Goal: Contribute content: Contribute content

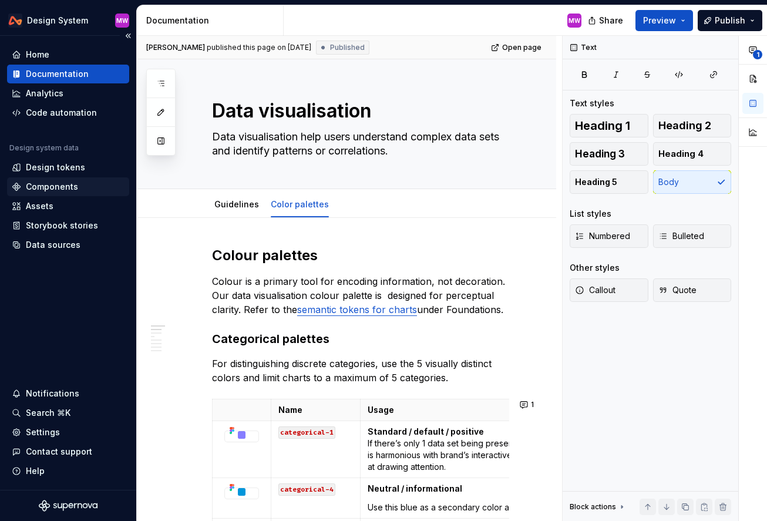
click at [61, 190] on div "Components" at bounding box center [52, 187] width 52 height 12
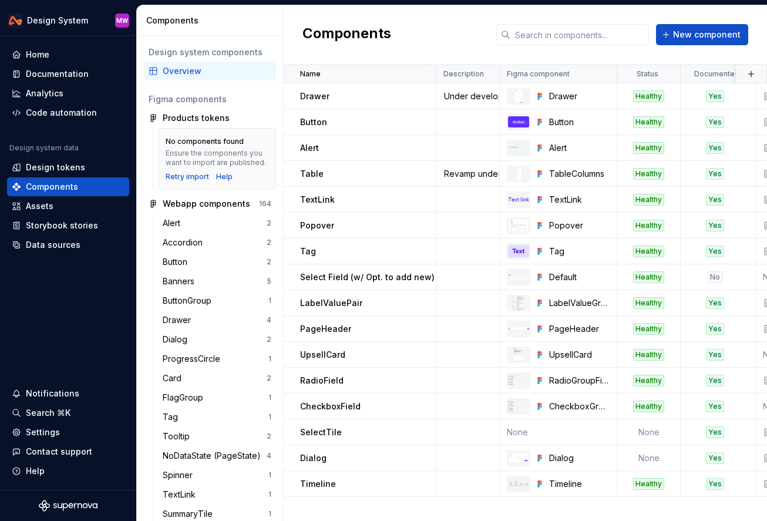
click at [196, 72] on div "Overview" at bounding box center [217, 71] width 109 height 12
click at [556, 41] on button "New component" at bounding box center [702, 34] width 92 height 21
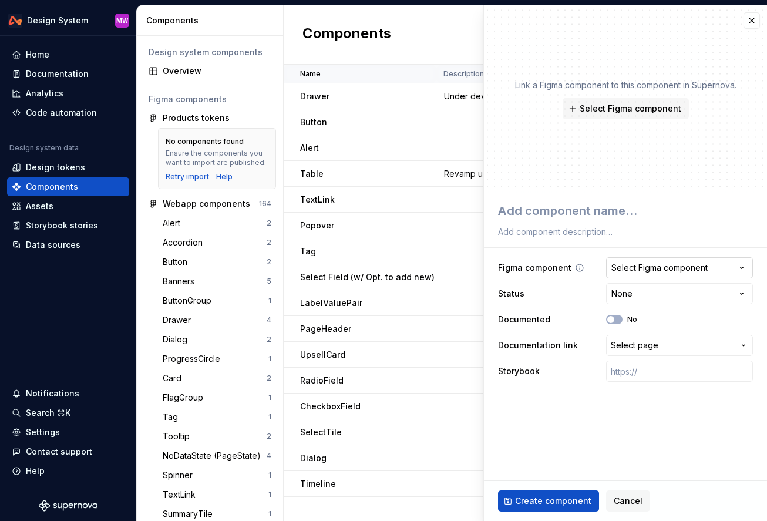
click at [556, 269] on div "Select Figma component" at bounding box center [659, 268] width 96 height 12
click at [556, 269] on html "Design System MW Home Documentation Analytics Code automation Design system dat…" at bounding box center [383, 260] width 767 height 521
click at [556, 207] on textarea at bounding box center [623, 210] width 255 height 21
type textarea "*"
type textarea "P"
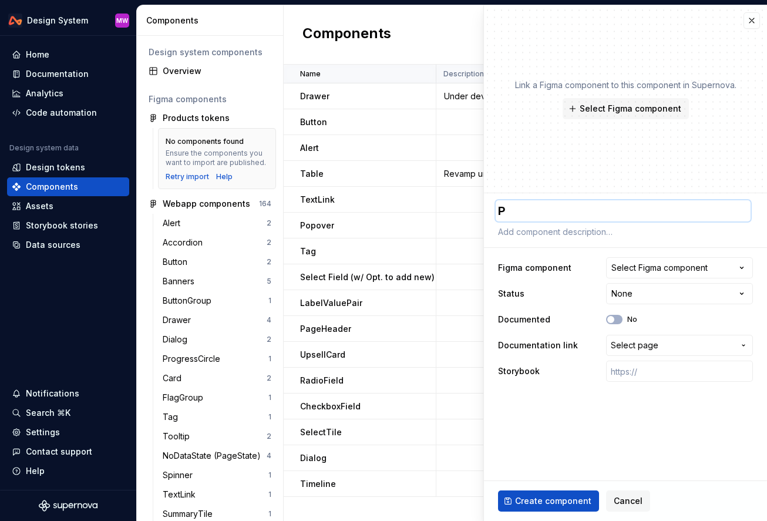
type textarea "*"
type textarea "Pr"
type textarea "*"
type textarea "Pro"
type textarea "*"
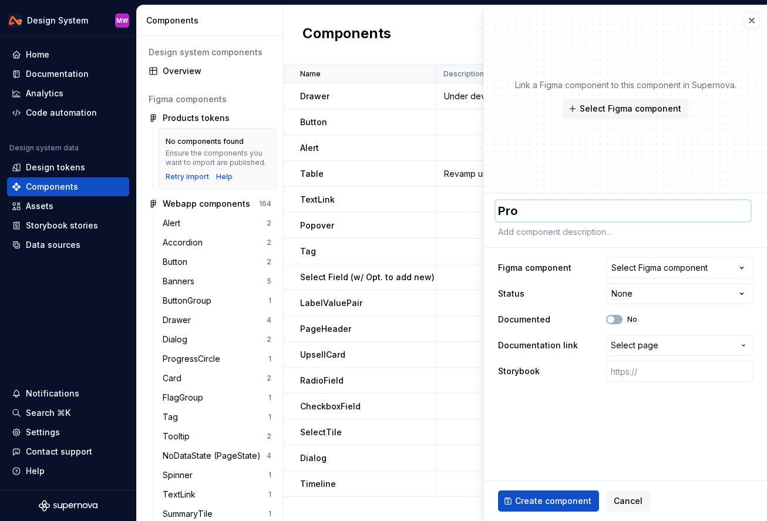
type textarea "Prog"
type textarea "*"
type textarea "Progr"
type textarea "*"
type textarea "Progre"
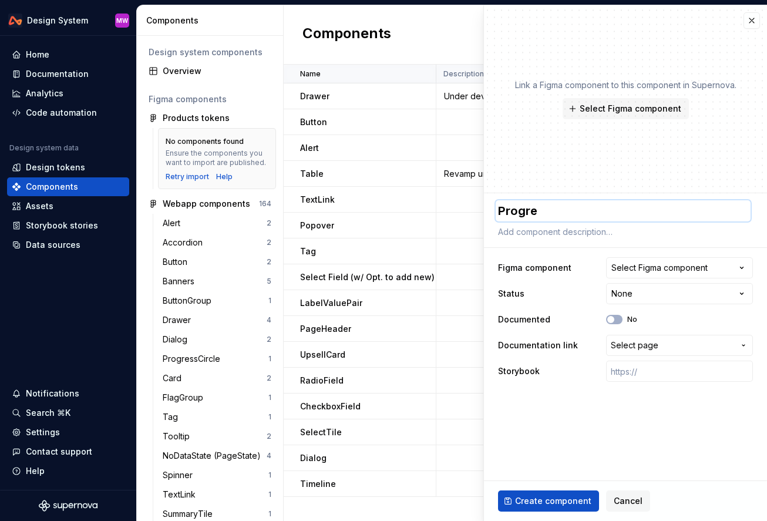
type textarea "*"
type textarea "Progres"
type textarea "*"
type textarea "Progress"
type textarea "*"
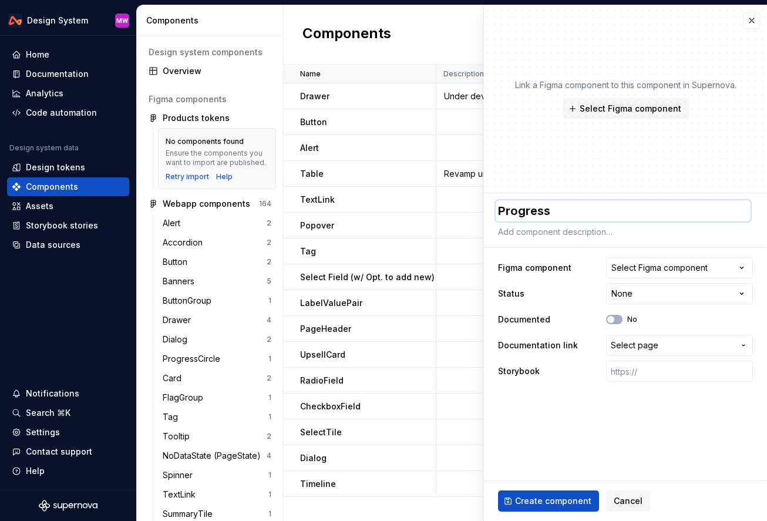
type textarea "ProgressT"
type textarea "*"
type textarea "ProgressTr"
type textarea "*"
type textarea "ProgressTra"
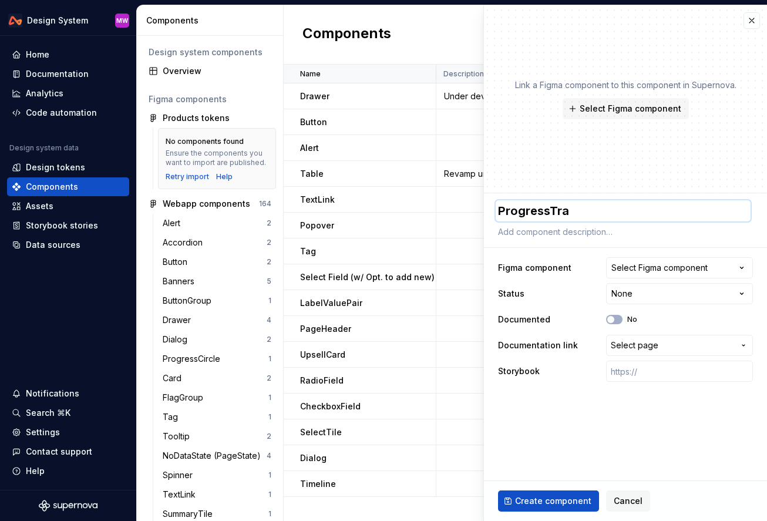
type textarea "*"
type textarea "ProgressTrac"
type textarea "*"
type textarea "ProgressTrack"
type textarea "*"
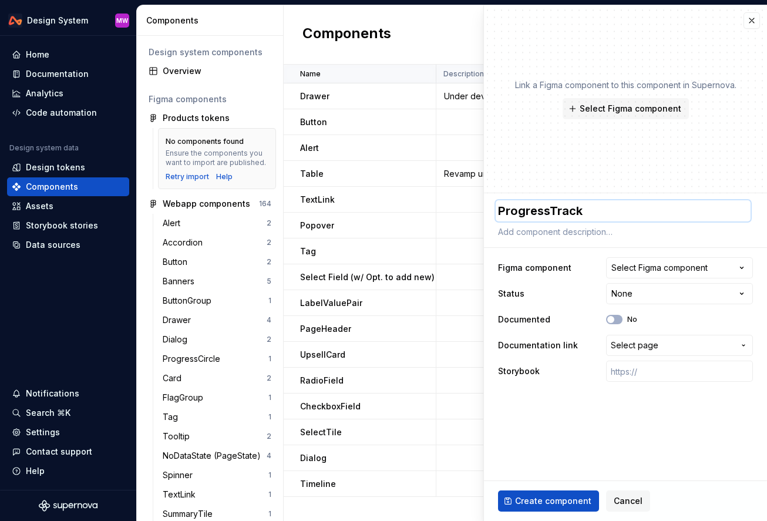
type textarea "ProgressTracke"
type textarea "*"
type textarea "ProgressTracker"
click at [556, 268] on div "Select Figma component" at bounding box center [659, 268] width 96 height 12
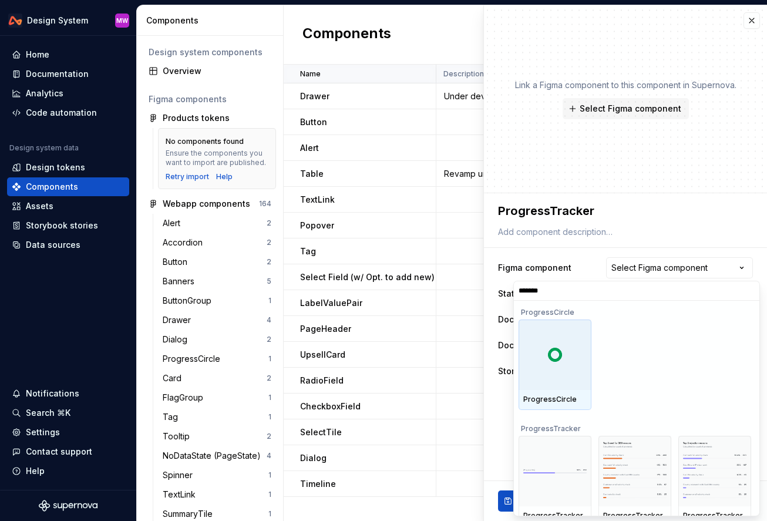
type input "********"
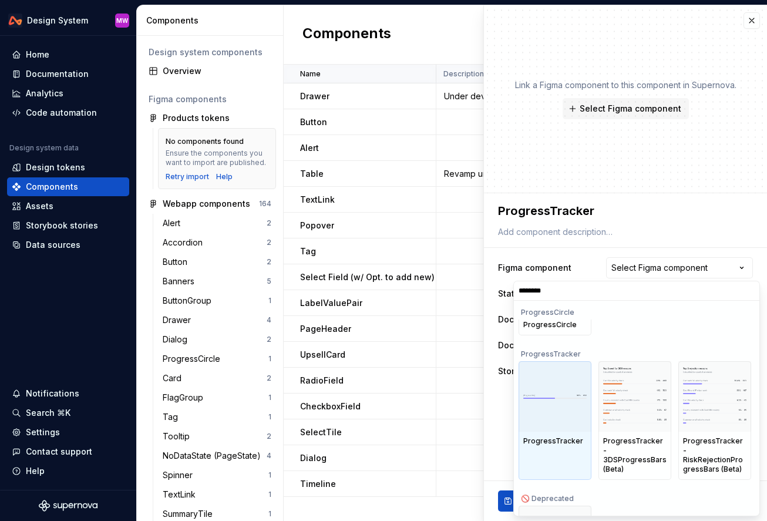
scroll to position [77, 0]
click at [556, 419] on div at bounding box center [555, 394] width 73 height 70
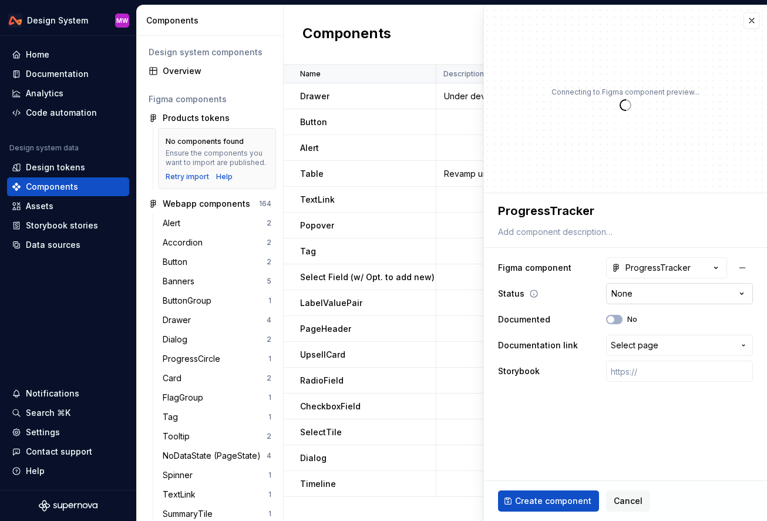
click at [556, 291] on html "Design System MW Home Documentation Analytics Code automation Design system dat…" at bounding box center [383, 260] width 767 height 521
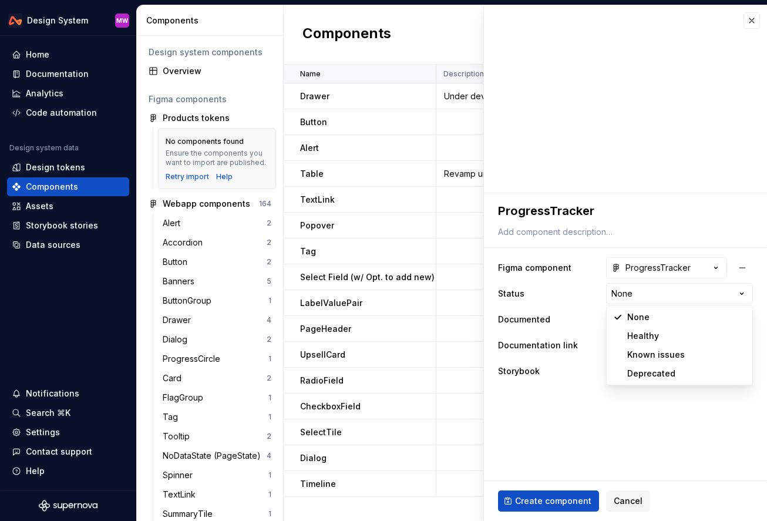
click at [556, 415] on html "Design System MW Home Documentation Analytics Code automation Design system dat…" at bounding box center [383, 260] width 767 height 521
click at [556, 347] on span "Select page" at bounding box center [635, 346] width 48 height 12
click at [556, 347] on html "Design System MW Home Documentation Analytics Code automation Design system dat…" at bounding box center [383, 260] width 767 height 521
click at [556, 319] on span "button" at bounding box center [610, 319] width 7 height 7
click at [556, 341] on span "Select page" at bounding box center [635, 346] width 48 height 12
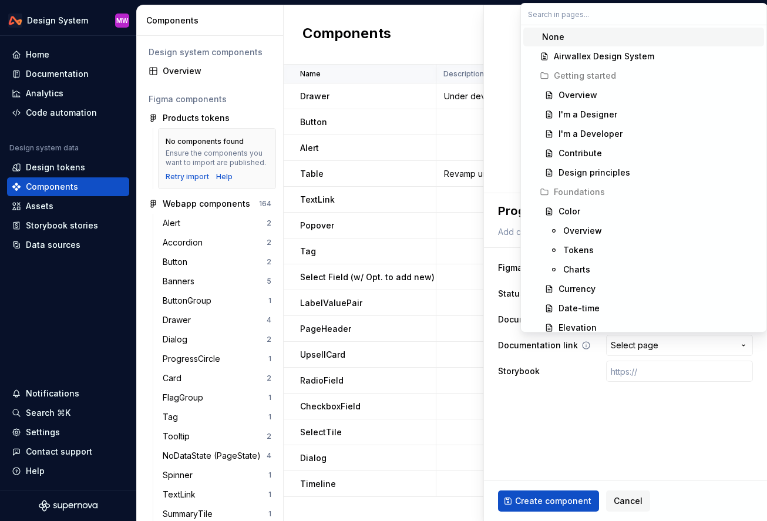
click at [556, 341] on html "Design System MW Home Documentation Analytics Code automation Design system dat…" at bounding box center [383, 260] width 767 height 521
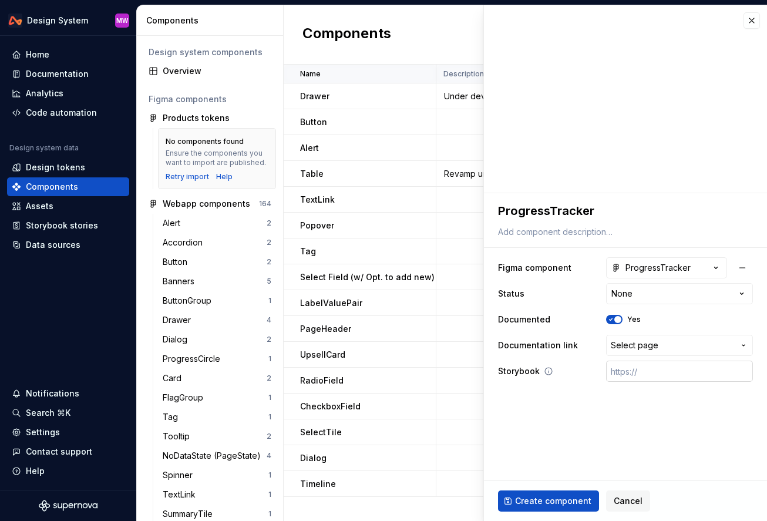
click at [556, 375] on input "text" at bounding box center [679, 371] width 147 height 21
paste input "[URL][DOMAIN_NAME]"
type textarea "*"
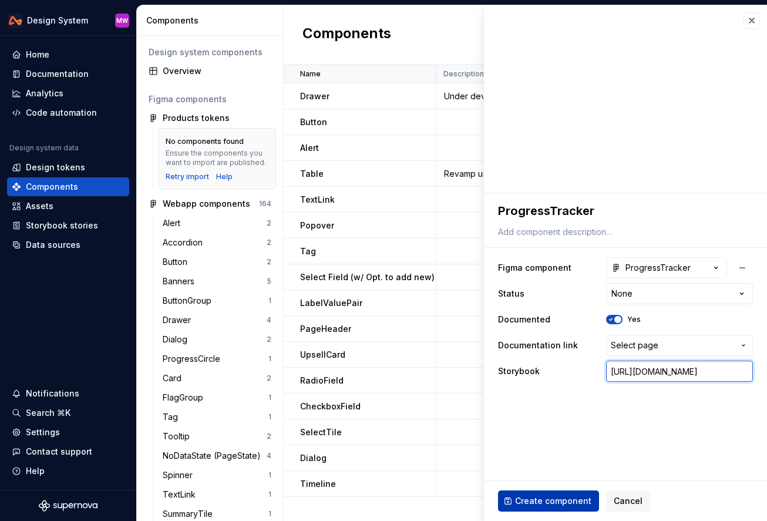
type input "[URL][DOMAIN_NAME]"
click at [556, 500] on span "Create component" at bounding box center [553, 501] width 76 height 12
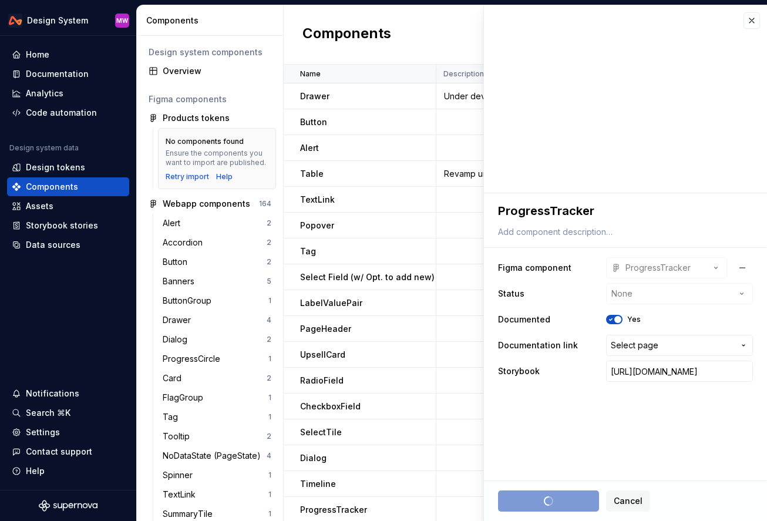
type textarea "*"
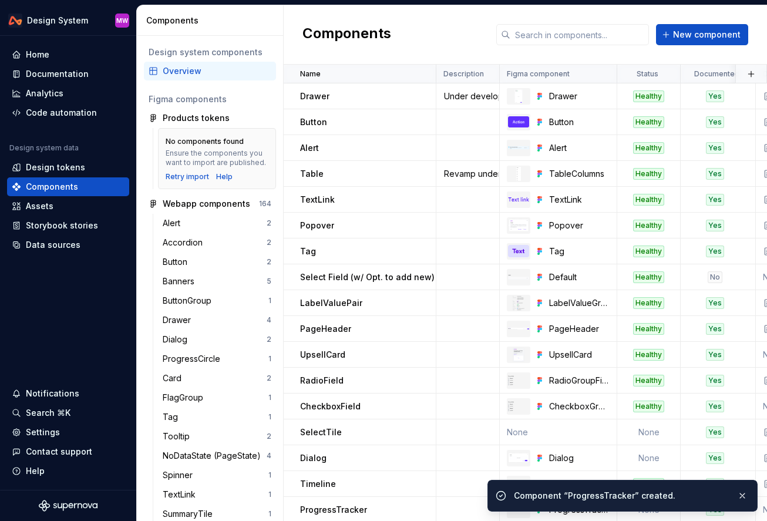
scroll to position [2, 0]
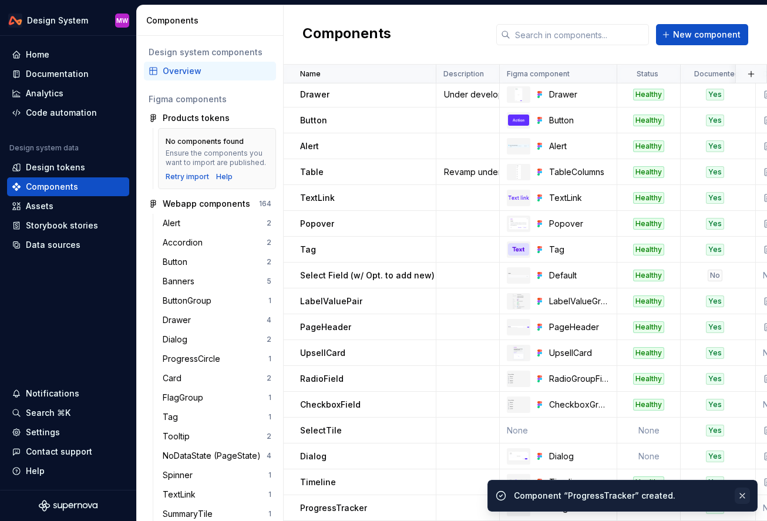
click at [556, 496] on button "button" at bounding box center [742, 496] width 15 height 16
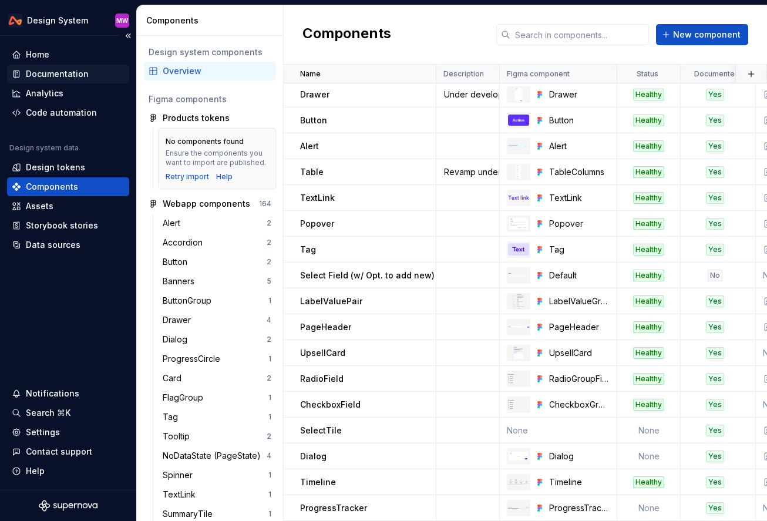
click at [55, 66] on div "Documentation" at bounding box center [68, 74] width 122 height 19
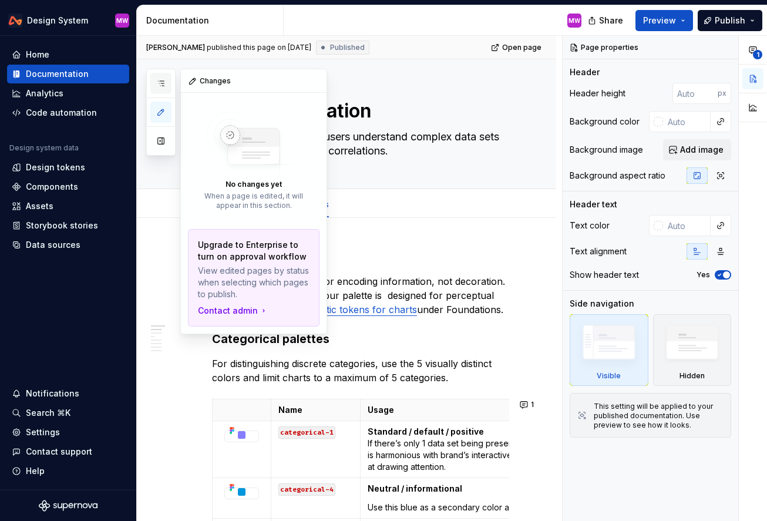
click at [164, 78] on button "button" at bounding box center [160, 83] width 21 height 21
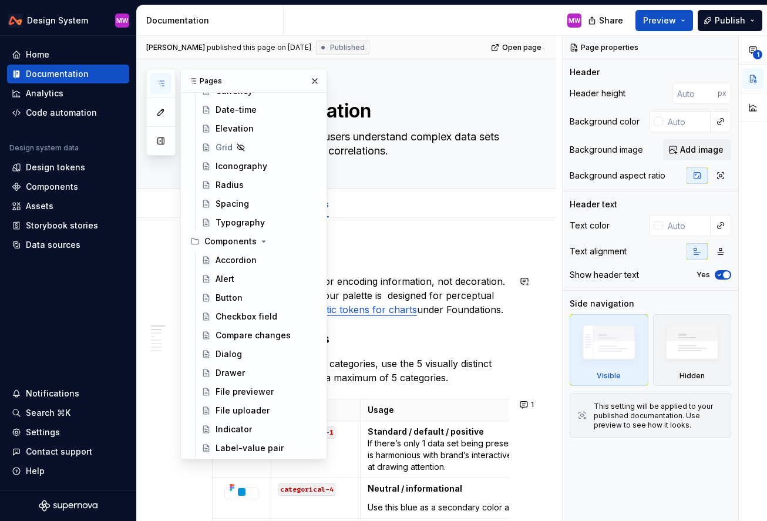
scroll to position [264, 0]
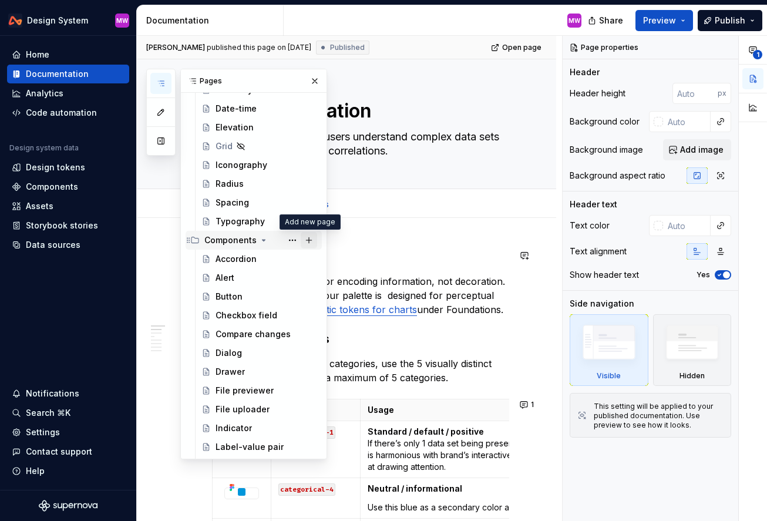
click at [310, 238] on button "Page tree" at bounding box center [309, 240] width 16 height 16
type textarea "*"
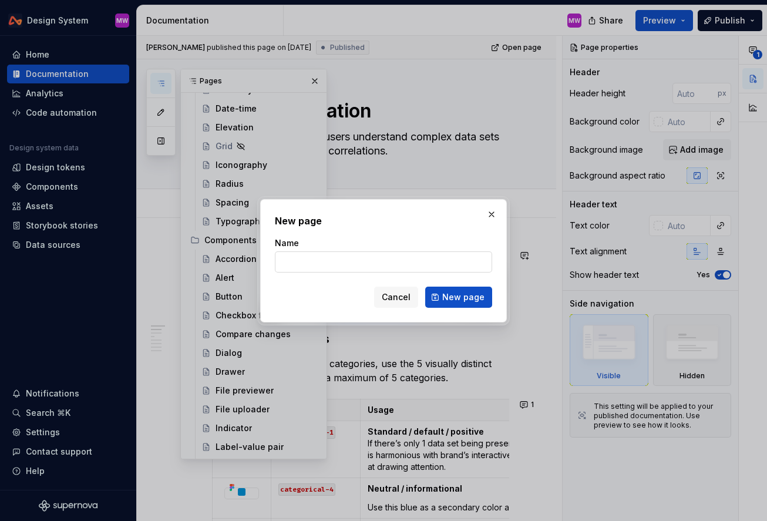
click at [314, 266] on input "Name" at bounding box center [383, 261] width 217 height 21
type input "Progress tracker"
click button "New page" at bounding box center [458, 297] width 67 height 21
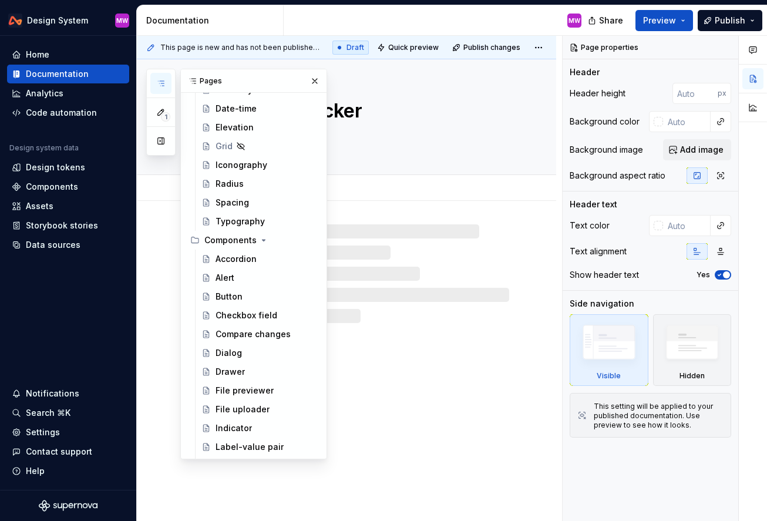
click at [468, 159] on div "Progress tracker" at bounding box center [360, 116] width 297 height 115
click at [319, 79] on button "button" at bounding box center [315, 81] width 16 height 16
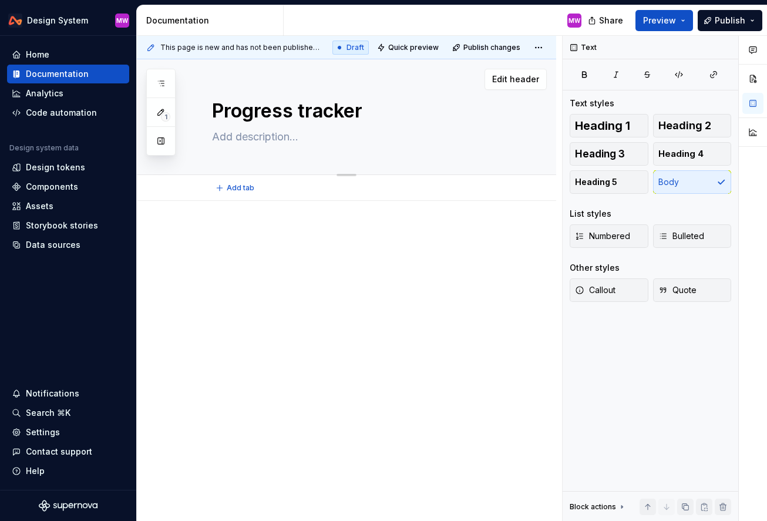
click at [264, 135] on textarea at bounding box center [358, 136] width 297 height 19
click at [287, 133] on textarea at bounding box center [358, 136] width 297 height 19
click at [254, 232] on p at bounding box center [360, 236] width 297 height 14
click at [556, 119] on button "Heading 2" at bounding box center [692, 125] width 79 height 23
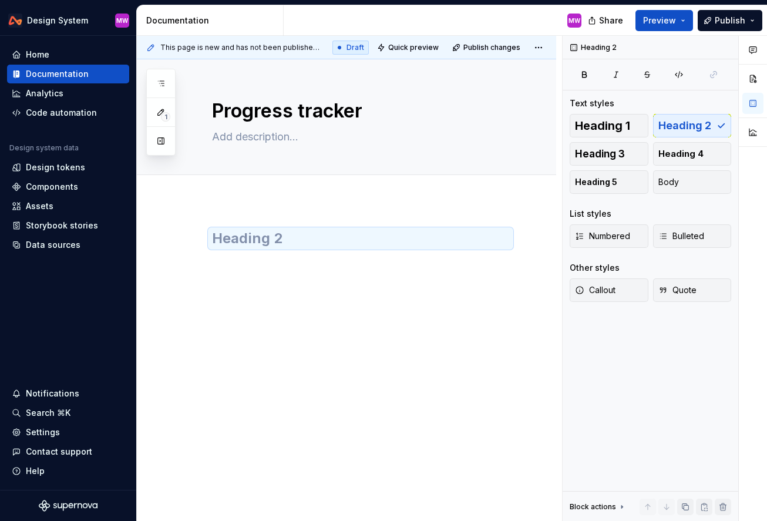
type textarea "*"
click at [285, 247] on h2 at bounding box center [360, 238] width 297 height 19
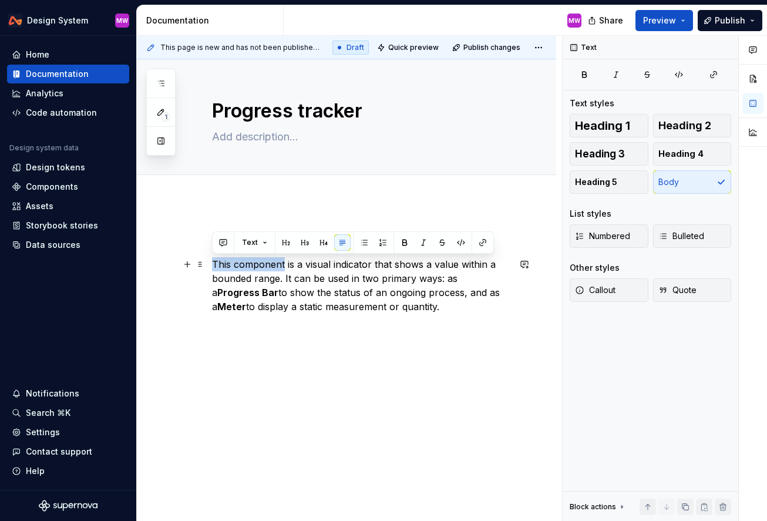
drag, startPoint x: 283, startPoint y: 264, endPoint x: 211, endPoint y: 262, distance: 72.3
click at [211, 262] on div "Overview This component is a visual indicator that shows a value within a bound…" at bounding box center [346, 342] width 419 height 283
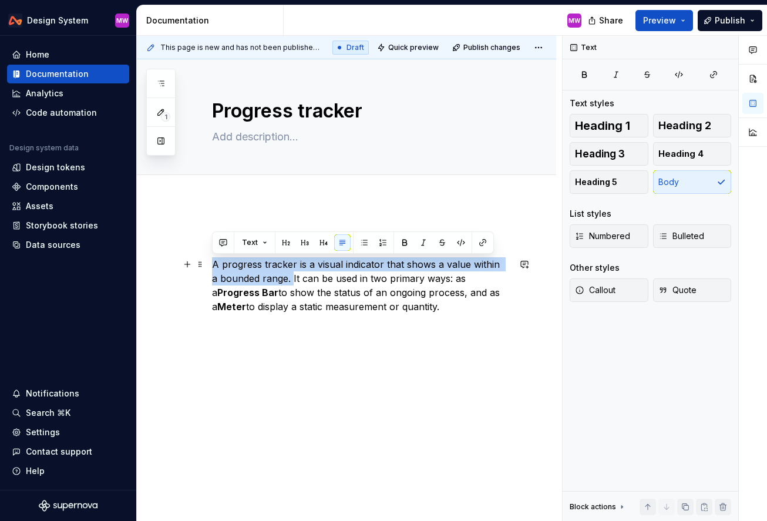
drag, startPoint x: 286, startPoint y: 278, endPoint x: 213, endPoint y: 264, distance: 74.8
click at [213, 264] on p "A progress tracker is a visual indicator that shows a value within a bounded ra…" at bounding box center [360, 285] width 297 height 56
copy p "A progress tracker is a visual indicator that shows a value within a bounded ra…"
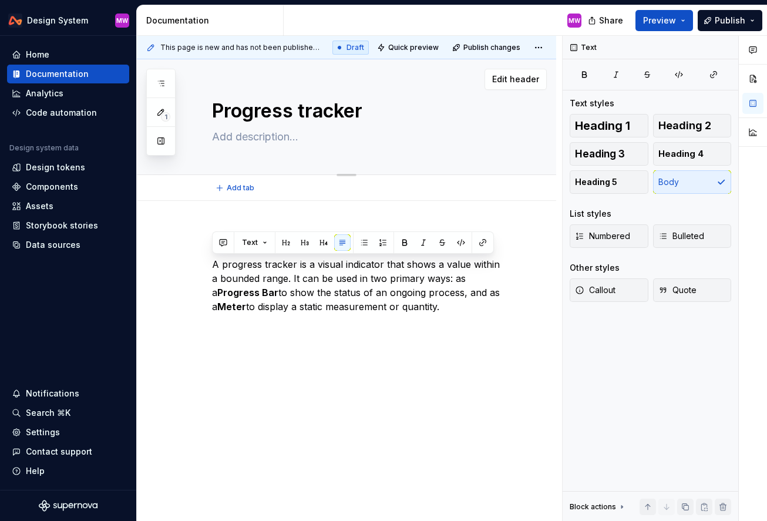
click at [233, 135] on textarea at bounding box center [358, 136] width 297 height 19
paste textarea "A progress tracker is a visual indicator that shows a value within a bounded ra…"
type textarea "*"
type textarea "A progress tracker is a visual indicator that shows a value within a bounded ra…"
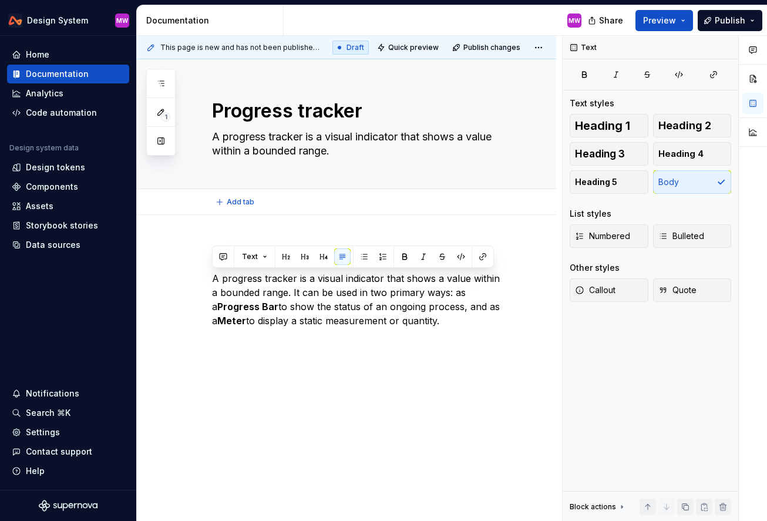
type textarea "*"
type textarea "A progress tracker is a visual indicator that shows a value within a bounded ra…"
click at [423, 348] on div "This page is new and has not been published yet. Draft Quick preview Publish ch…" at bounding box center [349, 279] width 425 height 486
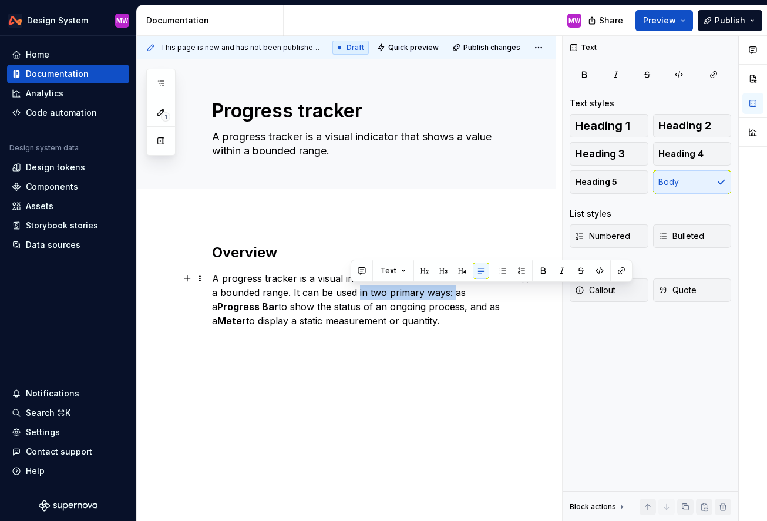
drag, startPoint x: 445, startPoint y: 291, endPoint x: 351, endPoint y: 295, distance: 94.0
click at [351, 295] on p "A progress tracker is a visual indicator that shows a value within a bounded ra…" at bounding box center [360, 299] width 297 height 56
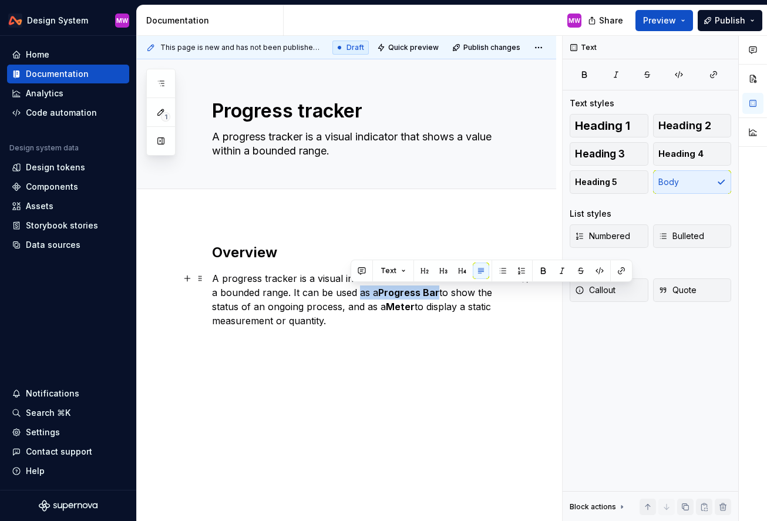
drag, startPoint x: 431, startPoint y: 293, endPoint x: 350, endPoint y: 291, distance: 81.7
click at [350, 291] on p "A progress tracker is a visual indicator that shows a value within a bounded ra…" at bounding box center [360, 299] width 297 height 56
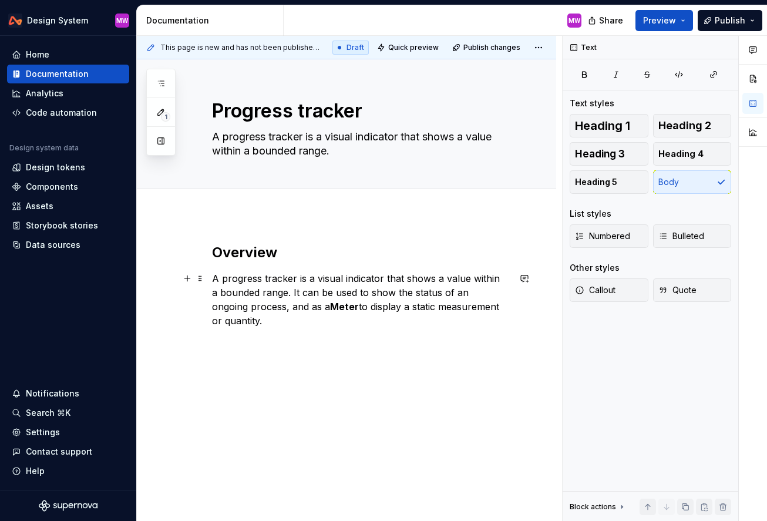
click at [252, 307] on p "A progress tracker is a visual indicator that shows a value within a bounded ra…" at bounding box center [360, 299] width 297 height 56
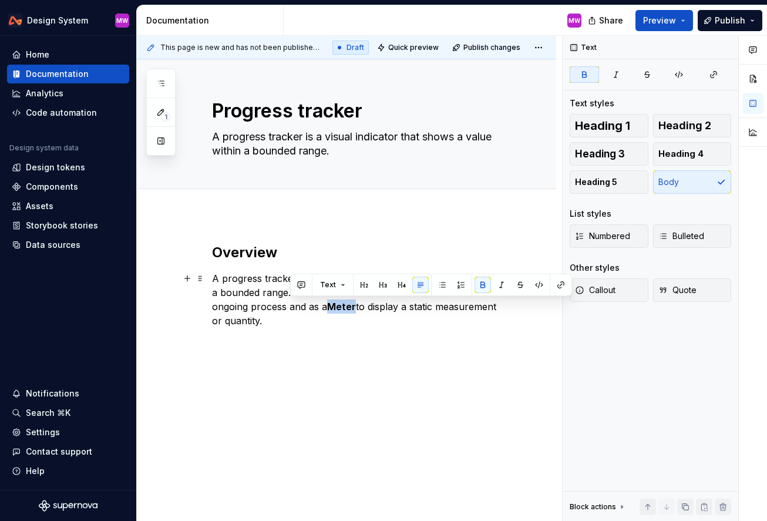
drag, startPoint x: 291, startPoint y: 305, endPoint x: 317, endPoint y: 307, distance: 25.3
click at [327, 307] on strong "Meter" at bounding box center [341, 307] width 29 height 12
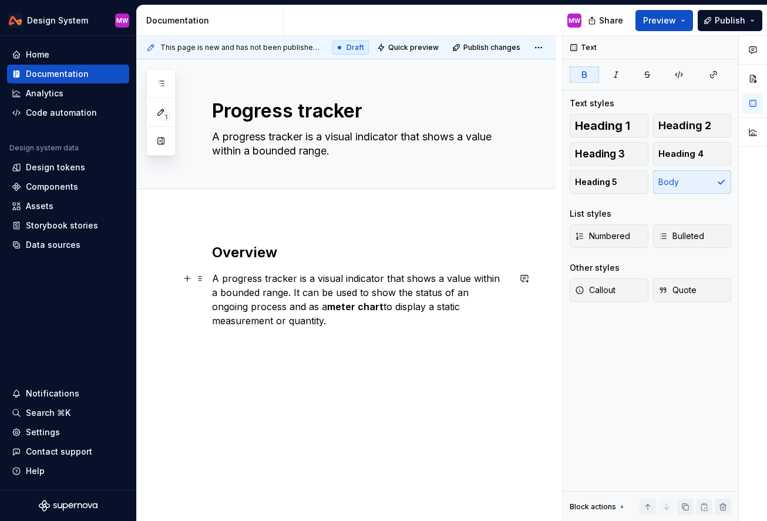
click at [395, 321] on p "A progress tracker is a visual indicator that shows a value within a bounded ra…" at bounding box center [360, 299] width 297 height 56
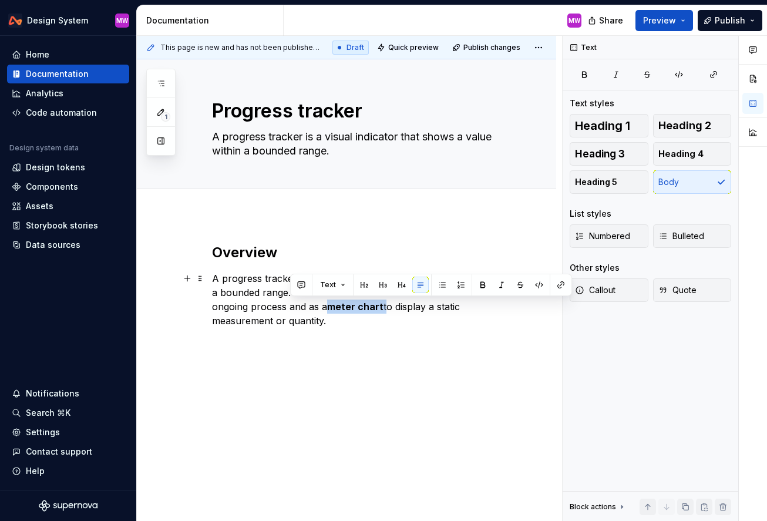
drag, startPoint x: 345, startPoint y: 307, endPoint x: 291, endPoint y: 311, distance: 54.2
click at [291, 311] on p "A progress tracker is a visual indicator that shows a value within a bounded ra…" at bounding box center [360, 299] width 297 height 56
click at [483, 285] on button "button" at bounding box center [483, 285] width 16 height 16
click at [401, 320] on p "A progress tracker is a visual indicator that shows a value within a bounded ra…" at bounding box center [360, 299] width 297 height 56
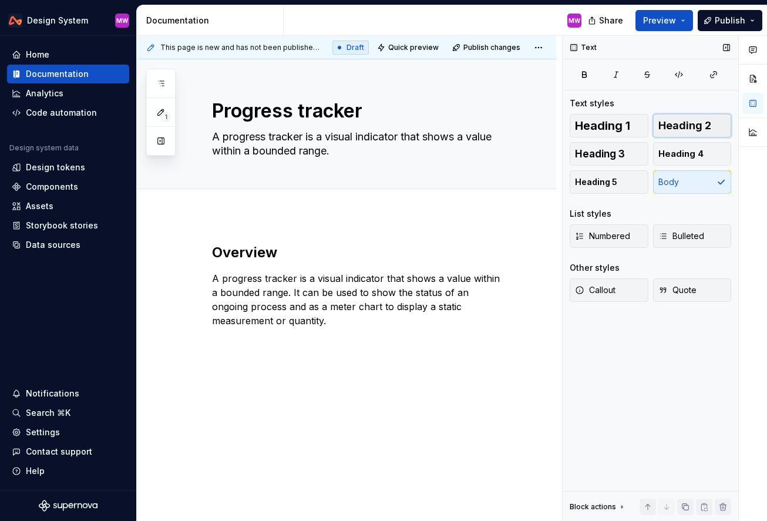
click at [556, 132] on button "Heading 2" at bounding box center [692, 125] width 79 height 23
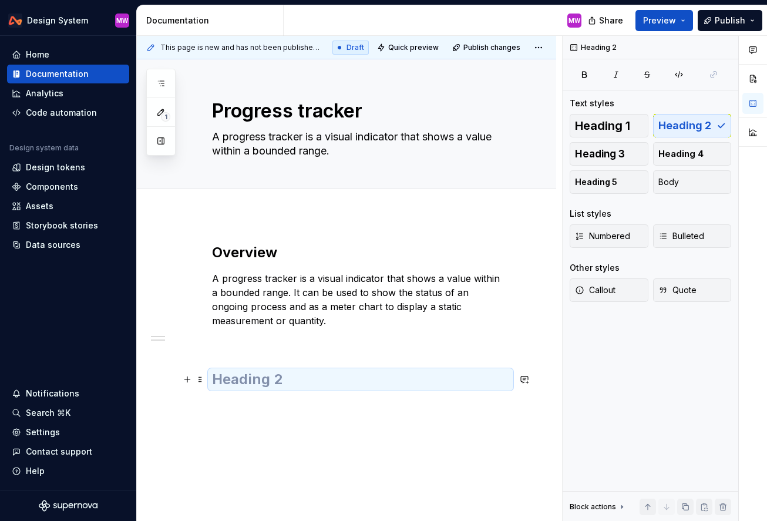
click at [304, 376] on h2 at bounding box center [360, 379] width 297 height 19
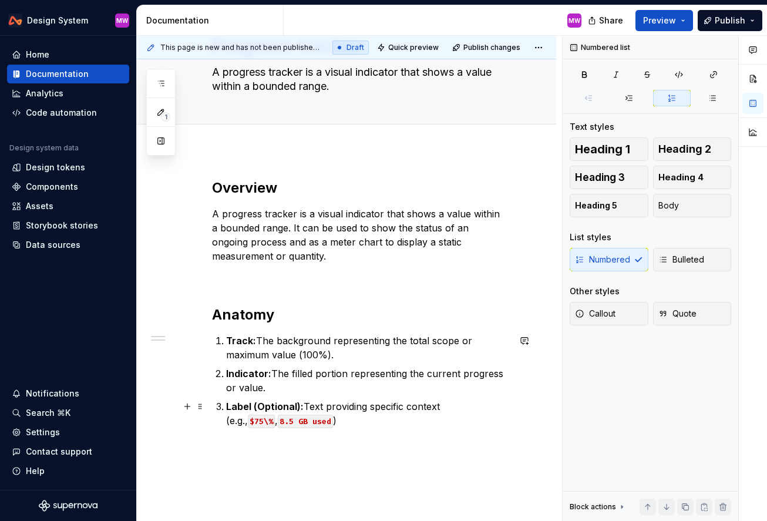
scroll to position [78, 0]
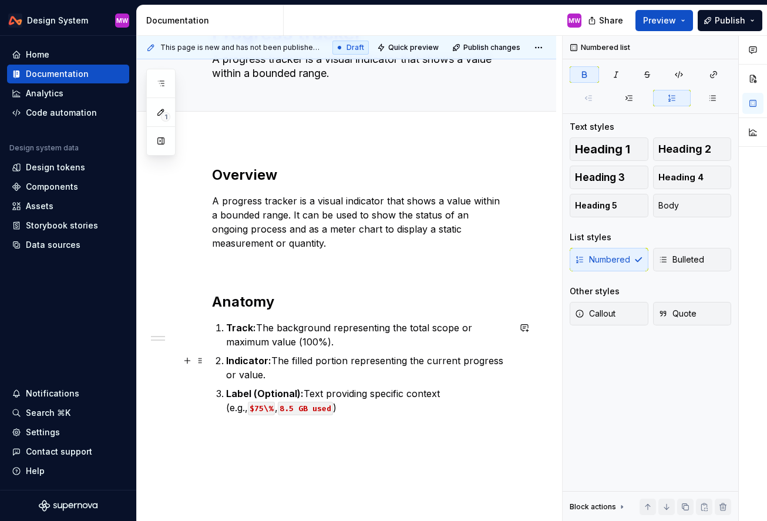
click at [267, 359] on strong "Indicator:" at bounding box center [248, 361] width 45 height 12
click at [261, 393] on strong "Label (Optional):" at bounding box center [265, 394] width 78 height 12
click at [343, 408] on p "Label (optional): Text providing specific context (e.g., $75\% , 8.5 GB used )" at bounding box center [367, 401] width 283 height 28
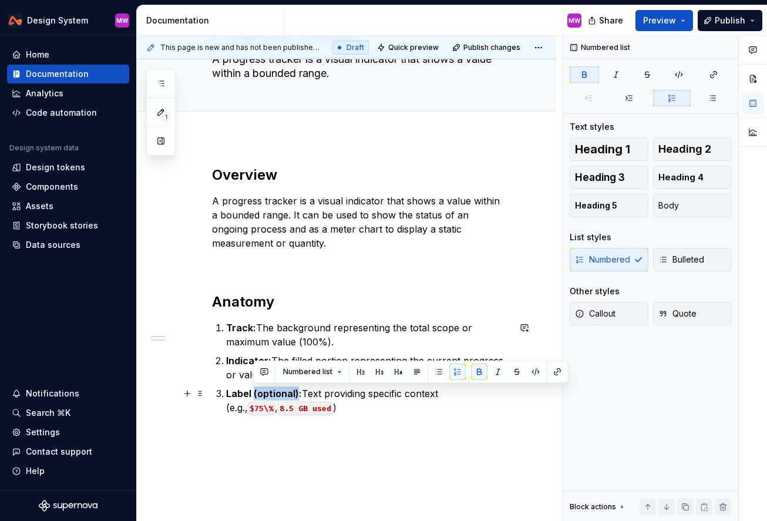
drag, startPoint x: 254, startPoint y: 390, endPoint x: 297, endPoint y: 396, distance: 43.4
click at [297, 396] on strong "Label (optional):" at bounding box center [264, 394] width 76 height 12
click at [306, 413] on p "Label (optional): Text providing specific context (e.g., $75\% , 8.5 GB used )" at bounding box center [367, 401] width 283 height 28
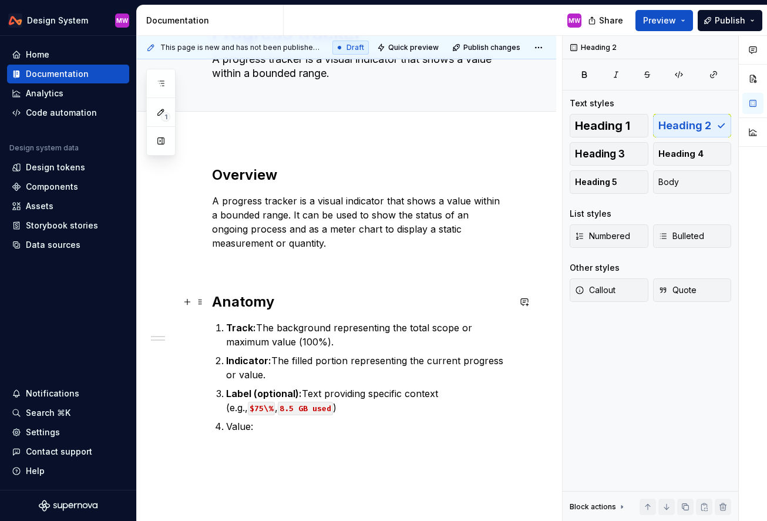
click at [298, 298] on h2 "Anatomy" at bounding box center [360, 302] width 297 height 19
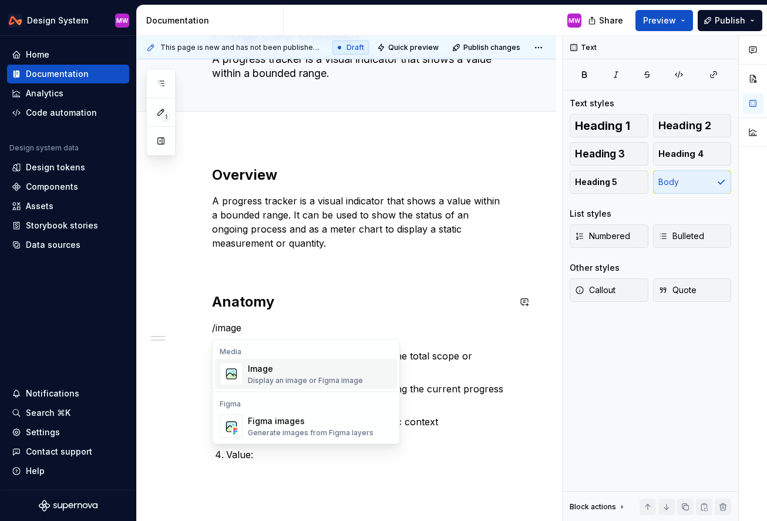
click at [293, 374] on div "Image Display an image or Figma image" at bounding box center [305, 374] width 115 height 22
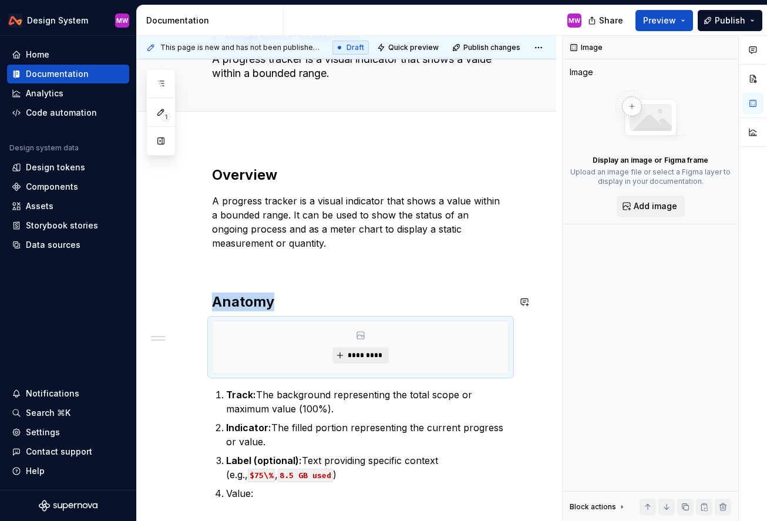
click at [352, 362] on button "*********" at bounding box center [360, 355] width 56 height 16
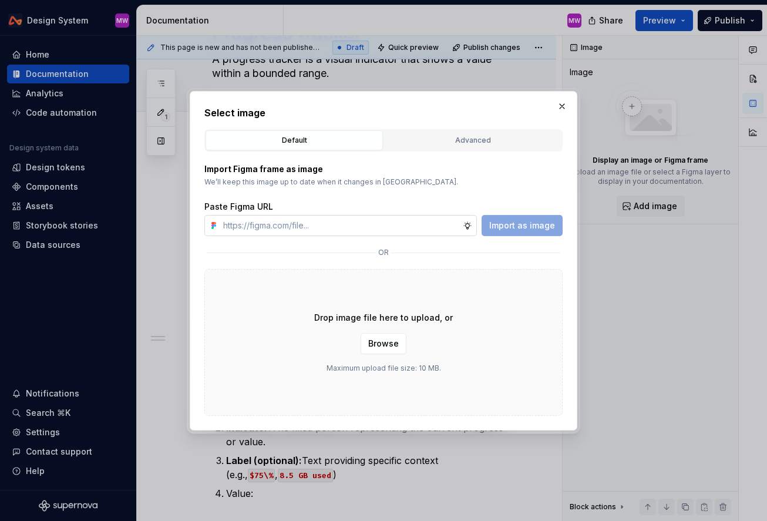
type textarea "*"
click at [396, 227] on input "text" at bounding box center [341, 225] width 244 height 21
type input "[URL][DOMAIN_NAME]"
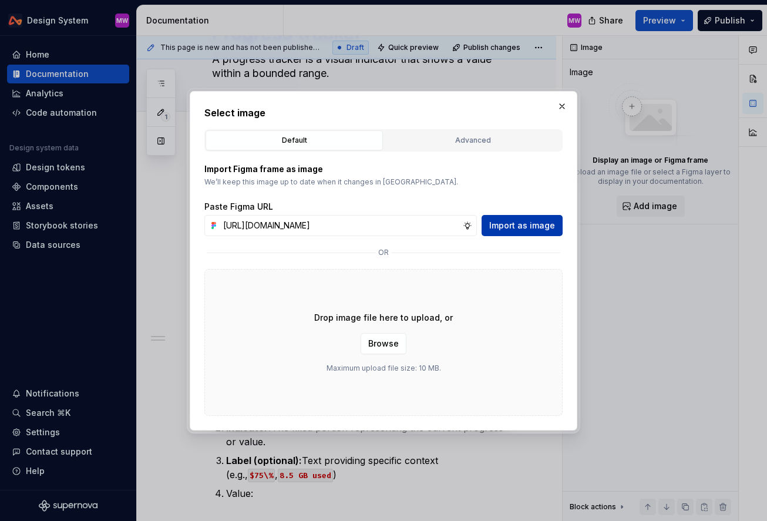
click at [507, 223] on span "Import as image" at bounding box center [522, 226] width 66 height 12
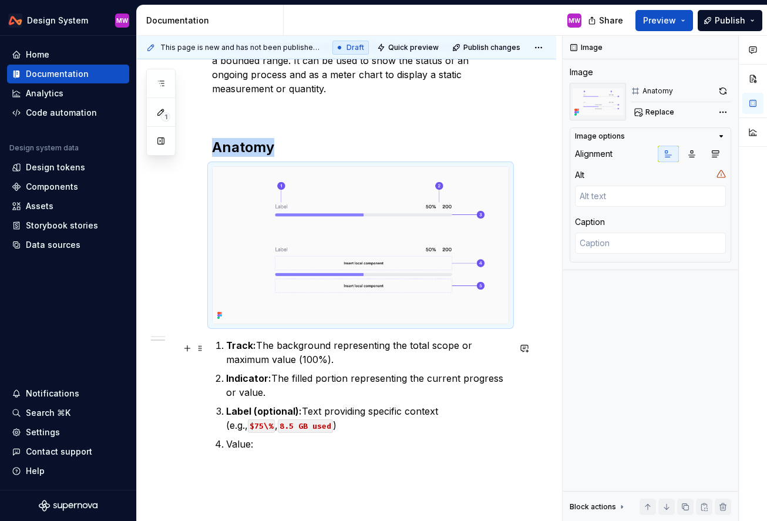
scroll to position [254, 0]
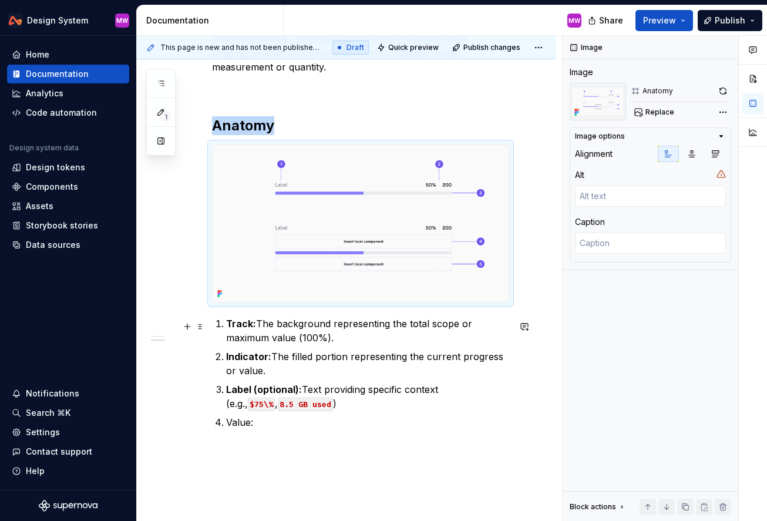
click at [227, 325] on strong "Track:" at bounding box center [241, 324] width 30 height 12
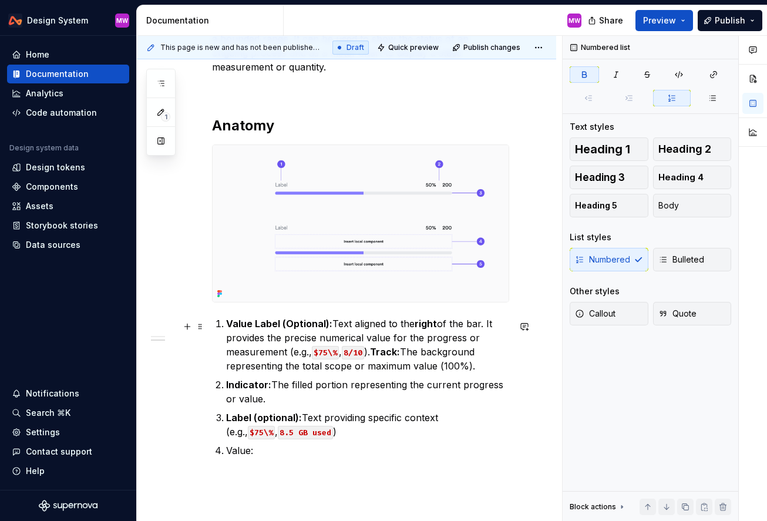
click at [256, 327] on strong "Value Label (Optional):" at bounding box center [279, 324] width 106 height 12
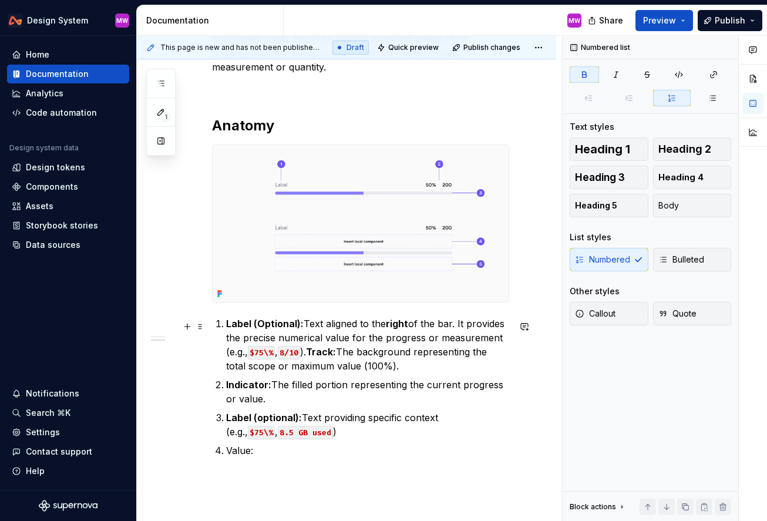
click at [297, 325] on strong "Label (Optional):" at bounding box center [265, 324] width 78 height 12
click at [367, 436] on p "Label (optional): Text providing specific context (e.g., $75\% , 8.5 GB used )" at bounding box center [367, 425] width 283 height 28
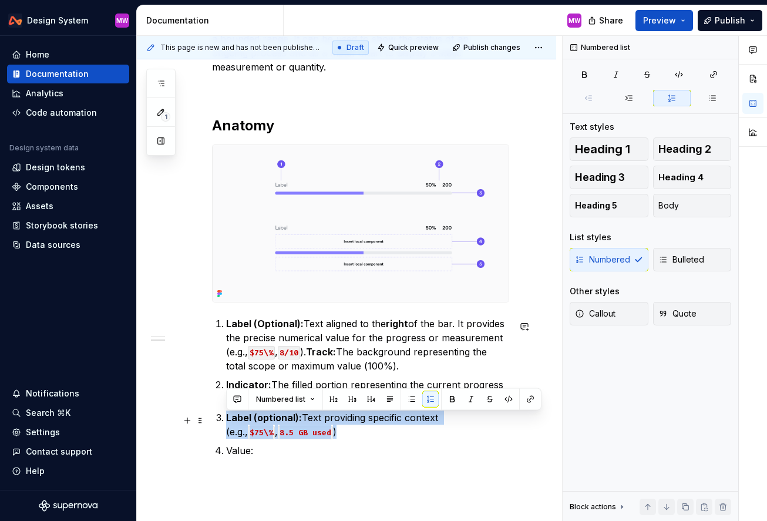
drag, startPoint x: 367, startPoint y: 436, endPoint x: 226, endPoint y: 420, distance: 141.3
click at [226, 420] on p "Label (optional): Text providing specific context (e.g., $75\% , 8.5 GB used )" at bounding box center [367, 425] width 283 height 28
copy p "Label (optional): Text providing specific context (e.g., $75\% , 8.5 GB used )"
click at [228, 327] on strong "Label (Optional):" at bounding box center [265, 324] width 78 height 12
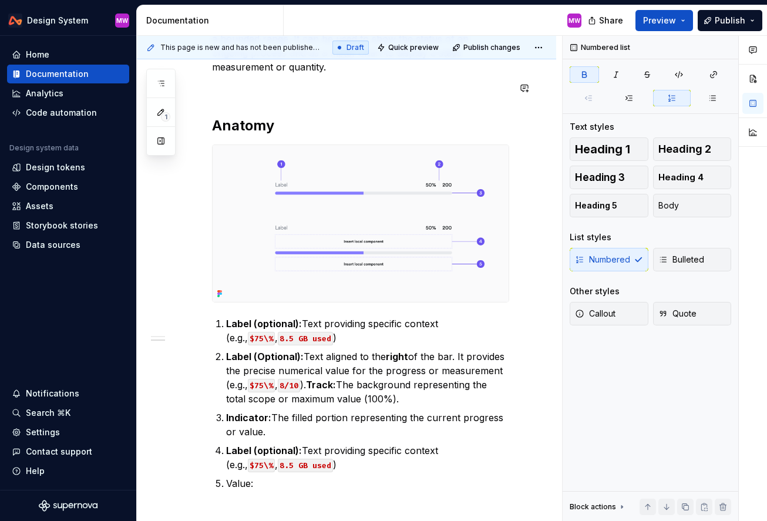
click at [414, 106] on div "Overview A progress tracker is a visual indicator that shows a value within a b…" at bounding box center [360, 239] width 297 height 501
click at [442, 325] on p "Label (optional): Text providing specific context (e.g., $75\% , 8.5 GB used )" at bounding box center [367, 331] width 283 height 28
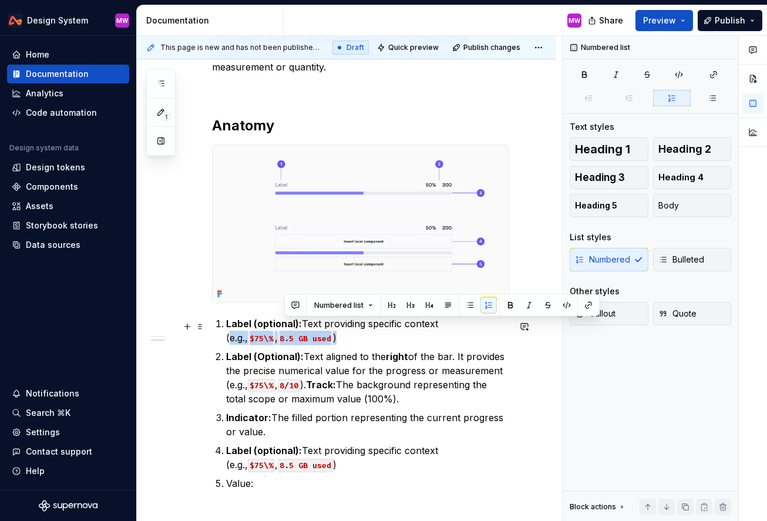
drag, startPoint x: 442, startPoint y: 325, endPoint x: 466, endPoint y: 344, distance: 30.1
click at [466, 344] on p "Label (optional): Text providing specific context (e.g., $75\% , 8.5 GB used )" at bounding box center [367, 331] width 283 height 28
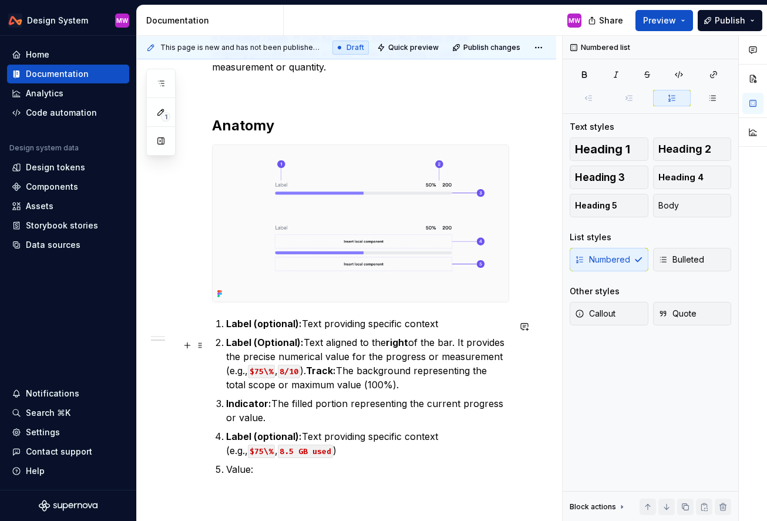
click at [472, 344] on p "Label (Optional): Text aligned to the right of the bar. It provides the precise…" at bounding box center [367, 363] width 283 height 56
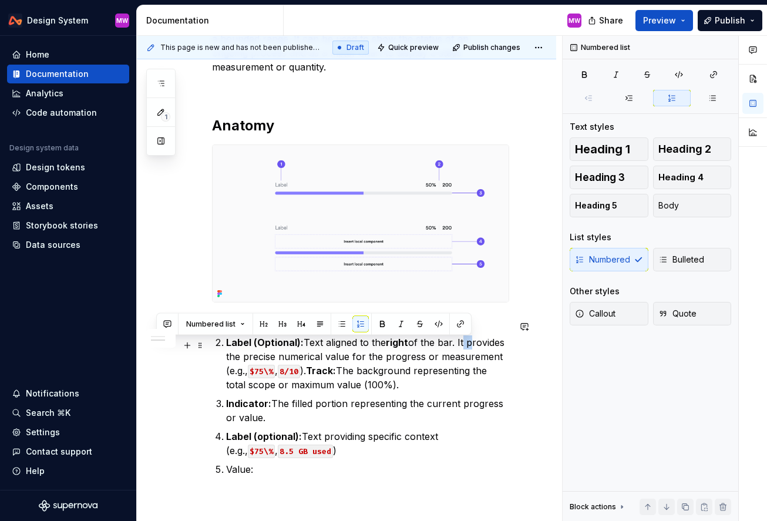
drag, startPoint x: 472, startPoint y: 344, endPoint x: 462, endPoint y: 344, distance: 9.4
click at [462, 344] on p "Label (Optional): Text aligned to the right of the bar. It provides the precise…" at bounding box center [367, 363] width 283 height 56
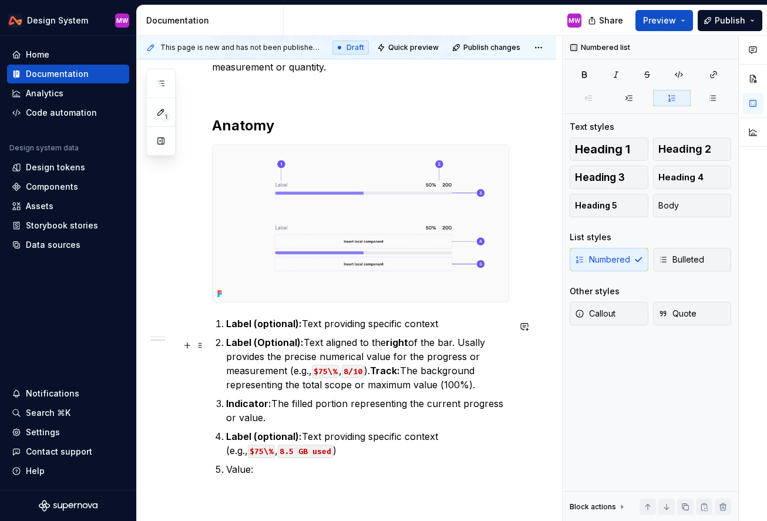
click at [366, 359] on p "Label (Optional): Text aligned to the right of the bar. Usally provides the pre…" at bounding box center [367, 363] width 283 height 56
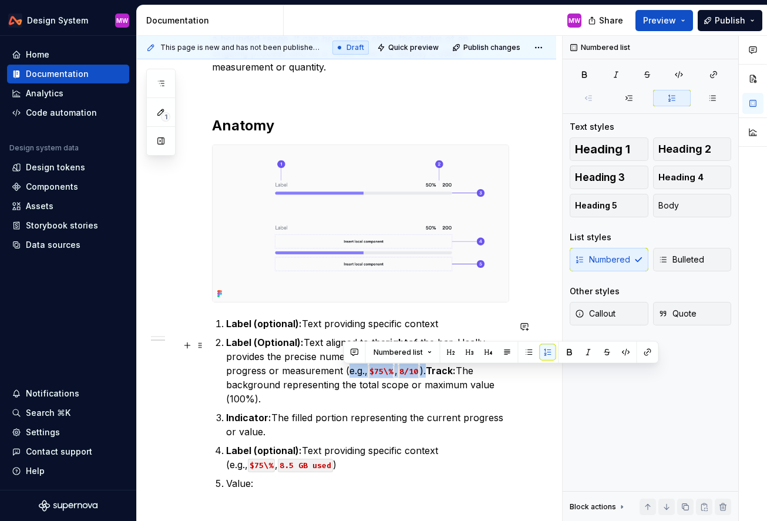
drag, startPoint x: 342, startPoint y: 374, endPoint x: 431, endPoint y: 374, distance: 88.7
click at [431, 374] on p "Label (Optional): Text aligned to the right of the bar. Usally provides the pre…" at bounding box center [367, 370] width 283 height 70
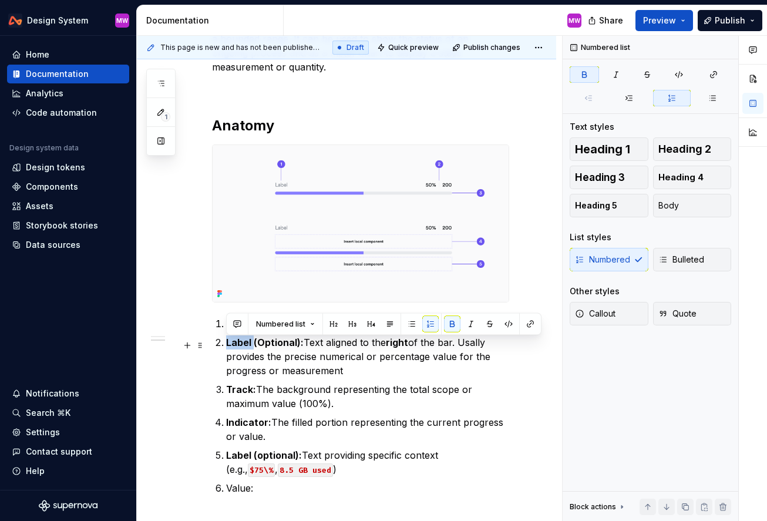
drag, startPoint x: 252, startPoint y: 344, endPoint x: 227, endPoint y: 345, distance: 25.3
click at [227, 345] on strong "Label (Optional):" at bounding box center [265, 343] width 78 height 12
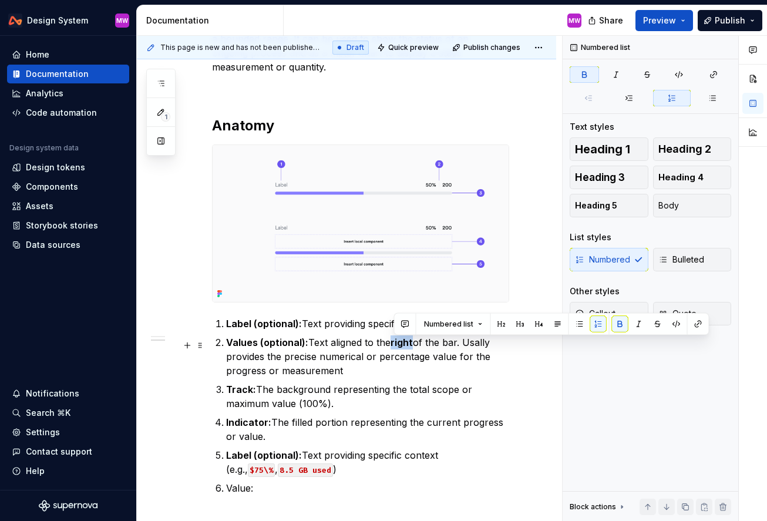
drag, startPoint x: 415, startPoint y: 345, endPoint x: 394, endPoint y: 345, distance: 21.7
click at [394, 345] on p "Values (optional): Text aligned to the right of the bar. Usally provides the pr…" at bounding box center [367, 356] width 283 height 42
click at [556, 324] on button "button" at bounding box center [620, 324] width 16 height 16
click at [443, 368] on p "Values (optional): Text aligned to the right of the bar. Usally provides the pr…" at bounding box center [367, 356] width 283 height 42
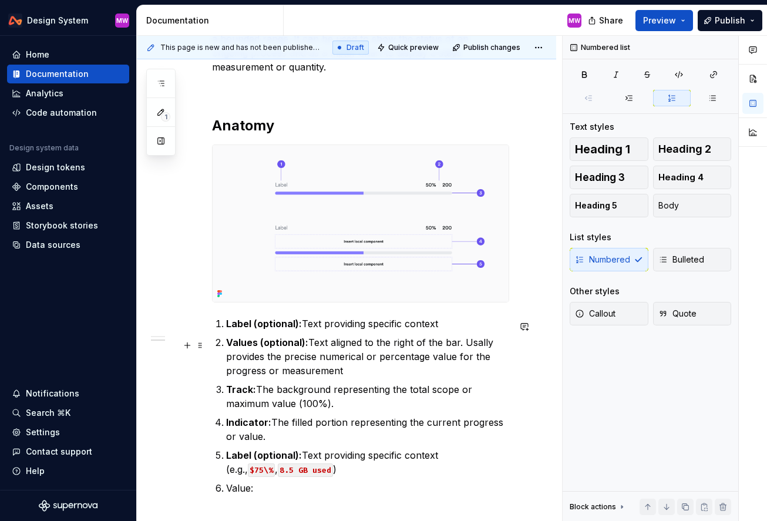
click at [465, 345] on p "Values (optional): Text aligned to the right of the bar. Usally provides the pr…" at bounding box center [367, 356] width 283 height 42
click at [476, 344] on p "Values (optional): Text aligned to the right of the bar. Usally provides the pr…" at bounding box center [367, 356] width 283 height 42
click at [456, 325] on p "Label (optional): Text providing specific context" at bounding box center [367, 324] width 283 height 14
click at [250, 394] on strong "Track:" at bounding box center [241, 390] width 30 height 12
click at [226, 392] on li "Track: The background representing the total scope or maximum value (100%)." at bounding box center [367, 396] width 283 height 28
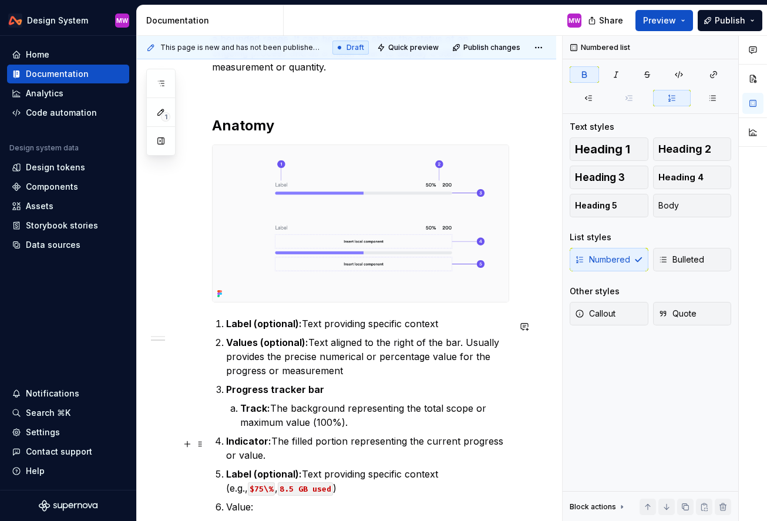
click at [226, 444] on li "Indicator: The filled portion representing the current progress or value." at bounding box center [367, 448] width 283 height 28
click at [280, 446] on strong "Indicator:" at bounding box center [262, 441] width 45 height 12
click at [347, 462] on p "Indicator bar: The filled portion representing the current progress or value." at bounding box center [374, 448] width 269 height 28
click at [392, 429] on p "Track: The background representing the total scope or maximum value (100%)" at bounding box center [374, 415] width 269 height 28
click at [348, 466] on ol "Label (optional): Text providing specific context Values (optional): Text align…" at bounding box center [367, 415] width 283 height 197
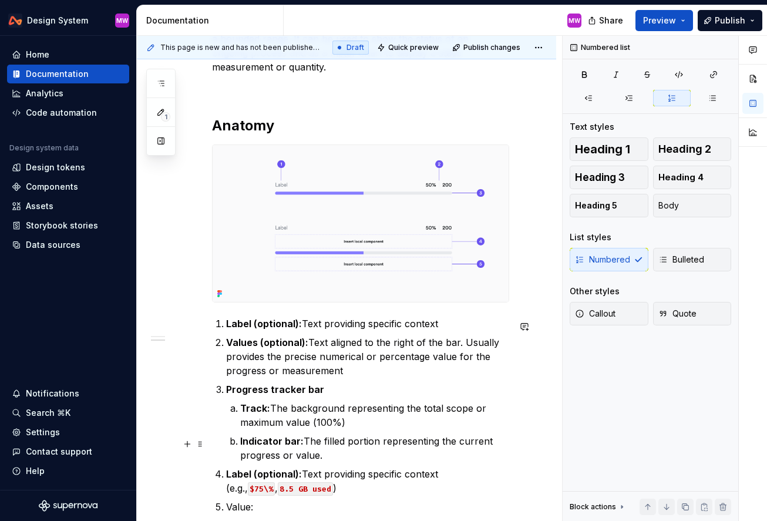
click at [346, 461] on p "Indicator bar: The filled portion representing the current progress or value." at bounding box center [374, 448] width 269 height 28
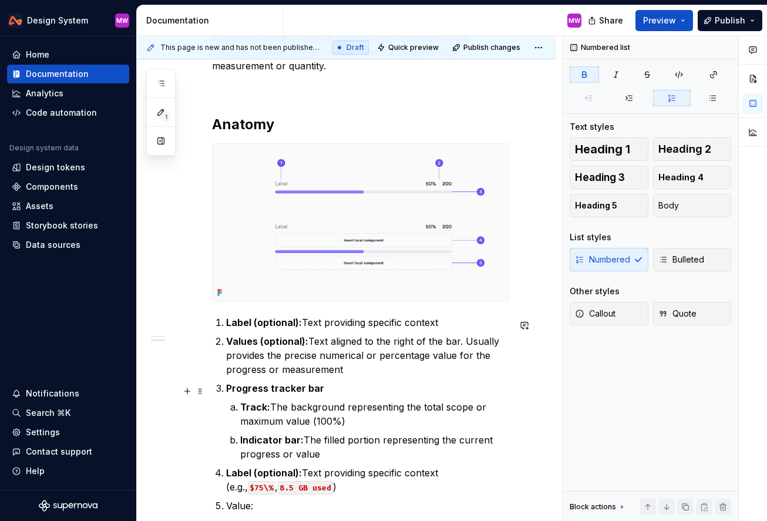
click at [348, 395] on p "Progress tracker bar" at bounding box center [367, 388] width 283 height 14
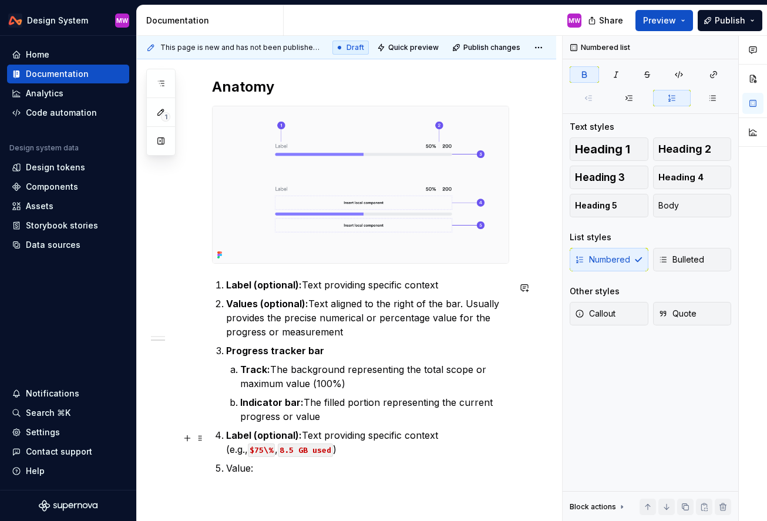
scroll to position [299, 0]
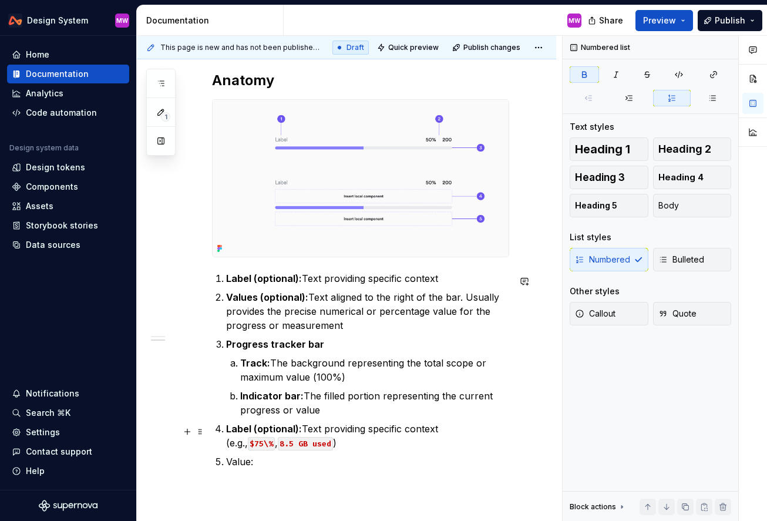
click at [228, 434] on strong "Label (optional):" at bounding box center [264, 429] width 76 height 12
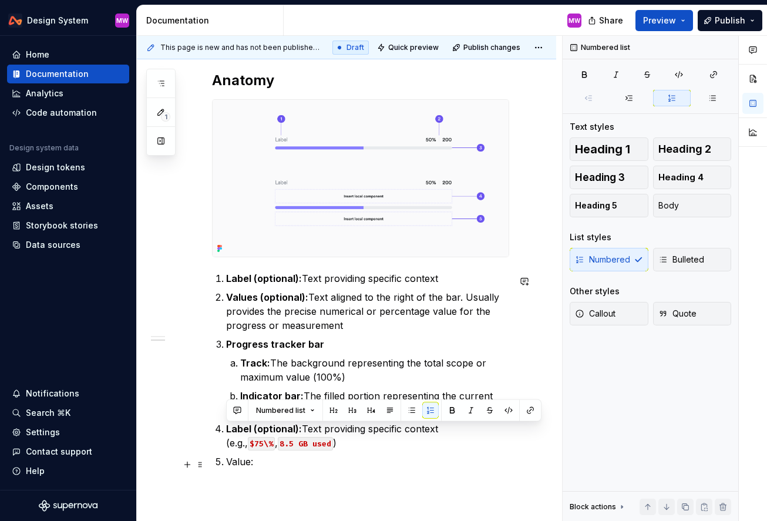
drag, startPoint x: 227, startPoint y: 429, endPoint x: 315, endPoint y: 462, distance: 93.3
click at [315, 462] on ol "Label (optional): Text providing specific context Values (optional): Text align…" at bounding box center [367, 369] width 283 height 197
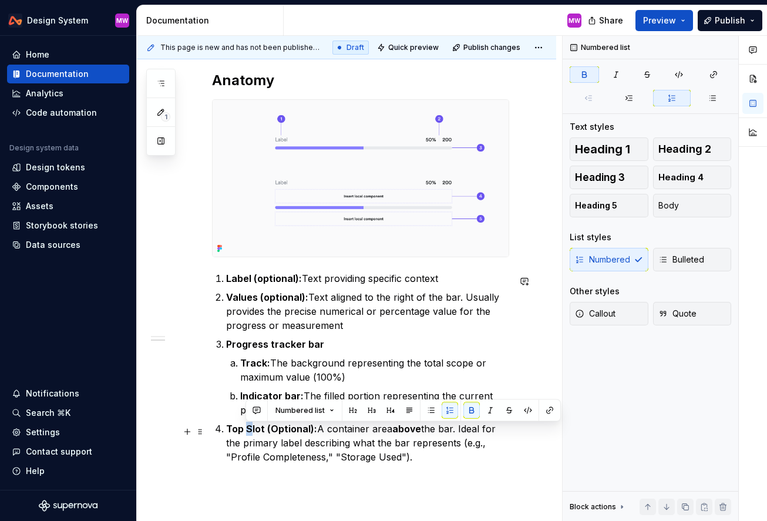
click at [247, 429] on strong "Top Slot (Optional):" at bounding box center [271, 429] width 91 height 12
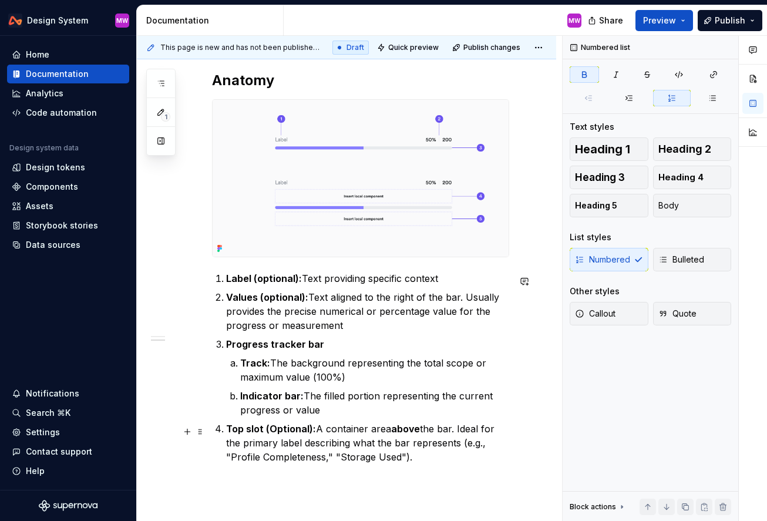
click at [275, 432] on strong "Top slot (Optional):" at bounding box center [271, 429] width 90 height 12
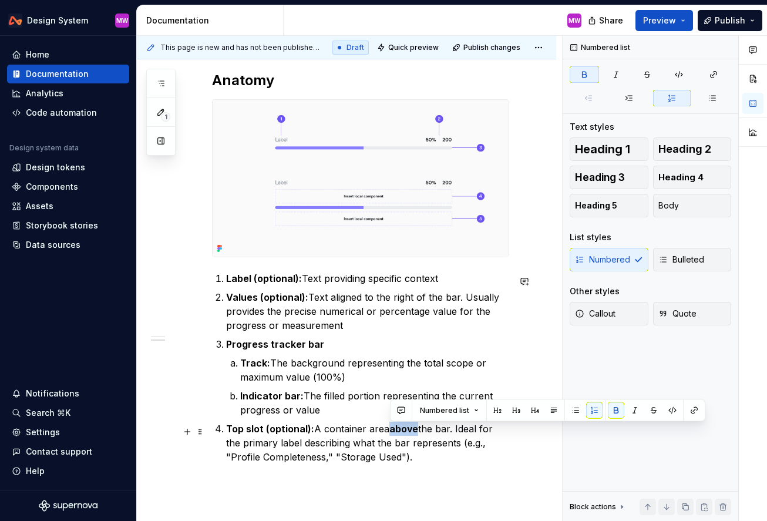
drag, startPoint x: 418, startPoint y: 432, endPoint x: 389, endPoint y: 432, distance: 28.8
click at [389, 432] on p "Top slot (optional): A container area above the bar. Ideal for the primary labe…" at bounding box center [367, 443] width 283 height 42
click at [556, 410] on button "button" at bounding box center [616, 410] width 16 height 16
click at [457, 456] on p "Top slot (optional): A container area above the bar. Ideal for the primary labe…" at bounding box center [367, 443] width 283 height 42
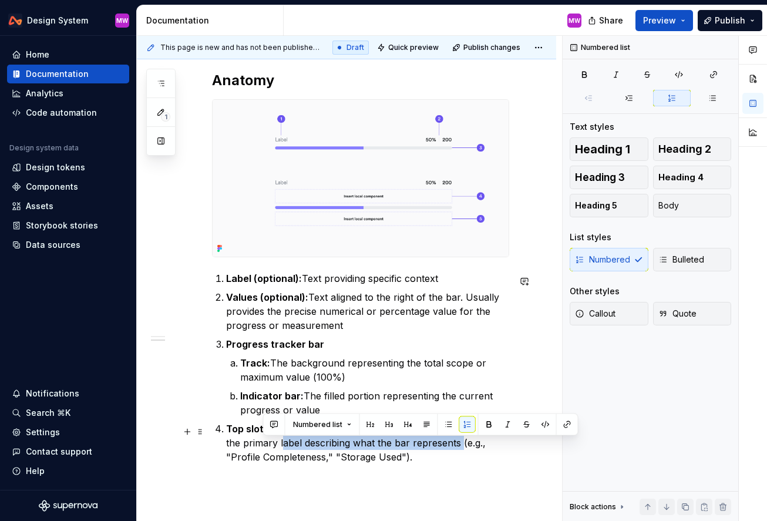
drag, startPoint x: 262, startPoint y: 446, endPoint x: 440, endPoint y: 448, distance: 178.0
click at [440, 448] on p "Top slot (optional): A container area above the bar. Ideal for the primary labe…" at bounding box center [367, 443] width 283 height 42
copy p "label describing what the bar represents"
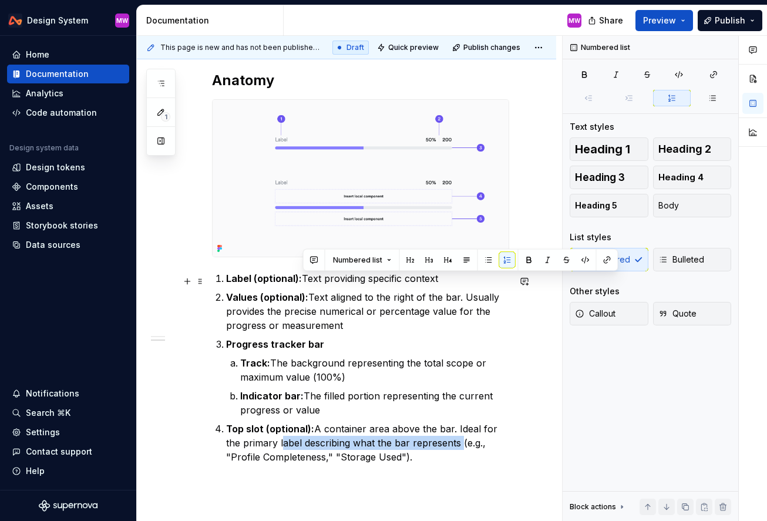
drag, startPoint x: 305, startPoint y: 278, endPoint x: 453, endPoint y: 279, distance: 148.6
click at [453, 279] on p "Label (optional): Text providing specific context" at bounding box center [367, 278] width 283 height 14
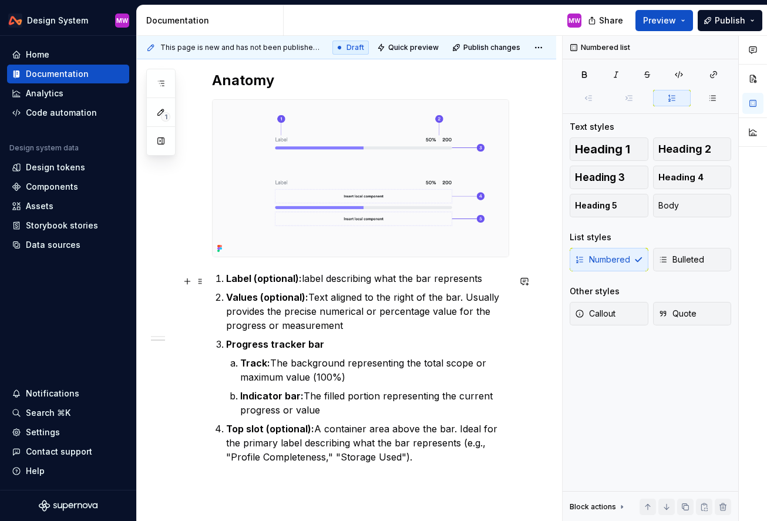
click at [304, 281] on p "Label (optional): label describing what the bar represents" at bounding box center [367, 278] width 283 height 14
click at [412, 461] on p "Top slot (optional): A container area above the bar. Ideal for the primary labe…" at bounding box center [367, 443] width 283 height 42
click at [456, 431] on p "Top slot (optional): A container area above the bar. Ideal for the primary labe…" at bounding box center [367, 443] width 283 height 42
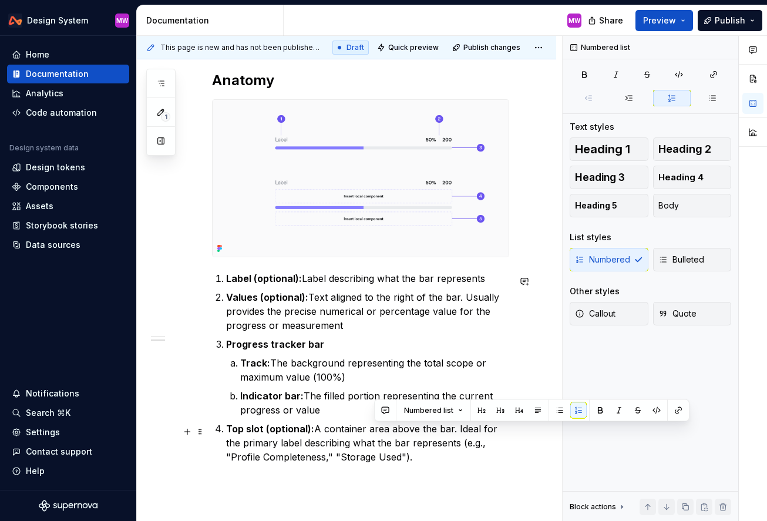
drag, startPoint x: 496, startPoint y: 430, endPoint x: 510, endPoint y: 456, distance: 29.7
click at [509, 456] on p "Top slot (optional): A container area above the bar. Ideal for the primary labe…" at bounding box center [367, 443] width 283 height 42
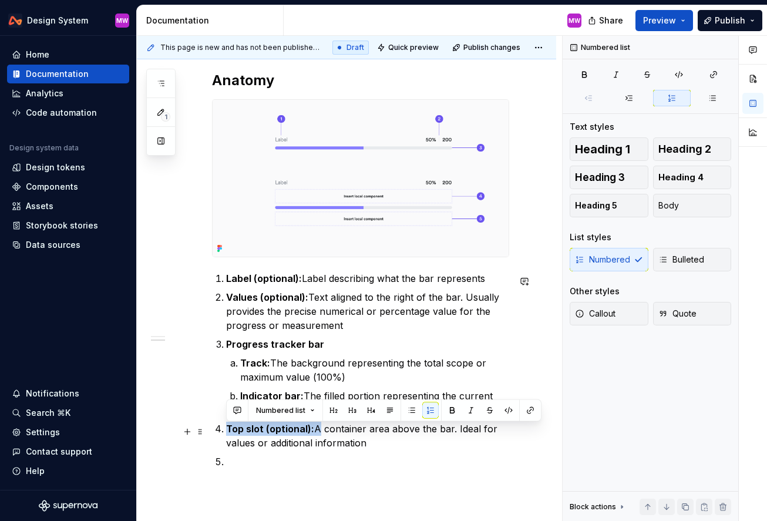
drag, startPoint x: 313, startPoint y: 432, endPoint x: 226, endPoint y: 430, distance: 87.0
click at [226, 430] on p "Top slot (optional): A container area above the bar. Ideal for values or additi…" at bounding box center [367, 436] width 283 height 28
copy p "Top slot (optional):"
click at [240, 465] on p at bounding box center [367, 462] width 283 height 14
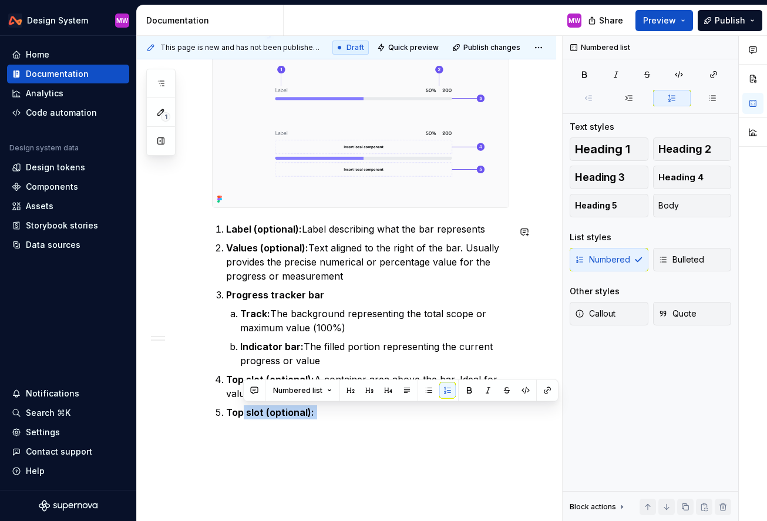
scroll to position [352, 0]
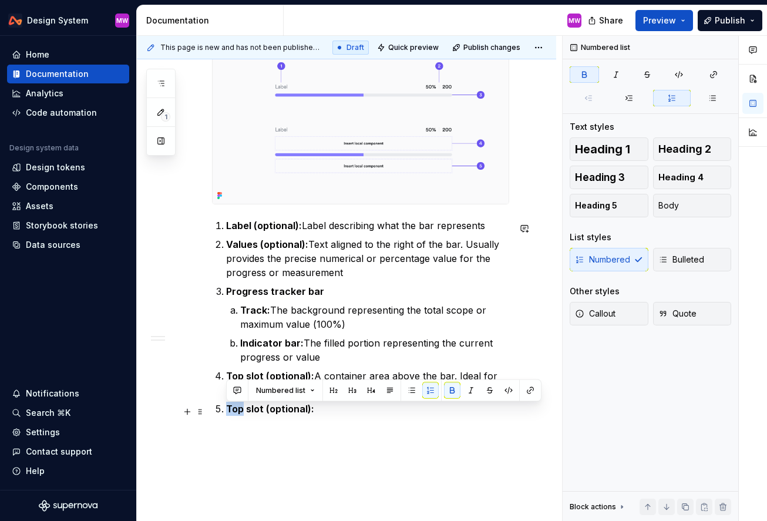
drag, startPoint x: 244, startPoint y: 463, endPoint x: 228, endPoint y: 411, distance: 54.6
click at [228, 411] on strong "Top slot (optional):" at bounding box center [270, 409] width 88 height 12
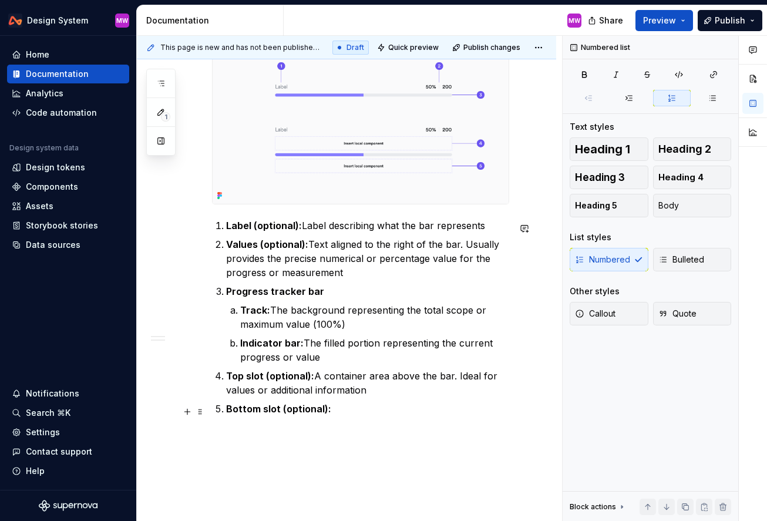
click at [342, 416] on p "Bottom slot (optional):" at bounding box center [367, 409] width 283 height 14
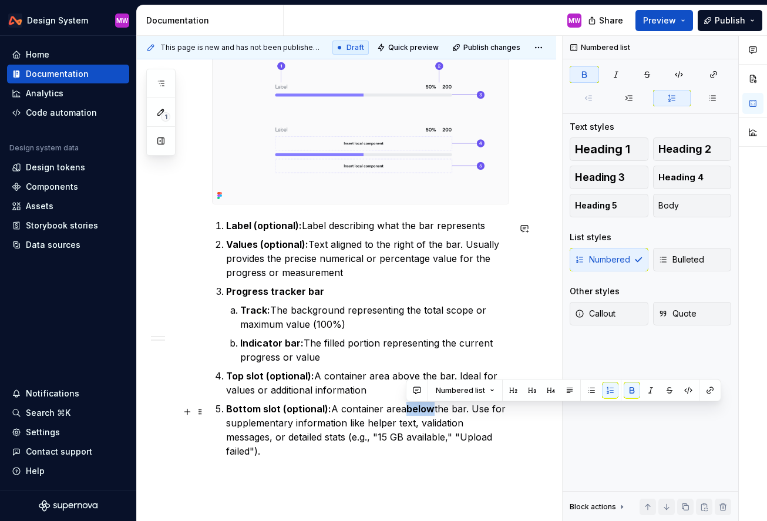
drag, startPoint x: 432, startPoint y: 414, endPoint x: 405, endPoint y: 411, distance: 27.1
click at [406, 412] on strong "below" at bounding box center [420, 409] width 28 height 12
click at [556, 391] on button "button" at bounding box center [632, 390] width 16 height 16
click at [436, 443] on p "Bottom slot (optional): A container area below the bar. Use for supplementary i…" at bounding box center [367, 430] width 283 height 56
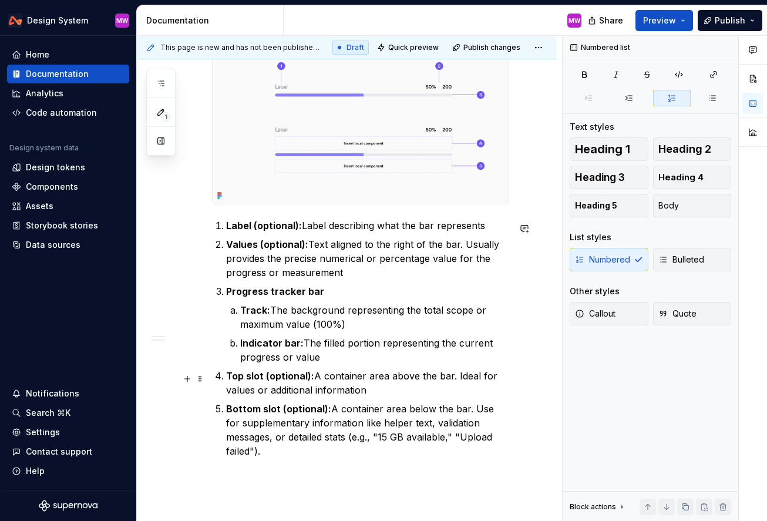
click at [361, 387] on p "Top slot (optional): A container area above the bar. Ideal for values or additi…" at bounding box center [367, 383] width 283 height 28
click at [496, 442] on p "Bottom slot (optional): A container area below the bar. Use for supplementary i…" at bounding box center [367, 430] width 283 height 56
drag, startPoint x: 414, startPoint y: 426, endPoint x: 504, endPoint y: 457, distance: 95.1
click at [504, 457] on div "Overview A progress tracker is a visual indicator that shows a value within a b…" at bounding box center [360, 181] width 297 height 581
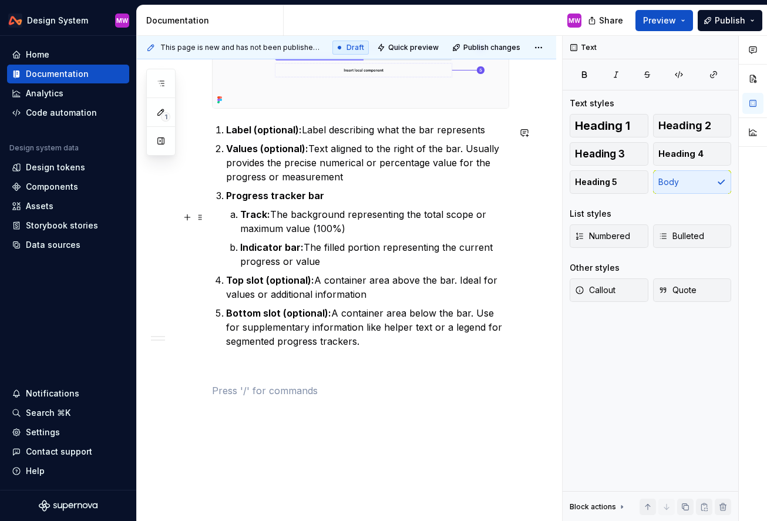
scroll to position [486, 0]
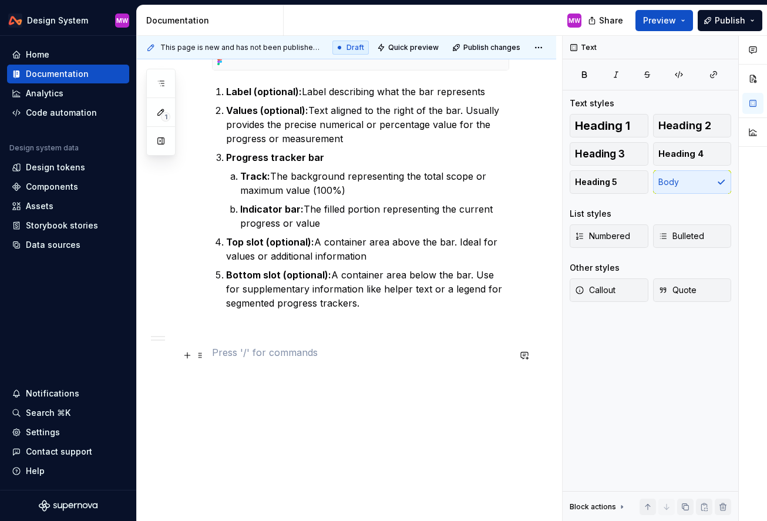
click at [258, 352] on p at bounding box center [360, 352] width 297 height 14
click at [556, 122] on span "Heading 2" at bounding box center [684, 126] width 53 height 12
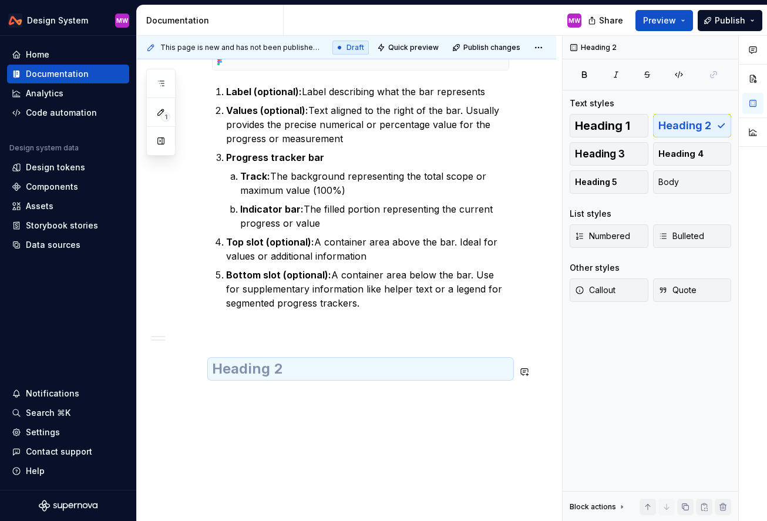
click at [251, 377] on h2 at bounding box center [360, 368] width 297 height 19
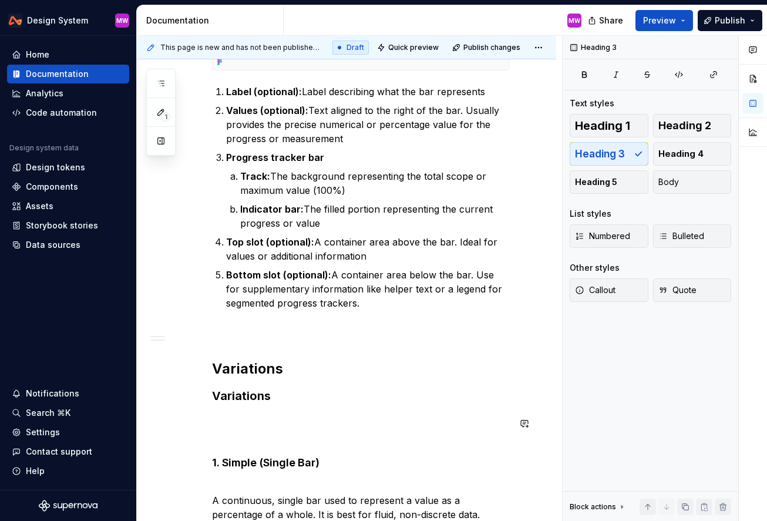
click at [225, 446] on div "Overview A progress tracker is a visual indicator that shows a value within a b…" at bounding box center [360, 262] width 297 height 1011
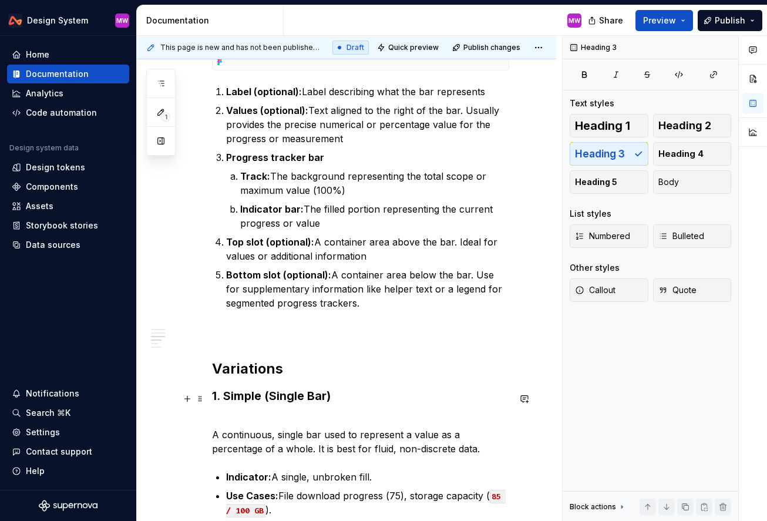
click at [226, 399] on h3 "1. Simple (Single Bar)" at bounding box center [360, 396] width 297 height 16
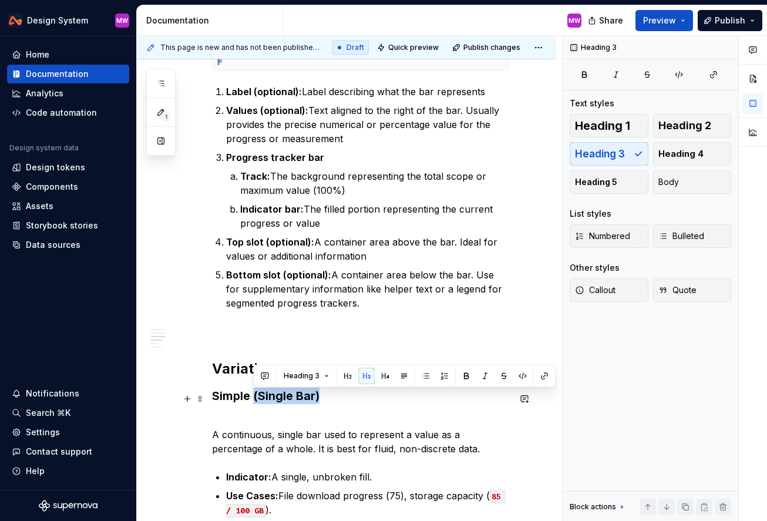
drag, startPoint x: 253, startPoint y: 398, endPoint x: 368, endPoint y: 404, distance: 115.9
click at [368, 404] on h3 "Simple (Single Bar)" at bounding box center [360, 396] width 297 height 16
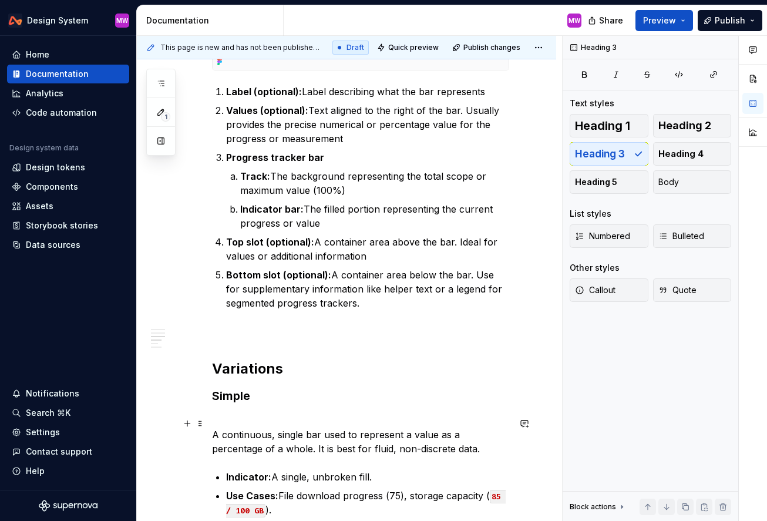
click at [213, 437] on p "A continuous, single bar used to represent a value as a percentage of a whole. …" at bounding box center [360, 435] width 297 height 42
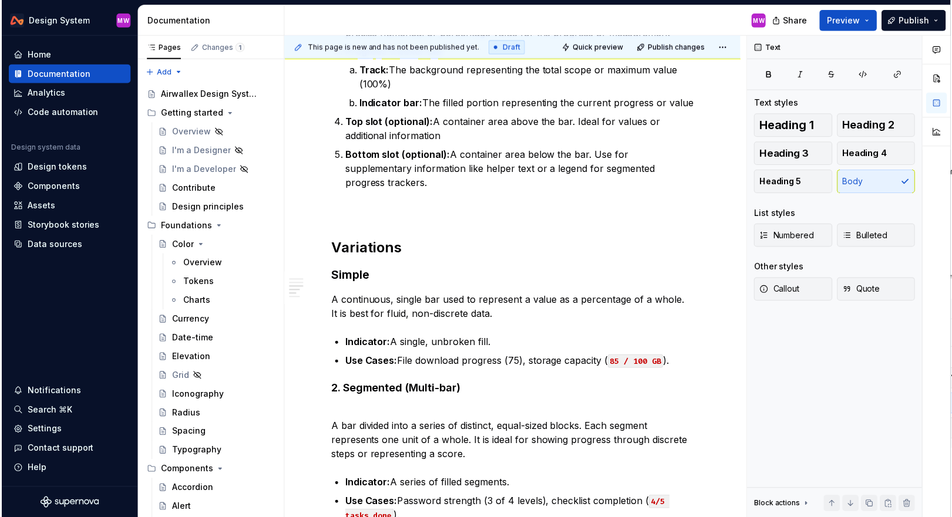
scroll to position [611, 0]
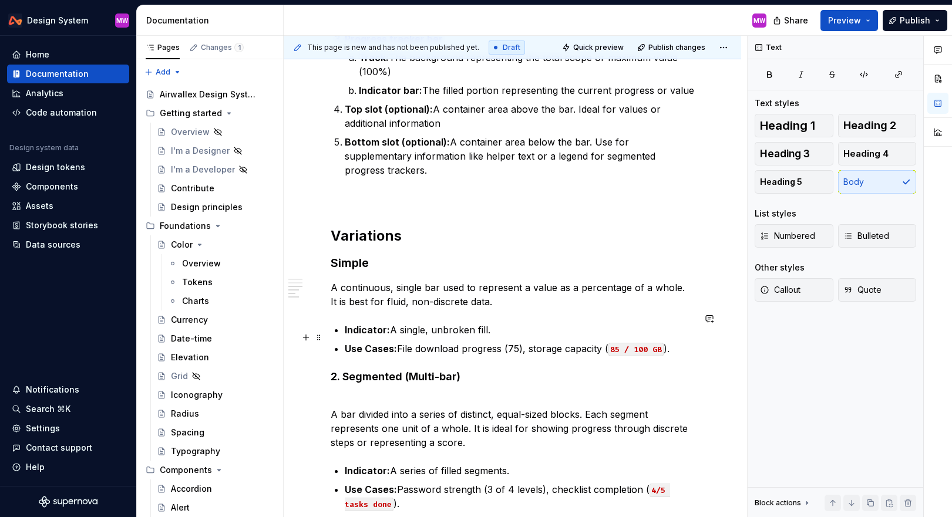
click at [369, 343] on strong "Use Cases:" at bounding box center [371, 349] width 52 height 12
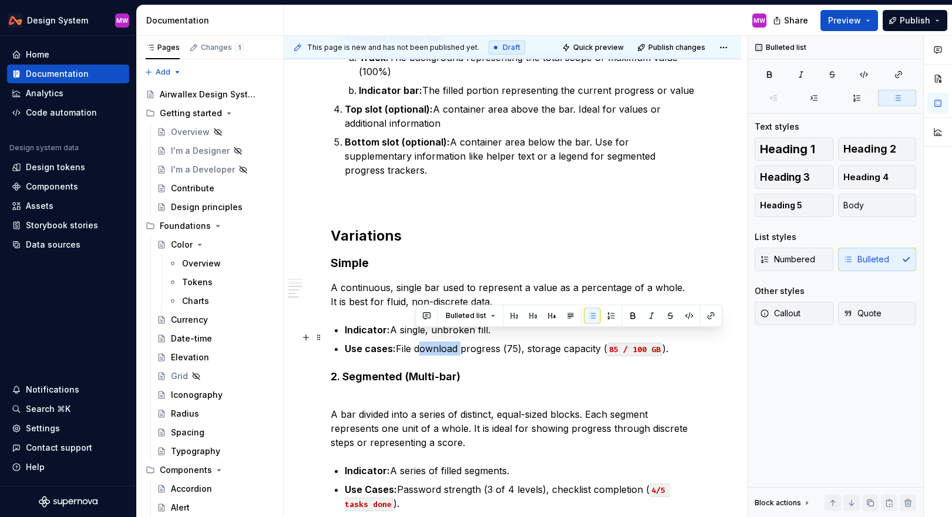
drag, startPoint x: 459, startPoint y: 339, endPoint x: 416, endPoint y: 338, distance: 43.5
click at [416, 342] on p "Use cases: File download progress (75), storage capacity ( 85 / 100 GB )." at bounding box center [520, 349] width 350 height 14
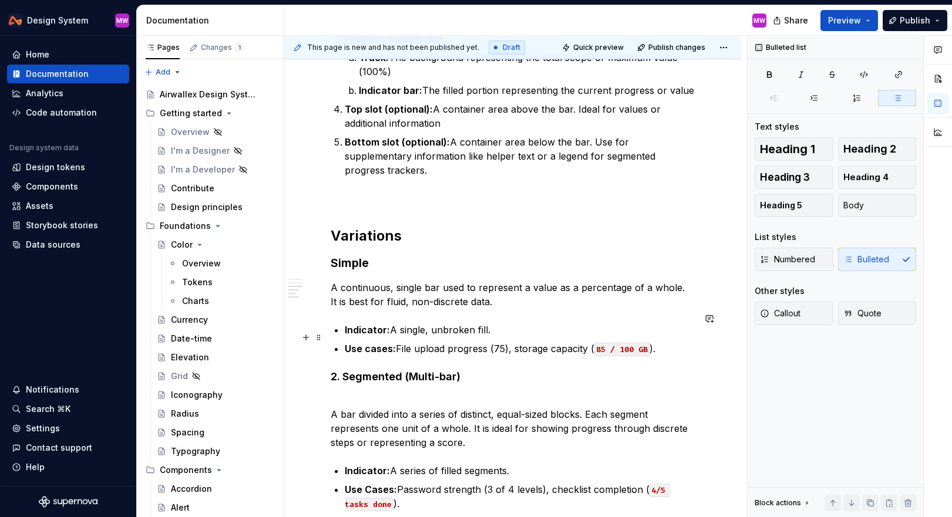
click at [503, 342] on p "Use cases: File upload progress (75), storage capacity ( 85 / 100 GB )." at bounding box center [520, 349] width 350 height 14
click at [518, 342] on p "Use cases: File upload progress (75%), storage capacity ( 85 / 100 GB )." at bounding box center [520, 349] width 350 height 14
click at [523, 342] on p "Use cases: File upload progress (75%), storage capacity ( 85 / 100 GB )." at bounding box center [520, 349] width 350 height 14
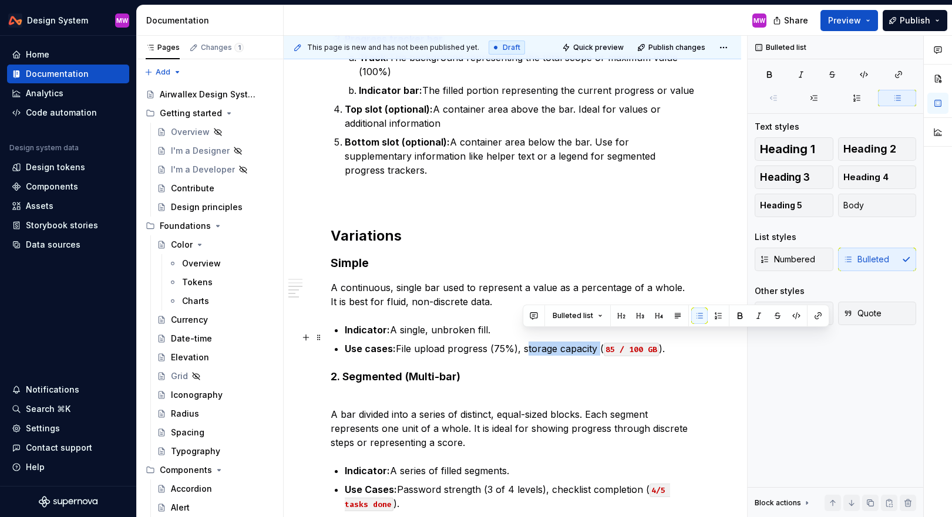
drag, startPoint x: 525, startPoint y: 337, endPoint x: 597, endPoint y: 332, distance: 72.4
click at [556, 342] on p "Use cases: File upload progress (75%), storage capacity ( 85 / 100 GB )." at bounding box center [520, 349] width 350 height 14
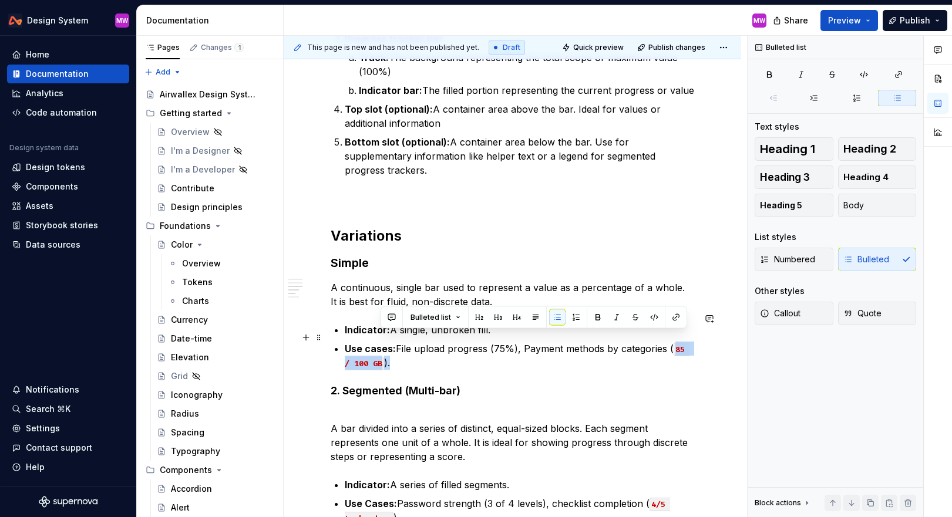
drag, startPoint x: 674, startPoint y: 334, endPoint x: 705, endPoint y: 352, distance: 36.1
click at [556, 352] on div "Overview A progress tracker is a visual indicator that shows a value within a b…" at bounding box center [513, 164] width 458 height 1121
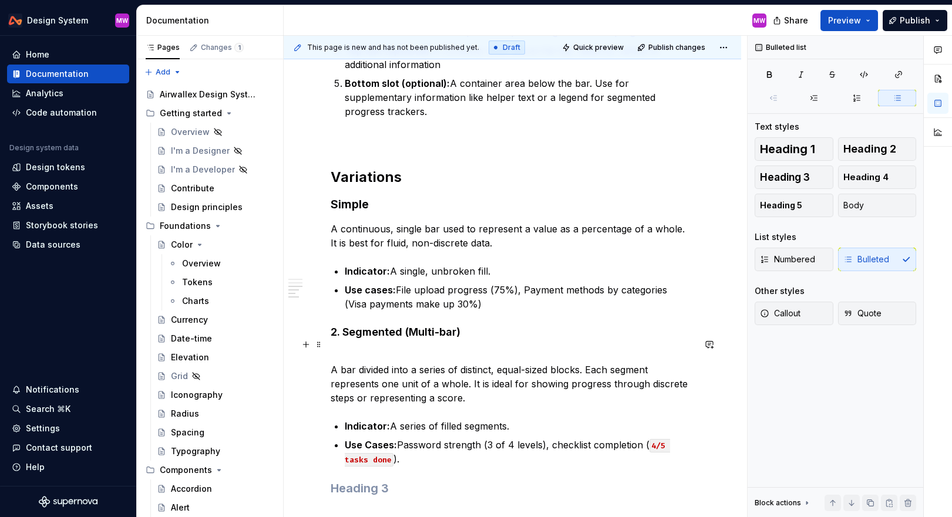
scroll to position [674, 0]
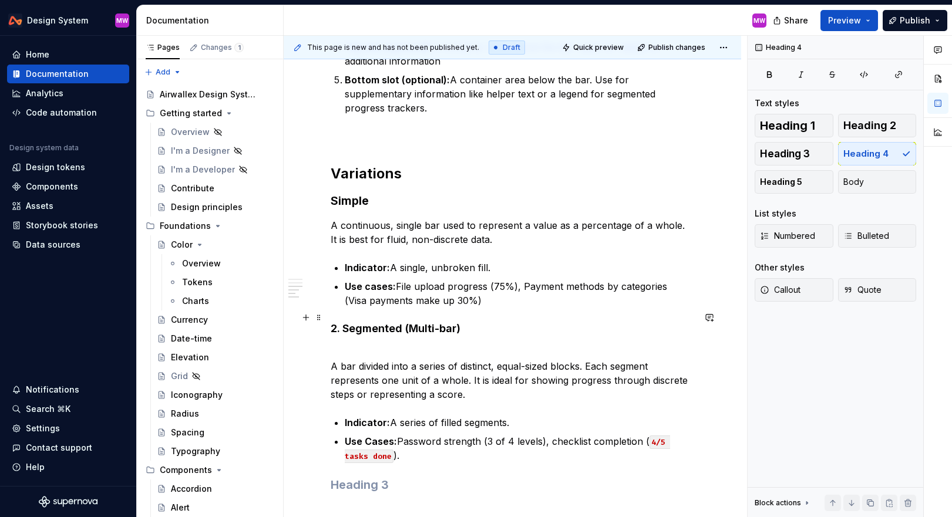
click at [342, 322] on h4 "2. Segmented (Multi-bar)" at bounding box center [513, 329] width 364 height 14
click at [556, 157] on span "Heading 3" at bounding box center [785, 154] width 50 height 12
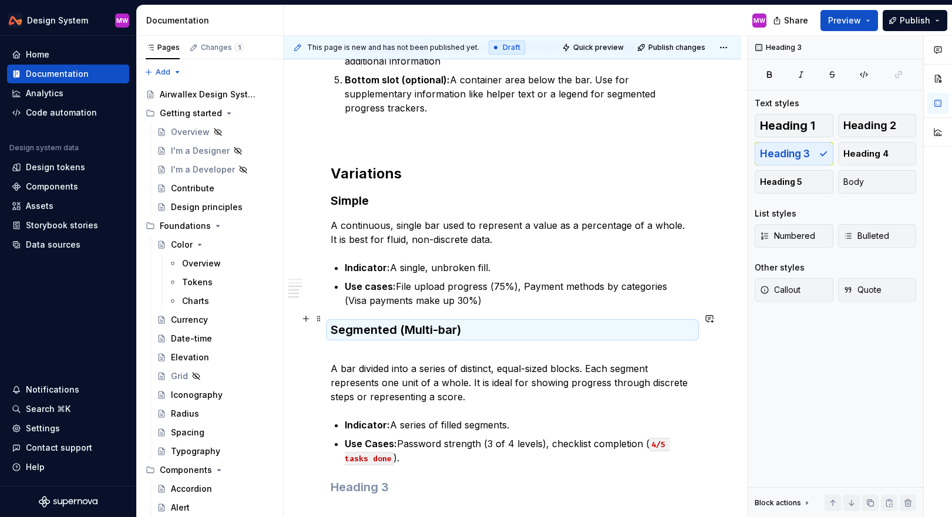
click at [330, 322] on div "Overview A progress tracker is a visual indicator that shows a value within a b…" at bounding box center [513, 103] width 458 height 1124
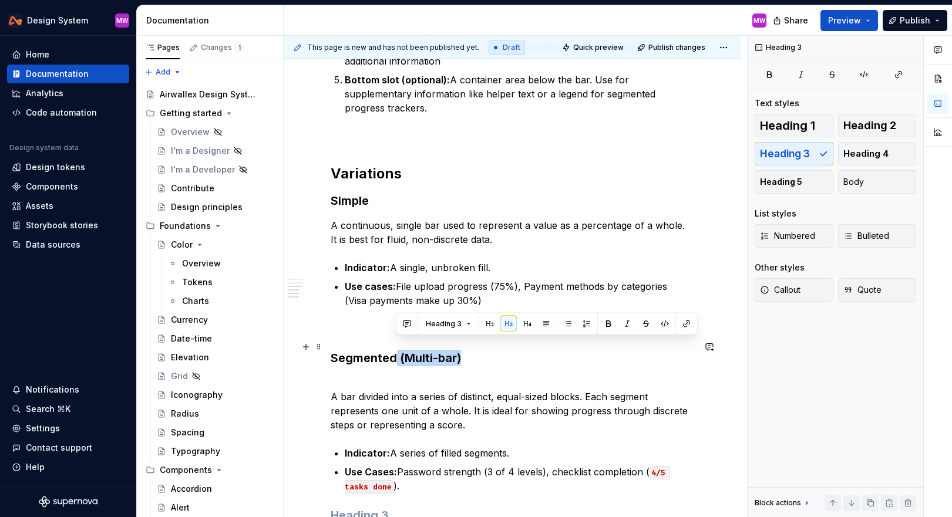
drag, startPoint x: 395, startPoint y: 348, endPoint x: 502, endPoint y: 345, distance: 106.4
click at [502, 350] on h3 "Segmented (Multi-bar)" at bounding box center [513, 358] width 364 height 16
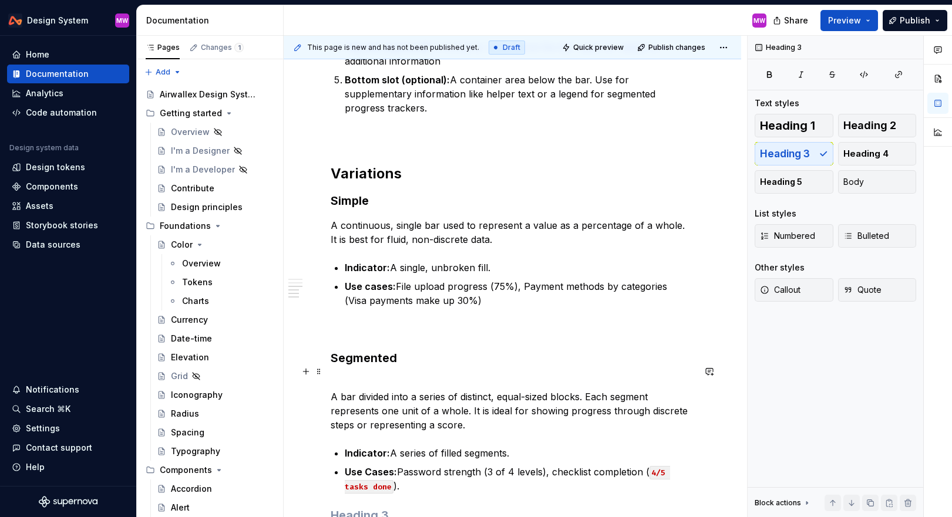
click at [331, 384] on p "A bar divided into a series of distinct, equal-sized blocks. Each segment repre…" at bounding box center [513, 404] width 364 height 56
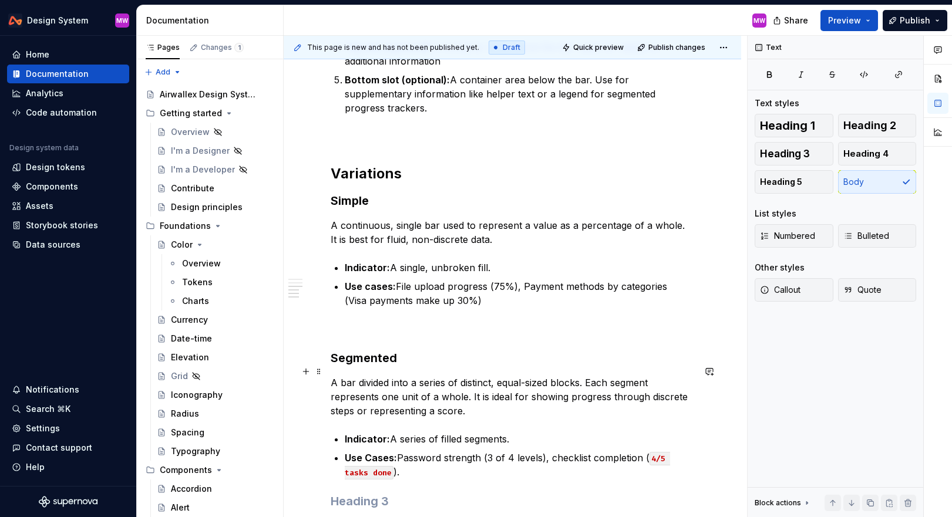
click at [556, 376] on p "A bar divided into a series of distinct, equal-sized blocks. Each segment repre…" at bounding box center [513, 397] width 364 height 42
click at [556, 387] on p "A bar divided into a series of distinct, equal-sized blocks (multi-bar). Each s…" at bounding box center [513, 397] width 364 height 42
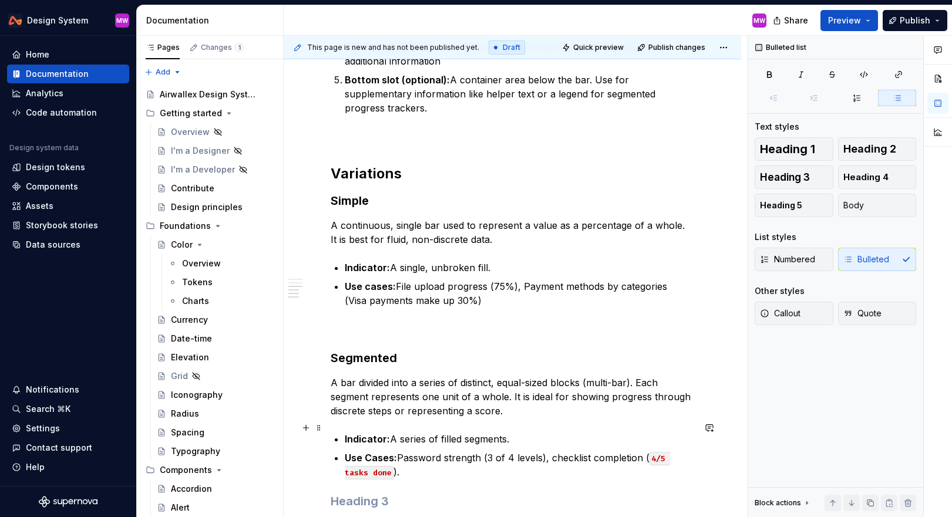
click at [525, 433] on p "Indicator: A series of filled segments." at bounding box center [520, 439] width 350 height 14
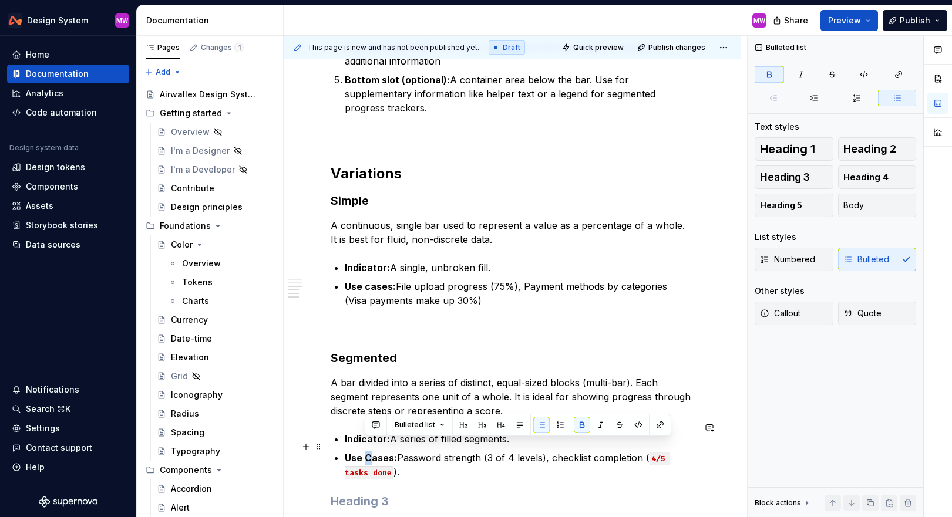
click at [367, 452] on strong "Use Cases:" at bounding box center [371, 458] width 52 height 12
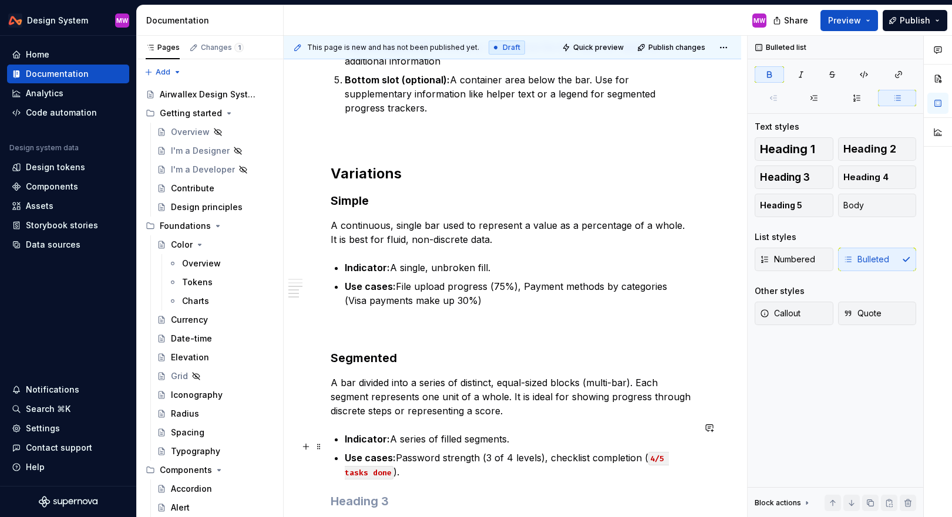
click at [441, 469] on div "Overview A progress tracker is a visual indicator that shows a value within a b…" at bounding box center [513, 39] width 364 height 940
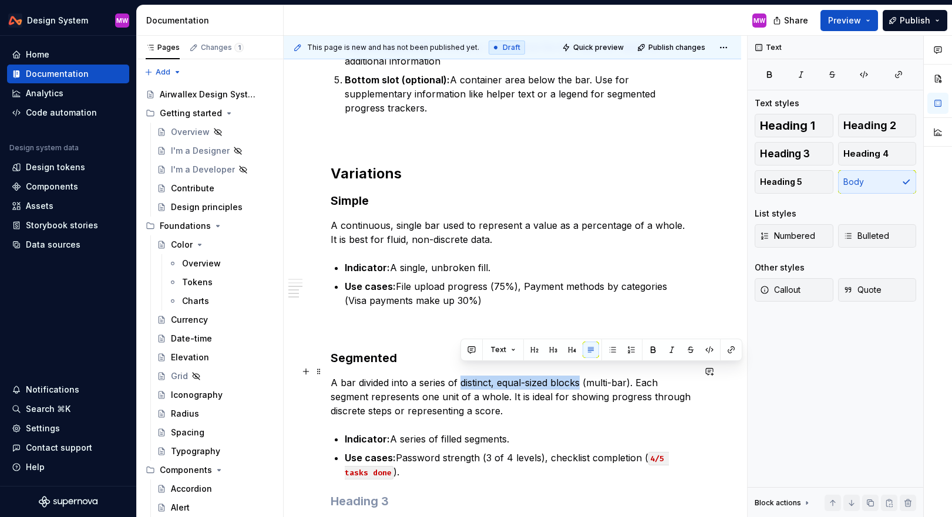
drag, startPoint x: 461, startPoint y: 371, endPoint x: 580, endPoint y: 372, distance: 119.2
click at [556, 376] on p "A bar divided into a series of distinct, equal-sized blocks (multi-bar). Each s…" at bounding box center [513, 397] width 364 height 42
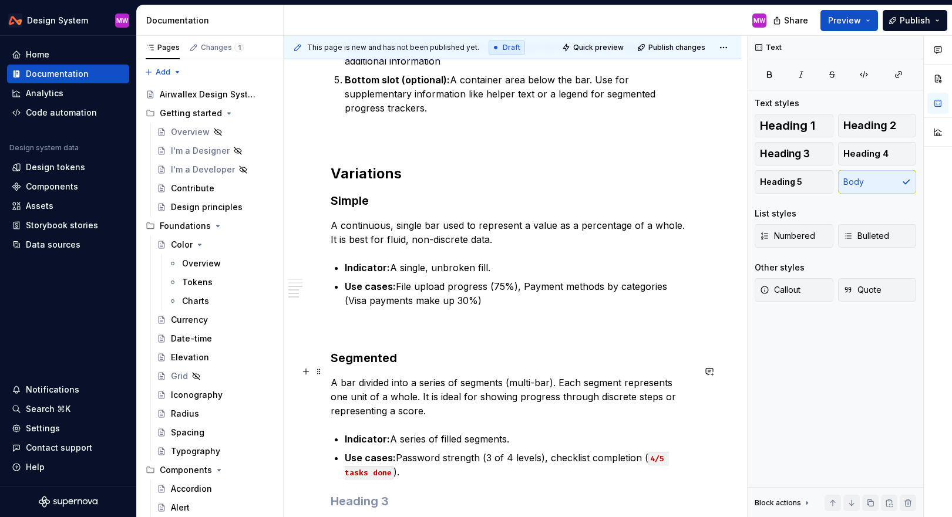
click at [462, 404] on p "A bar divided into a series of segments (multi-bar). Each segment represents on…" at bounding box center [513, 397] width 364 height 42
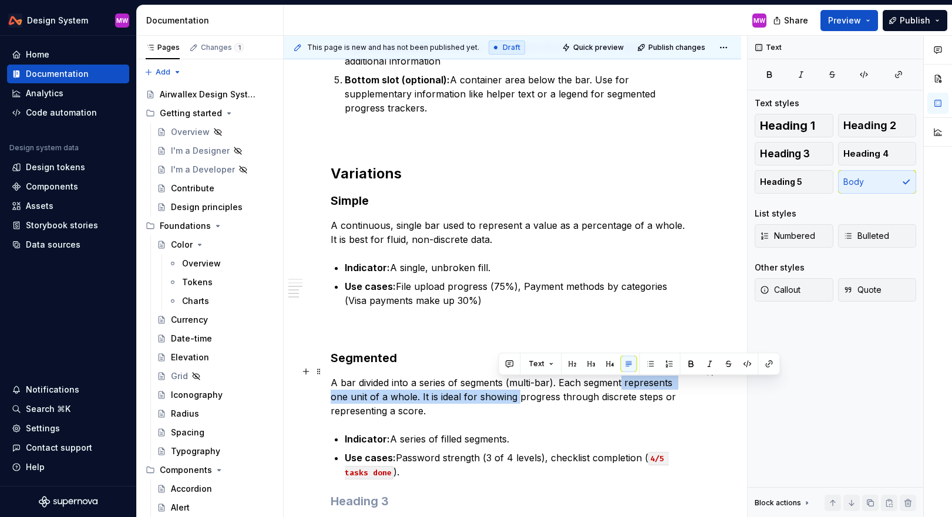
drag, startPoint x: 499, startPoint y: 387, endPoint x: 613, endPoint y: 374, distance: 114.6
click at [556, 376] on p "A bar divided into a series of segments (multi-bar). Each segment represents on…" at bounding box center [513, 397] width 364 height 42
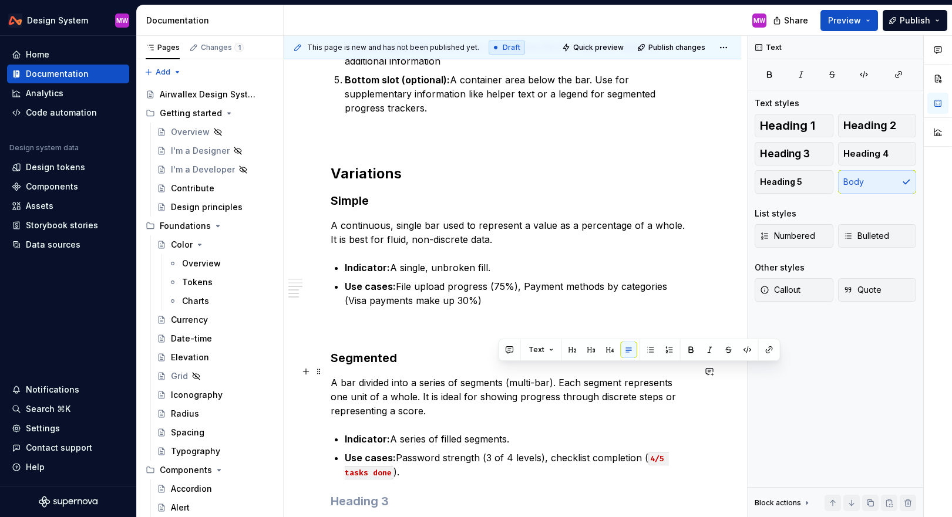
click at [504, 385] on p "A bar divided into a series of segments (multi-bar). Each segment represents on…" at bounding box center [513, 397] width 364 height 42
click at [499, 386] on p "A bar divided into a series of segments (multi-bar). Each segment represents on…" at bounding box center [513, 397] width 364 height 42
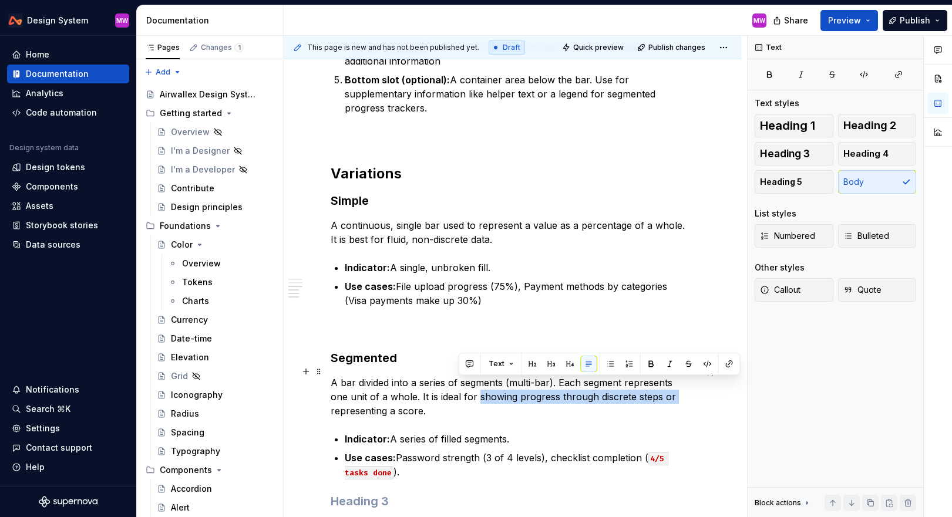
drag, startPoint x: 459, startPoint y: 385, endPoint x: 660, endPoint y: 391, distance: 201.0
click at [556, 391] on p "A bar divided into a series of segments (multi-bar). Each segment represents on…" at bounding box center [513, 397] width 364 height 42
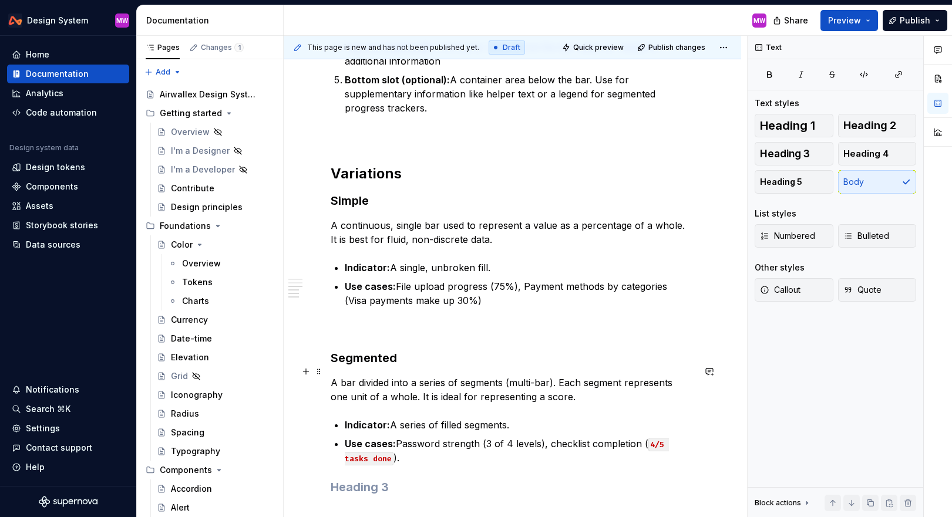
click at [400, 383] on p "A bar divided into a series of segments (multi-bar). Each segment represents on…" at bounding box center [513, 390] width 364 height 28
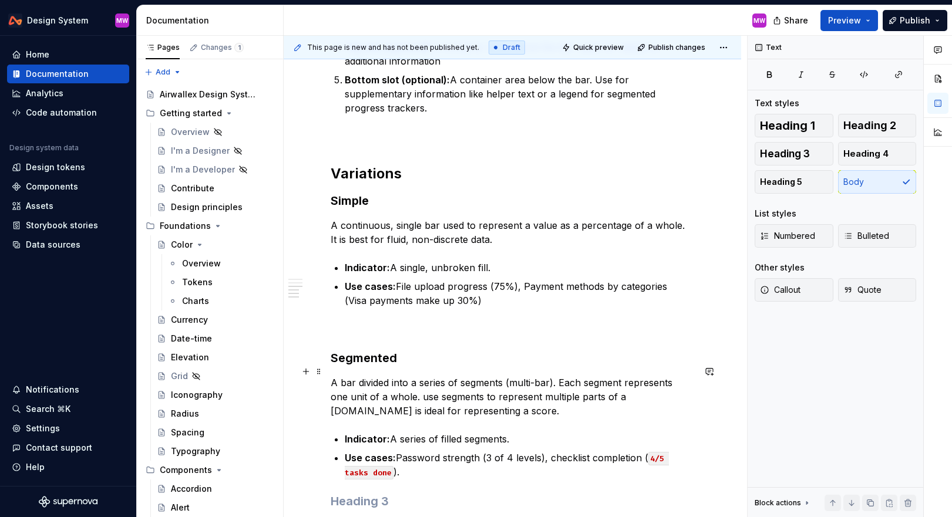
click at [403, 385] on p "A bar divided into a series of segments (multi-bar). Each segment represents on…" at bounding box center [513, 397] width 364 height 42
drag, startPoint x: 589, startPoint y: 372, endPoint x: 561, endPoint y: 371, distance: 27.6
click at [556, 376] on p "A bar divided into a series of segments (multi-bar). Each segment represents on…" at bounding box center [513, 397] width 364 height 42
click at [556, 404] on p "A bar divided into a series of segments (multi-bar). Each segment represents on…" at bounding box center [513, 397] width 364 height 42
drag, startPoint x: 676, startPoint y: 371, endPoint x: 700, endPoint y: 374, distance: 24.3
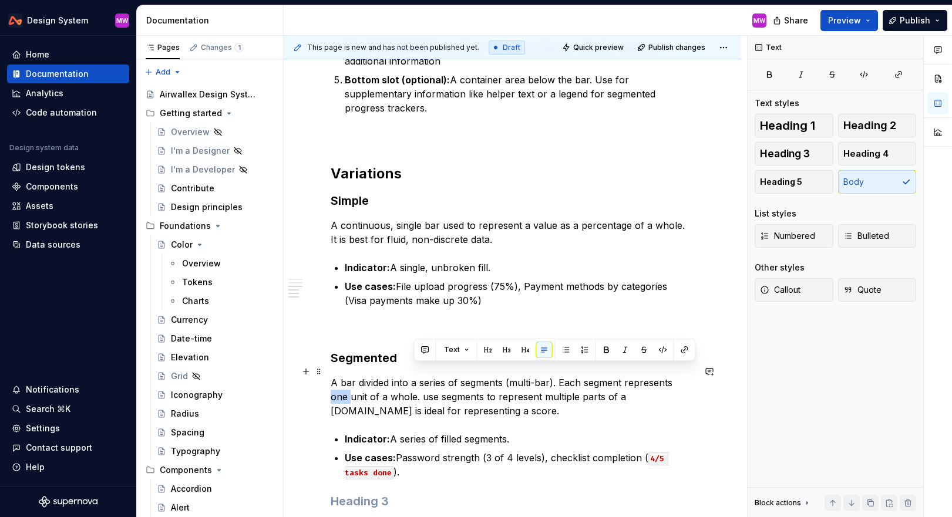
click at [556, 376] on p "A bar divided into a series of segments (multi-bar). Each segment represents on…" at bounding box center [513, 397] width 364 height 42
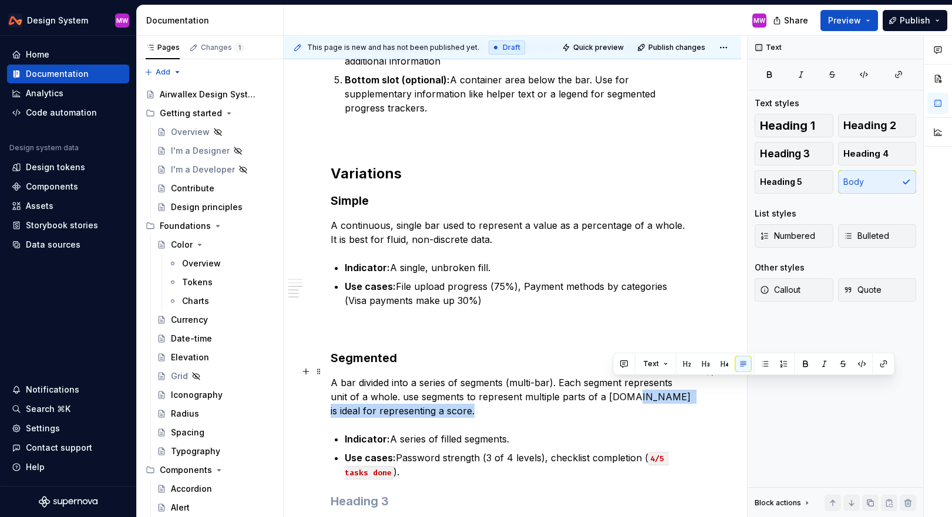
drag, startPoint x: 612, startPoint y: 386, endPoint x: 640, endPoint y: 410, distance: 36.6
click at [556, 410] on div "Overview A progress tracker is a visual indicator that shows a value within a b…" at bounding box center [513, 39] width 364 height 940
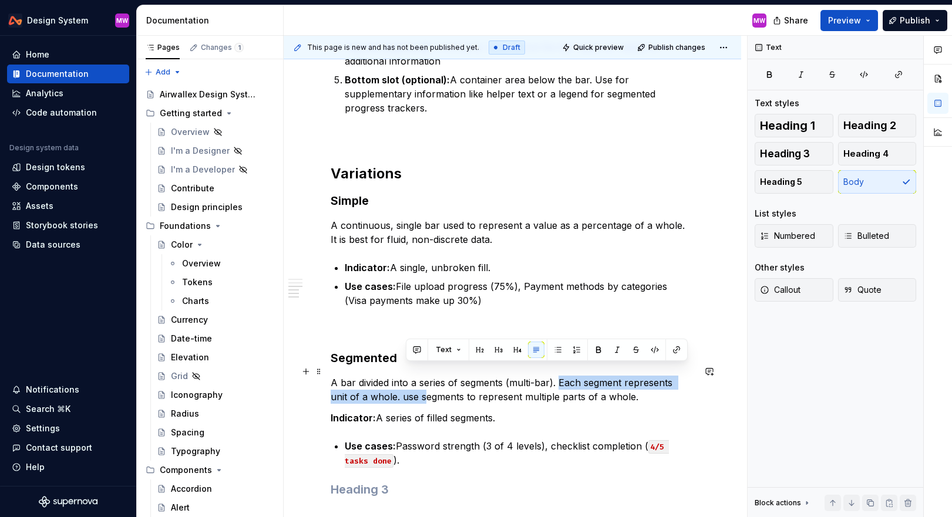
drag, startPoint x: 560, startPoint y: 369, endPoint x: 405, endPoint y: 387, distance: 156.1
click at [405, 387] on p "A bar divided into a series of segments (multi-bar). Each segment represents un…" at bounding box center [513, 390] width 364 height 28
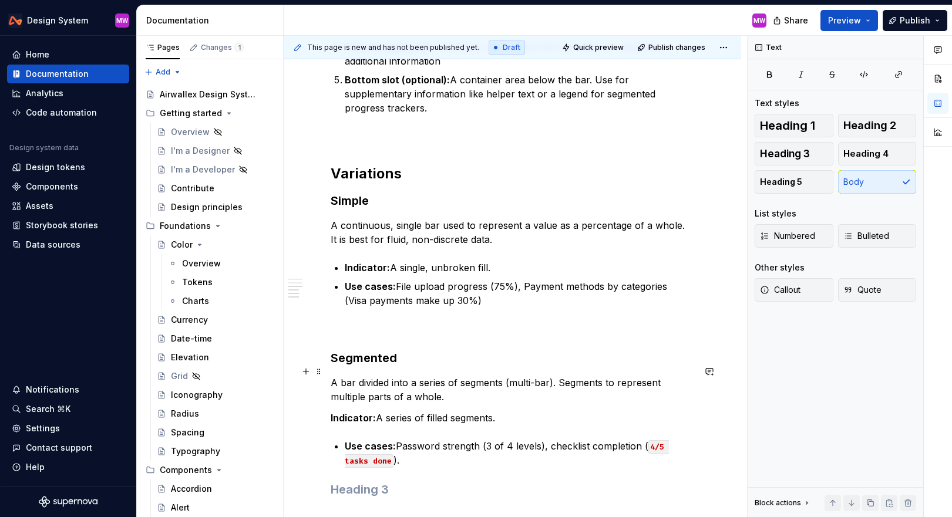
click at [556, 376] on p "A bar divided into a series of segments (multi-bar). Segments to represent mult…" at bounding box center [513, 390] width 364 height 28
click at [528, 382] on p "A bar divided into a series of segments (multi-bar). Segments are used to repre…" at bounding box center [513, 390] width 364 height 28
click at [528, 411] on p "Indicator: A series of filled segments." at bounding box center [513, 418] width 364 height 14
click at [399, 439] on p "Use cases: Password strength (3 of 4 levels), checklist completion ( 4/5 tasks …" at bounding box center [520, 453] width 350 height 28
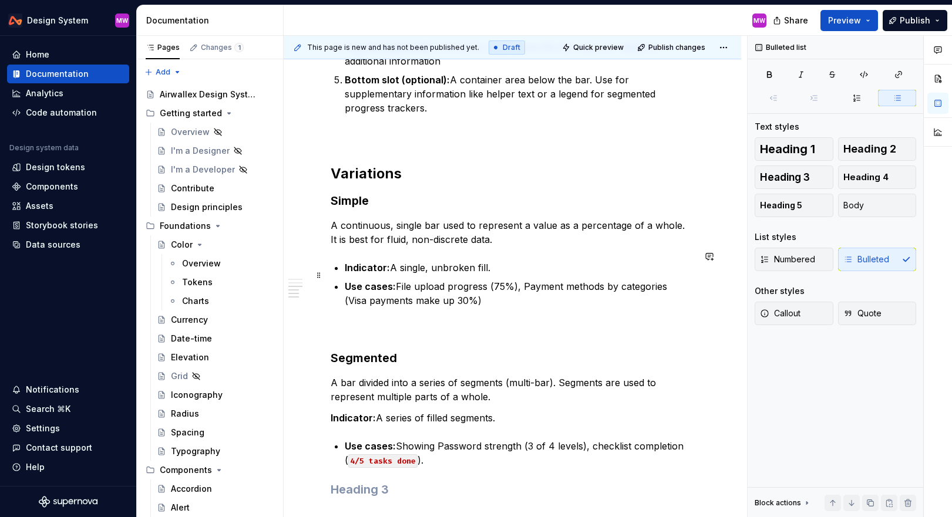
click at [378, 305] on div "Overview A progress tracker is a visual indicator that shows a value within a b…" at bounding box center [513, 33] width 364 height 929
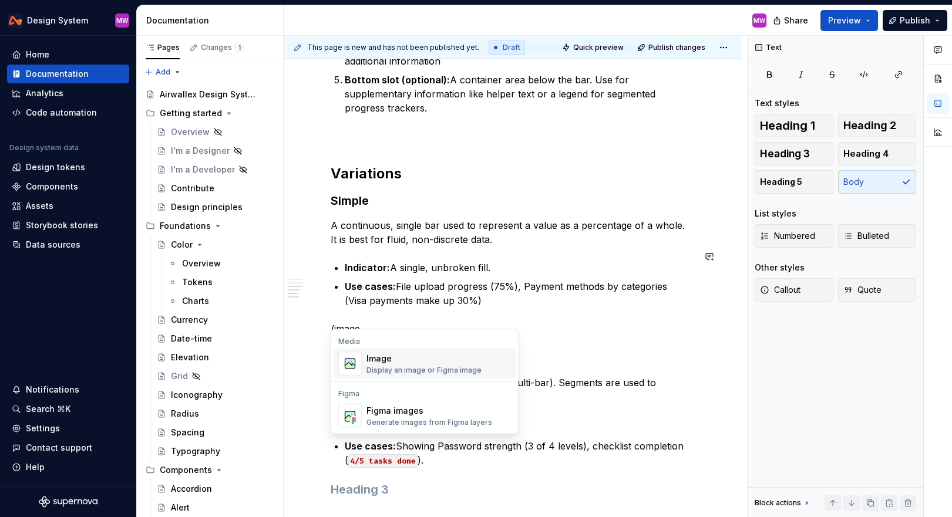
click at [412, 362] on div "Image" at bounding box center [424, 359] width 115 height 12
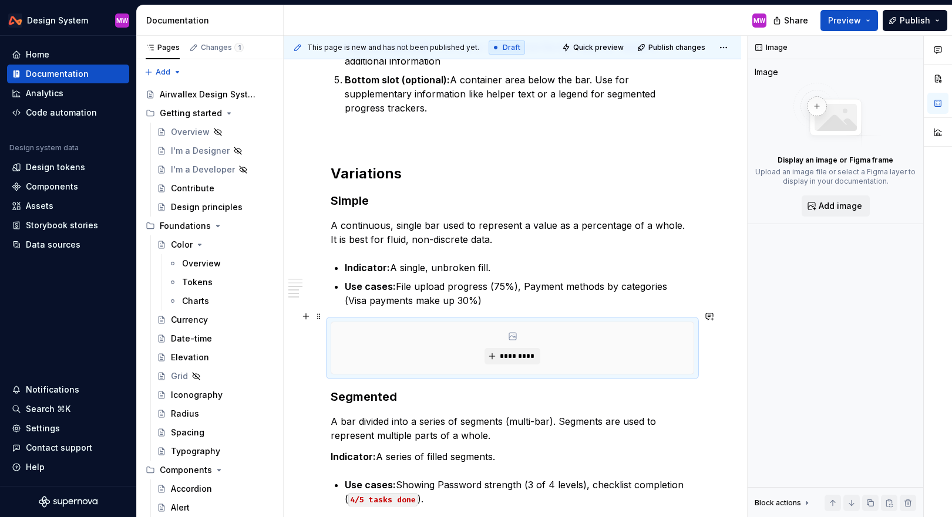
click at [498, 335] on div "*********" at bounding box center [512, 348] width 362 height 52
click at [505, 352] on span "*********" at bounding box center [517, 356] width 36 height 9
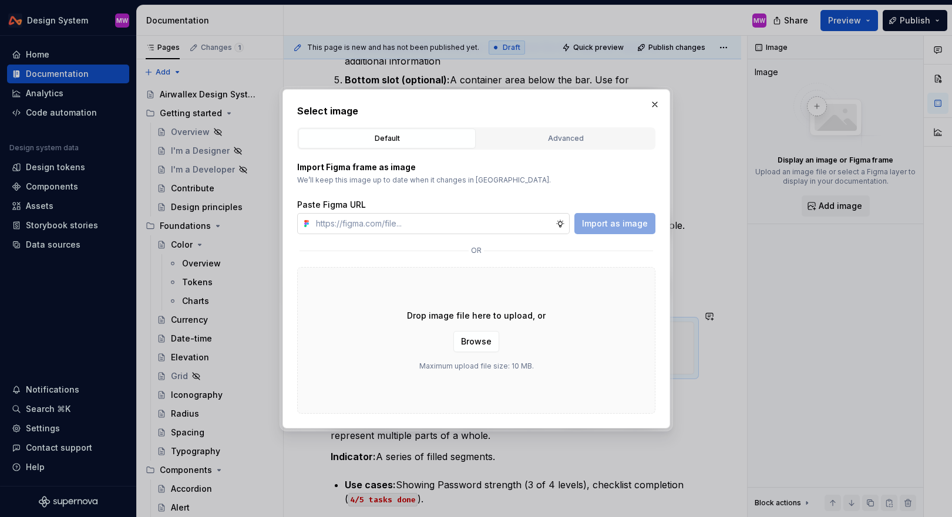
type textarea "*"
click at [489, 223] on input "text" at bounding box center [433, 223] width 244 height 21
type input "[URL][DOMAIN_NAME]"
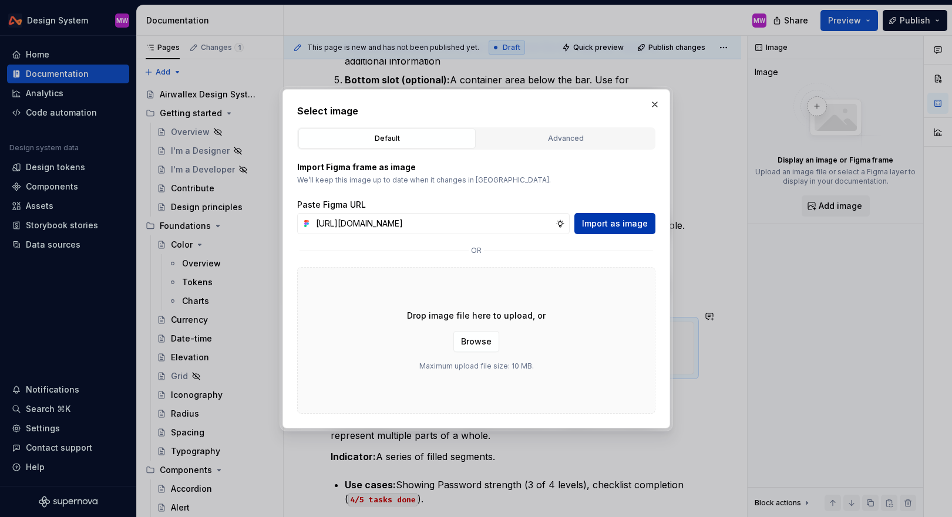
click at [556, 228] on span "Import as image" at bounding box center [615, 224] width 66 height 12
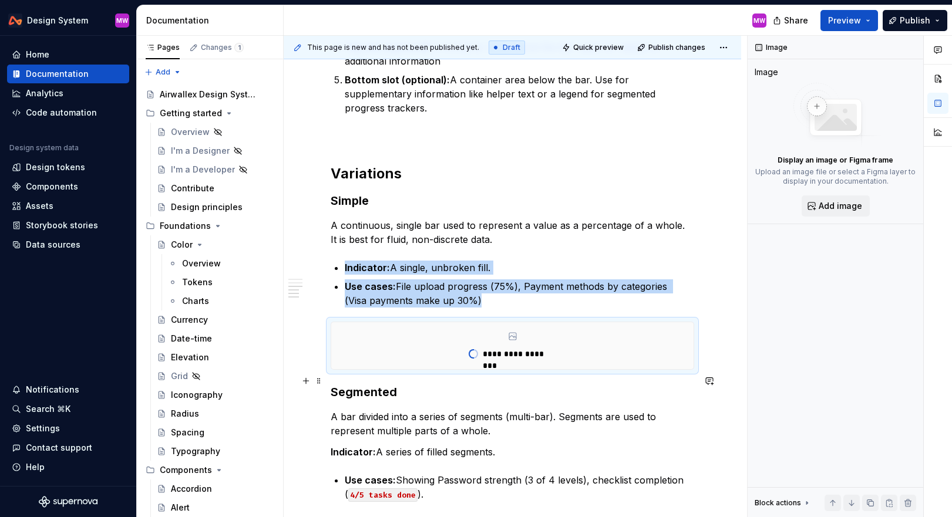
click at [331, 384] on h3 "Segmented" at bounding box center [513, 392] width 364 height 16
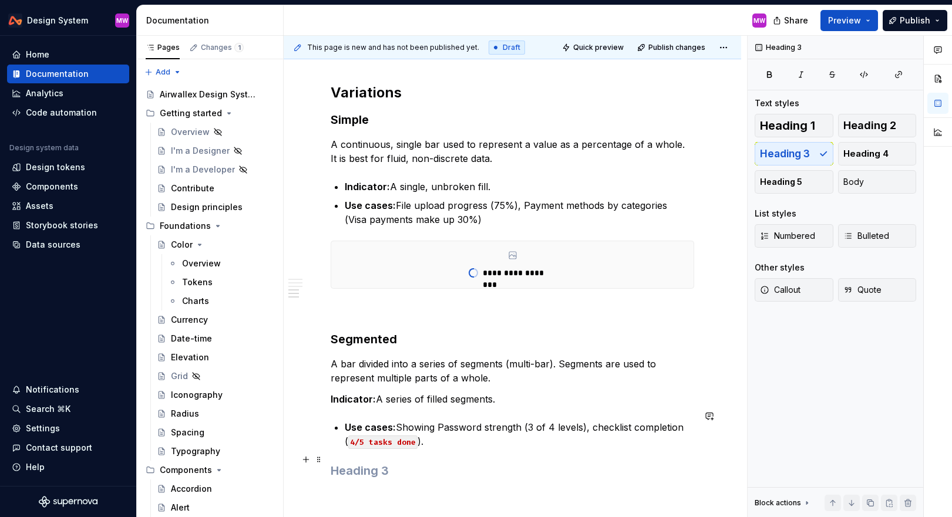
scroll to position [841, 0]
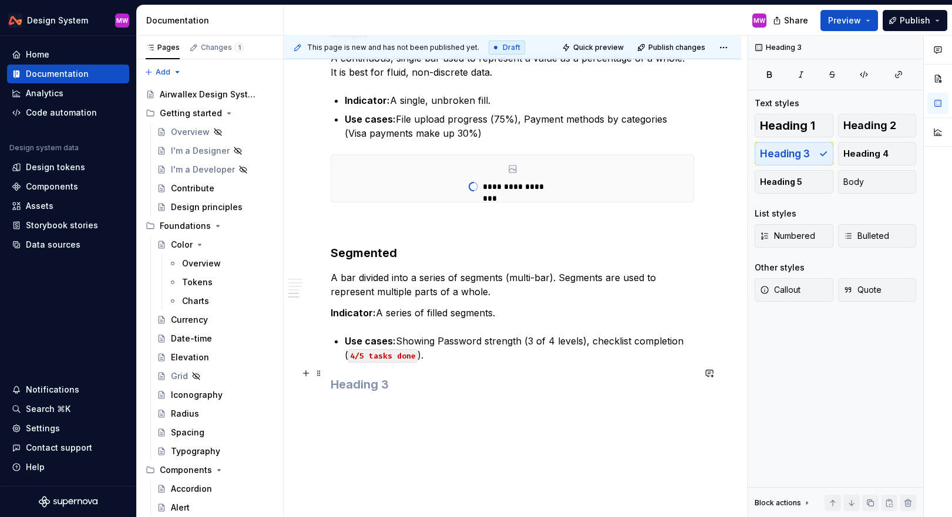
click at [378, 377] on h3 at bounding box center [513, 385] width 364 height 16
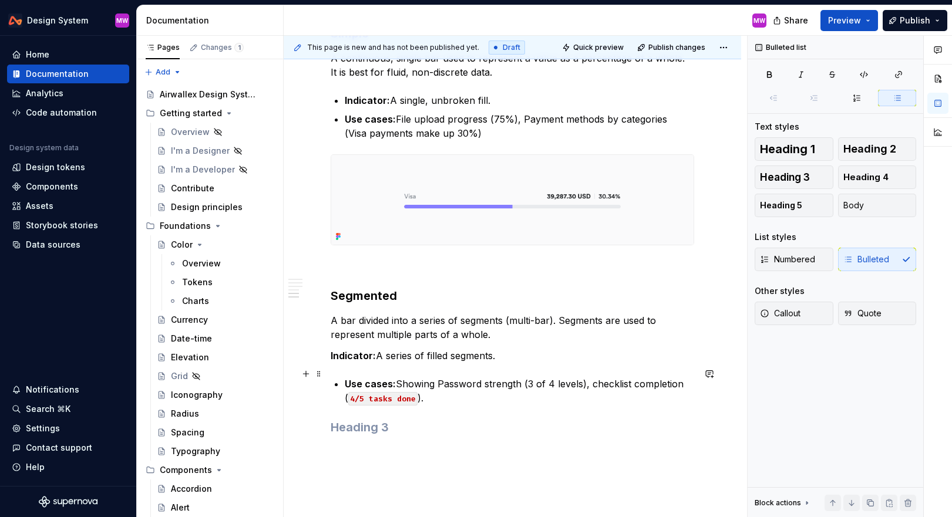
click at [493, 380] on p "Use cases: Showing Password strength (3 of 4 levels), checklist completion ( 4/…" at bounding box center [520, 391] width 350 height 28
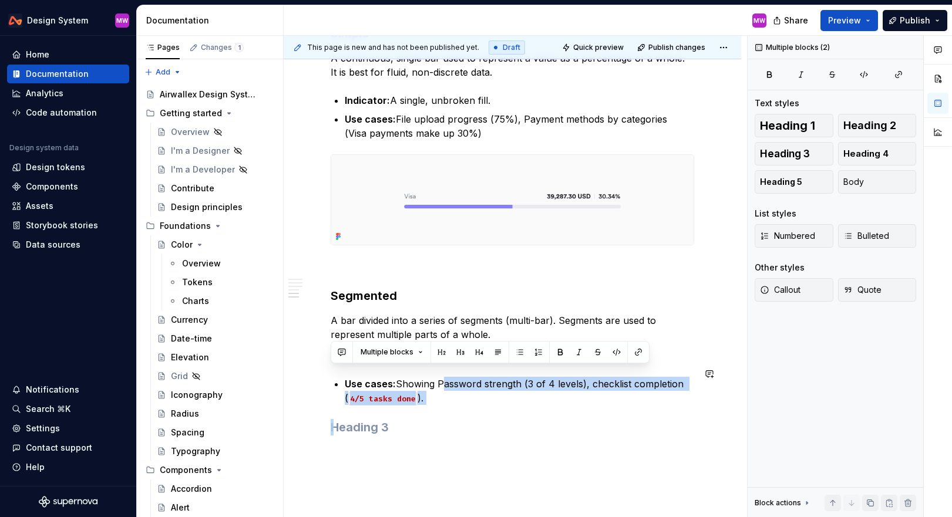
drag, startPoint x: 440, startPoint y: 374, endPoint x: 471, endPoint y: 402, distance: 42.0
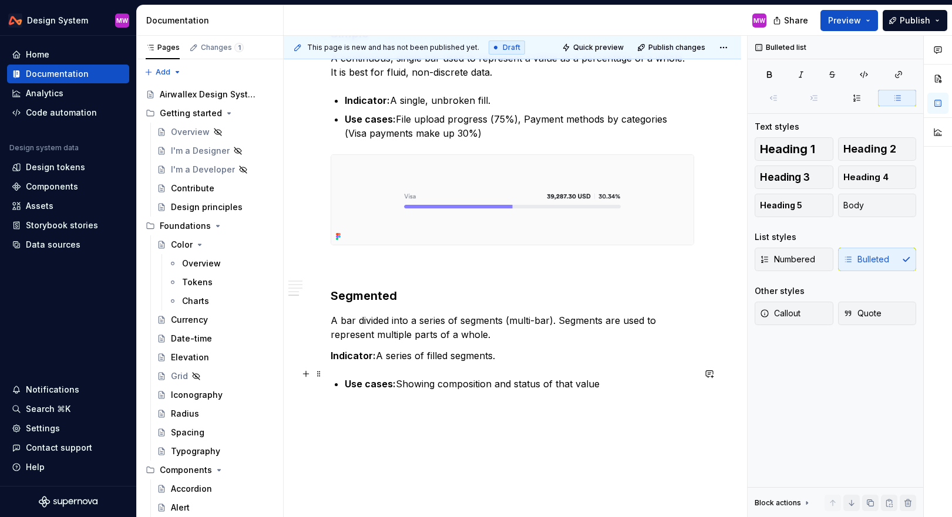
click at [441, 377] on p "Use cases: Showing composition and status of that value" at bounding box center [520, 384] width 350 height 14
drag, startPoint x: 592, startPoint y: 372, endPoint x: 572, endPoint y: 372, distance: 20.0
click at [556, 377] on p "Use cases: Showing the composition and status of that value" at bounding box center [520, 384] width 350 height 14
click at [556, 377] on p "Use cases: Showing the composition and status of a value" at bounding box center [520, 384] width 350 height 14
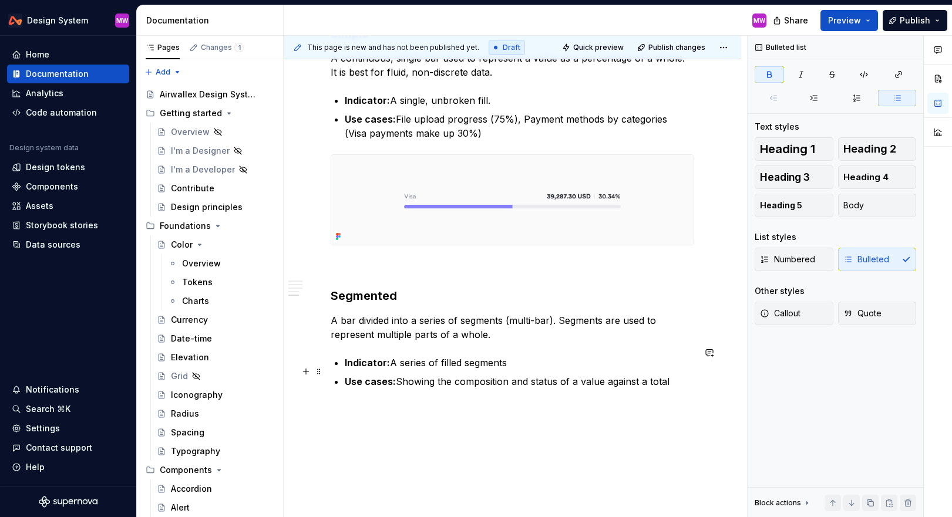
click at [556, 375] on p "Use cases: Showing the composition and status of a value against a total" at bounding box center [520, 382] width 350 height 14
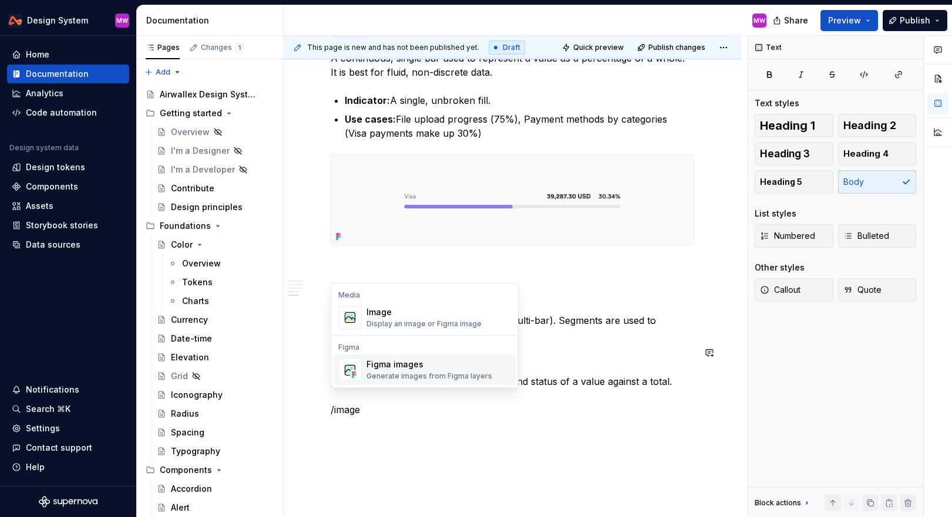
click at [439, 328] on div "Display an image or Figma image" at bounding box center [424, 324] width 115 height 9
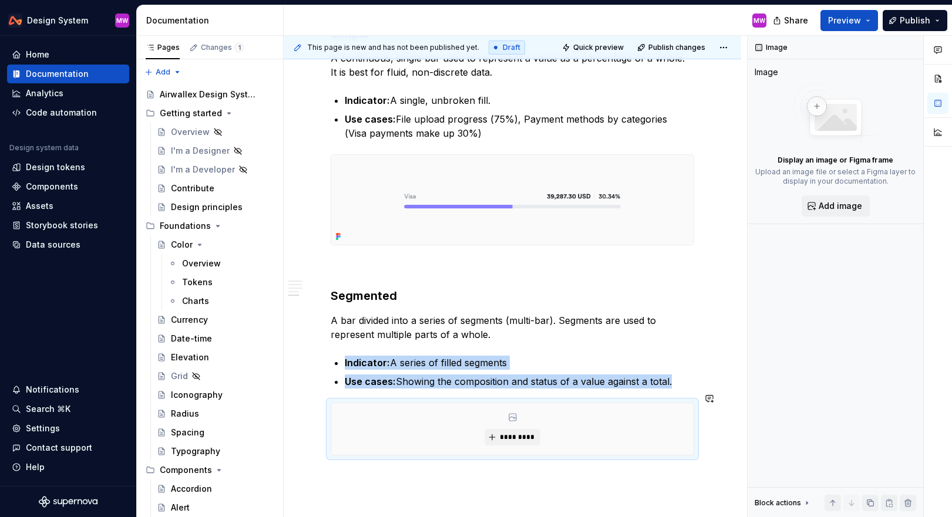
type textarea "*"
click at [526, 433] on span "*********" at bounding box center [517, 437] width 36 height 9
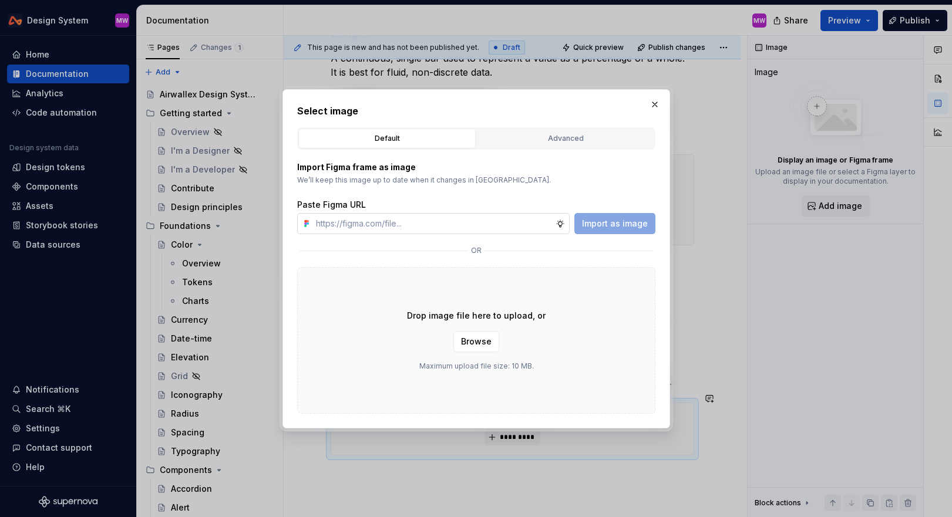
click at [473, 225] on input "text" at bounding box center [433, 223] width 244 height 21
type input "[URL][DOMAIN_NAME]"
click at [556, 218] on span "Import as image" at bounding box center [615, 224] width 66 height 12
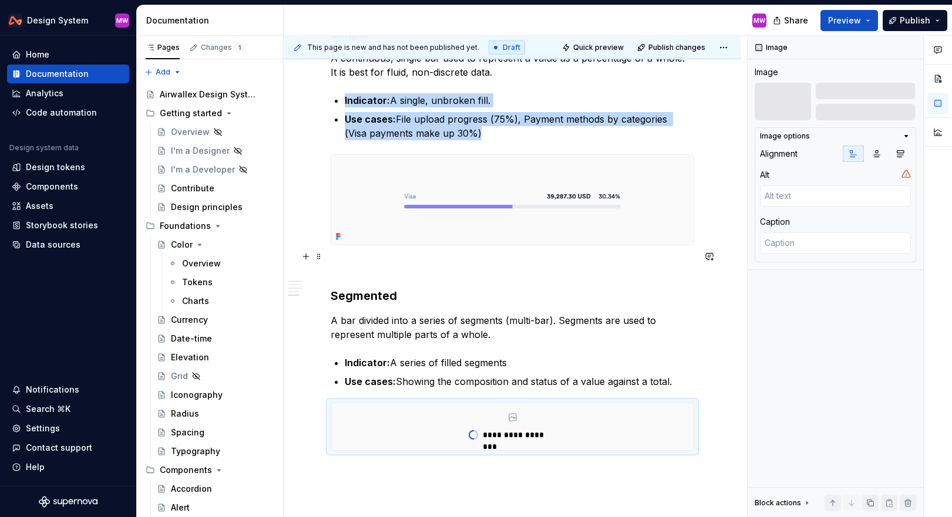
click at [538, 189] on img at bounding box center [512, 200] width 362 height 90
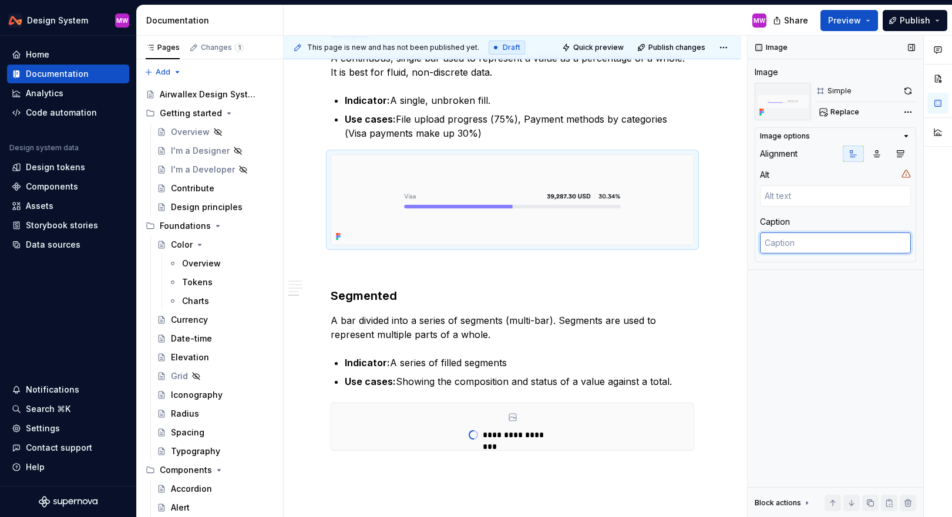
click at [556, 240] on textarea at bounding box center [835, 243] width 151 height 21
type textarea "*"
type textarea "S"
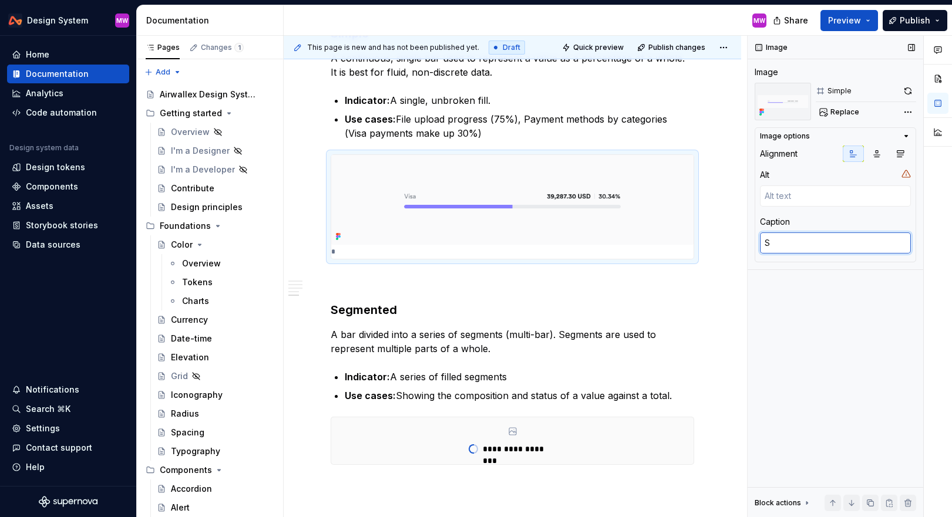
type textarea "*"
type textarea "Si"
type textarea "*"
type textarea "Sim"
type textarea "*"
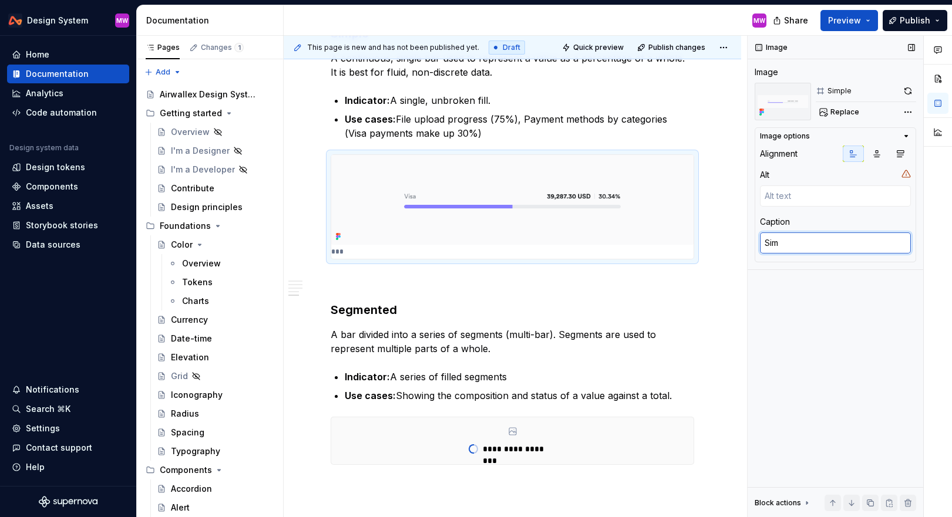
type textarea "Simp"
type textarea "*"
type textarea "Simpl"
type textarea "*"
type textarea "Simple"
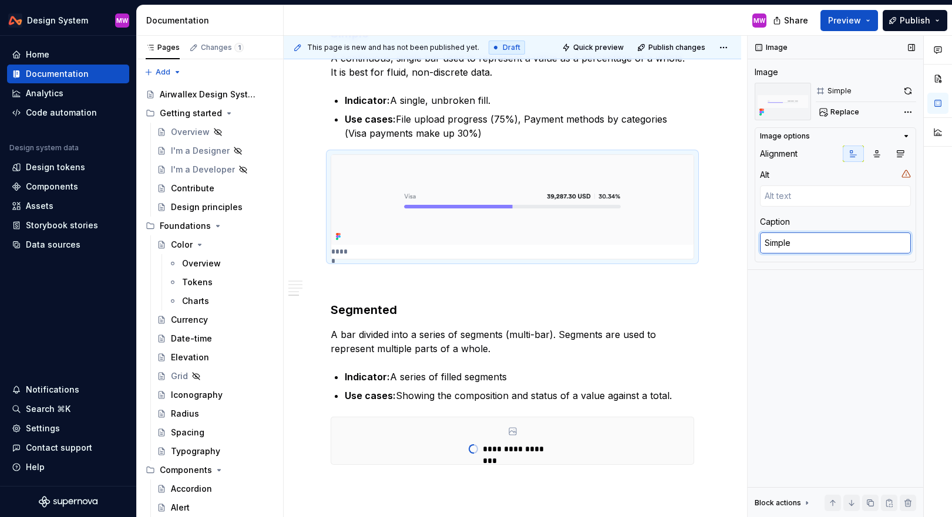
type textarea "*"
type textarea "Simple"
type textarea "*"
type textarea "Simple p"
type textarea "*"
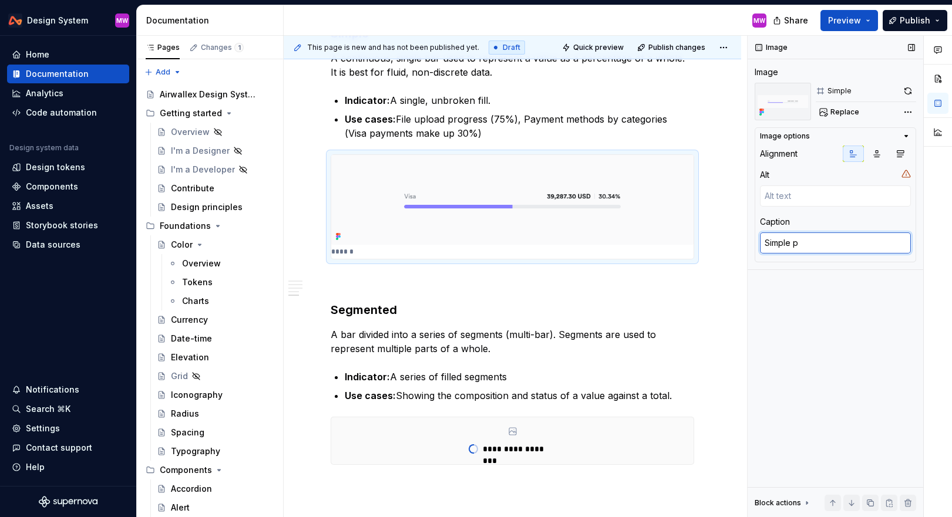
type textarea "Simple pr"
type textarea "*"
type textarea "Simple pro"
type textarea "*"
type textarea "Simple prog"
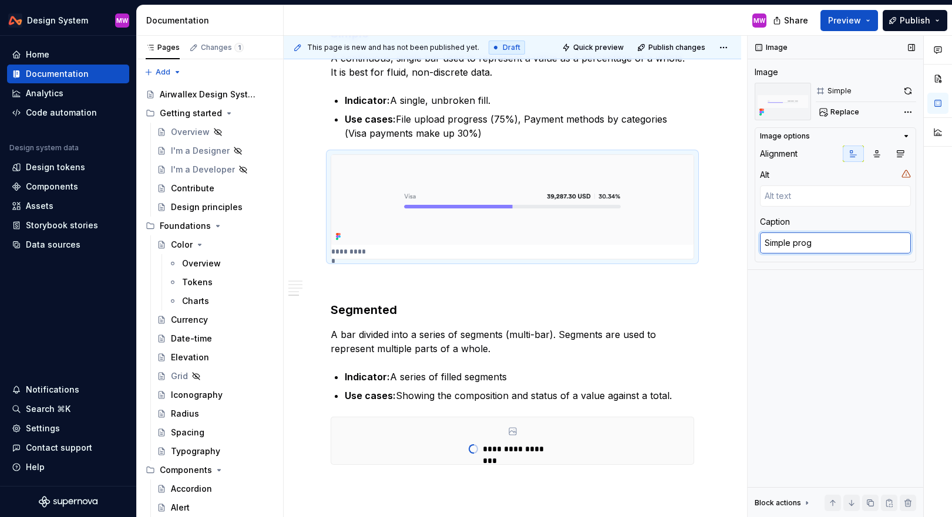
type textarea "*"
type textarea "Simple progr"
type textarea "*"
type textarea "Simple progre"
type textarea "*"
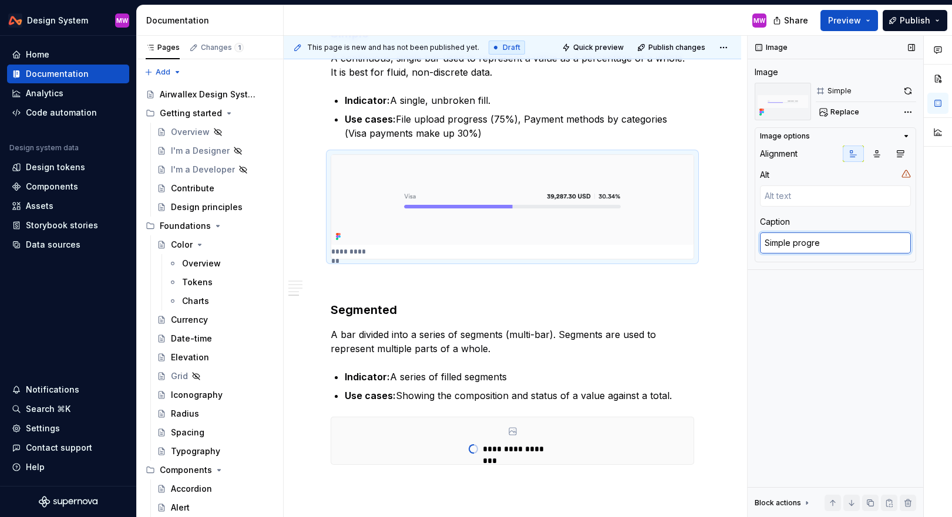
type textarea "Simple progres"
type textarea "*"
type textarea "Simple progress"
type textarea "*"
type textarea "Simple progress"
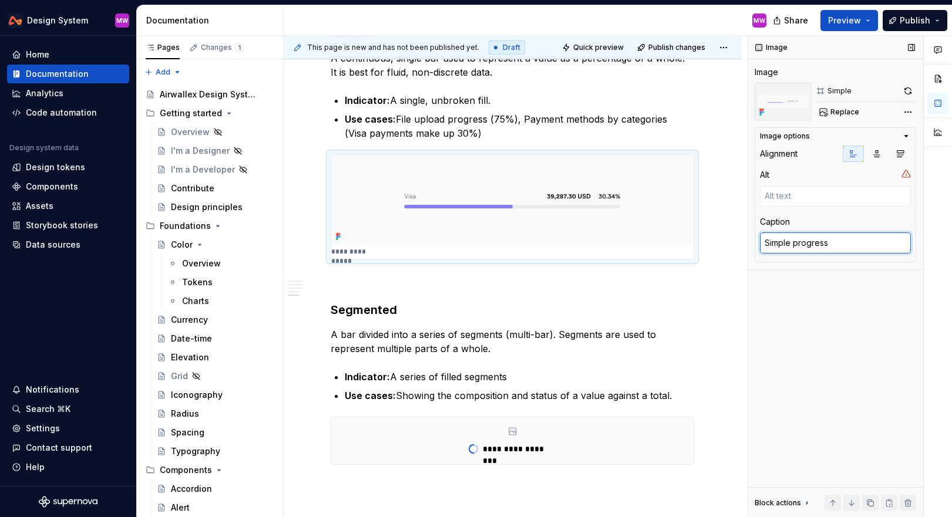
type textarea "*"
type textarea "Simple progress t"
type textarea "*"
type textarea "Simple progress tr"
type textarea "*"
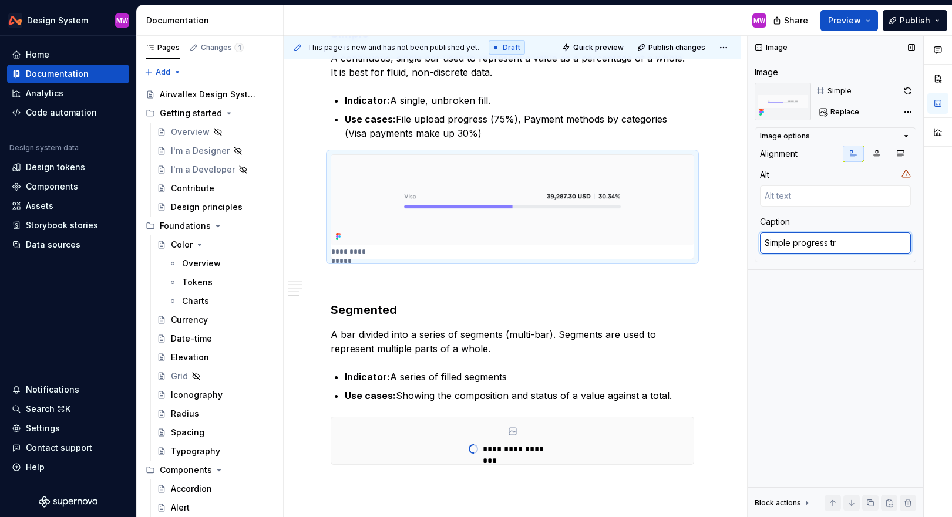
type textarea "Simple progress tra"
type textarea "*"
type textarea "Simple progress trac"
type textarea "*"
type textarea "Simple progress track"
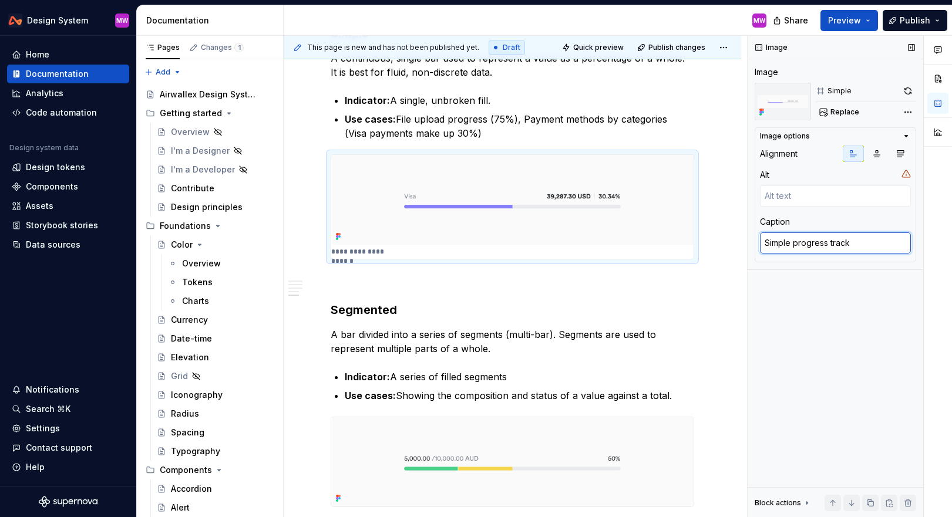
type textarea "*"
type textarea "Simple progress tracke"
type textarea "*"
type textarea "Simple progress tracker"
type textarea "*"
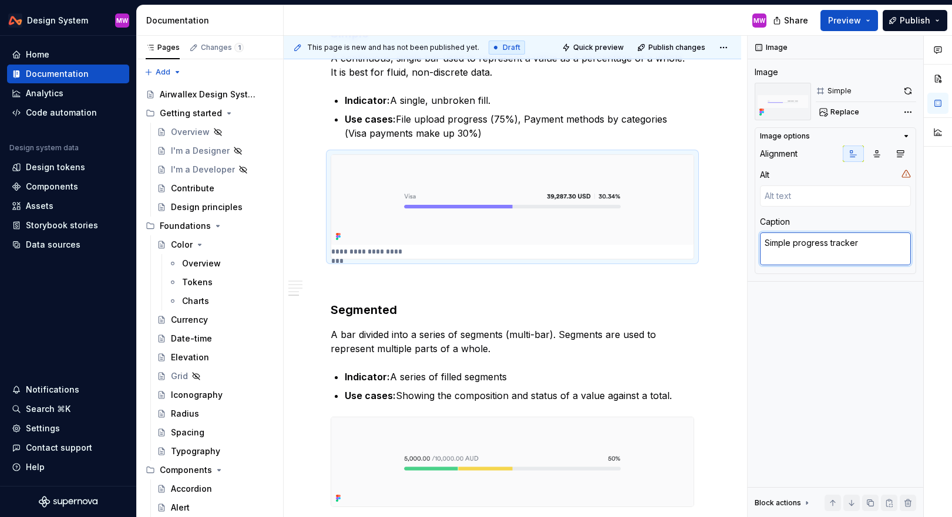
type textarea "Simple progress tracker"
click at [556, 314] on div "Overview A progress tracker is a visual indicator that shows a value within a b…" at bounding box center [513, 25] width 458 height 1303
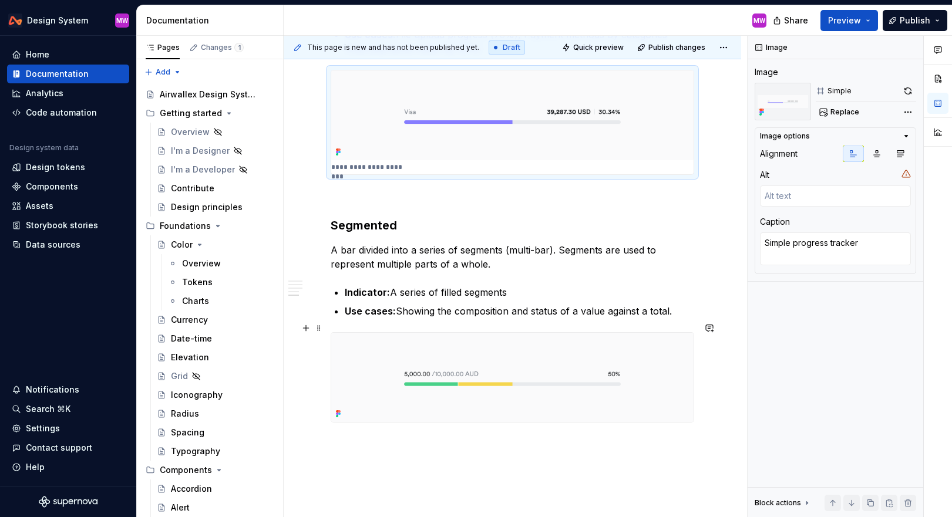
scroll to position [937, 0]
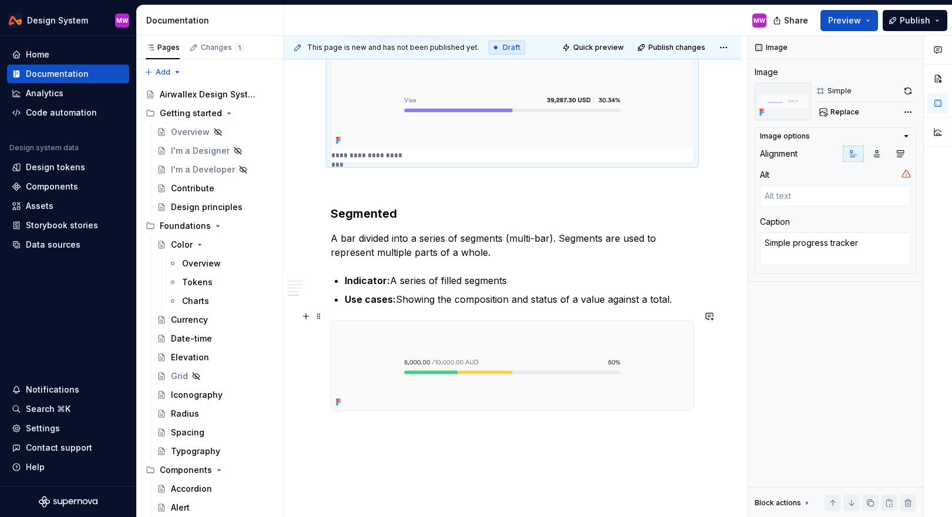
type textarea "*"
click at [556, 358] on img at bounding box center [512, 366] width 362 height 90
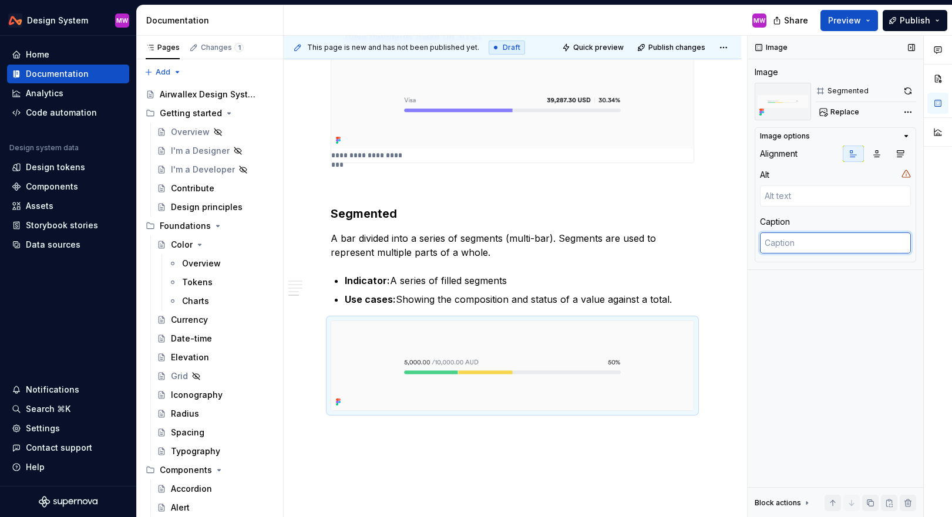
click at [556, 250] on textarea at bounding box center [835, 243] width 151 height 21
type textarea "*"
type textarea "S"
type textarea "*"
type textarea "Se"
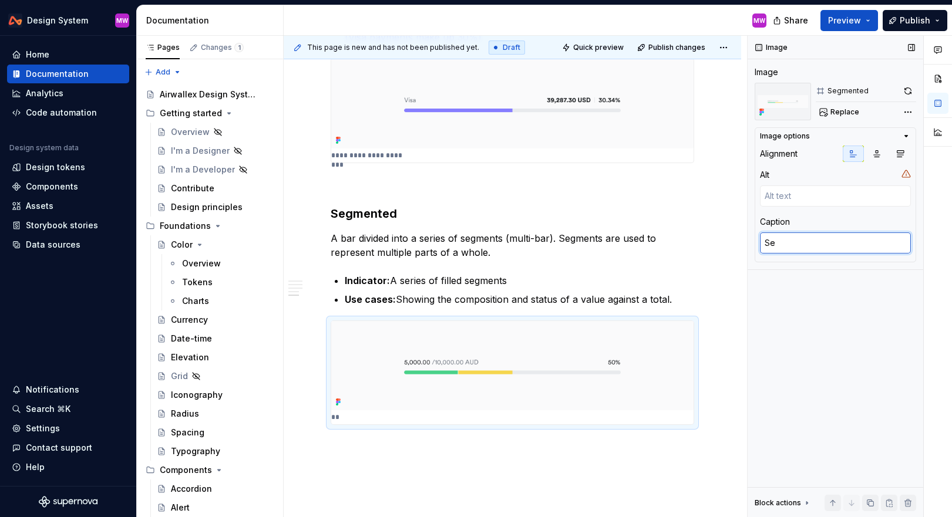
type textarea "*"
type textarea "Seg"
type textarea "*"
type textarea "Segm"
type textarea "*"
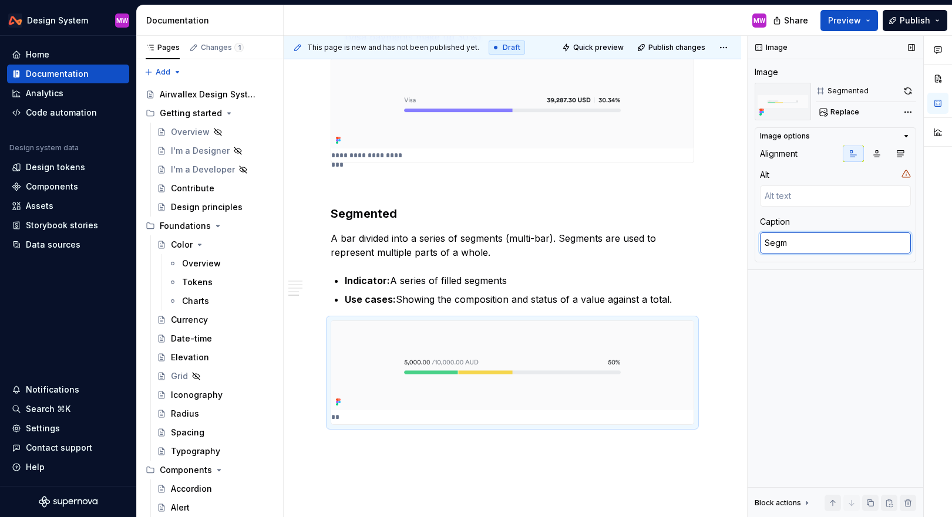
type textarea "Segme"
type textarea "*"
type textarea "Segmen"
type textarea "*"
type textarea "Segment"
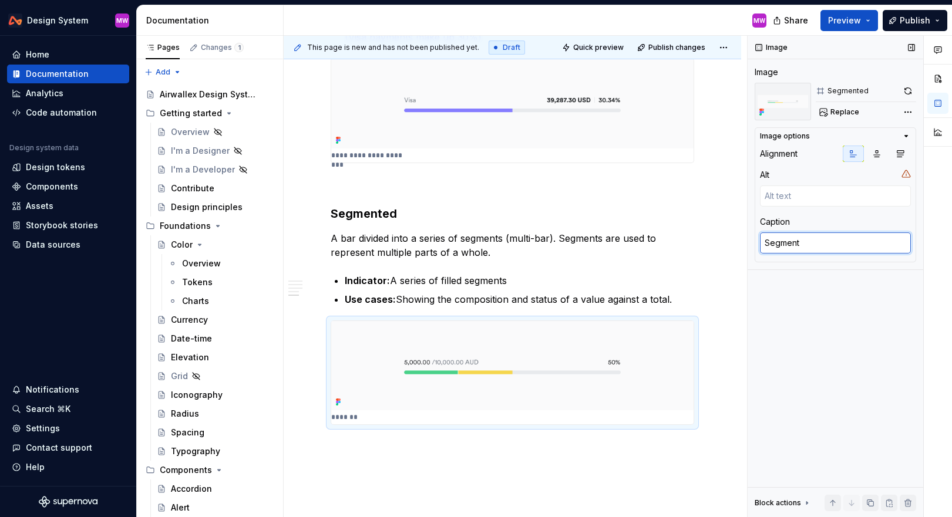
type textarea "*"
type textarea "Segmente"
type textarea "*"
type textarea "Segmented"
type textarea "*"
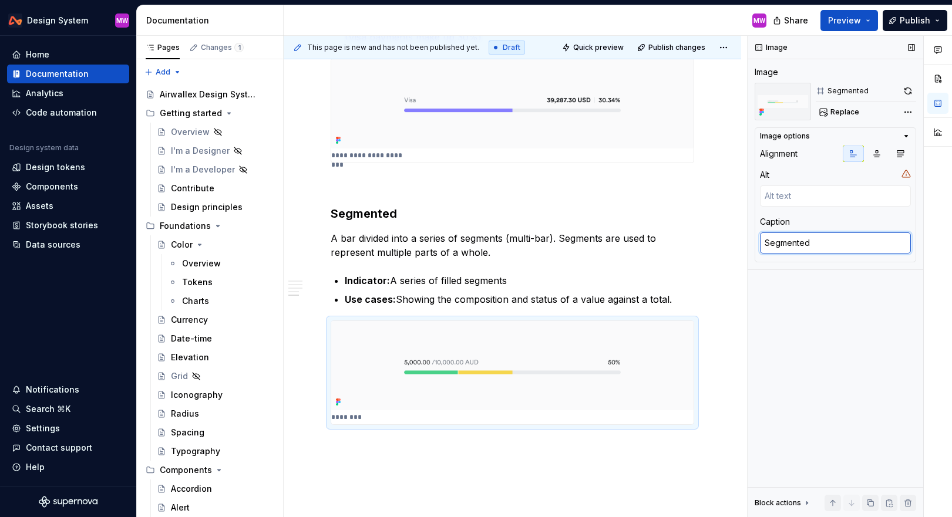
type textarea "Segmented"
type textarea "*"
type textarea "Segmented p"
type textarea "*"
type textarea "Segmented pro"
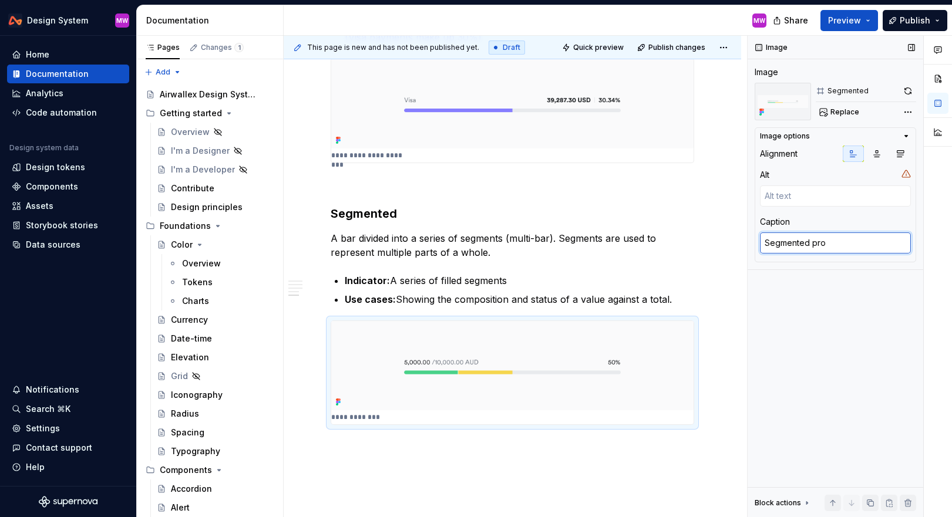
type textarea "*"
type textarea "Segmented prob"
type textarea "*"
type textarea "Segmented pro"
type textarea "*"
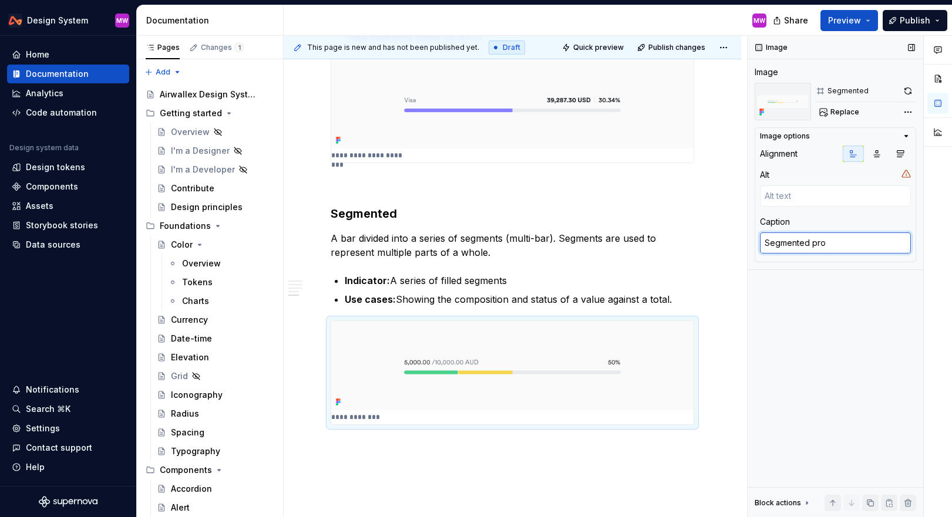
type textarea "Segmented prog"
type textarea "*"
type textarea "Segmented progr"
type textarea "*"
type textarea "Segmented progre"
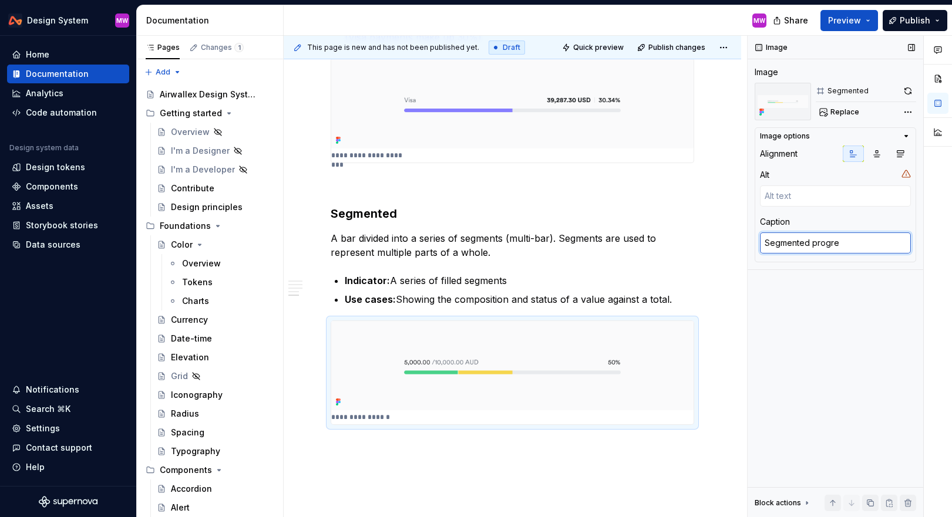
type textarea "*"
type textarea "Segmented progres"
type textarea "*"
type textarea "Segmented progress"
type textarea "*"
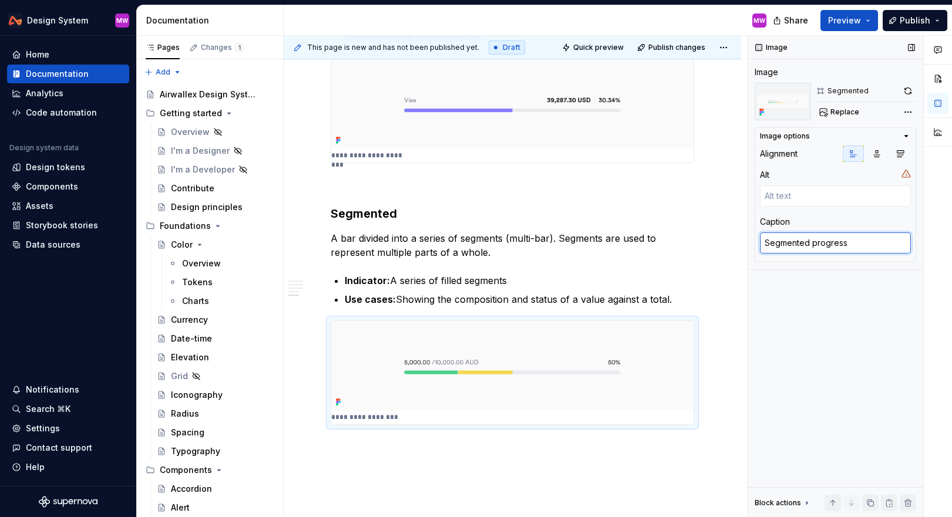
type textarea "Segmented progress"
type textarea "*"
type textarea "Segmented progress t"
type textarea "*"
type textarea "Segmented progress tra"
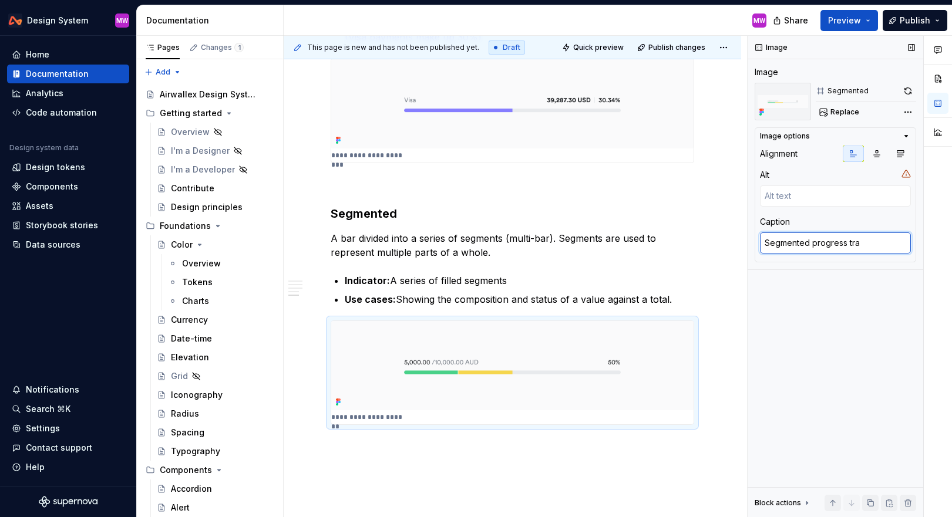
type textarea "*"
type textarea "Segmented progress trac"
type textarea "*"
type textarea "Segmented progress track"
type textarea "*"
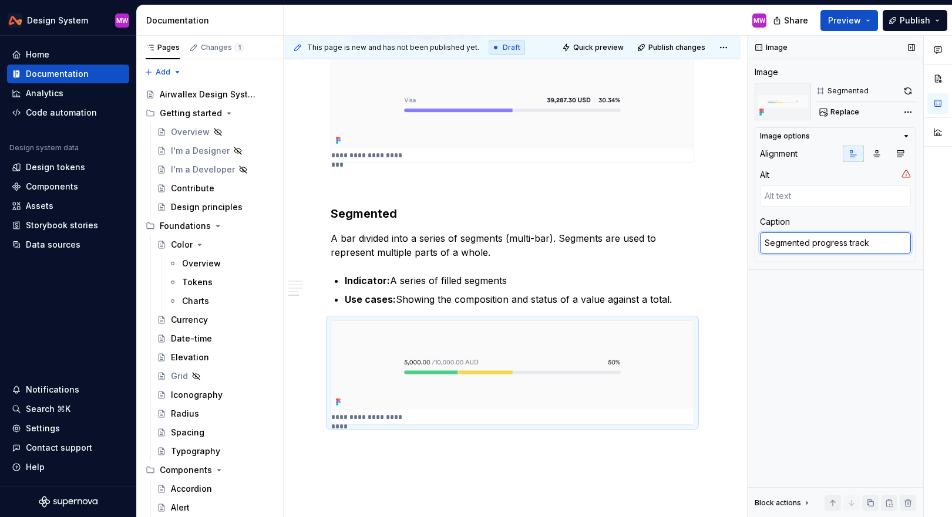
type textarea "Segmented progress tracke"
type textarea "*"
type textarea "Segmented progress tracker"
type textarea "*"
type textarea "Segmented progress tracker"
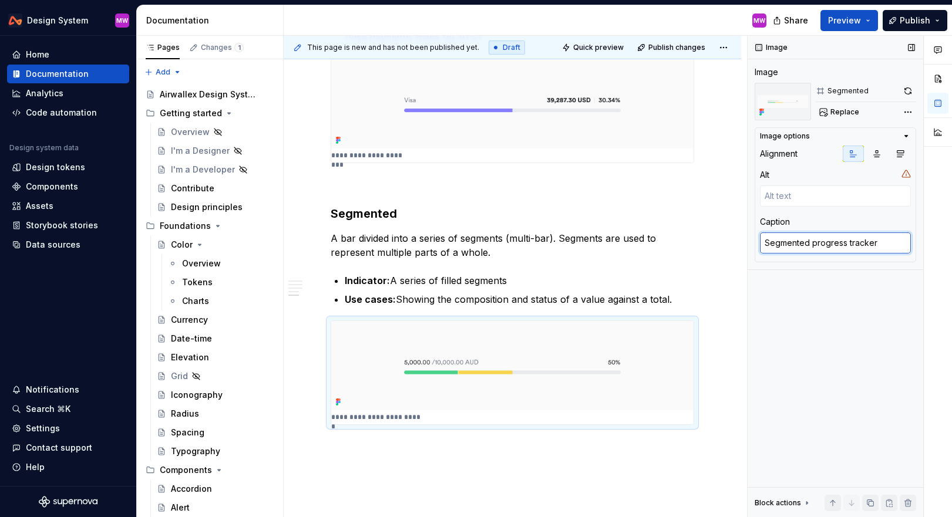
type textarea "*"
type textarea "Segmented progress tracker"
type textarea "*"
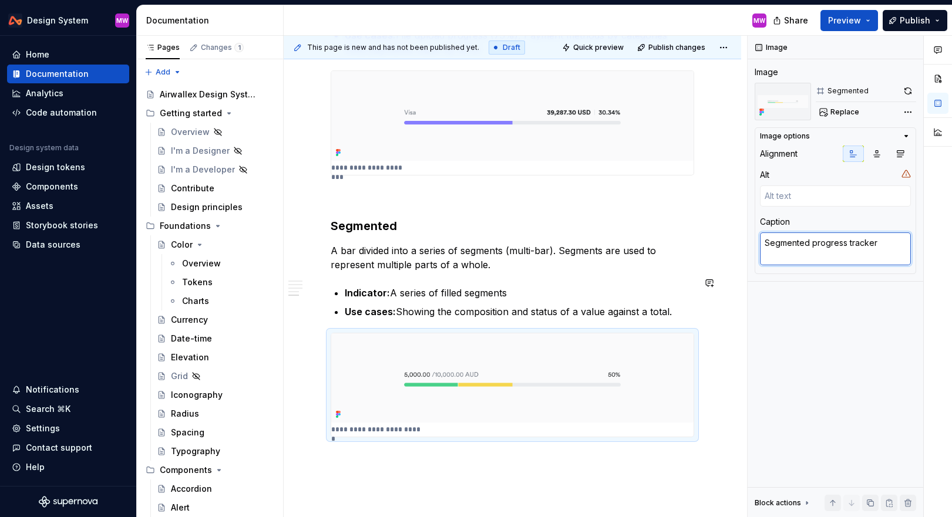
scroll to position [1006, 0]
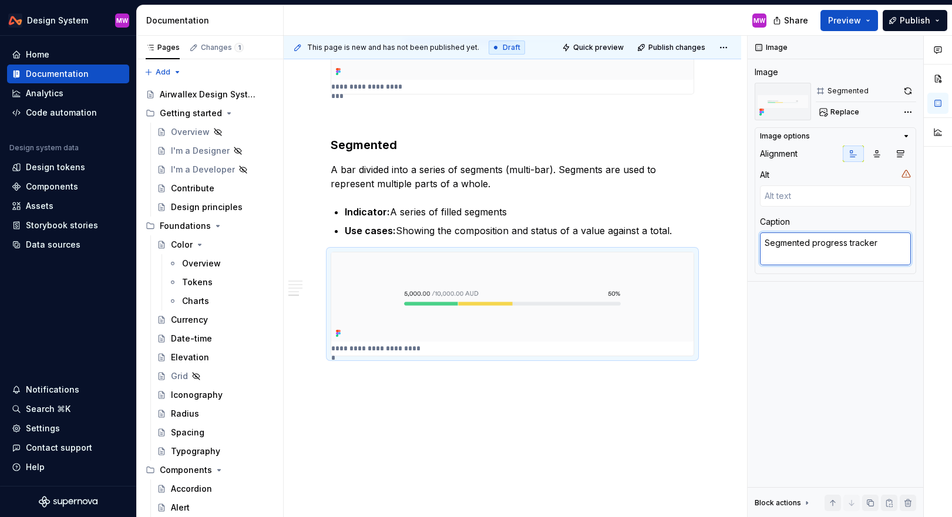
type textarea "Segmented progress tracker"
click at [443, 380] on div "This page is new and has not been published yet. Draft Quick preview Publish ch…" at bounding box center [515, 277] width 463 height 482
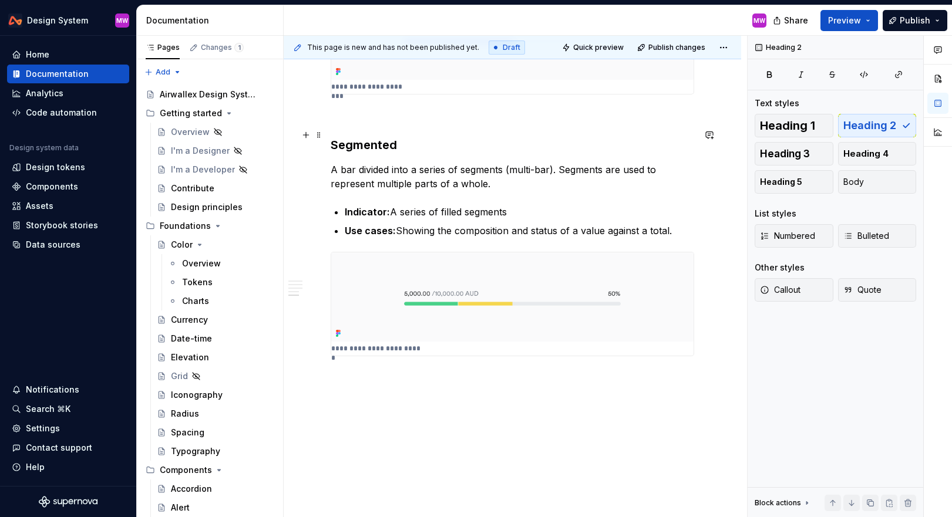
click at [424, 139] on h3 "Segmented" at bounding box center [513, 145] width 364 height 16
click at [379, 392] on p "Sizes" at bounding box center [513, 399] width 364 height 14
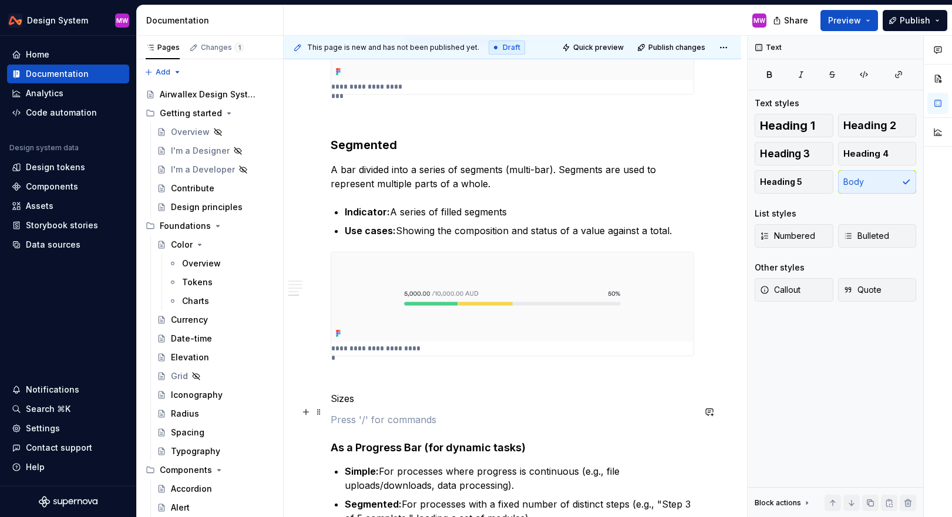
click at [350, 416] on p at bounding box center [513, 420] width 364 height 14
click at [344, 418] on p at bounding box center [513, 420] width 364 height 14
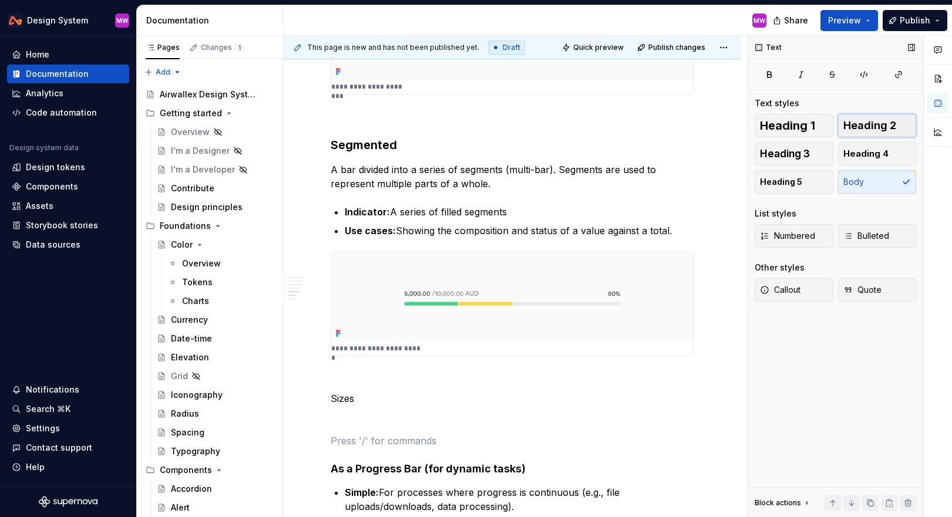
click at [556, 121] on span "Heading 2" at bounding box center [870, 126] width 53 height 12
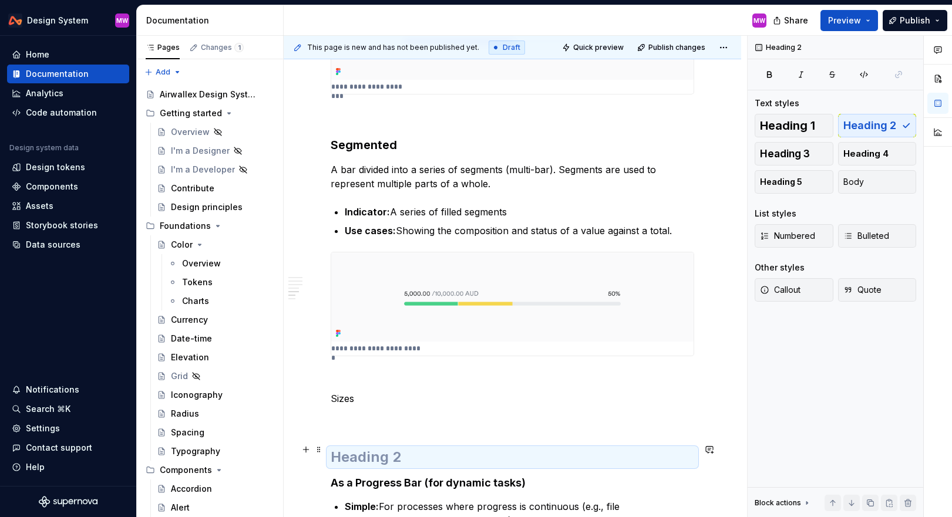
click at [391, 450] on h2 at bounding box center [513, 457] width 364 height 19
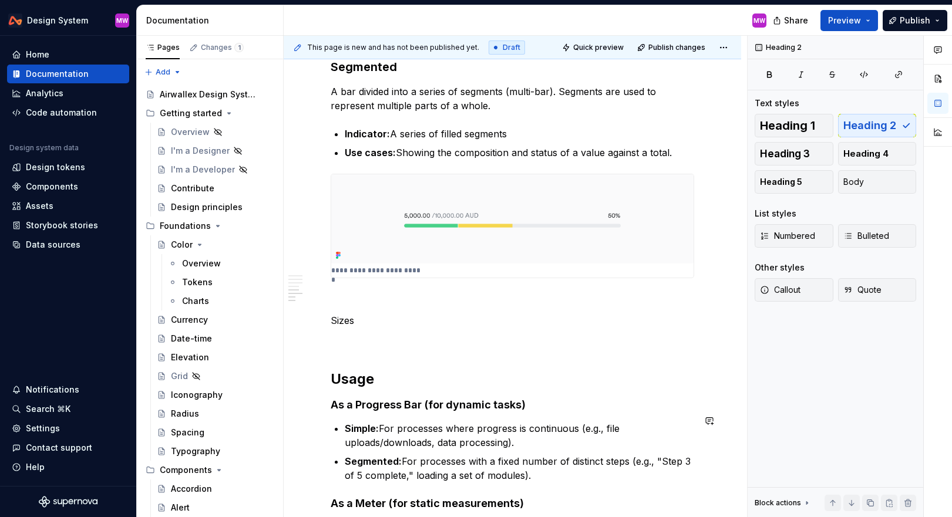
scroll to position [1103, 0]
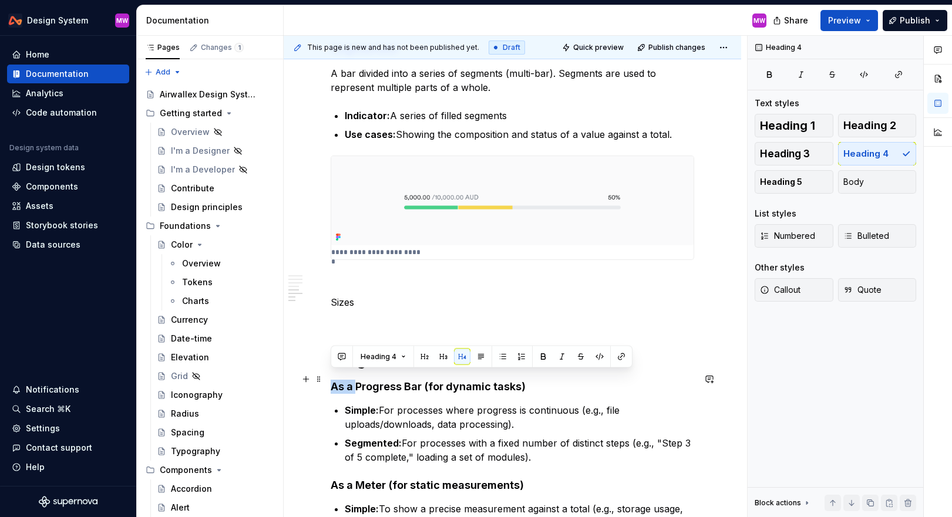
drag, startPoint x: 356, startPoint y: 379, endPoint x: 330, endPoint y: 379, distance: 26.4
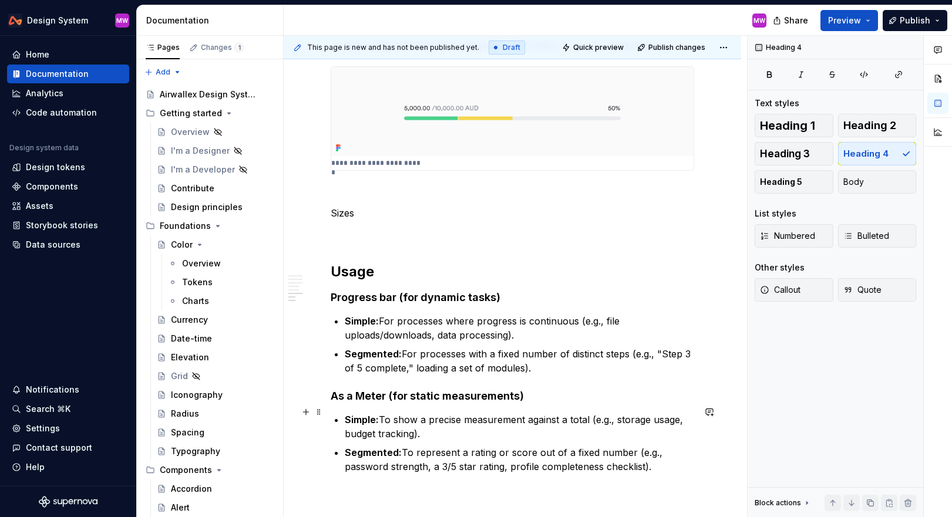
scroll to position [1234, 0]
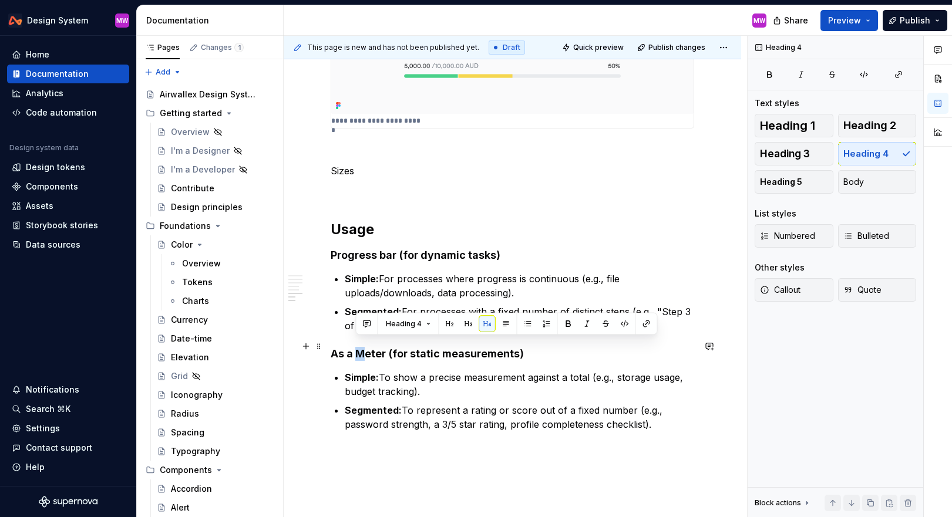
drag, startPoint x: 364, startPoint y: 345, endPoint x: 358, endPoint y: 345, distance: 6.5
click at [358, 347] on h4 "As a Meter (for static measurements)" at bounding box center [513, 354] width 364 height 14
drag, startPoint x: 387, startPoint y: 347, endPoint x: 330, endPoint y: 345, distance: 57.6
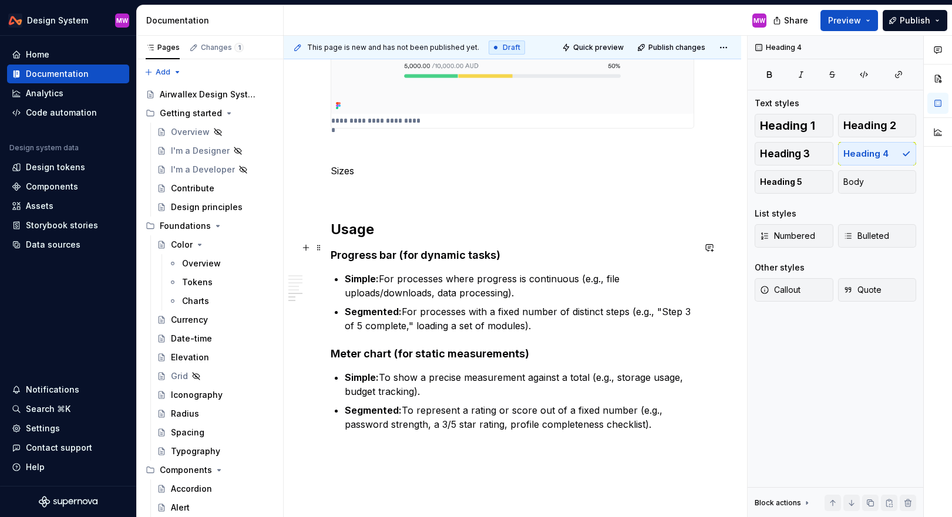
click at [332, 248] on h4 "Progress bar (for dynamic tasks)" at bounding box center [513, 255] width 364 height 14
click at [556, 159] on span "Heading 3" at bounding box center [785, 154] width 50 height 12
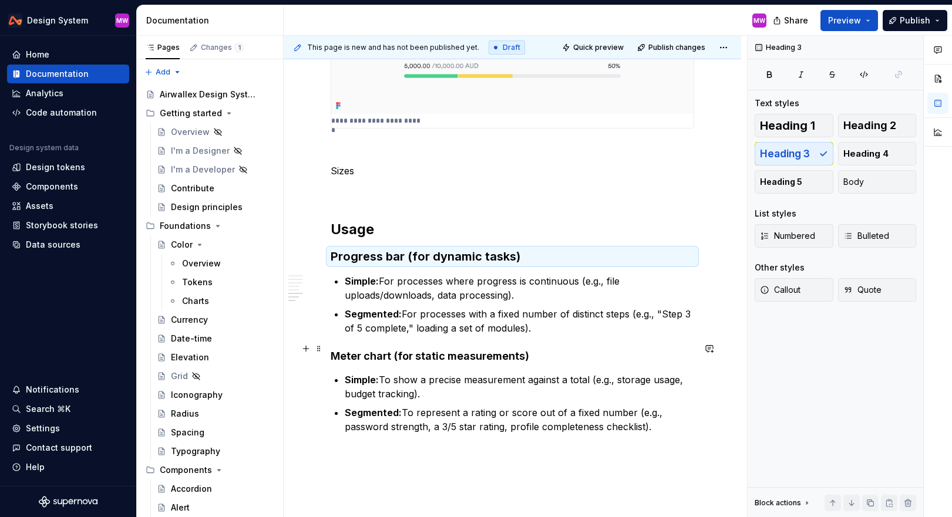
click at [331, 350] on h4 "Meter chart (for static measurements)" at bounding box center [513, 357] width 364 height 14
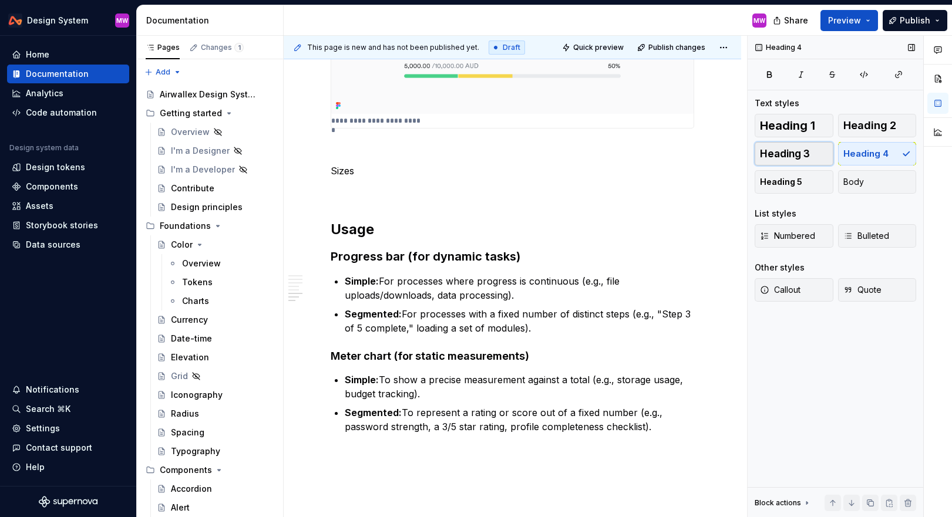
click at [556, 157] on span "Heading 3" at bounding box center [785, 154] width 50 height 12
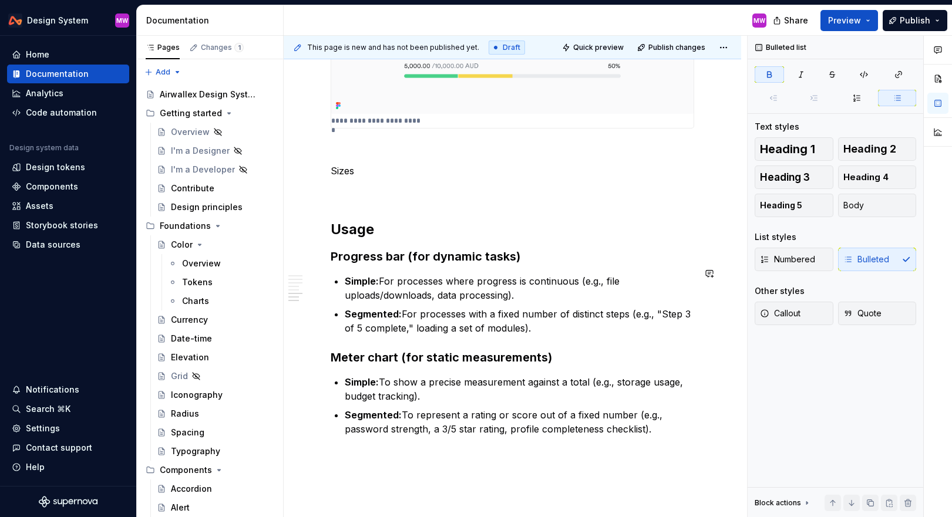
click at [538, 251] on h3 "Progress bar (for dynamic tasks)" at bounding box center [513, 256] width 364 height 16
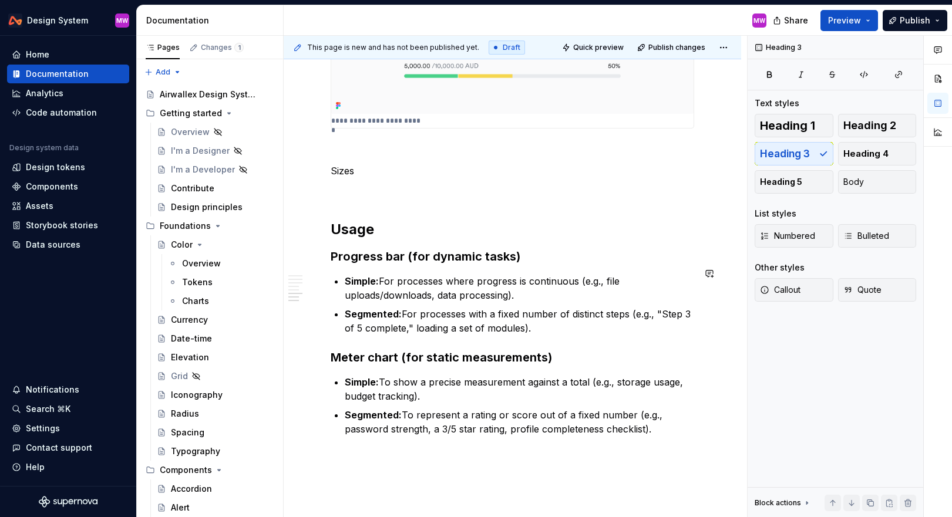
click at [556, 325] on p "Segmented: For processes with a fixed number of distinct steps (e.g., "Step 3 o…" at bounding box center [520, 321] width 350 height 28
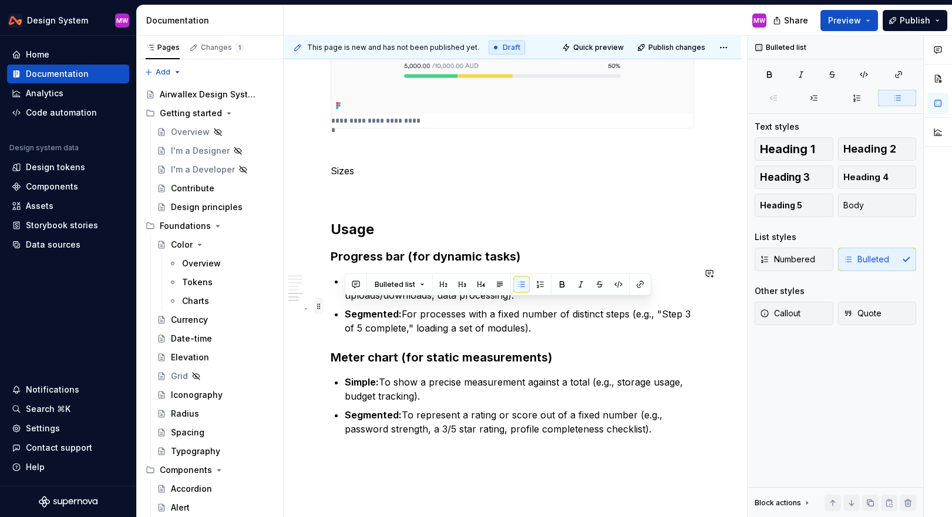
drag, startPoint x: 577, startPoint y: 324, endPoint x: 317, endPoint y: 308, distance: 261.3
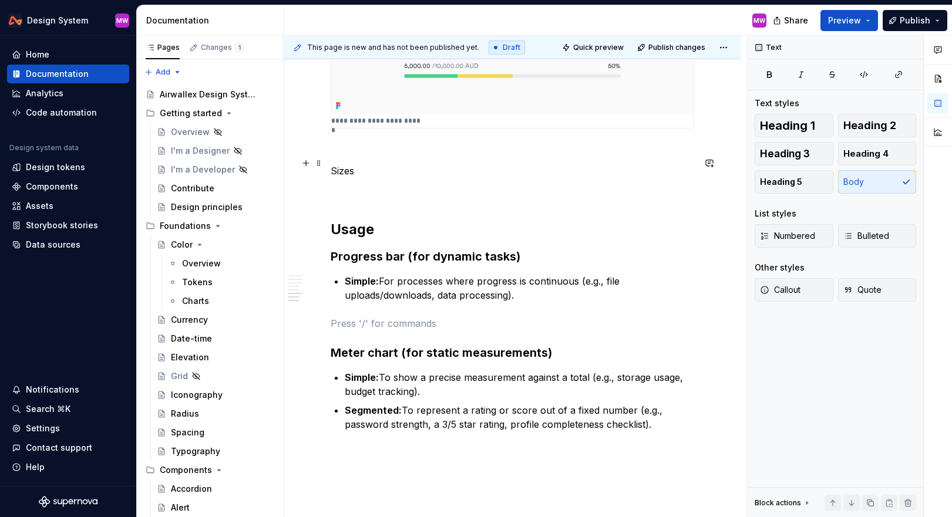
click at [365, 164] on p "Sizes" at bounding box center [513, 171] width 364 height 14
click at [556, 142] on div "Heading 1 Heading 2 Heading 3 Heading 4 Heading 5 Body" at bounding box center [836, 154] width 162 height 80
click at [556, 150] on span "Heading 3" at bounding box center [785, 154] width 50 height 12
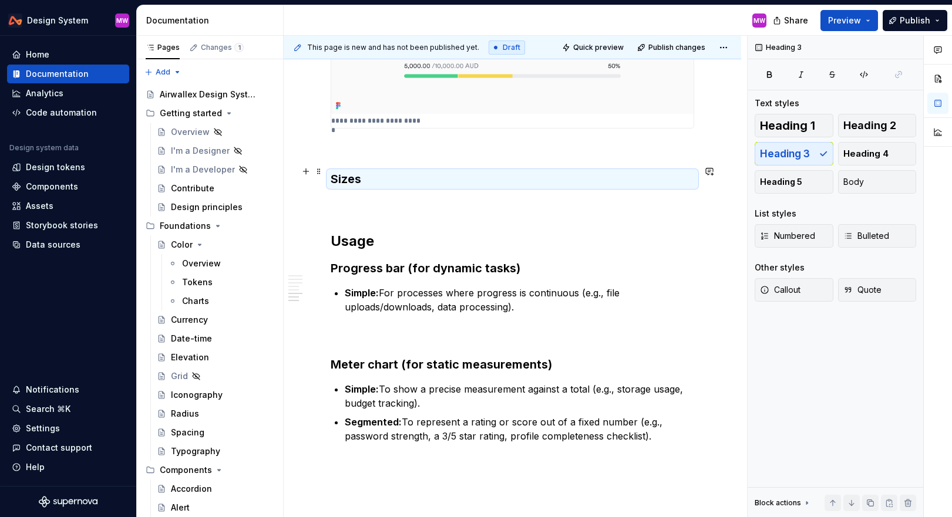
click at [351, 199] on p at bounding box center [513, 204] width 364 height 14
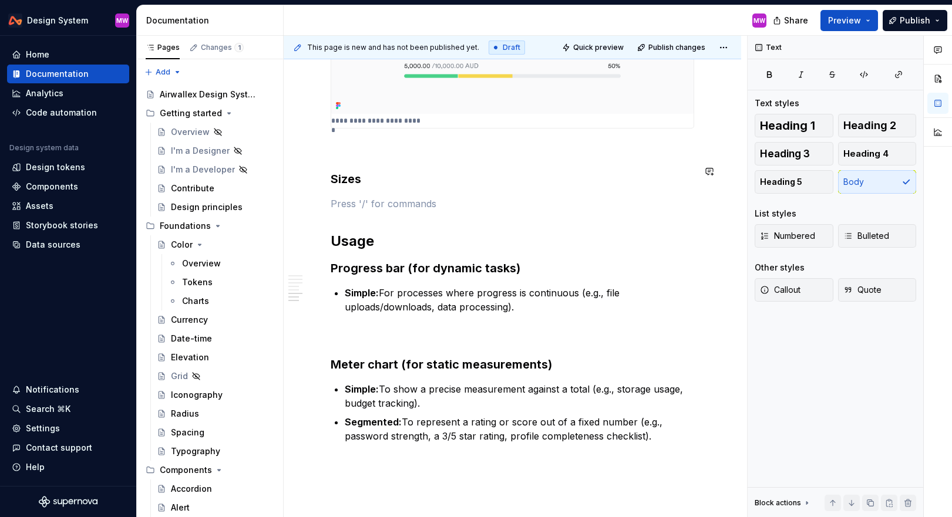
click at [343, 146] on p at bounding box center [513, 150] width 364 height 14
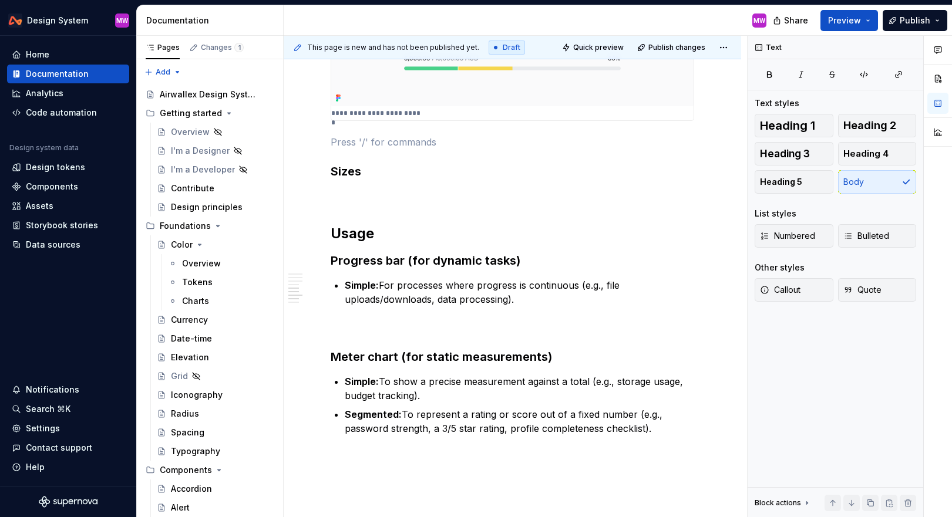
scroll to position [1321, 0]
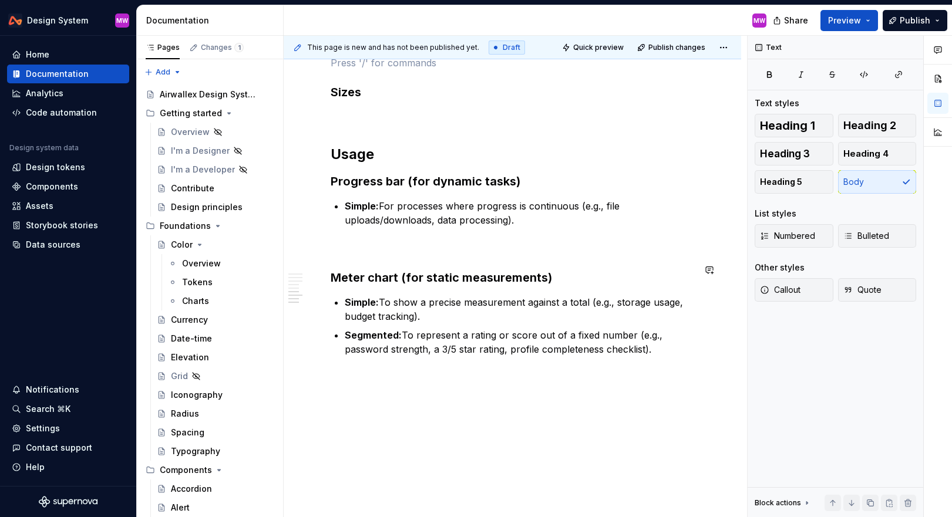
click at [406, 173] on h3 "Progress bar (for dynamic tasks)" at bounding box center [513, 181] width 364 height 16
click at [556, 175] on h3 "Progress bar (for dynamic tasks)" at bounding box center [513, 181] width 364 height 16
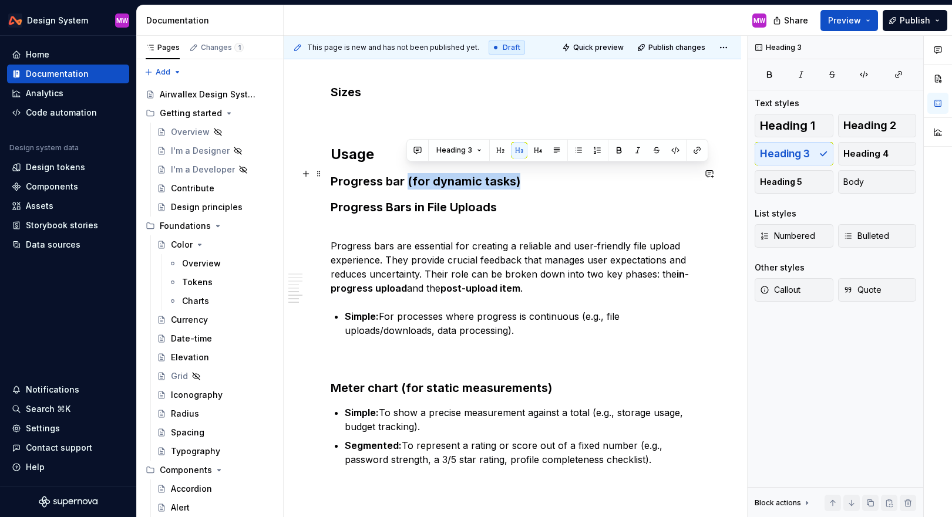
drag, startPoint x: 406, startPoint y: 172, endPoint x: 559, endPoint y: 169, distance: 152.8
click at [556, 173] on h3 "Progress bar (for dynamic tasks)" at bounding box center [513, 181] width 364 height 16
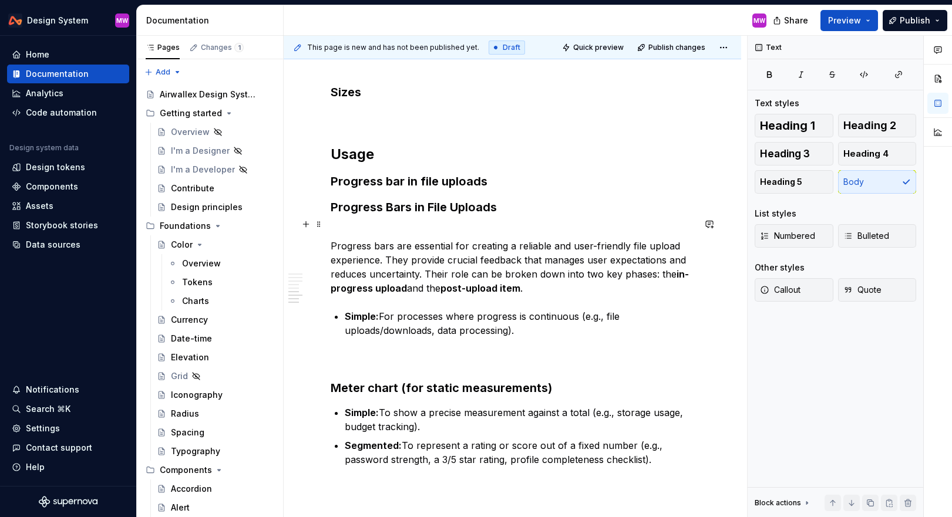
click at [334, 238] on p "Progress bars are essential for creating a reliable and user-friendly file uplo…" at bounding box center [513, 260] width 364 height 70
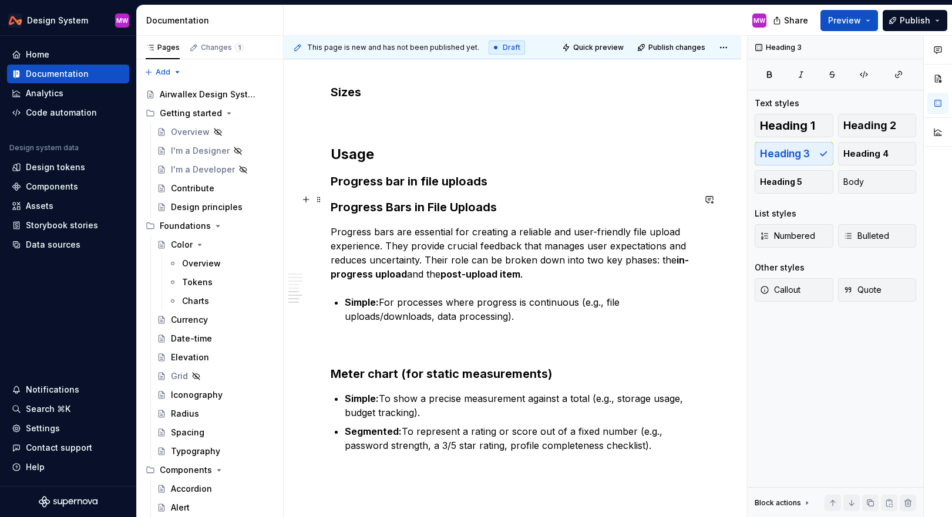
click at [537, 199] on h3 "Progress Bars in File Uploads" at bounding box center [513, 207] width 364 height 16
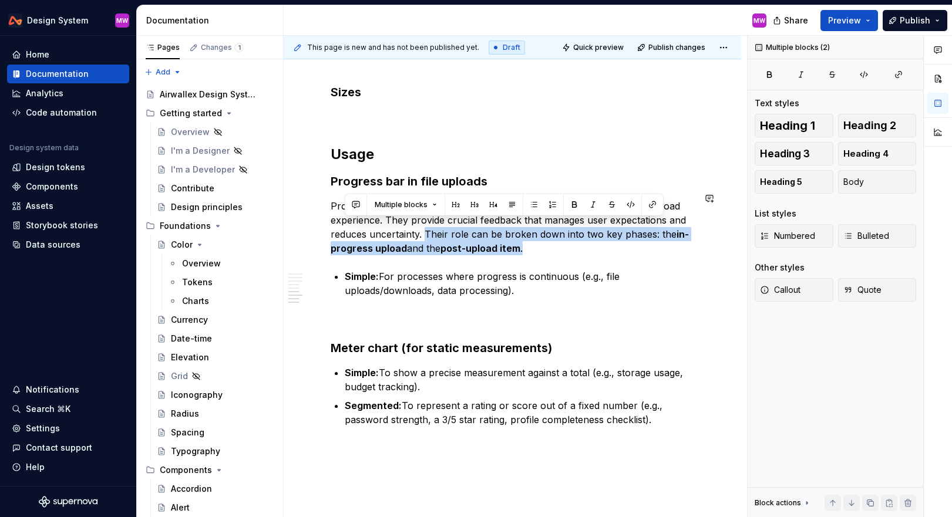
drag, startPoint x: 426, startPoint y: 224, endPoint x: 564, endPoint y: 251, distance: 140.5
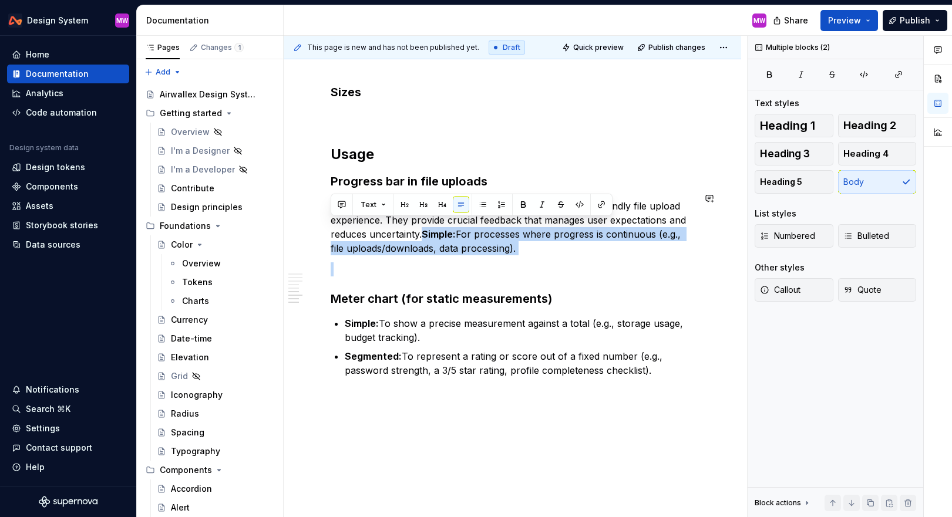
drag, startPoint x: 426, startPoint y: 226, endPoint x: 532, endPoint y: 257, distance: 110.2
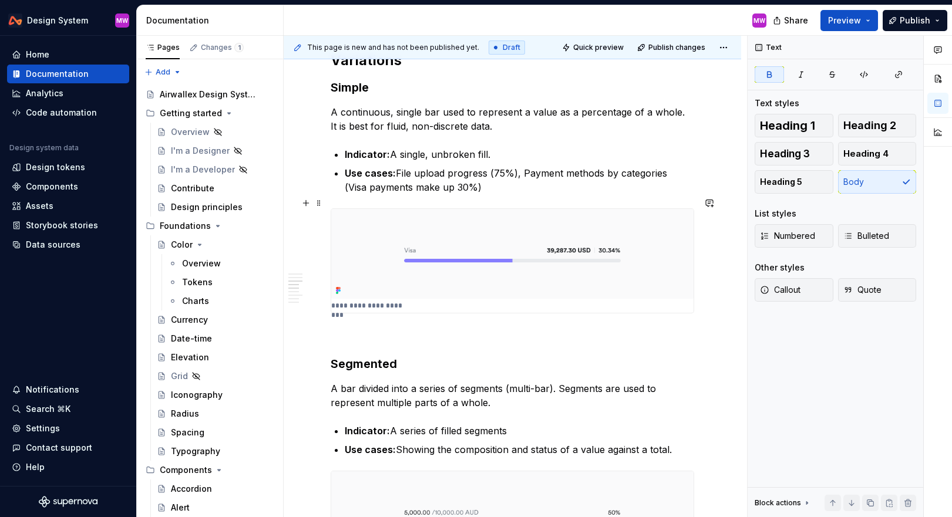
scroll to position [786, 0]
click at [508, 256] on img at bounding box center [512, 255] width 362 height 90
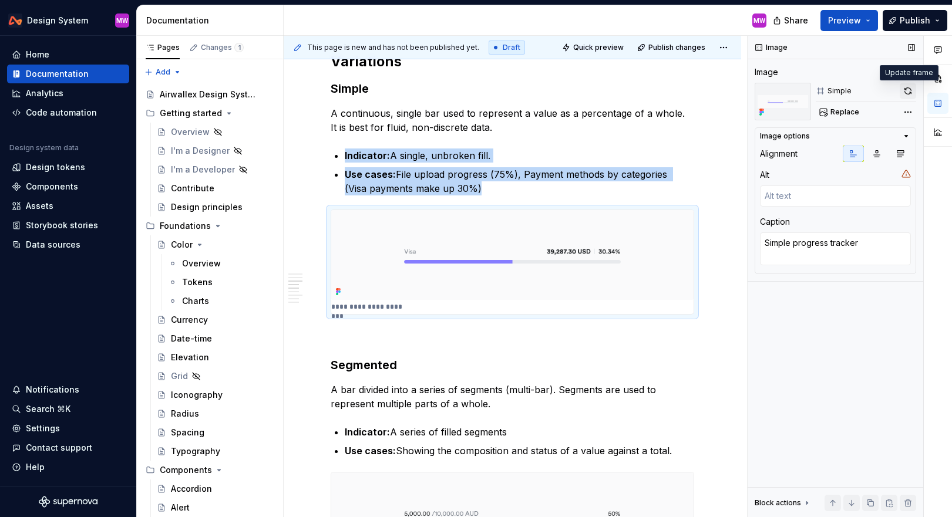
click at [556, 90] on button "button" at bounding box center [908, 91] width 16 height 16
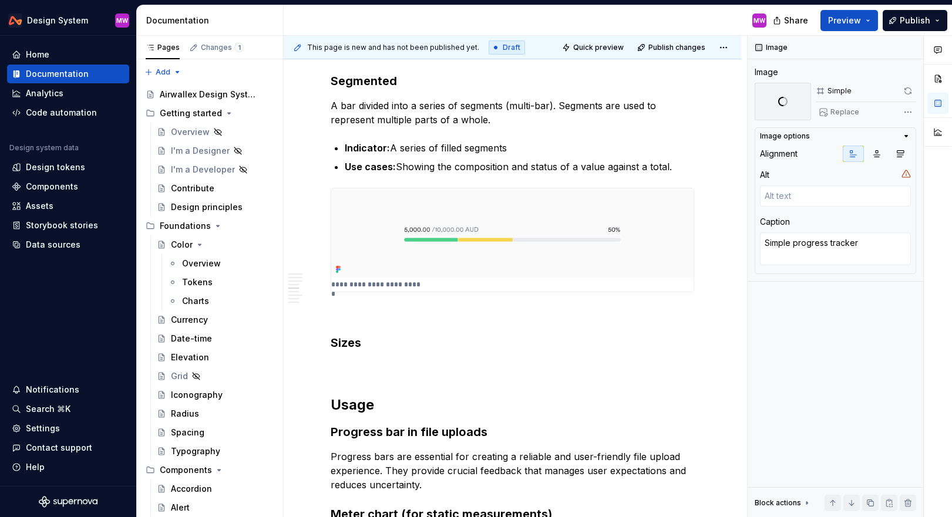
scroll to position [1119, 0]
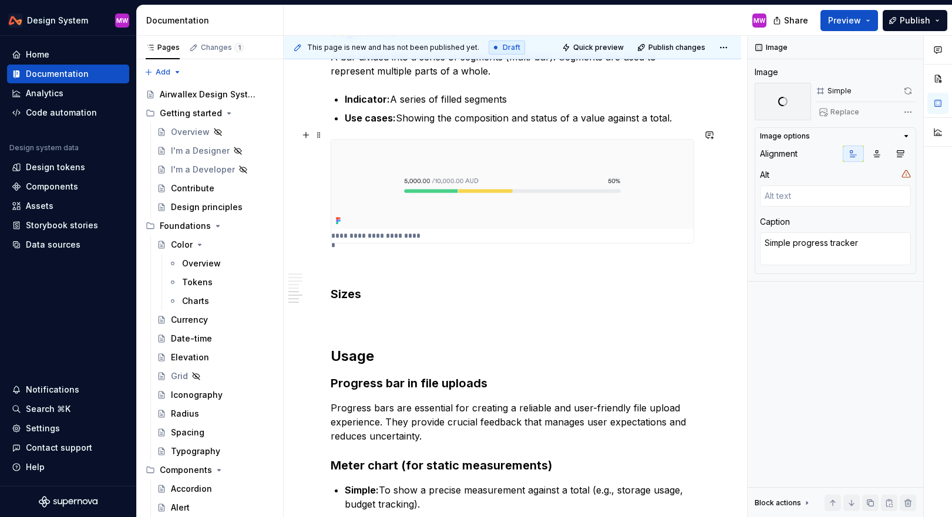
type textarea "*"
type textarea "Segmented progress tracker"
click at [506, 182] on img at bounding box center [512, 185] width 362 height 90
click at [556, 93] on button "button" at bounding box center [908, 91] width 16 height 16
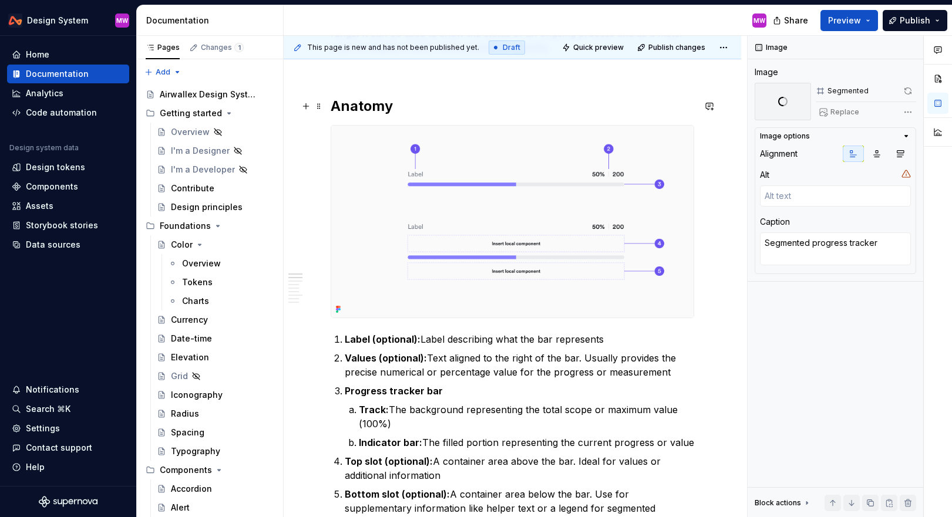
scroll to position [220, 0]
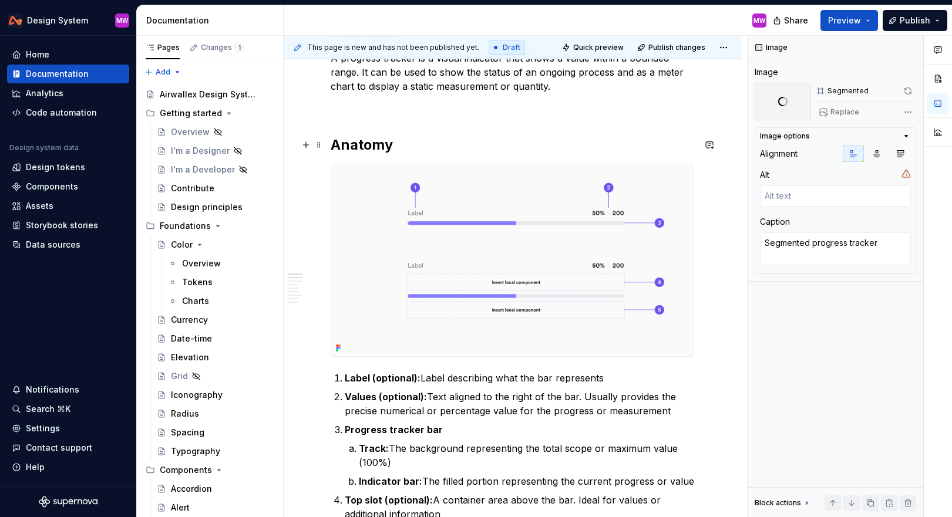
type textarea "*"
click at [532, 231] on img at bounding box center [512, 260] width 362 height 192
click at [556, 88] on button "button" at bounding box center [908, 91] width 16 height 16
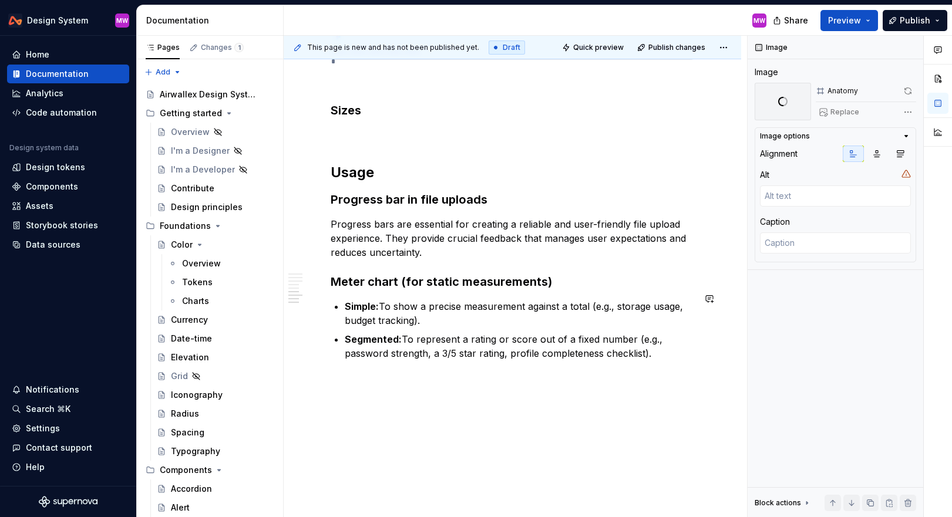
scroll to position [1307, 0]
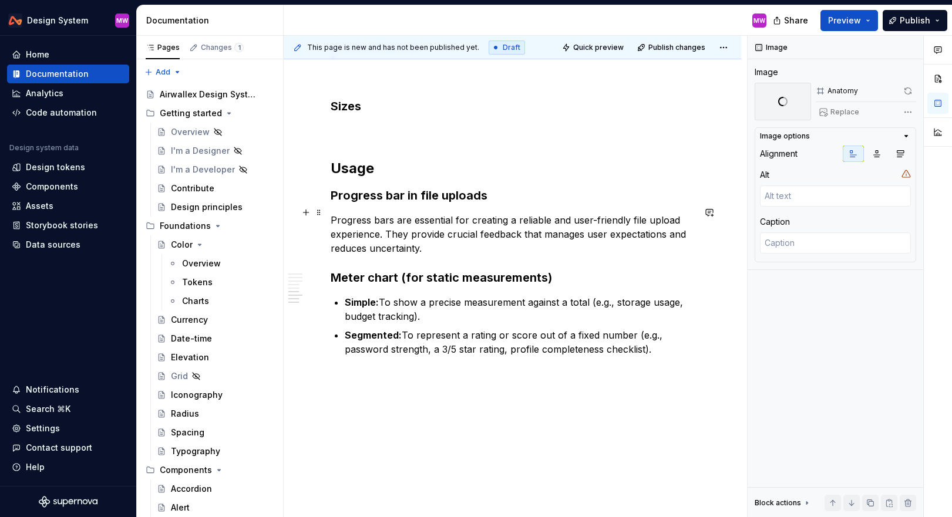
click at [447, 238] on p "Progress bars are essential for creating a reliable and user-friendly file uplo…" at bounding box center [513, 234] width 364 height 42
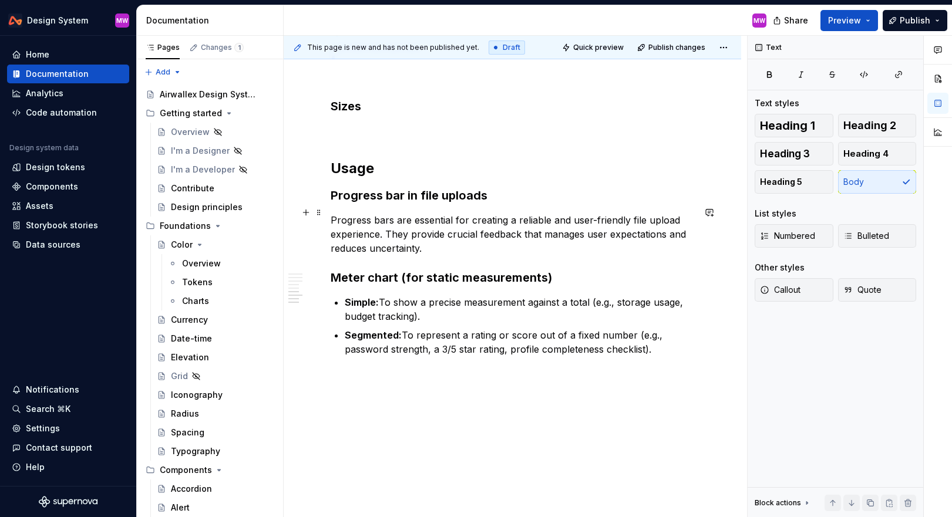
click at [435, 237] on p "Progress bars are essential for creating a reliable and user-friendly file uplo…" at bounding box center [513, 234] width 364 height 42
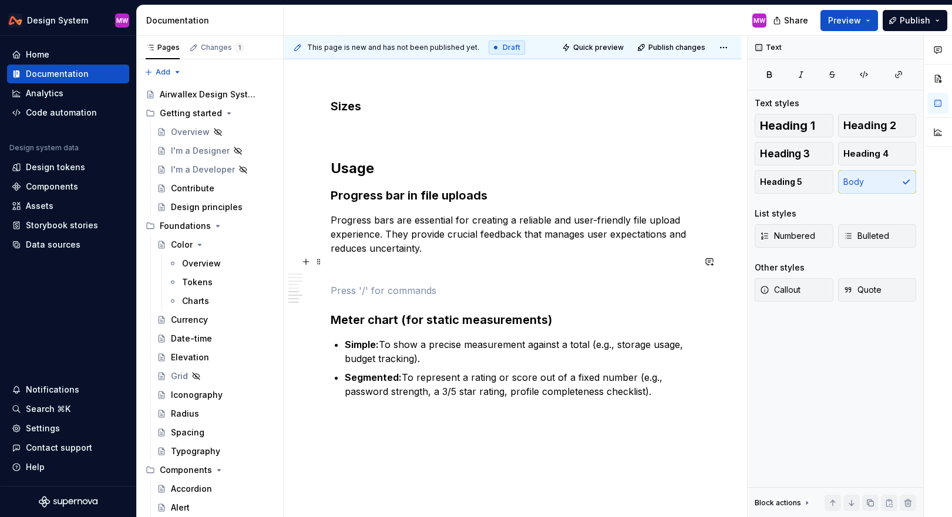
click at [340, 264] on p at bounding box center [513, 270] width 364 height 14
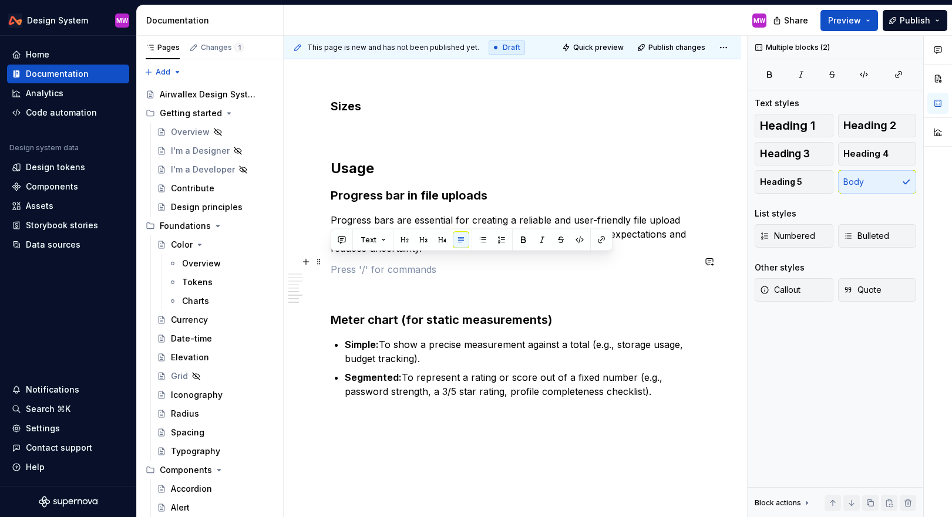
click at [336, 263] on p at bounding box center [513, 270] width 364 height 14
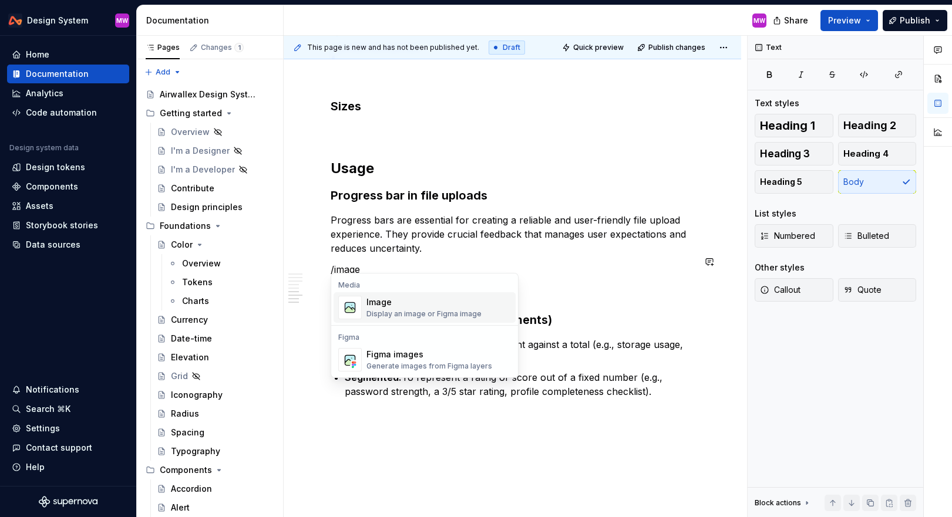
click at [364, 307] on span "Image Display an image or Figma image" at bounding box center [425, 308] width 182 height 31
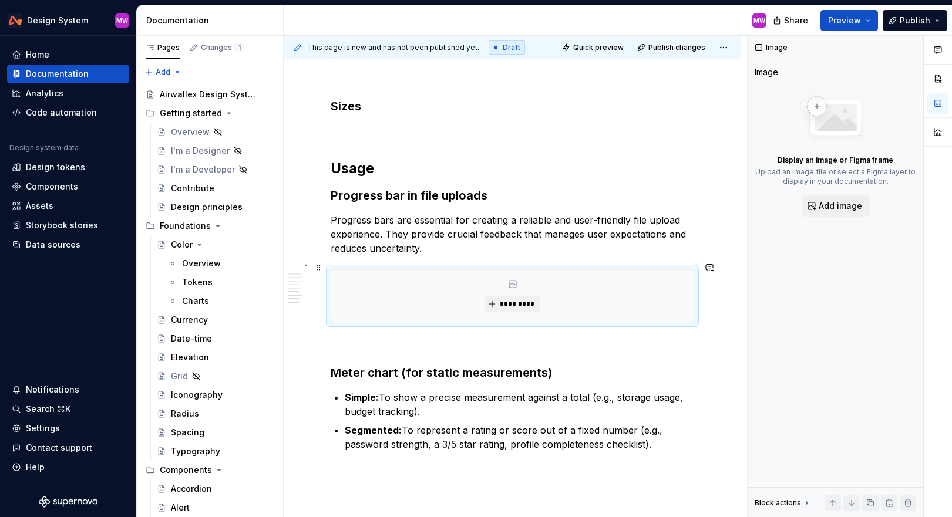
click at [536, 287] on div "*********" at bounding box center [512, 296] width 362 height 52
type textarea "*"
click at [532, 300] on span "*********" at bounding box center [517, 304] width 36 height 9
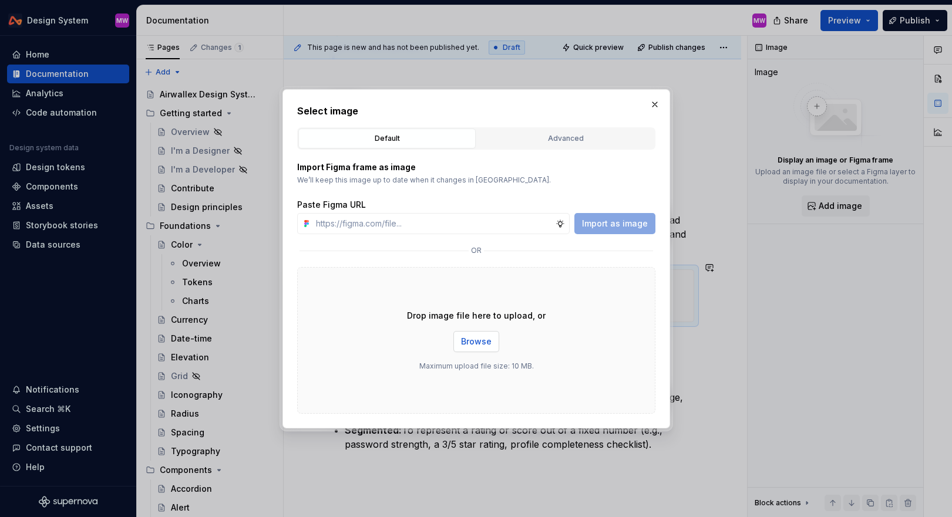
click at [480, 347] on button "Browse" at bounding box center [476, 341] width 46 height 21
click at [458, 223] on input "text" at bounding box center [433, 223] width 244 height 21
paste input "[URL][DOMAIN_NAME]"
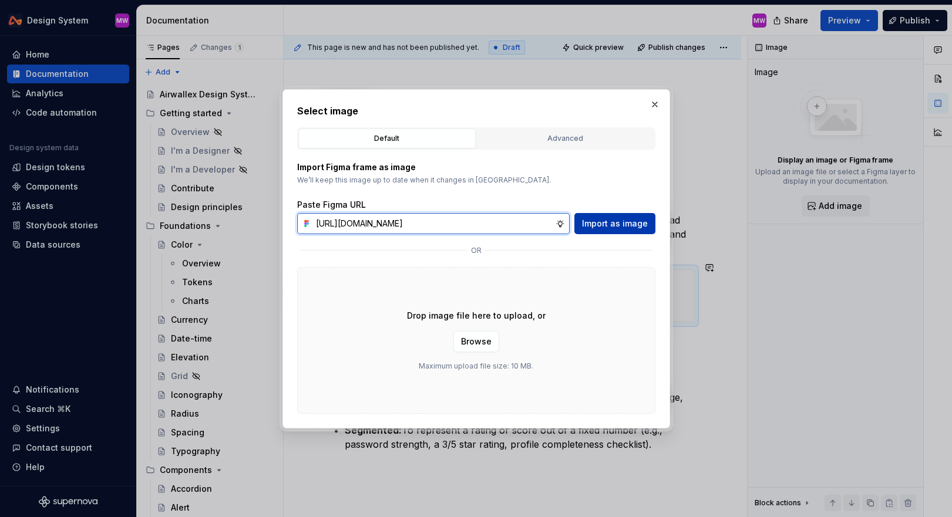
type input "[URL][DOMAIN_NAME]"
click at [556, 217] on button "Import as image" at bounding box center [614, 223] width 81 height 21
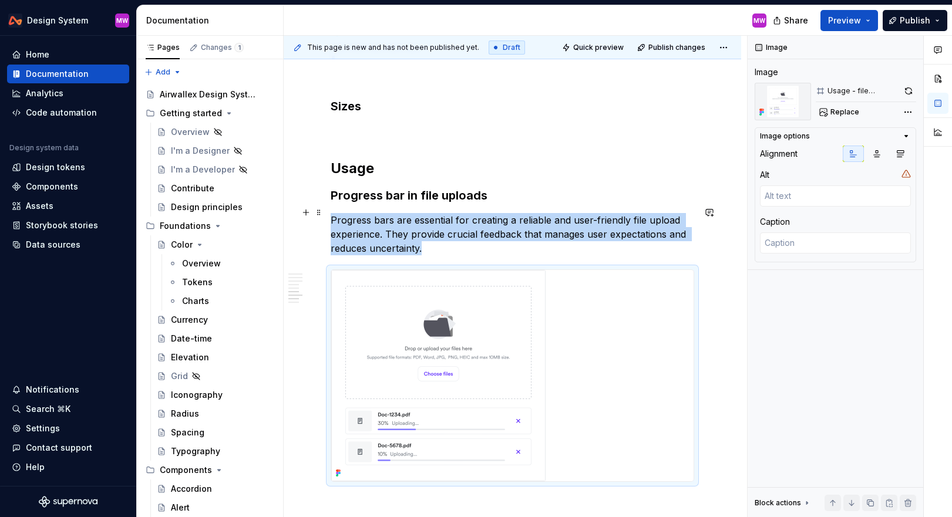
click at [458, 246] on p "Progress bars are essential for creating a reliable and user-friendly file uplo…" at bounding box center [513, 234] width 364 height 42
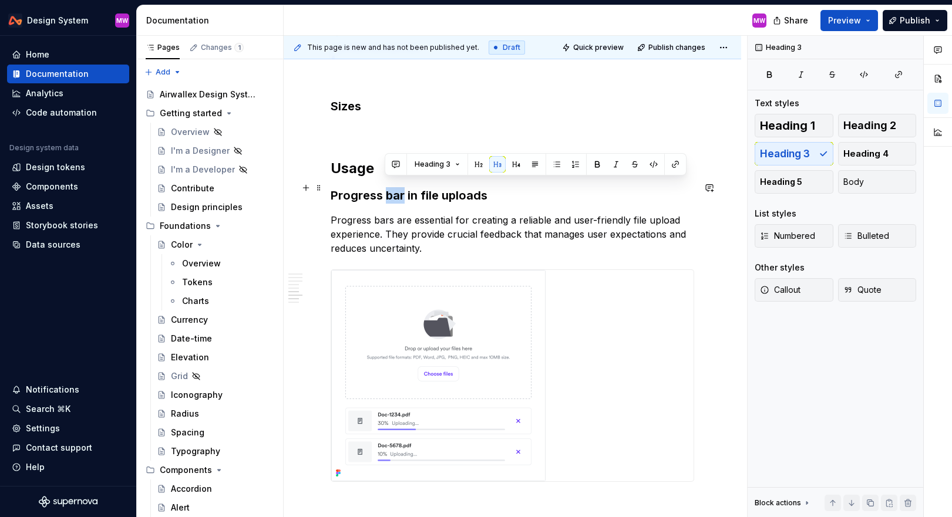
drag, startPoint x: 386, startPoint y: 185, endPoint x: 404, endPoint y: 186, distance: 18.2
click at [404, 187] on h3 "Progress bar in file uploads" at bounding box center [513, 195] width 364 height 16
click at [480, 191] on h3 "Progress bar in file uploads" at bounding box center [513, 195] width 364 height 16
drag, startPoint x: 405, startPoint y: 184, endPoint x: 332, endPoint y: 187, distance: 72.9
click at [332, 187] on h3 "Progress bar in file uploads" at bounding box center [513, 195] width 364 height 16
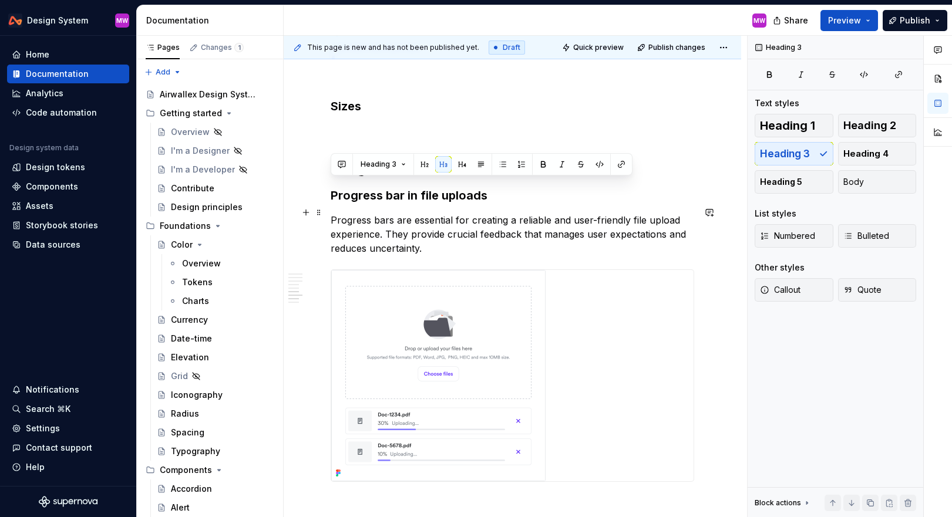
click at [408, 227] on p "Progress bars are essential for creating a reliable and user-friendly file uplo…" at bounding box center [513, 234] width 364 height 42
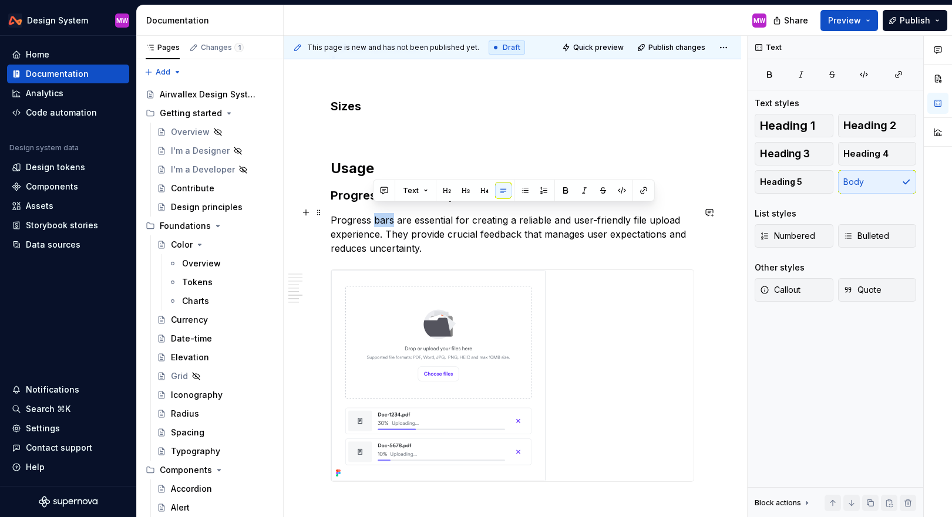
drag, startPoint x: 392, startPoint y: 211, endPoint x: 374, endPoint y: 211, distance: 18.2
click at [374, 213] on p "Progress bars are essential for creating a reliable and user-friendly file uplo…" at bounding box center [513, 234] width 364 height 42
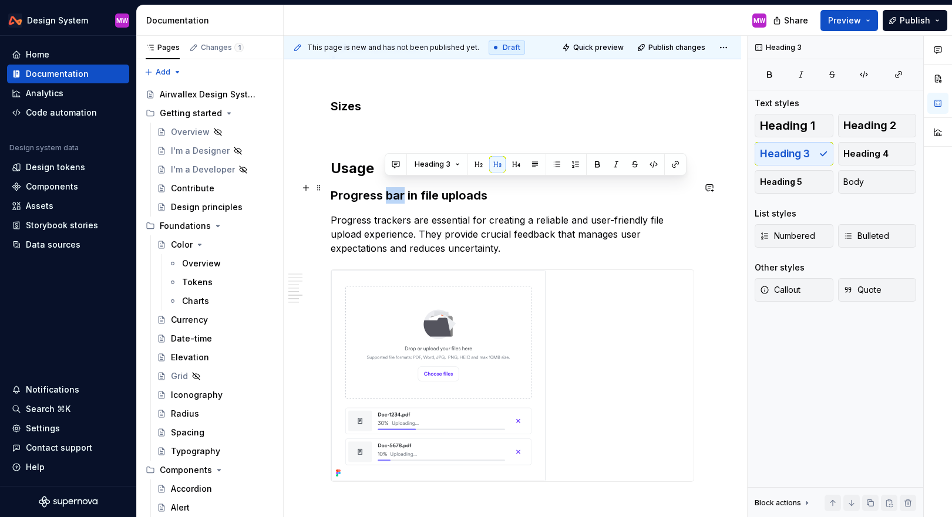
drag, startPoint x: 404, startPoint y: 186, endPoint x: 384, endPoint y: 185, distance: 20.6
click at [384, 187] on h3 "Progress bar in file uploads" at bounding box center [513, 195] width 364 height 16
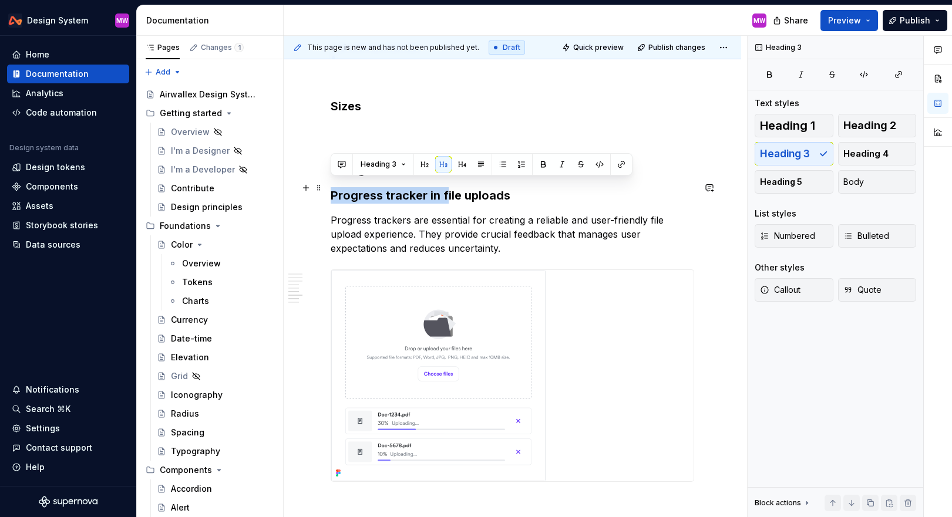
drag, startPoint x: 446, startPoint y: 186, endPoint x: 332, endPoint y: 186, distance: 114.0
click at [332, 187] on h3 "Progress tracker in file uploads" at bounding box center [513, 195] width 364 height 16
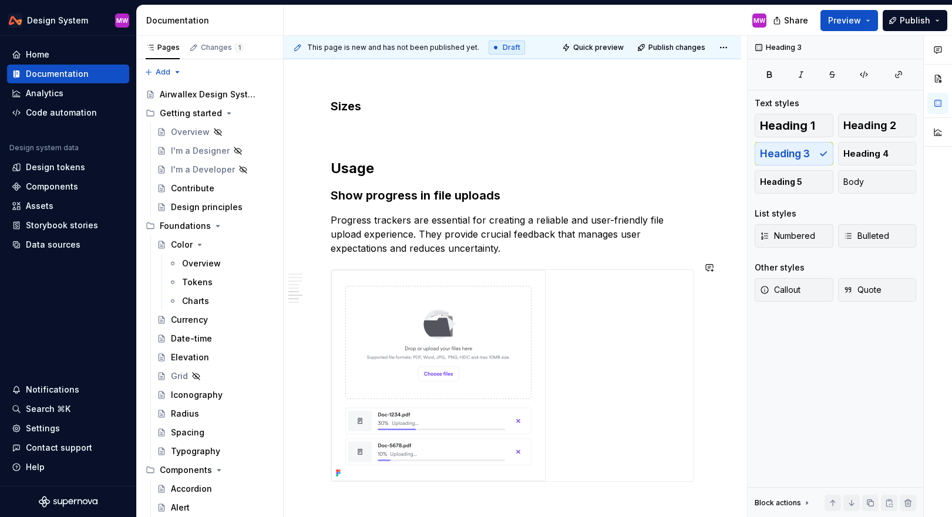
click at [492, 246] on p "Progress trackers are essential for creating a reliable and user-friendly file …" at bounding box center [513, 234] width 364 height 42
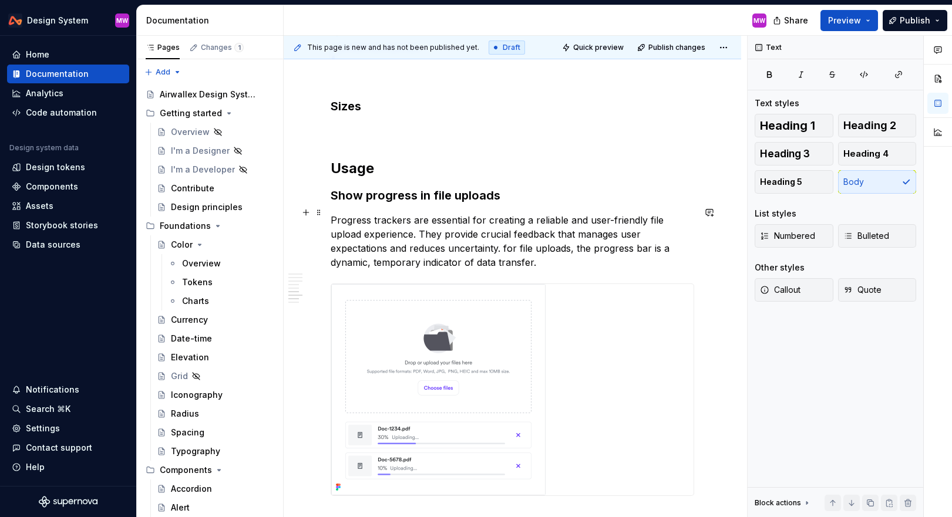
click at [428, 239] on p "Progress trackers are essential for creating a reliable and user-friendly file …" at bounding box center [513, 241] width 364 height 56
click at [502, 256] on p "Progress trackers are essential for creating a reliable and user-friendly file …" at bounding box center [513, 241] width 364 height 56
click at [474, 260] on p "Progress trackers are essential for creating a reliable and user-friendly file …" at bounding box center [513, 241] width 364 height 56
click at [473, 258] on p "Progress trackers are essential for creating a reliable and user-friendly file …" at bounding box center [513, 241] width 364 height 56
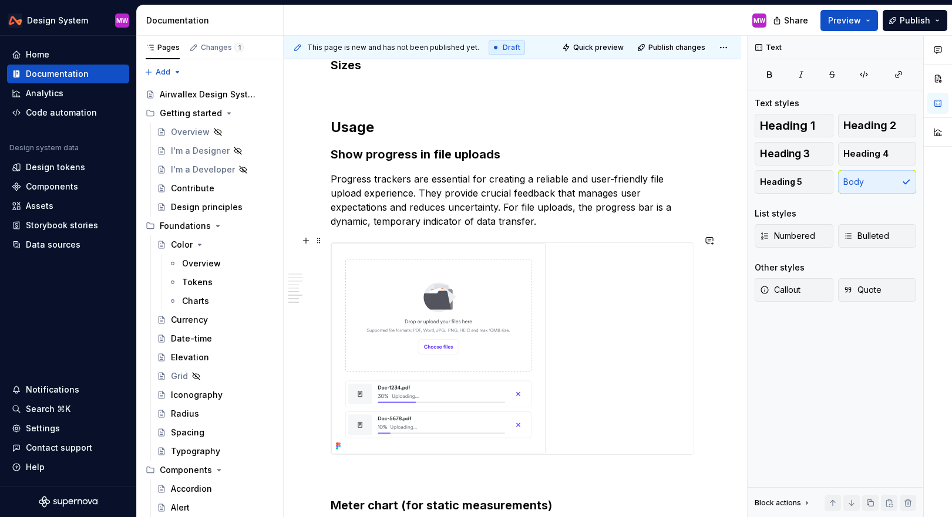
click at [556, 243] on div at bounding box center [512, 348] width 362 height 211
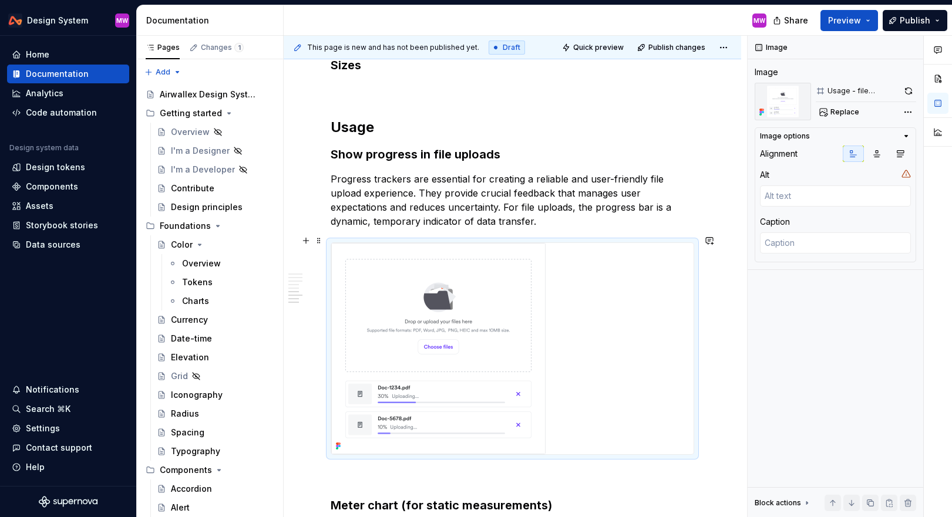
click at [556, 216] on p "Progress trackers are essential for creating a reliable and user-friendly file …" at bounding box center [513, 200] width 364 height 56
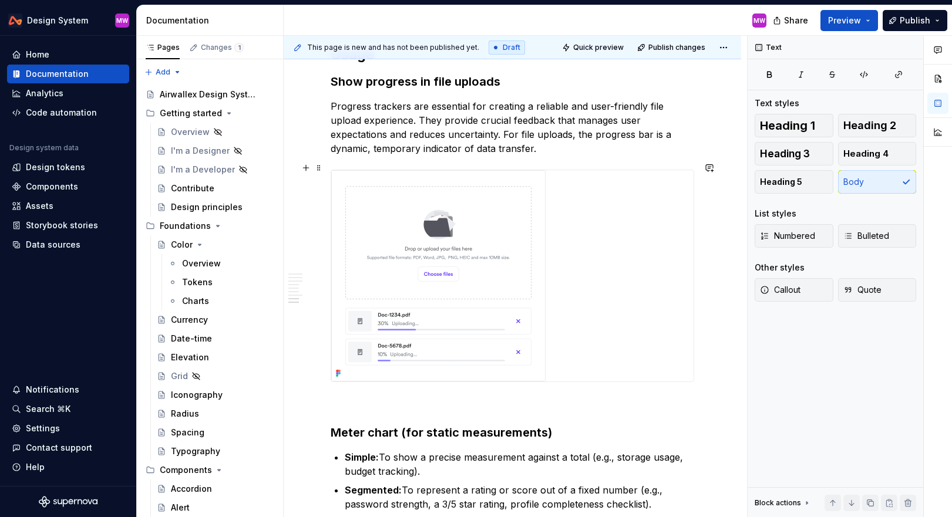
scroll to position [1501, 0]
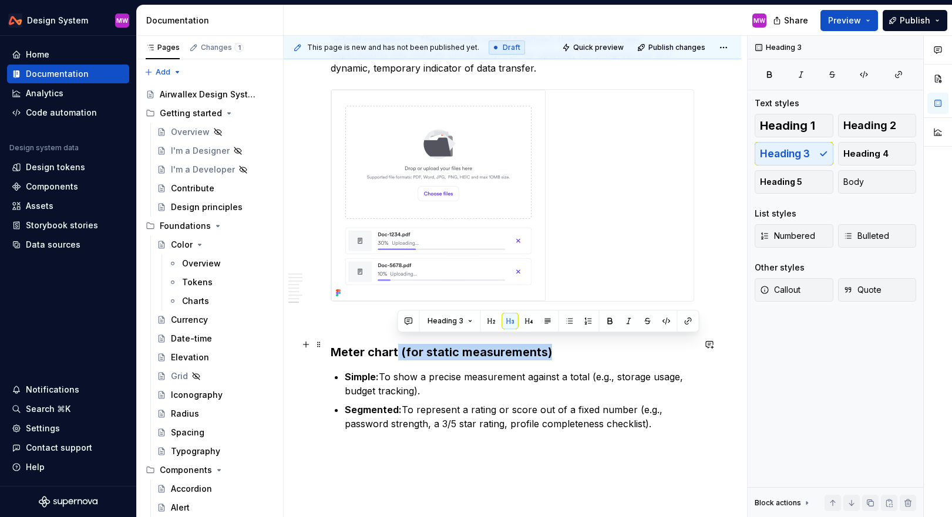
drag, startPoint x: 398, startPoint y: 344, endPoint x: 566, endPoint y: 343, distance: 168.0
click at [556, 344] on h3 "Meter chart (for static measurements)" at bounding box center [513, 352] width 364 height 16
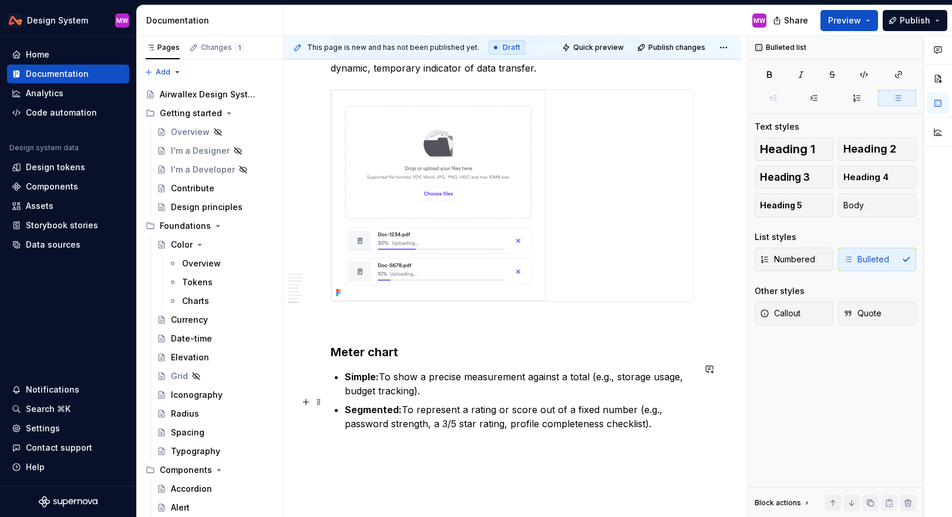
click at [556, 421] on p "Segmented: To represent a rating or score out of a fixed number (e.g., password…" at bounding box center [520, 417] width 350 height 28
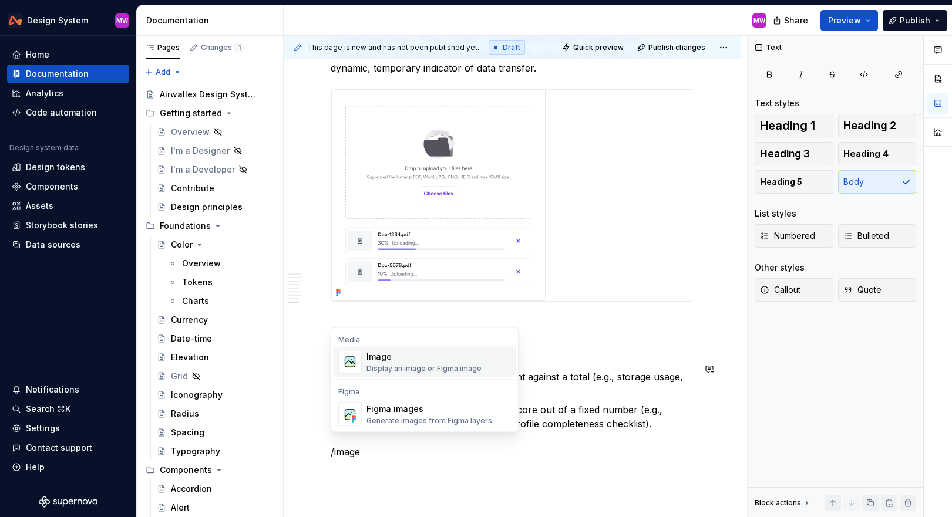
click at [478, 369] on div "Image Display an image or Figma image" at bounding box center [439, 362] width 145 height 23
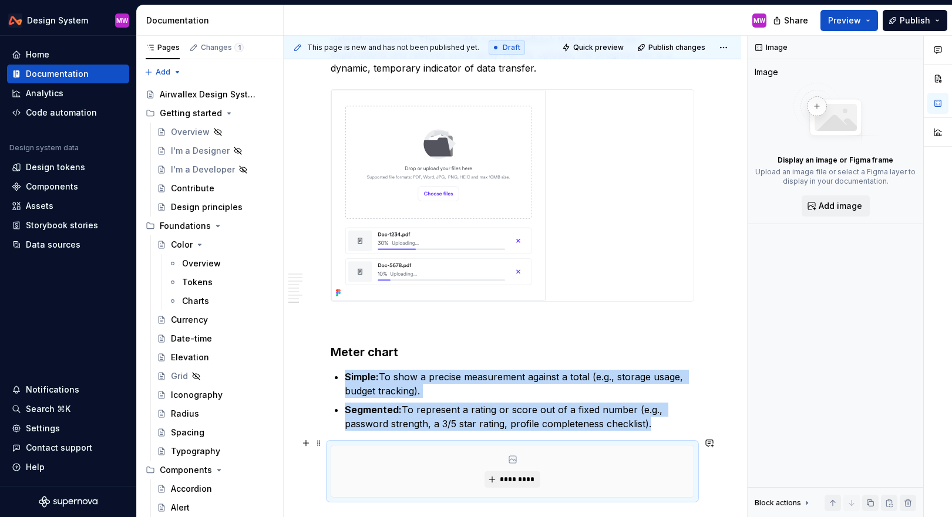
click at [526, 463] on div "*********" at bounding box center [512, 472] width 362 height 52
type textarea "*"
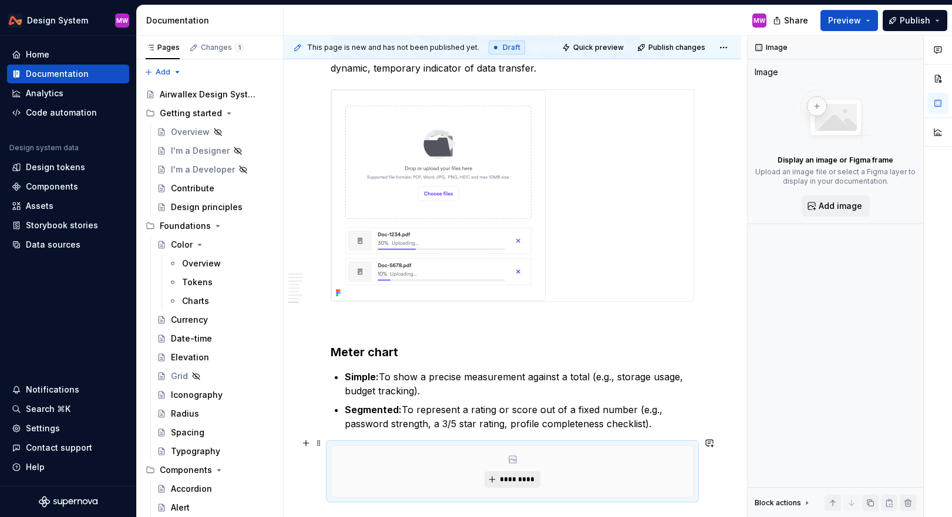
click at [526, 475] on span "*********" at bounding box center [517, 479] width 36 height 9
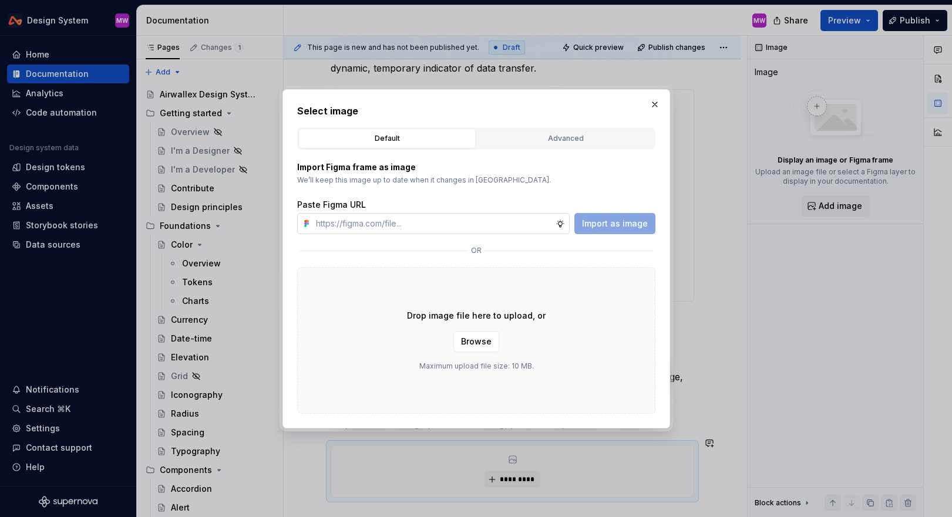
click at [498, 221] on input "text" at bounding box center [433, 223] width 244 height 21
type input "[URL][DOMAIN_NAME]"
click at [556, 221] on span "Import as image" at bounding box center [615, 224] width 66 height 12
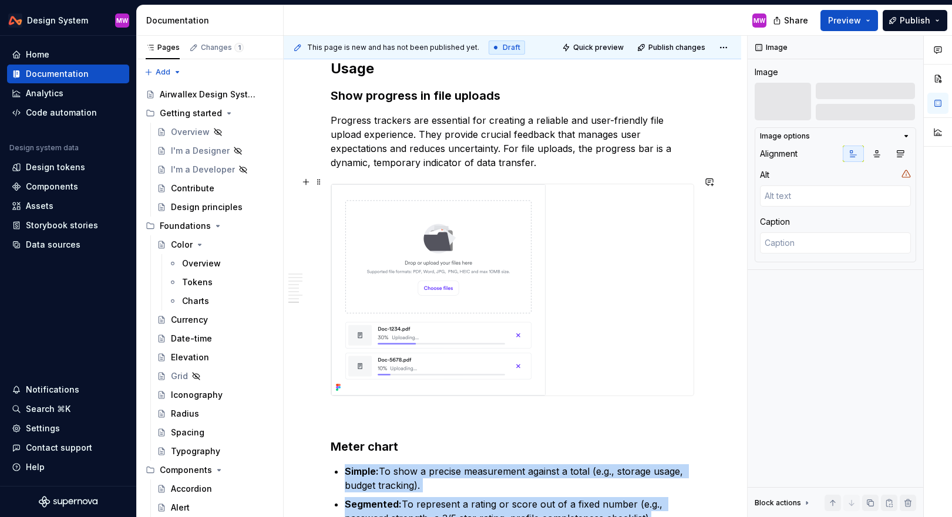
scroll to position [1468, 0]
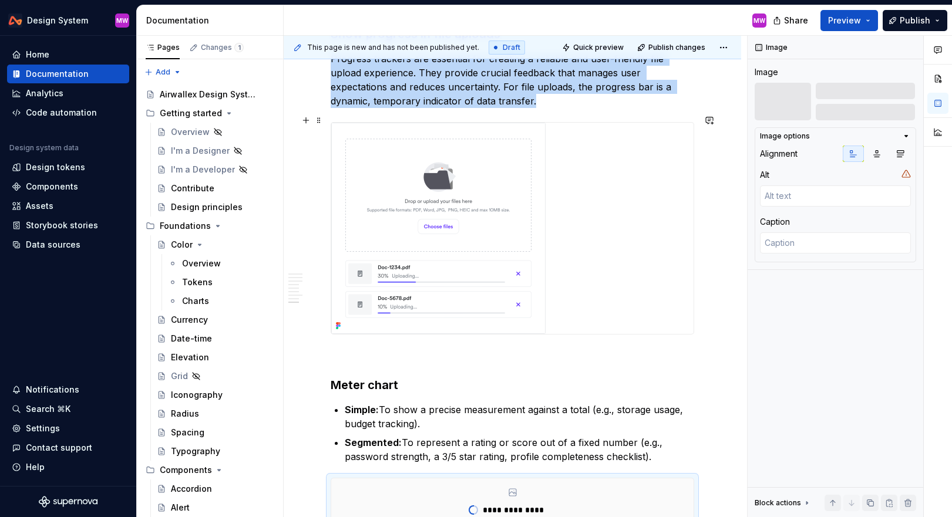
click at [433, 265] on img at bounding box center [438, 228] width 214 height 211
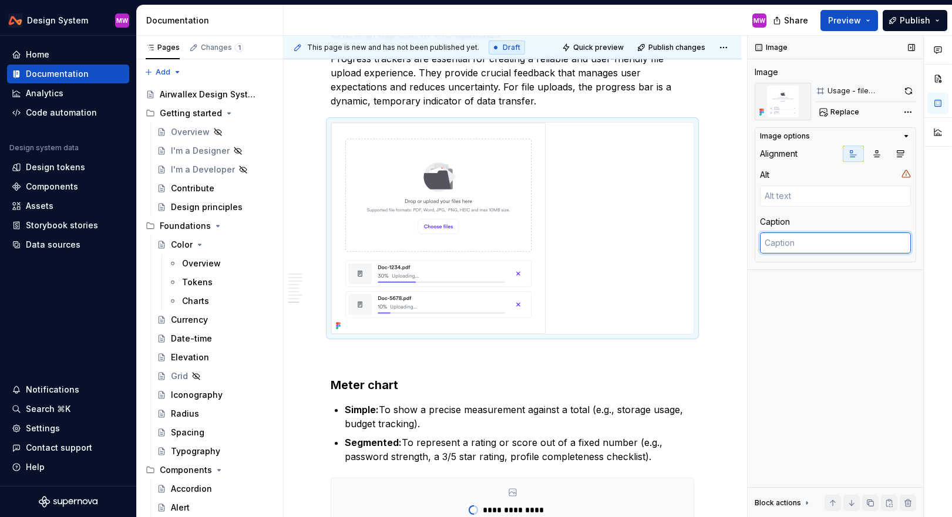
click at [556, 241] on textarea at bounding box center [835, 243] width 151 height 21
type textarea "*"
type textarea "U"
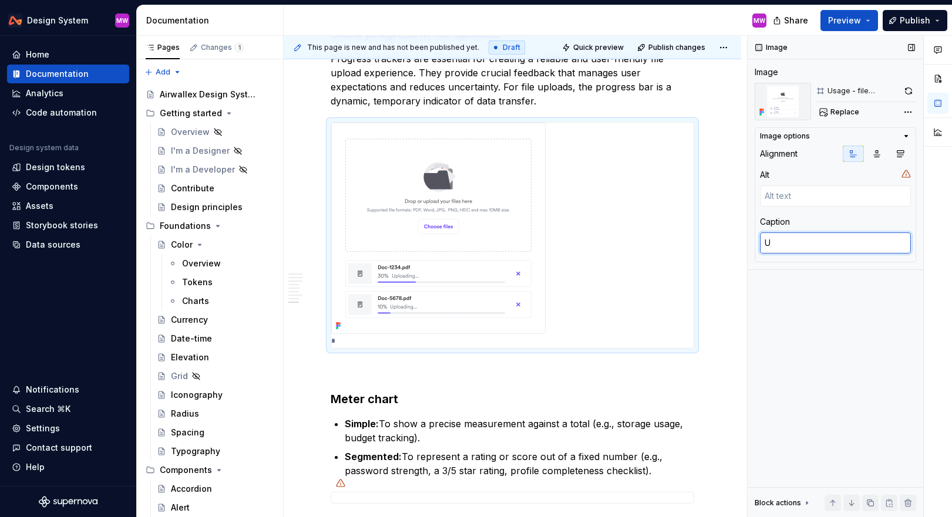
type textarea "*"
type textarea "Us"
type textarea "*"
type textarea "Use"
type textarea "*"
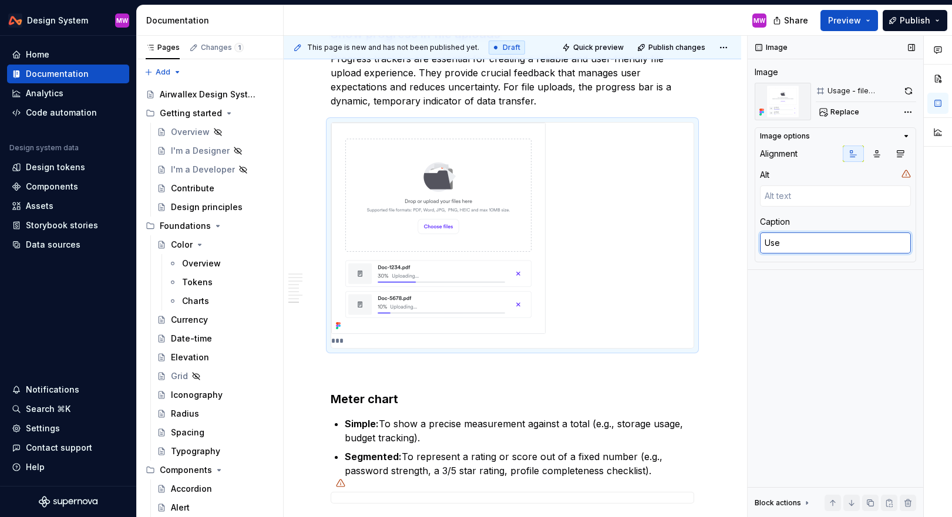
type textarea "Used"
type textarea "*"
type textarea "Used"
type textarea "*"
type textarea "Used i"
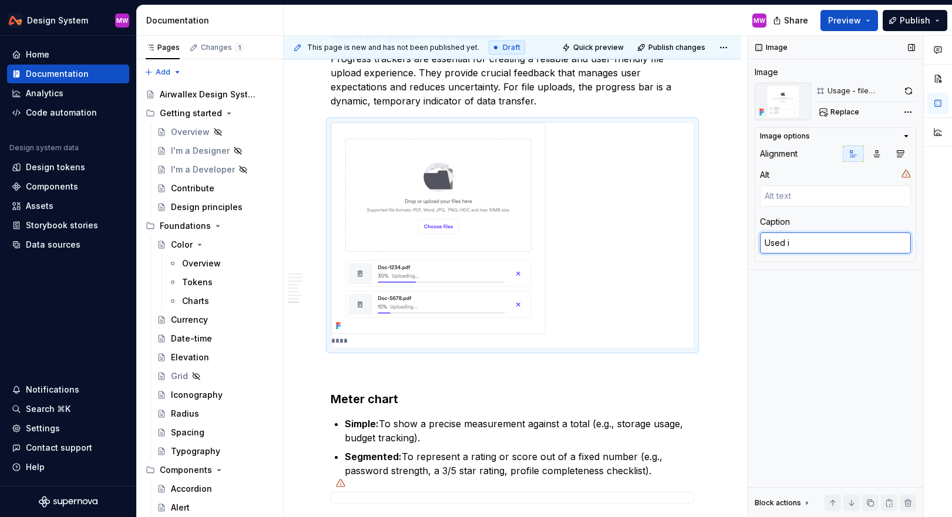
type textarea "*"
type textarea "Used in"
type textarea "*"
type textarea "Used in"
type textarea "*"
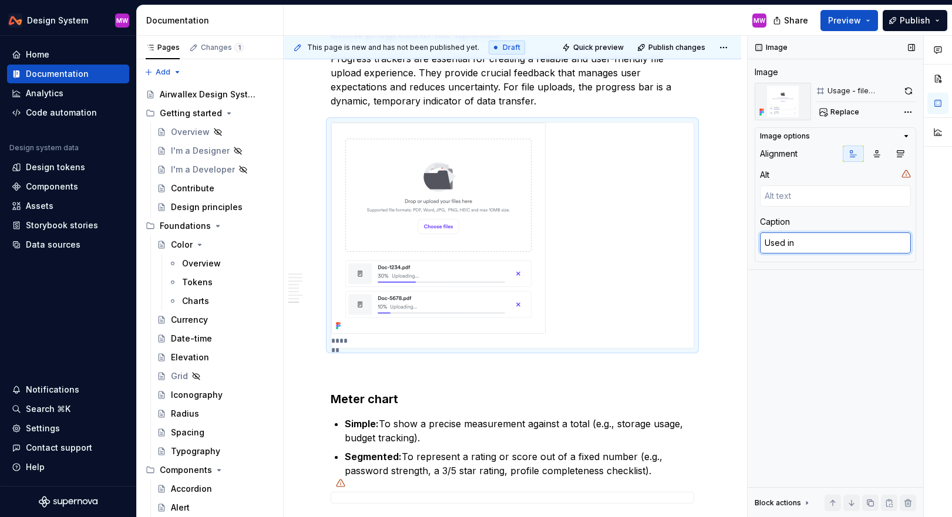
type textarea "Used in f"
type textarea "*"
type textarea "Used in fi"
type textarea "*"
type textarea "Used in fil"
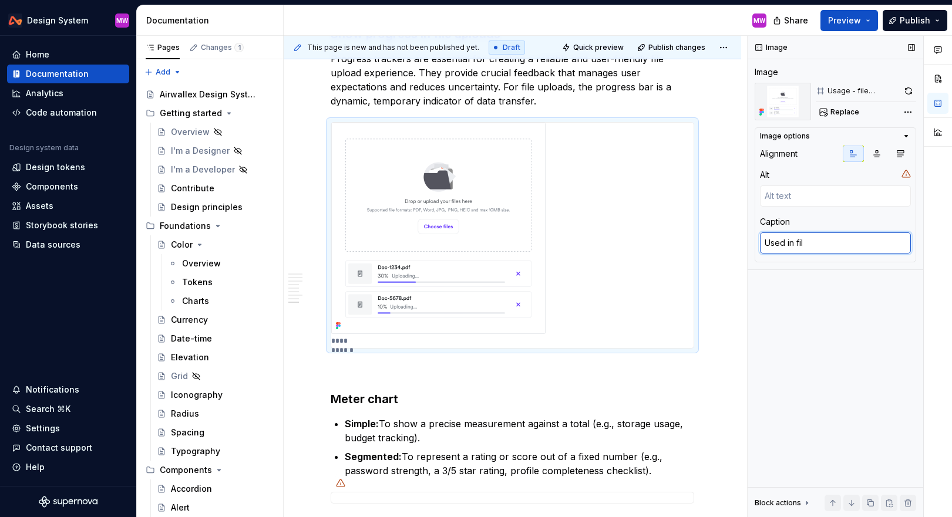
type textarea "*"
type textarea "Used in file"
type textarea "*"
type textarea "Used in file"
type textarea "*"
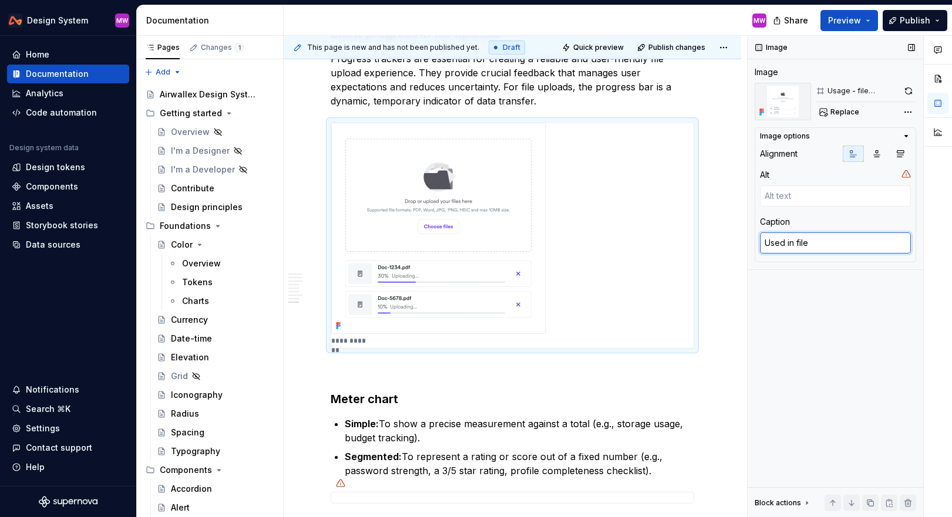
type textarea "Used in file u"
type textarea "*"
type textarea "Used in file up"
type textarea "*"
type textarea "Used in file upl"
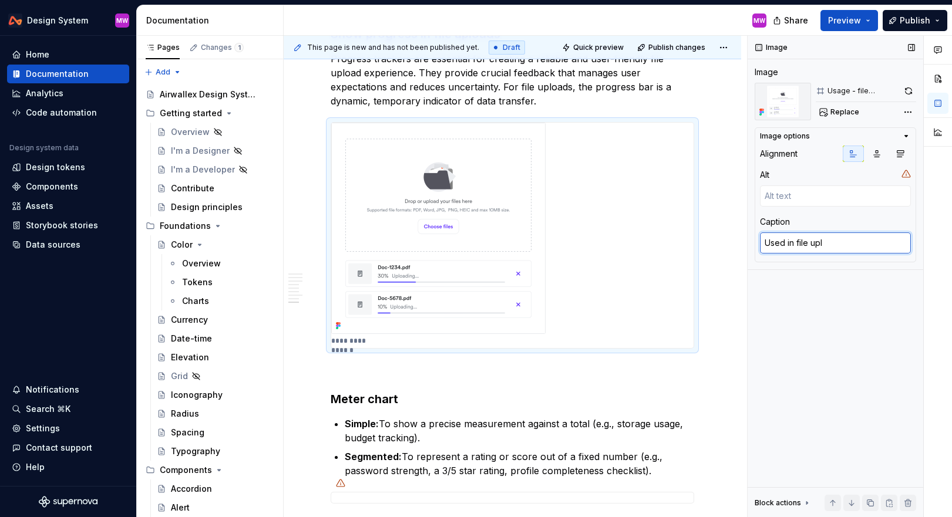
type textarea "*"
type textarea "Used in file uplo"
type textarea "*"
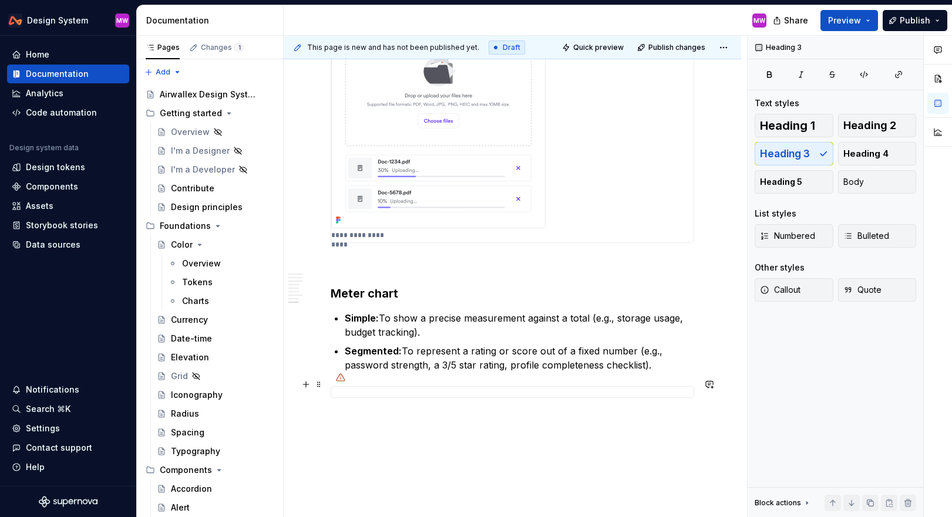
click at [503, 387] on div at bounding box center [513, 393] width 364 height 12
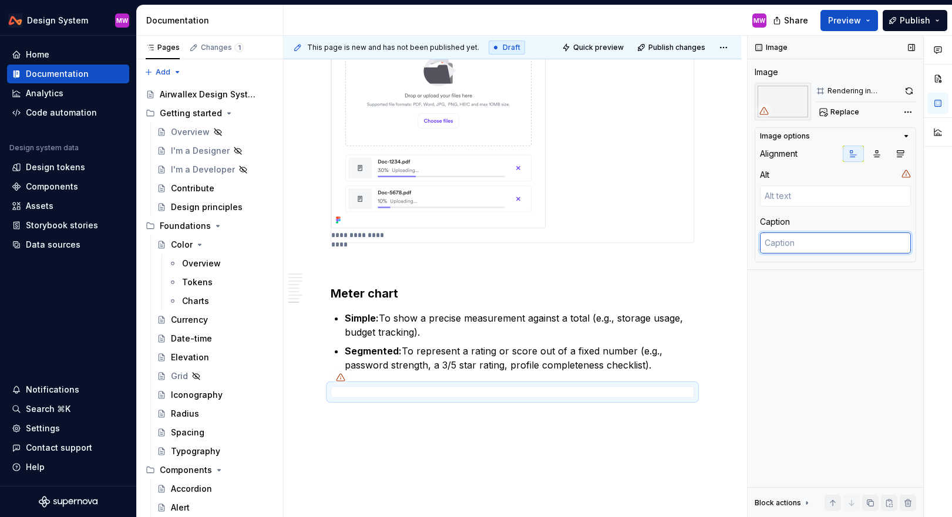
click at [556, 244] on textarea at bounding box center [835, 243] width 151 height 21
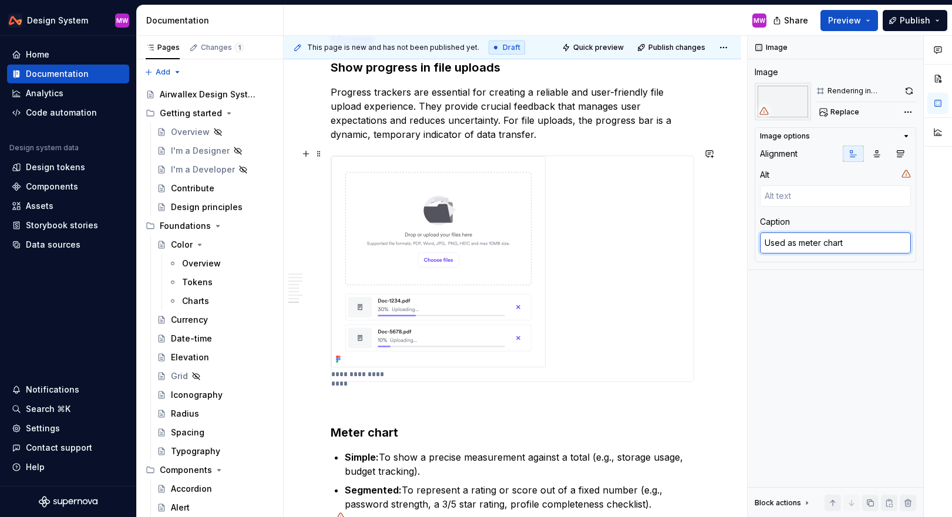
scroll to position [1316, 0]
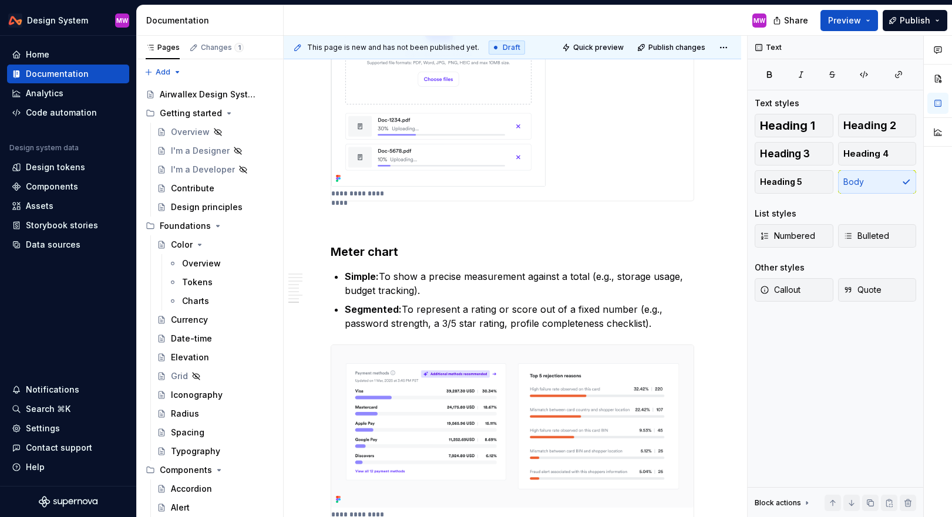
scroll to position [1665, 0]
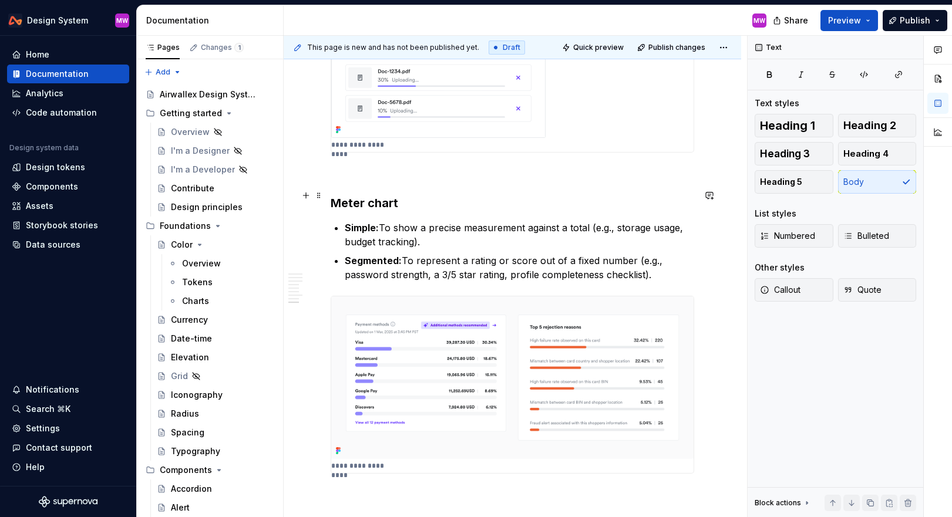
click at [438, 195] on h3 "Meter chart" at bounding box center [513, 203] width 364 height 16
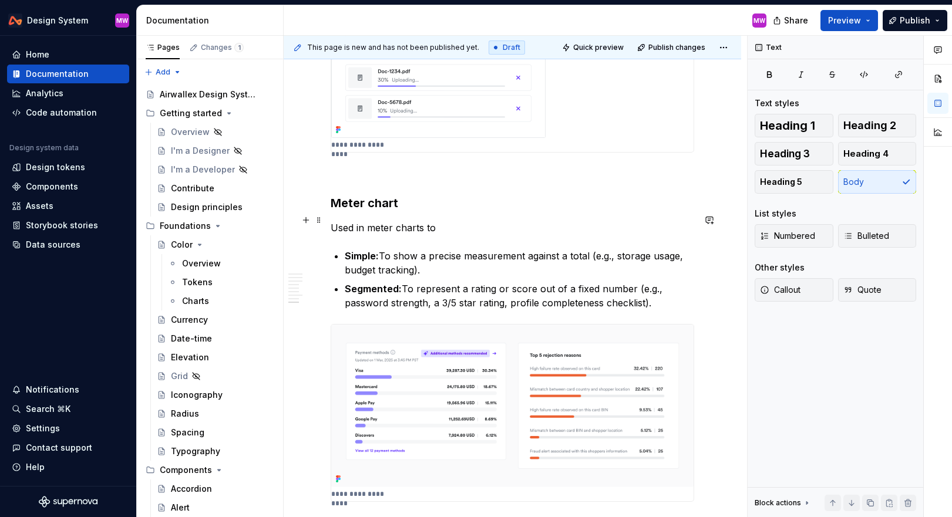
click at [449, 222] on p "Used in meter charts to" at bounding box center [513, 228] width 364 height 14
drag, startPoint x: 449, startPoint y: 222, endPoint x: 332, endPoint y: 219, distance: 117.5
click at [332, 221] on p "Used in meter charts to" at bounding box center [513, 228] width 364 height 14
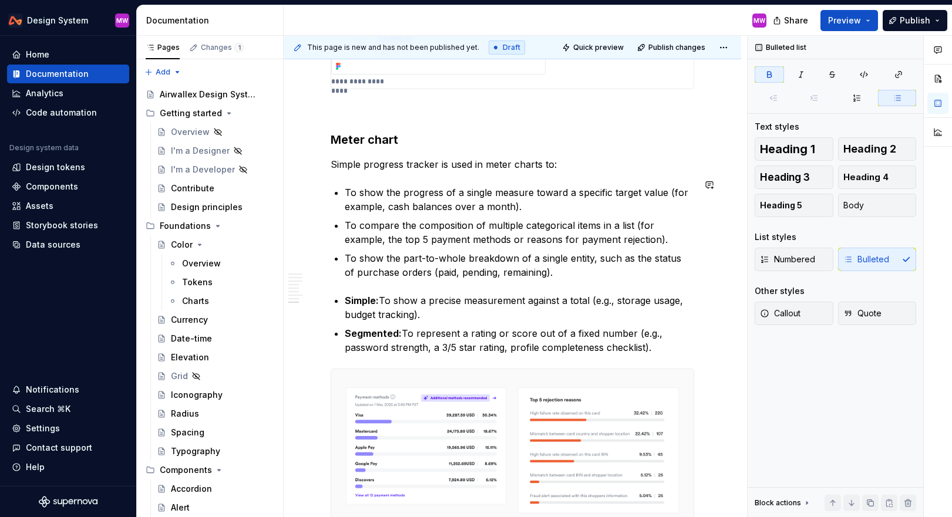
scroll to position [1769, 0]
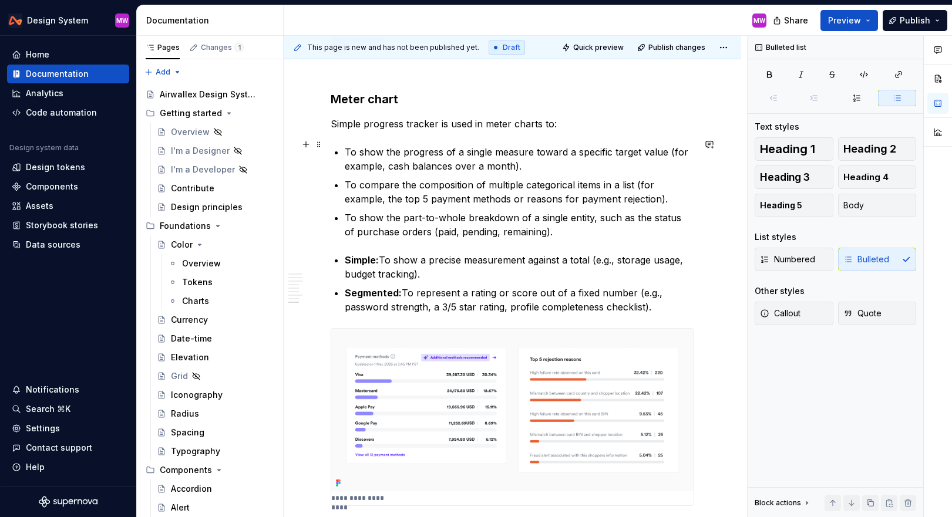
click at [537, 161] on p "To show the progress of a single measure toward a specific target value (for ex…" at bounding box center [520, 159] width 350 height 28
click at [556, 224] on p "To show the part-to-whole breakdown of a single entity, such as the status of p…" at bounding box center [520, 225] width 350 height 28
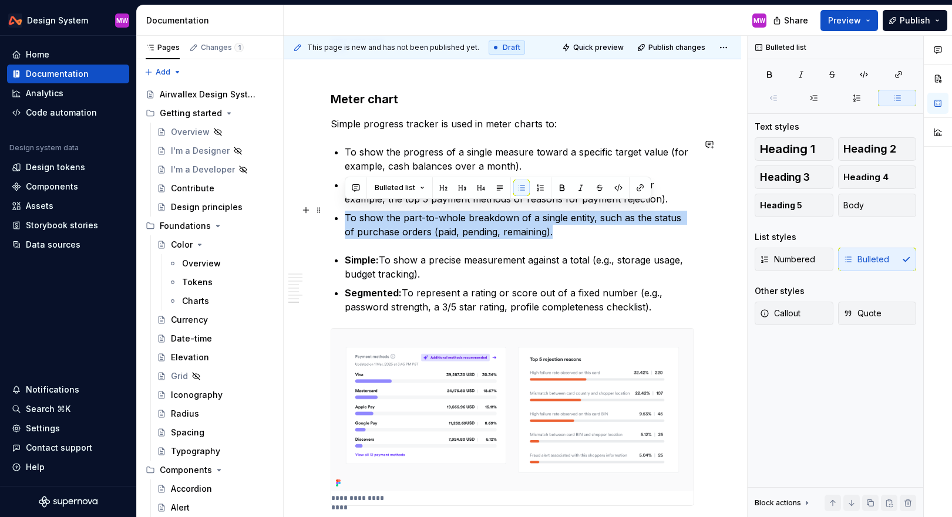
drag, startPoint x: 589, startPoint y: 226, endPoint x: 345, endPoint y: 203, distance: 245.4
click at [345, 211] on p "To show the part-to-whole breakdown of a single entity, such as the status of p…" at bounding box center [520, 225] width 350 height 28
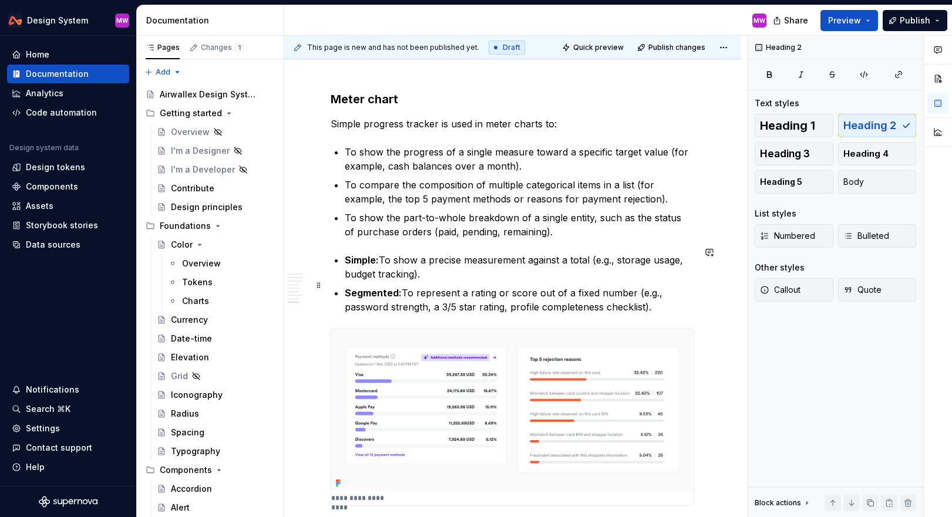
click at [556, 300] on p "Segmented: To represent a rating or score out of a fixed number (e.g., password…" at bounding box center [520, 300] width 350 height 28
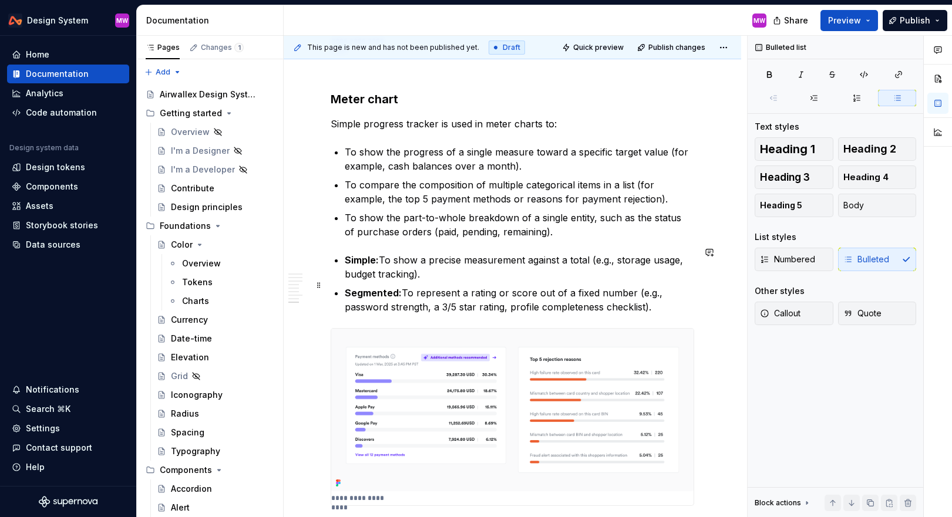
click at [556, 300] on p "Segmented: To represent a rating or score out of a fixed number (e.g., password…" at bounding box center [520, 300] width 350 height 28
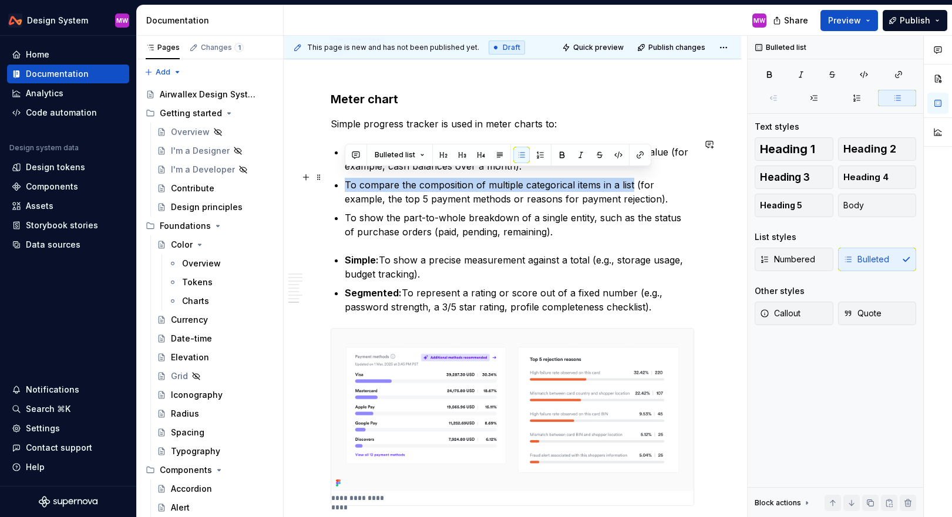
drag, startPoint x: 345, startPoint y: 176, endPoint x: 634, endPoint y: 176, distance: 289.6
click at [556, 178] on p "To compare the composition of multiple categorical items in a list (for example…" at bounding box center [520, 192] width 350 height 28
copy p "To compare the composition of multiple categorical items in a list"
click at [462, 439] on img at bounding box center [512, 410] width 362 height 163
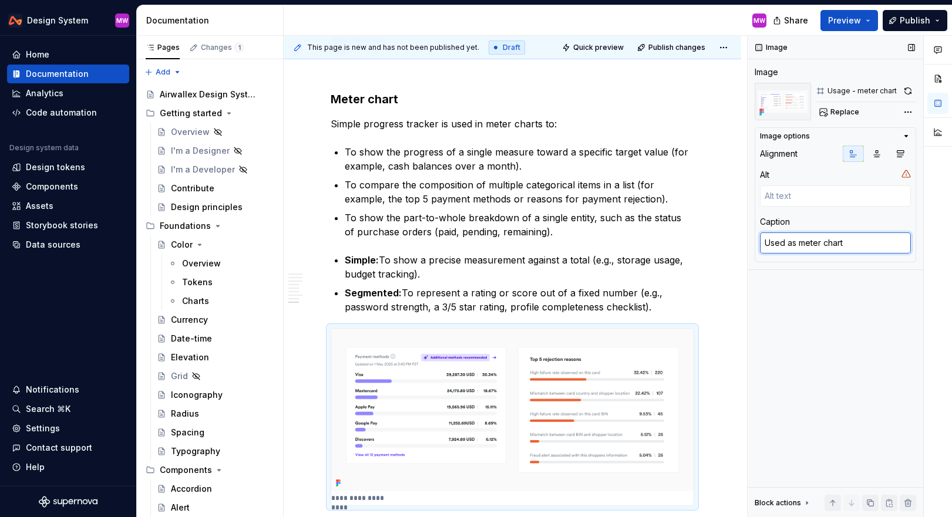
click at [556, 241] on textarea "Used as meter chart" at bounding box center [835, 243] width 151 height 21
click at [556, 247] on textarea "Used as meter chart" at bounding box center [835, 243] width 151 height 21
paste textarea "To compare the composition of multiple categorical items in a list"
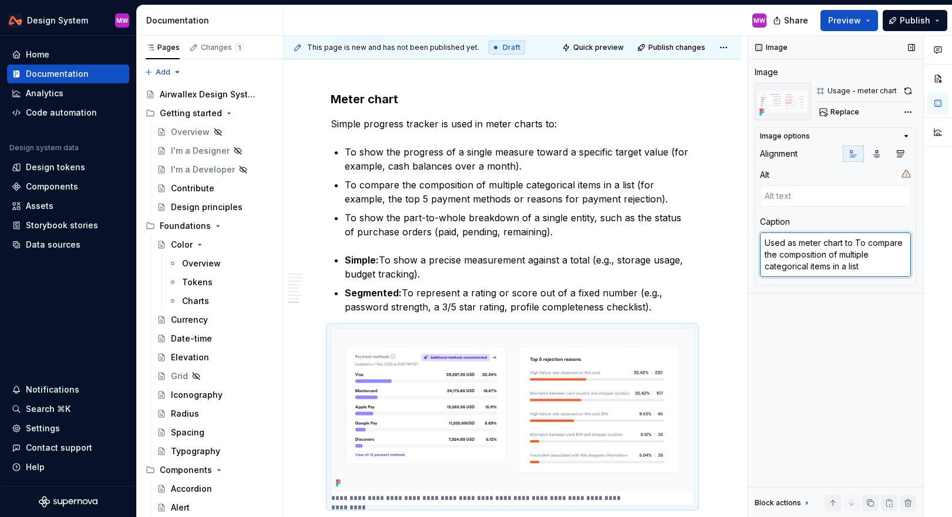
click at [556, 242] on textarea "Used as meter chart to To compare the composition of multiple categorical items…" at bounding box center [835, 255] width 151 height 45
drag, startPoint x: 825, startPoint y: 256, endPoint x: 762, endPoint y: 256, distance: 62.3
click at [556, 256] on textarea "Used as meter chart to compare the composition of multiple categorical items in…" at bounding box center [835, 255] width 151 height 45
click at [556, 266] on textarea "Used as meter chart to compare the composition of multiple categorical items in…" at bounding box center [835, 255] width 151 height 45
drag, startPoint x: 860, startPoint y: 266, endPoint x: 784, endPoint y: 264, distance: 76.4
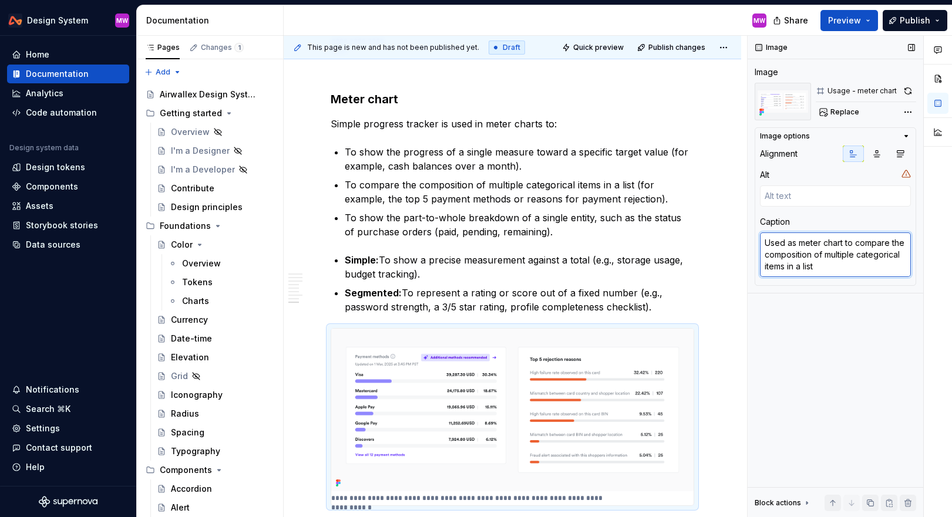
click at [556, 264] on textarea "Used as meter chart to compare the composition of multiple categorical items in…" at bounding box center [835, 255] width 151 height 45
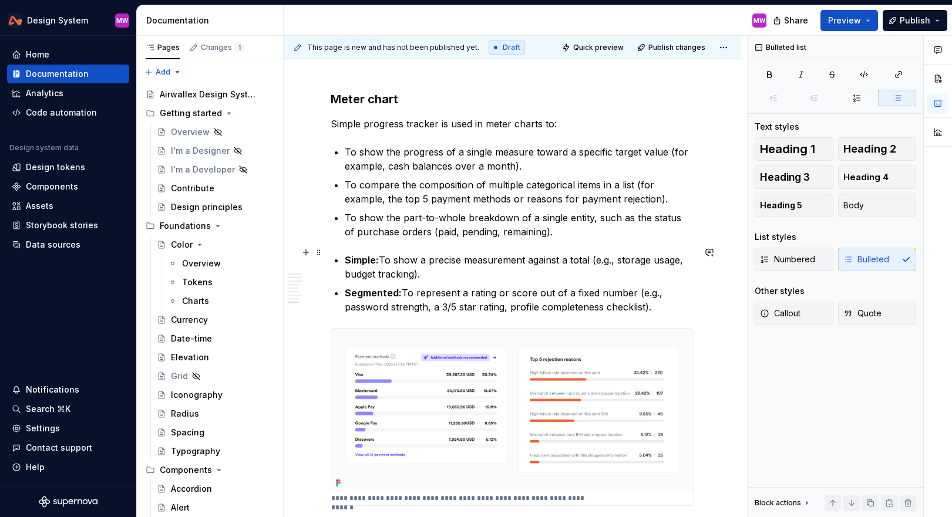
click at [556, 265] on p "Simple: To show a precise measurement against a total (e.g., storage usage, bud…" at bounding box center [520, 267] width 350 height 28
click at [418, 211] on p "To show the part-to-whole breakdown of a single entity, such as the status of p…" at bounding box center [520, 225] width 350 height 28
click at [556, 295] on p "Segmented: To represent a rating or score out of a fixed number (e.g., password…" at bounding box center [520, 300] width 350 height 28
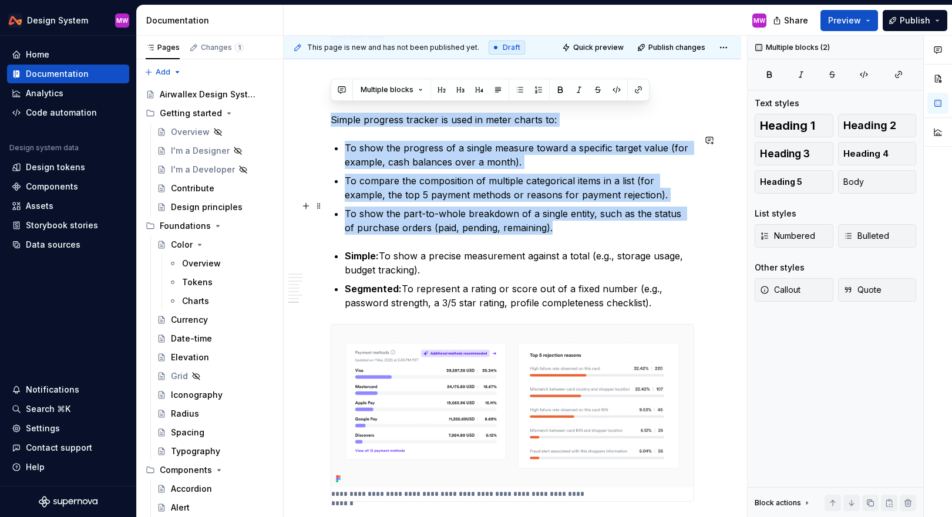
drag, startPoint x: 330, startPoint y: 111, endPoint x: 564, endPoint y: 221, distance: 259.1
copy div "Simple progress tracker is used in meter charts to: To show the progress of a s…"
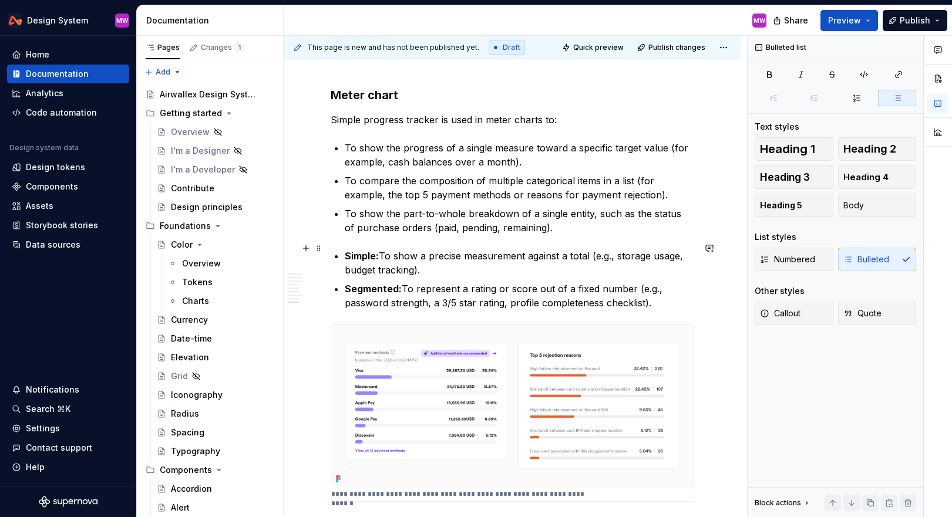
click at [556, 255] on p "Simple: To show a precise measurement against a total (e.g., storage usage, bud…" at bounding box center [520, 263] width 350 height 28
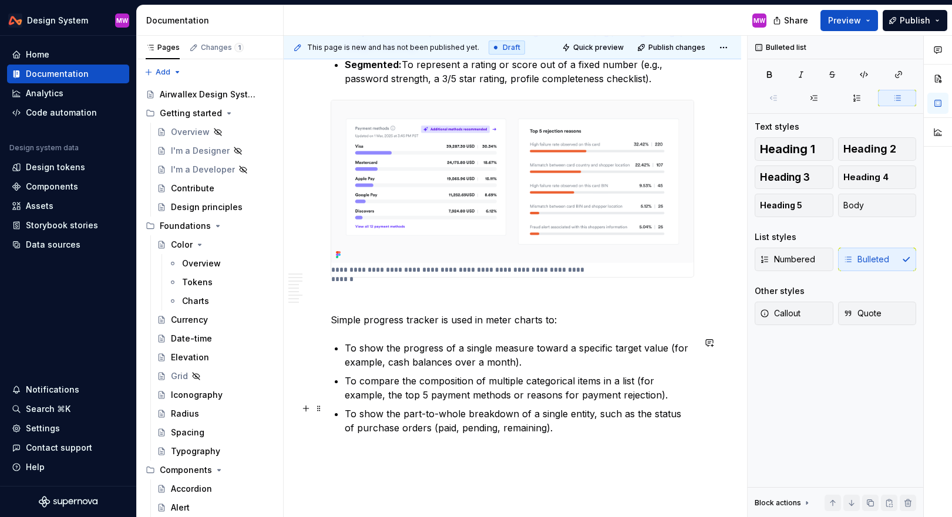
scroll to position [2005, 0]
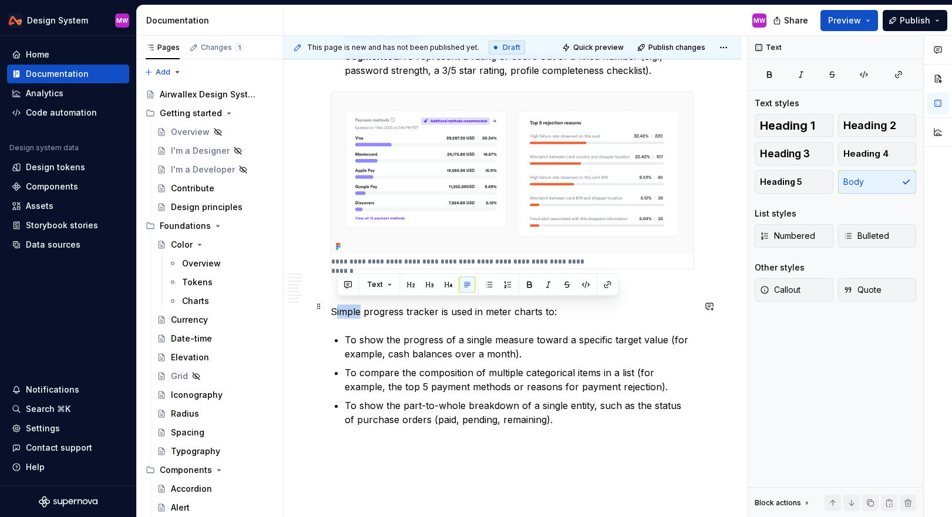
drag, startPoint x: 359, startPoint y: 306, endPoint x: 335, endPoint y: 306, distance: 24.1
click at [335, 306] on p "Simple progress tracker is used in meter charts to:" at bounding box center [513, 312] width 364 height 14
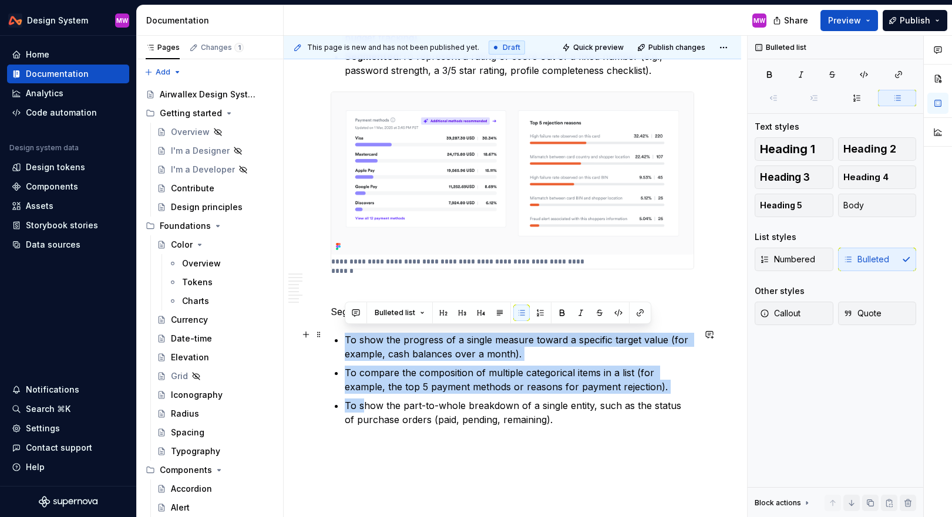
drag, startPoint x: 361, startPoint y: 400, endPoint x: 339, endPoint y: 330, distance: 73.8
click at [345, 333] on ul "To show the progress of a single measure toward a specific target value (for ex…" at bounding box center [520, 380] width 350 height 94
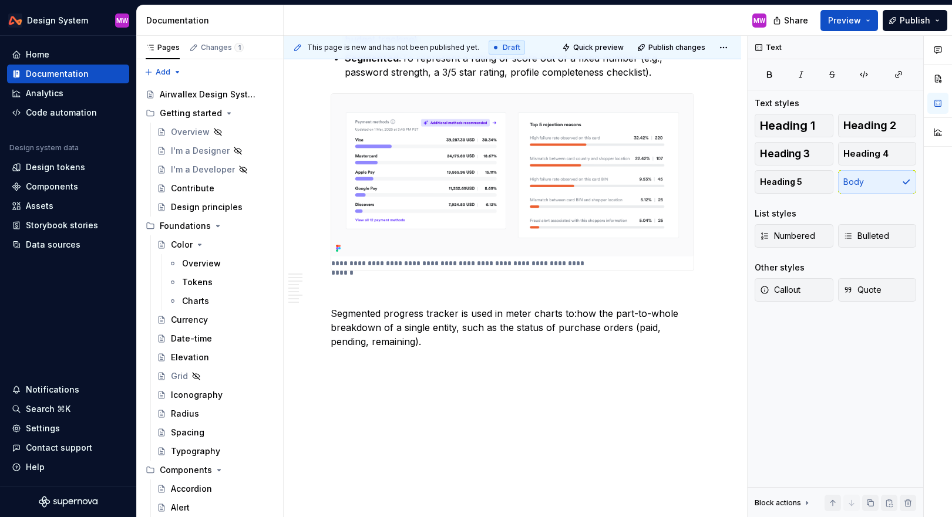
scroll to position [1998, 0]
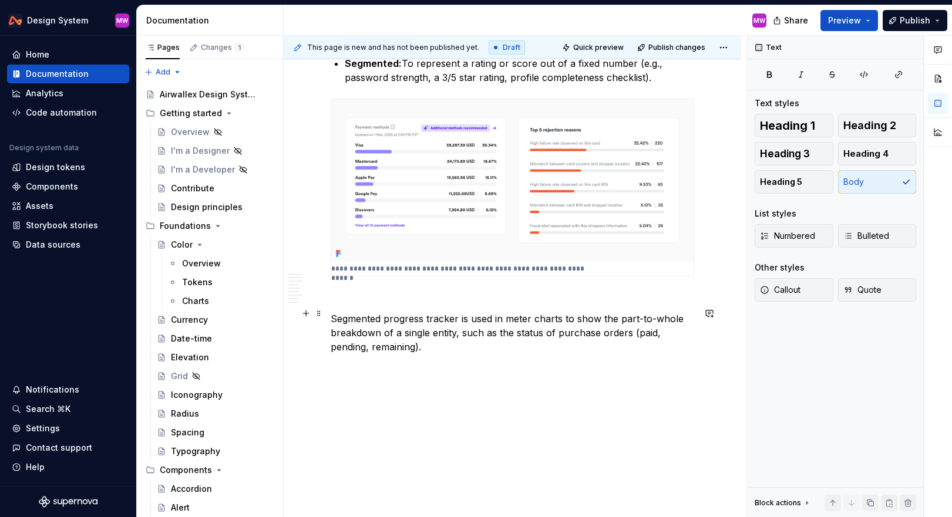
click at [444, 341] on p "Segmented progress tracker is used in meter charts to show the part-to-whole br…" at bounding box center [513, 333] width 364 height 42
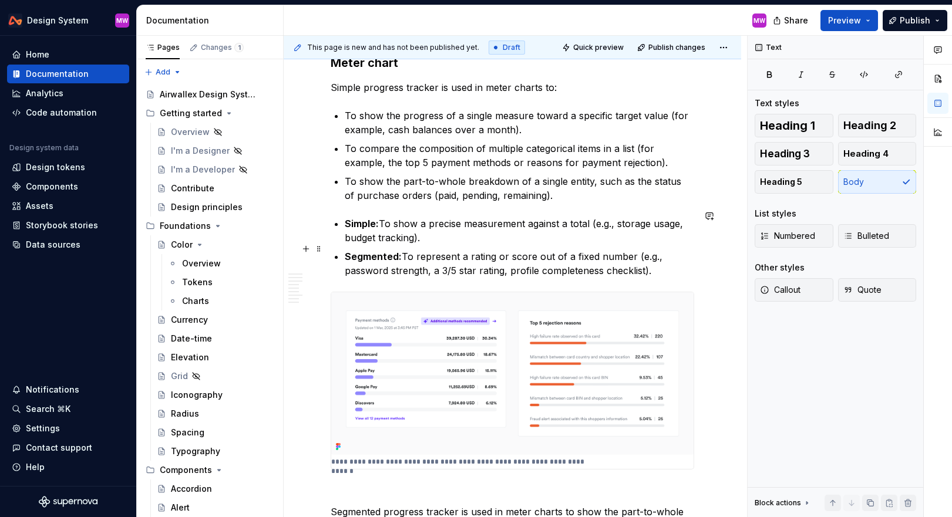
scroll to position [1801, 0]
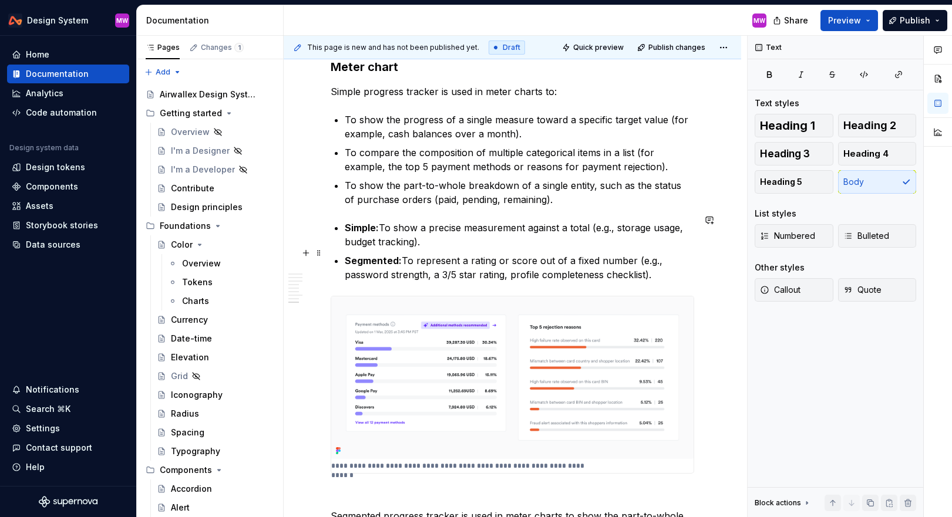
click at [556, 267] on p "Segmented: To represent a rating or score out of a fixed number (e.g., password…" at bounding box center [520, 268] width 350 height 28
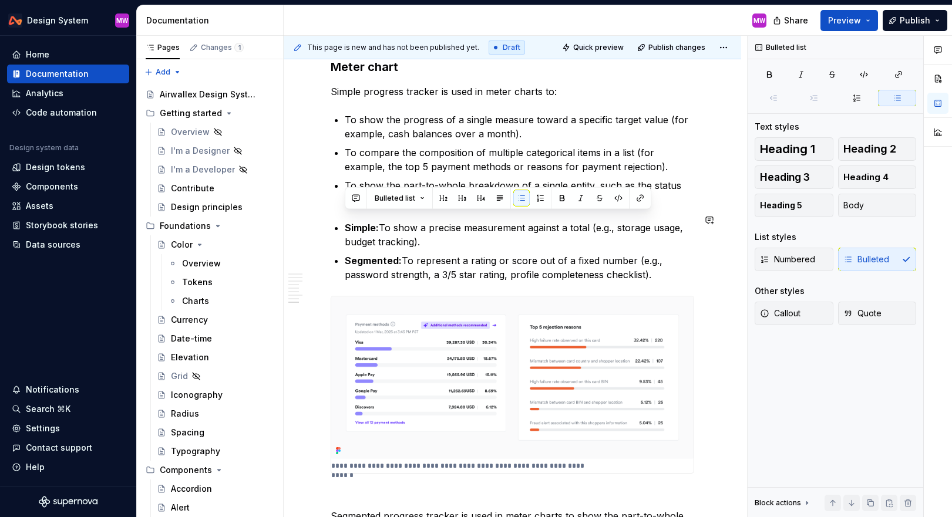
drag, startPoint x: 677, startPoint y: 268, endPoint x: 355, endPoint y: 209, distance: 327.4
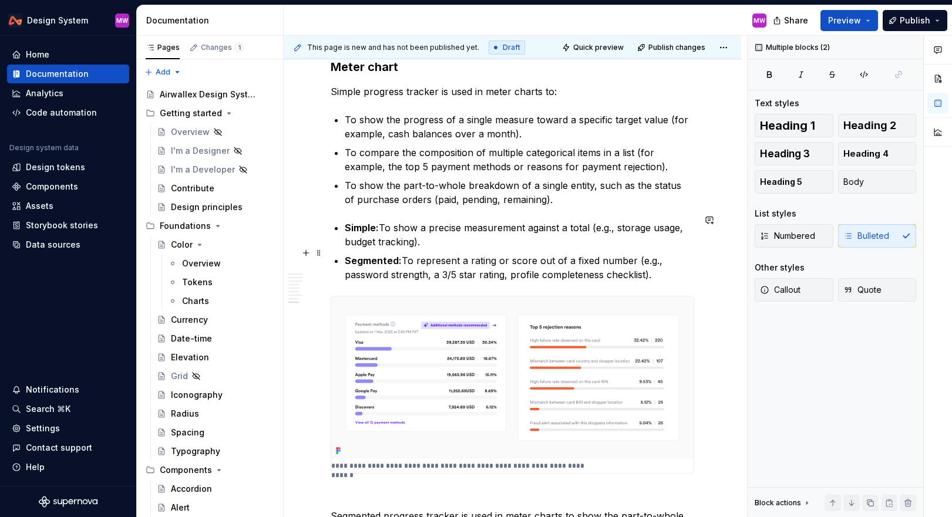
drag, startPoint x: 345, startPoint y: 178, endPoint x: 660, endPoint y: 266, distance: 327.4
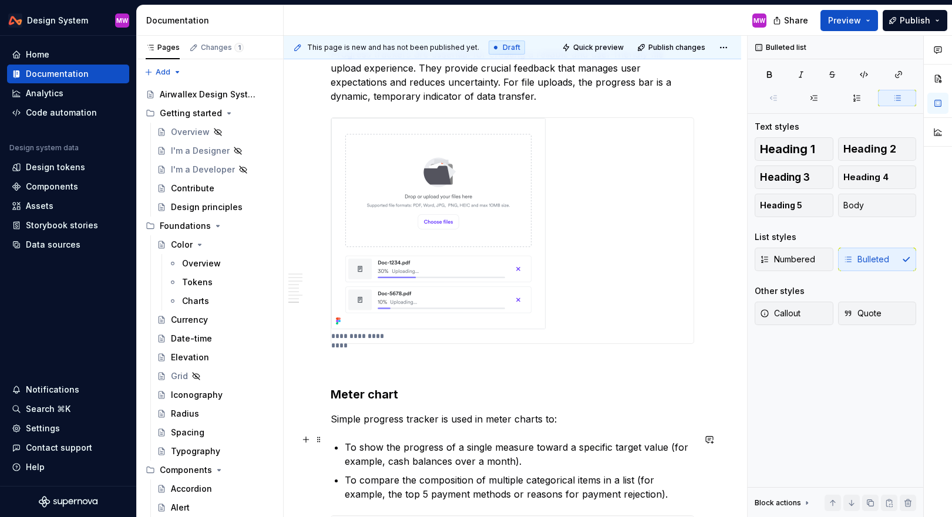
scroll to position [1387, 0]
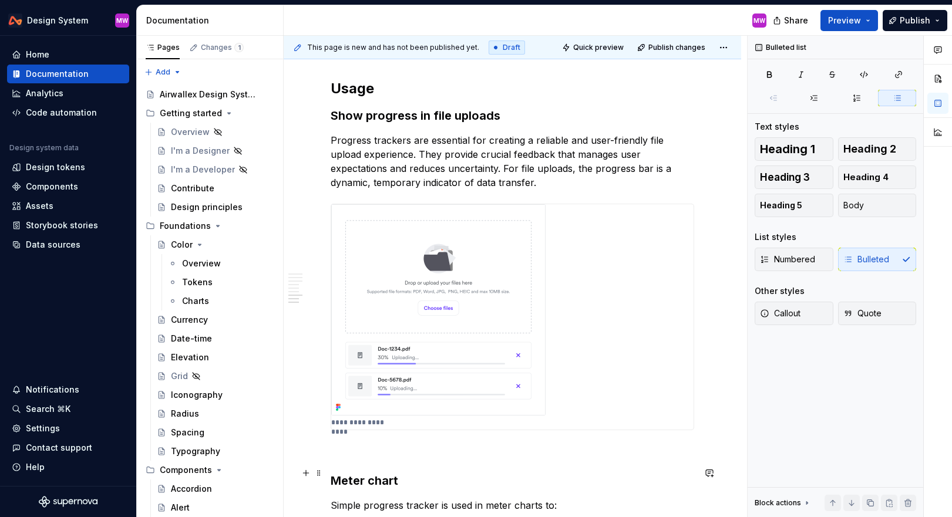
click at [414, 473] on h3 "Meter chart" at bounding box center [513, 481] width 364 height 16
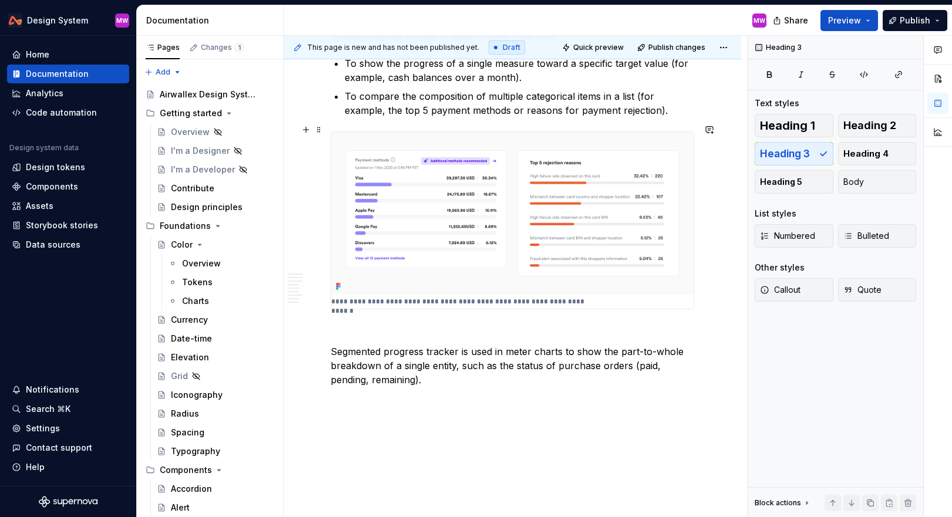
scroll to position [1890, 0]
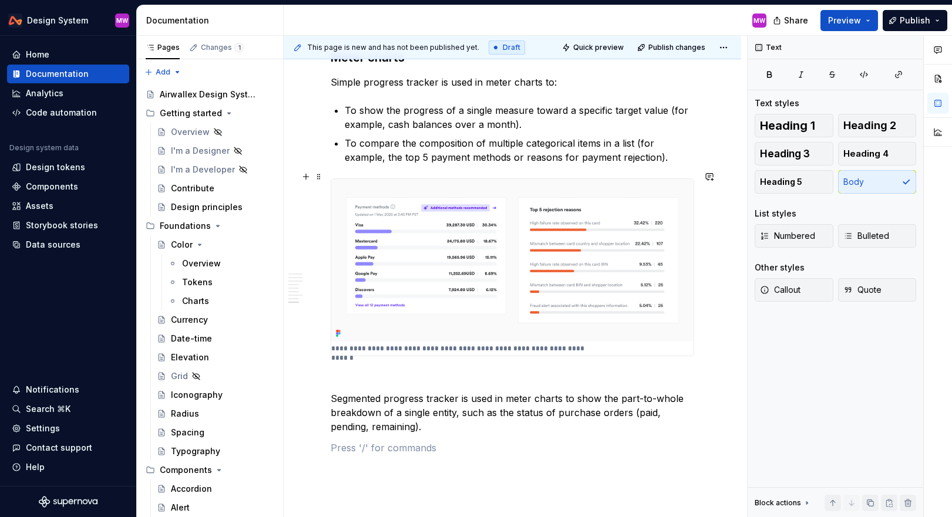
scroll to position [1911, 0]
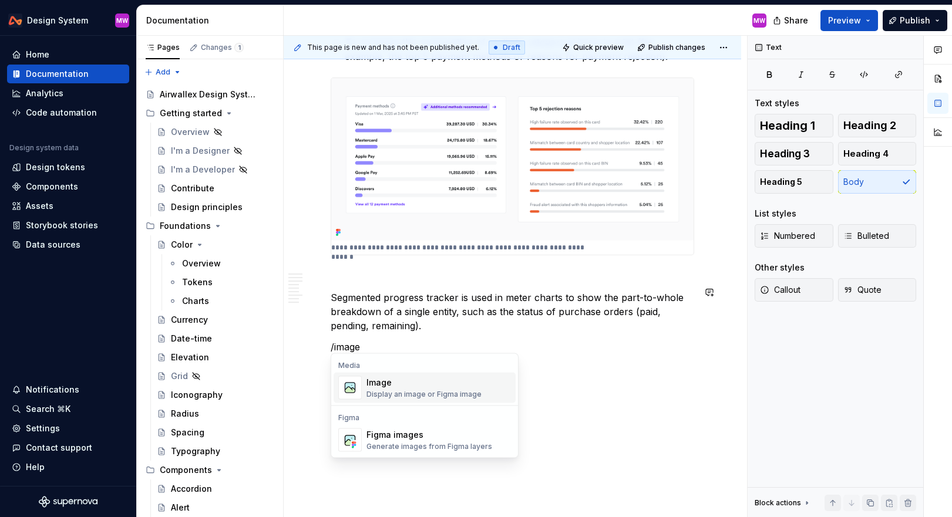
click at [396, 395] on div "Display an image or Figma image" at bounding box center [424, 394] width 115 height 9
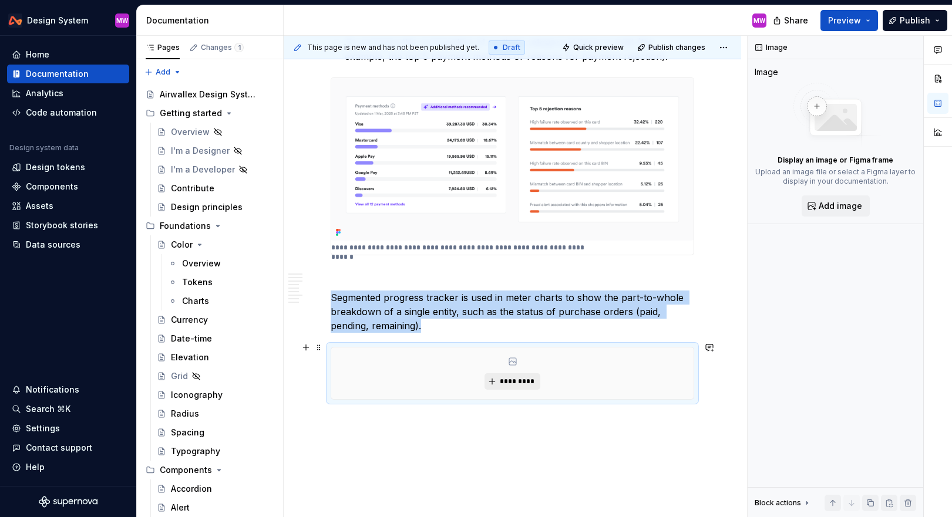
click at [509, 374] on button "*********" at bounding box center [513, 382] width 56 height 16
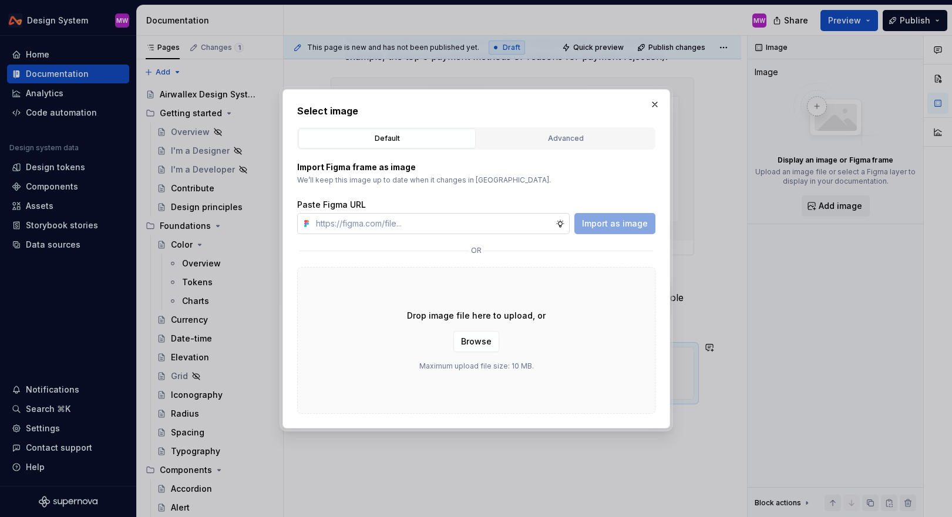
click at [464, 227] on input "text" at bounding box center [433, 223] width 244 height 21
click at [556, 224] on span "Import as image" at bounding box center [615, 224] width 66 height 12
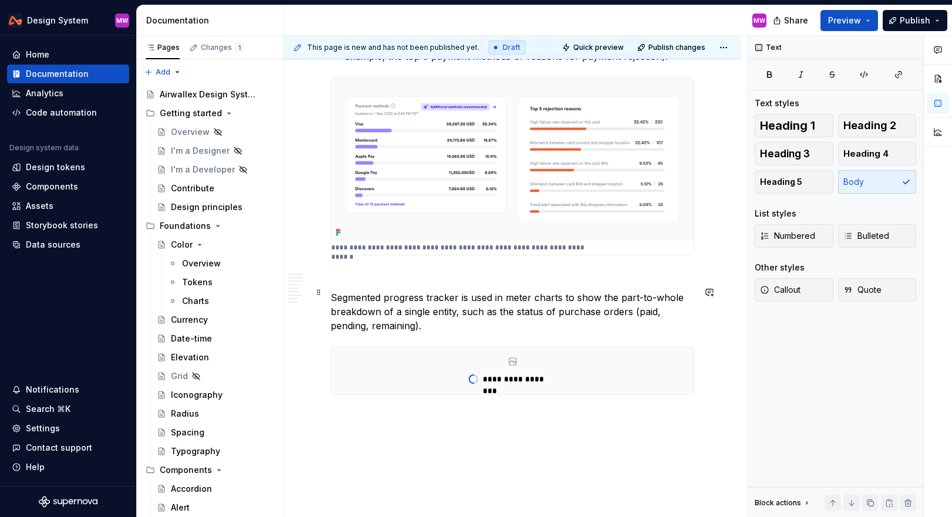
click at [506, 325] on p "Segmented progress tracker is used in meter charts to show the part-to-whole br…" at bounding box center [513, 312] width 364 height 42
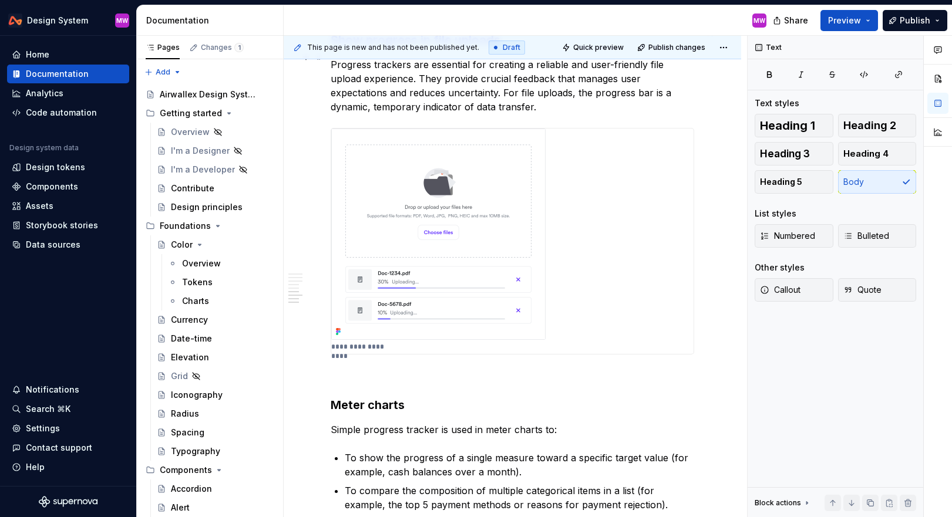
scroll to position [1582, 0]
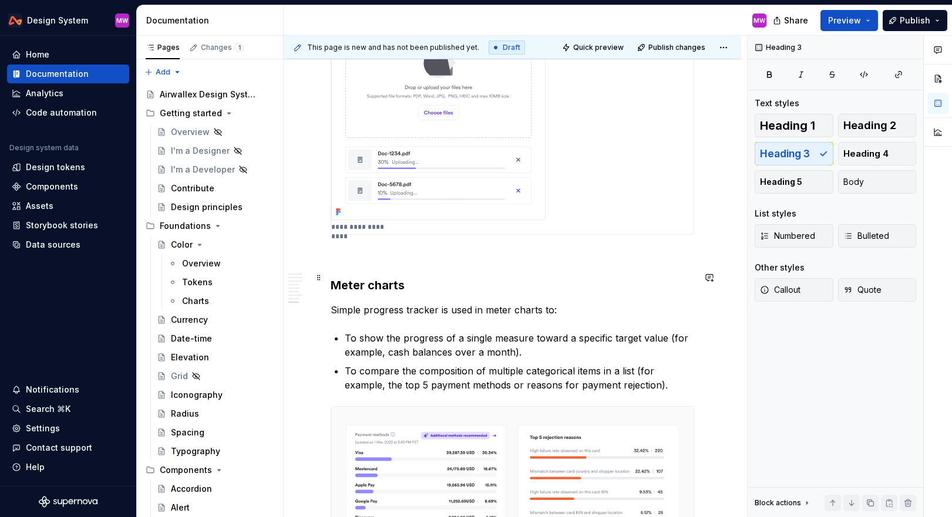
click at [417, 277] on h3 "Meter charts" at bounding box center [513, 285] width 364 height 16
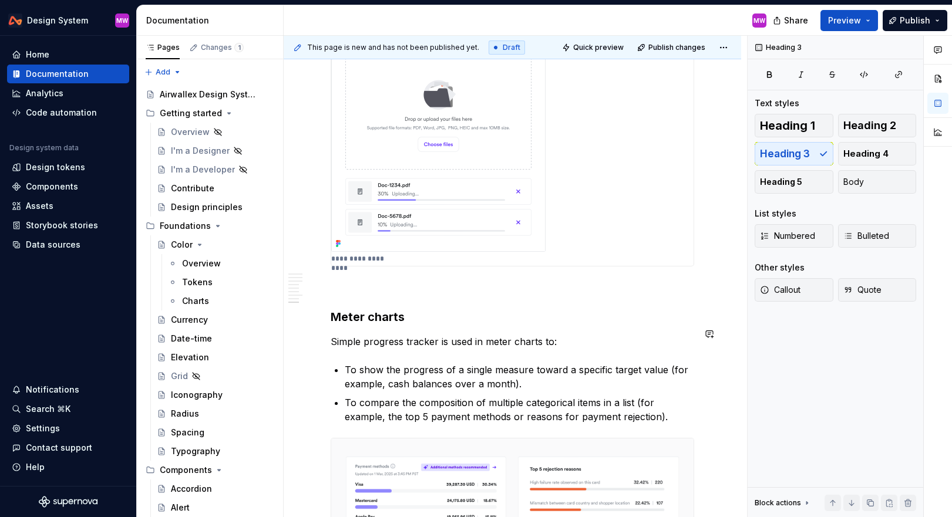
scroll to position [1527, 0]
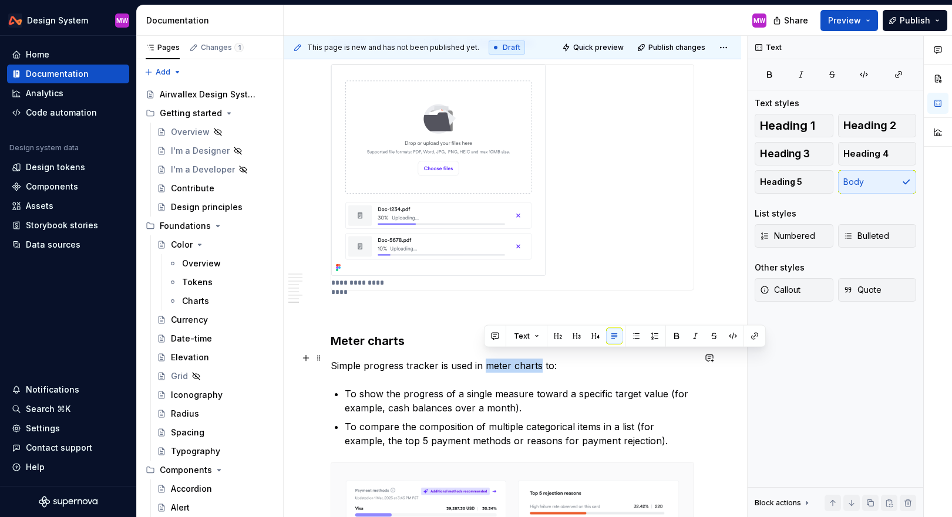
drag, startPoint x: 540, startPoint y: 359, endPoint x: 486, endPoint y: 358, distance: 54.6
click at [486, 359] on p "Simple progress tracker is used in meter charts to:" at bounding box center [513, 366] width 364 height 14
click at [556, 337] on button "button" at bounding box center [755, 336] width 16 height 16
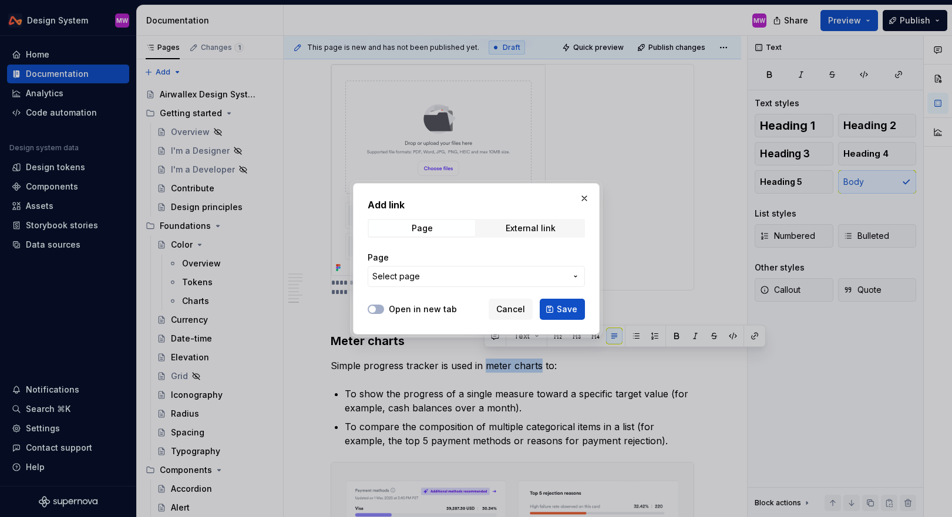
click at [476, 284] on button "Select page" at bounding box center [476, 276] width 217 height 21
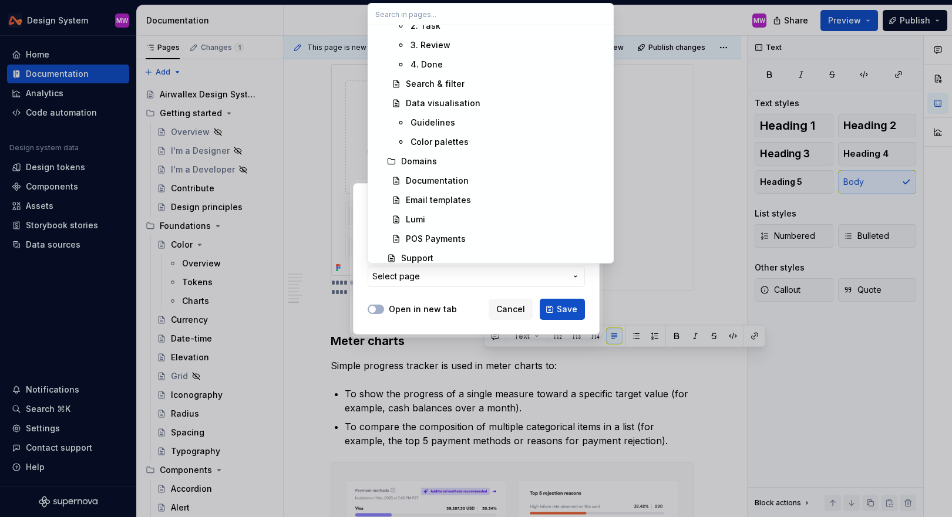
scroll to position [1316, 0]
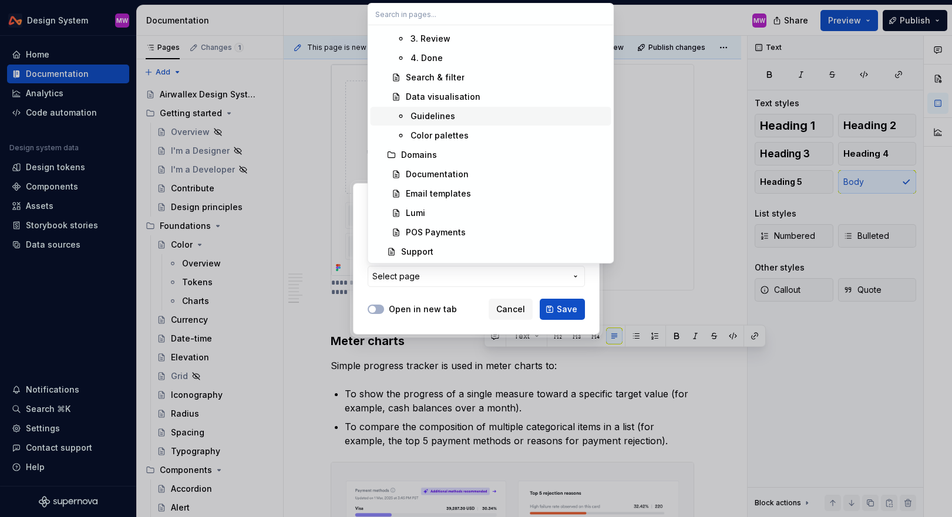
click at [458, 110] on div "Guidelines" at bounding box center [509, 116] width 196 height 12
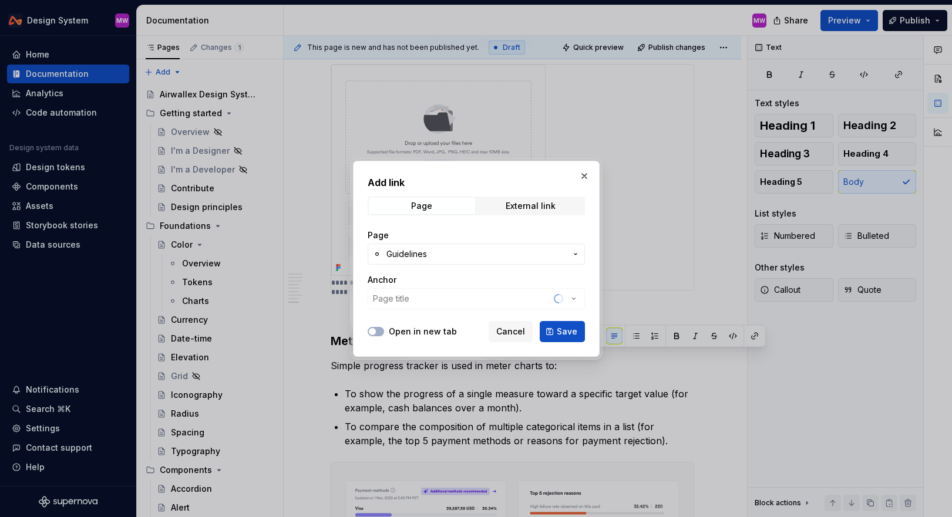
click at [455, 298] on div "Anchor Page title" at bounding box center [476, 291] width 217 height 35
click at [556, 303] on icon "button" at bounding box center [574, 299] width 12 height 12
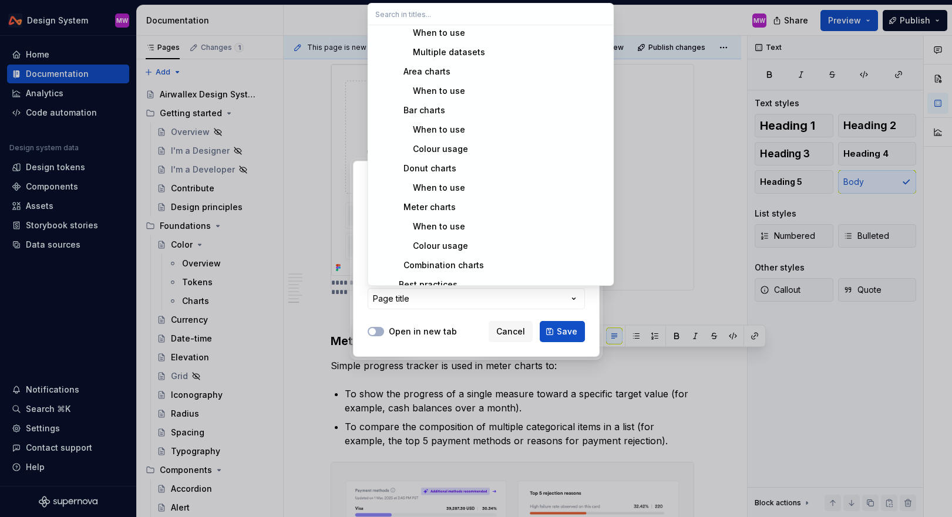
scroll to position [221, 0]
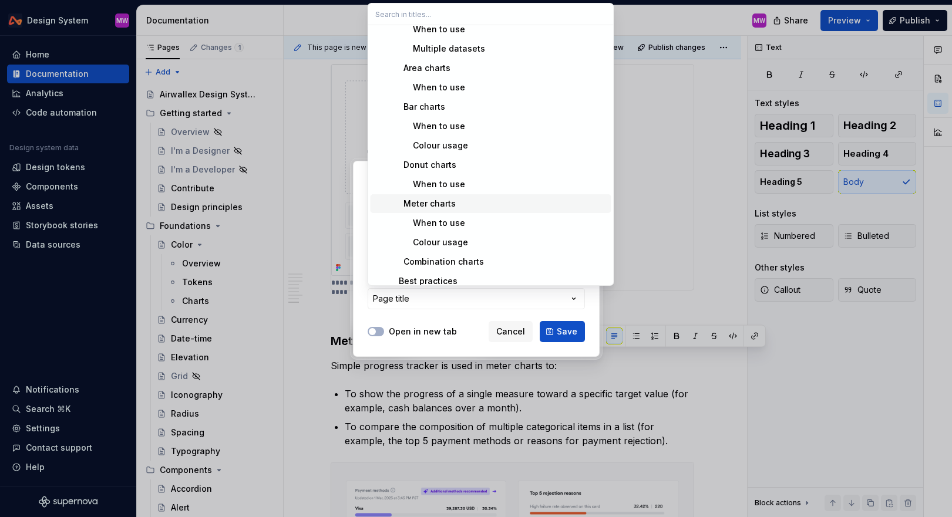
click at [449, 202] on div "Meter charts" at bounding box center [422, 204] width 66 height 12
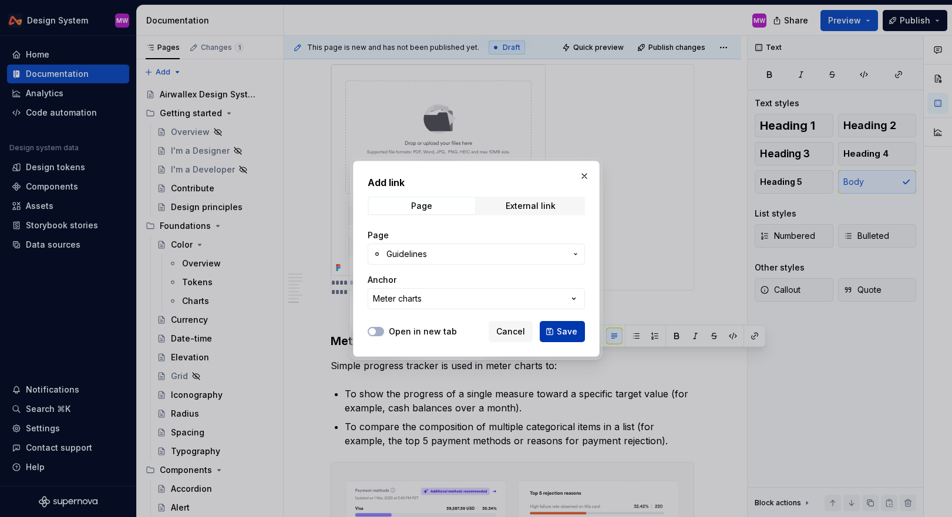
click at [556, 327] on span "Save" at bounding box center [567, 332] width 21 height 12
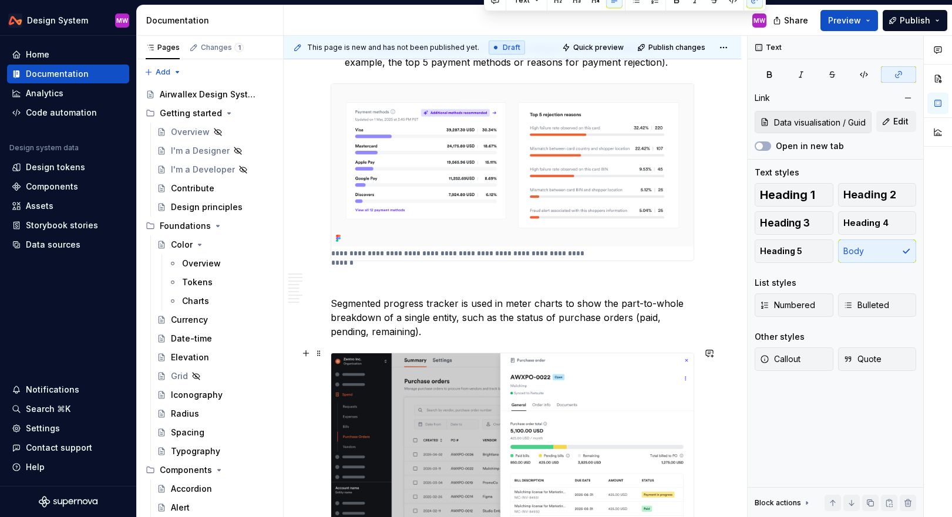
scroll to position [1907, 0]
click at [331, 295] on p "Segmented progress tracker is used in meter charts to show the part-to-whole br…" at bounding box center [513, 316] width 364 height 42
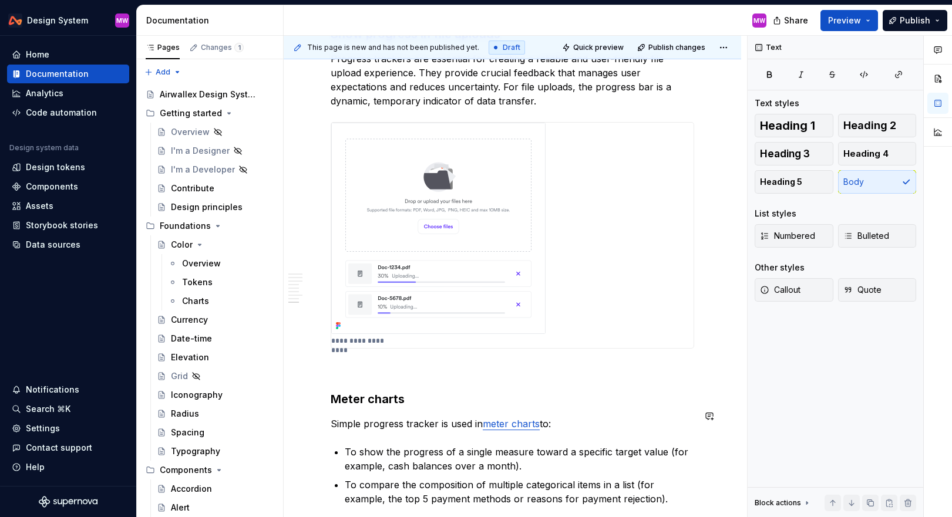
scroll to position [1507, 0]
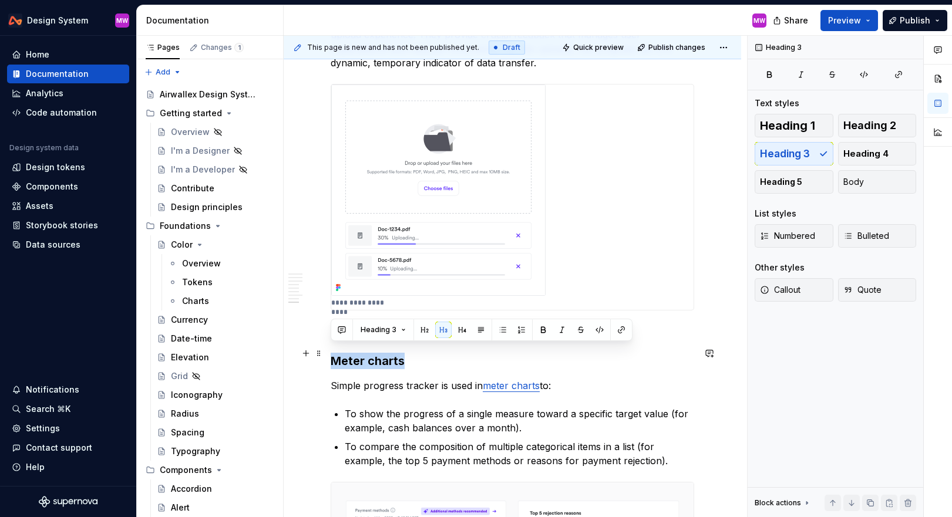
drag, startPoint x: 421, startPoint y: 358, endPoint x: 334, endPoint y: 354, distance: 87.1
click at [334, 354] on h3 "Meter charts" at bounding box center [513, 361] width 364 height 16
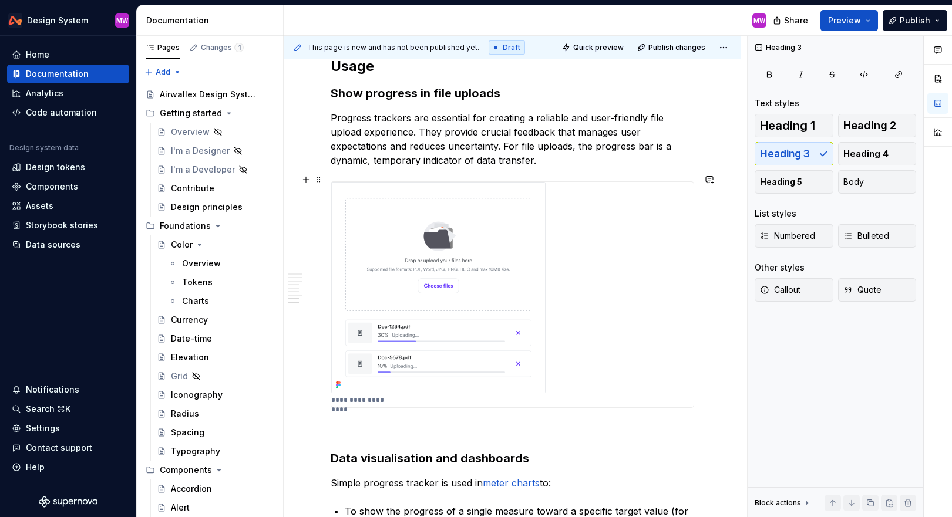
scroll to position [1491, 0]
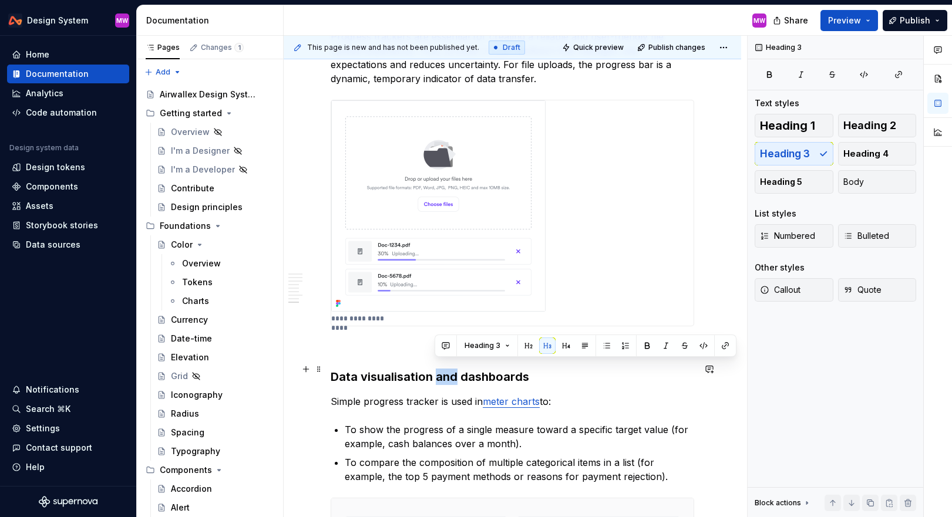
drag, startPoint x: 454, startPoint y: 366, endPoint x: 437, endPoint y: 365, distance: 17.0
click at [437, 369] on h3 "Data visualisation and dashboards" at bounding box center [513, 377] width 364 height 16
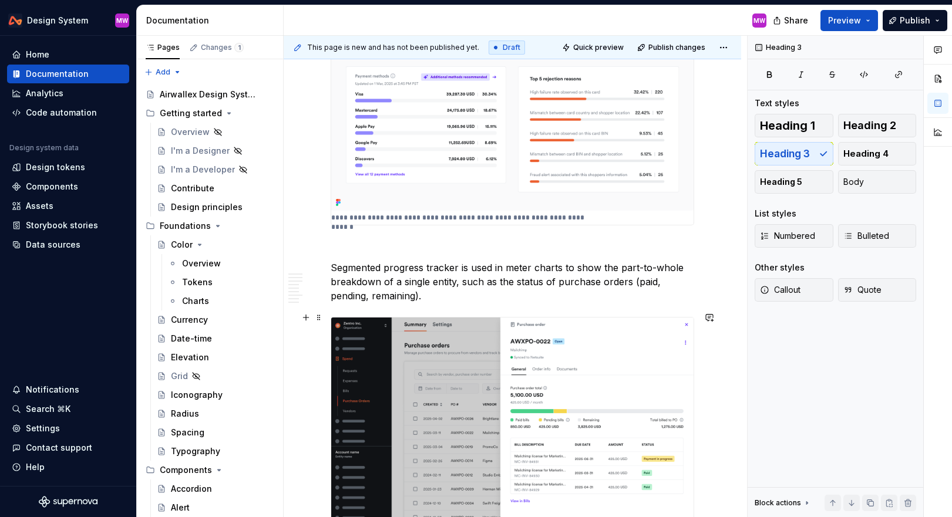
scroll to position [1974, 0]
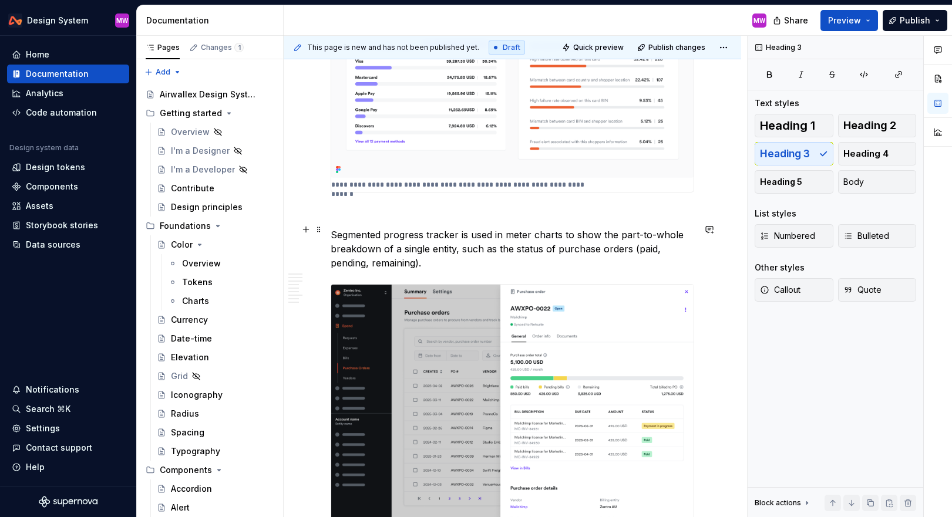
click at [332, 228] on p "Segmented progress tracker is used in meter charts to show the part-to-whole br…" at bounding box center [513, 249] width 364 height 42
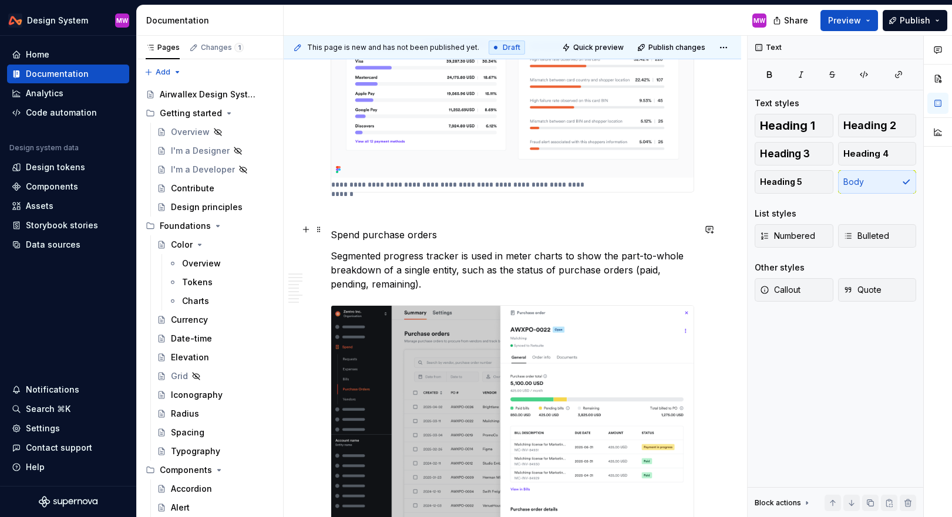
click at [332, 228] on p "Spend purchase orders" at bounding box center [513, 235] width 364 height 14
click at [556, 157] on span "Heading 3" at bounding box center [785, 154] width 50 height 12
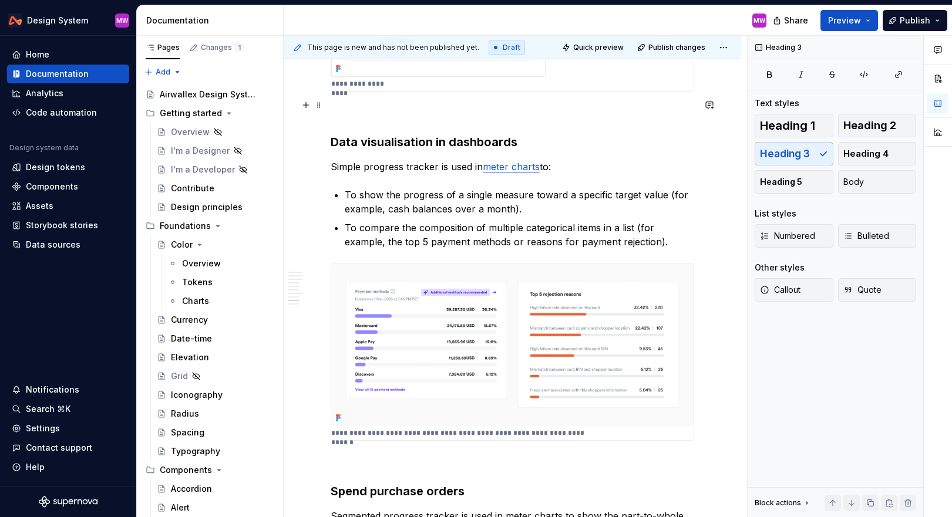
scroll to position [1638, 0]
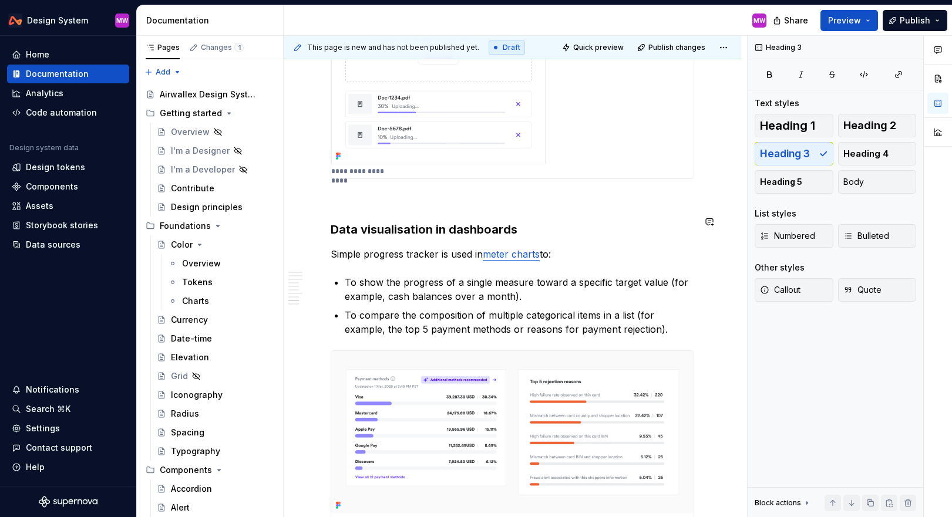
click at [331, 221] on h3 "Data visualisation in dashboards" at bounding box center [513, 229] width 364 height 16
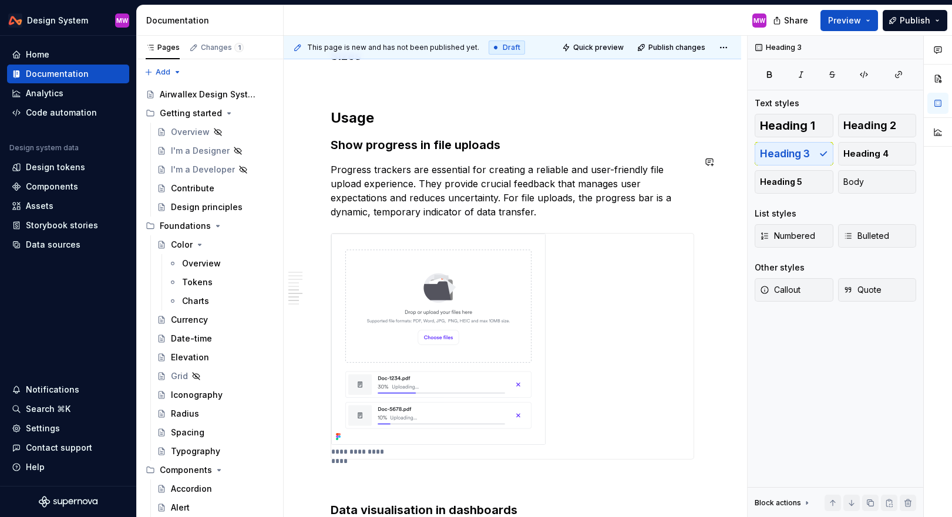
scroll to position [1337, 0]
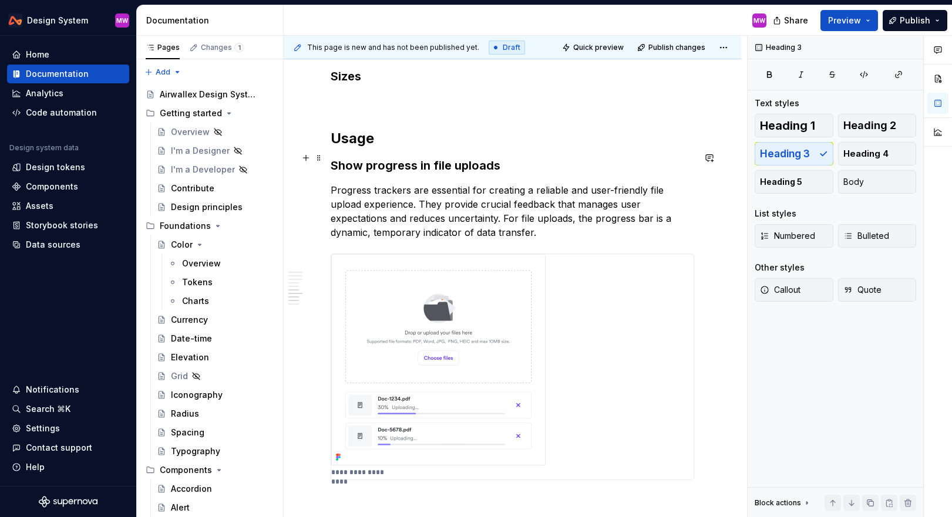
click at [334, 157] on h3 "Show progress in file uploads" at bounding box center [513, 165] width 364 height 16
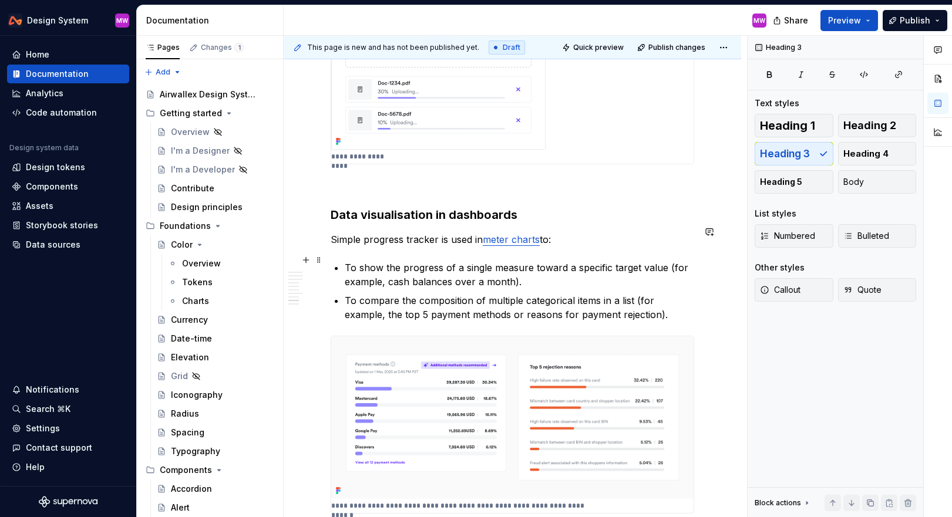
scroll to position [1739, 0]
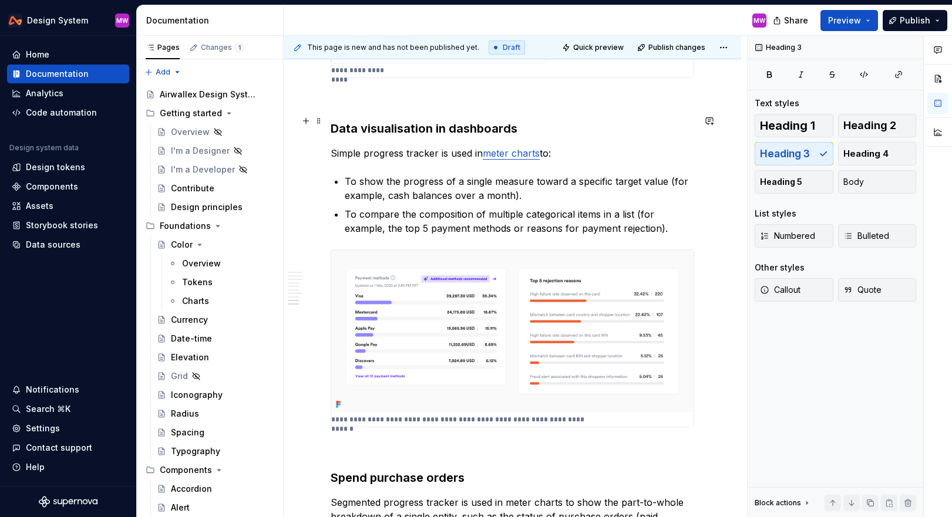
click at [443, 122] on h3 "Data visualisation in dashboards" at bounding box center [513, 128] width 364 height 16
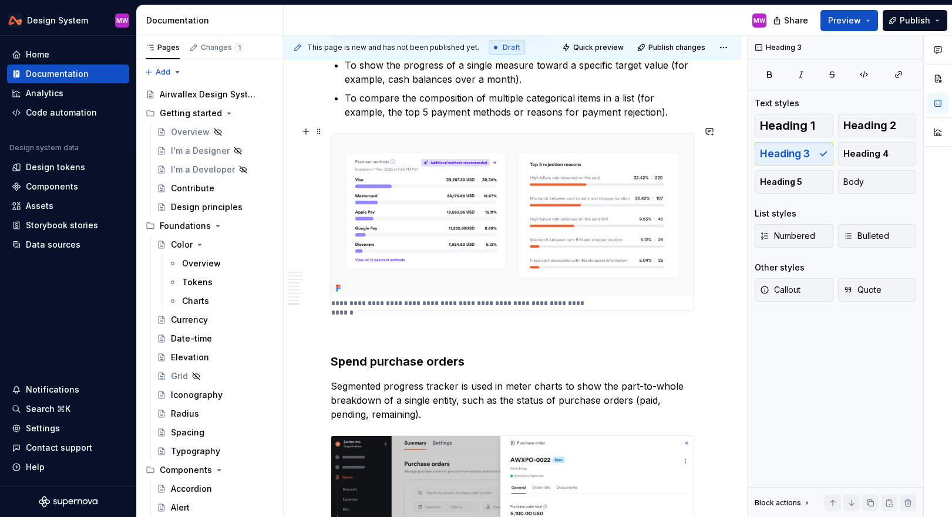
scroll to position [1977, 0]
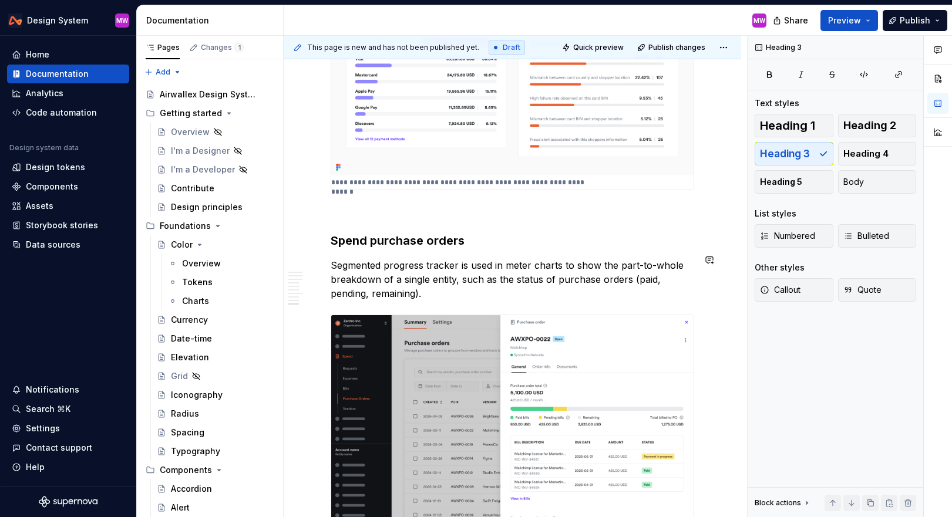
click at [484, 239] on h3 "Spend purchase orders" at bounding box center [513, 241] width 364 height 16
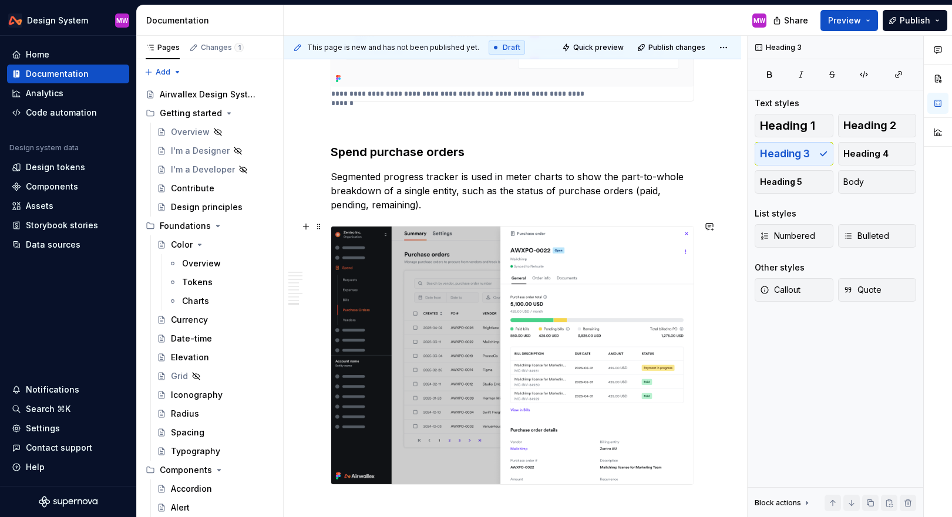
scroll to position [2009, 0]
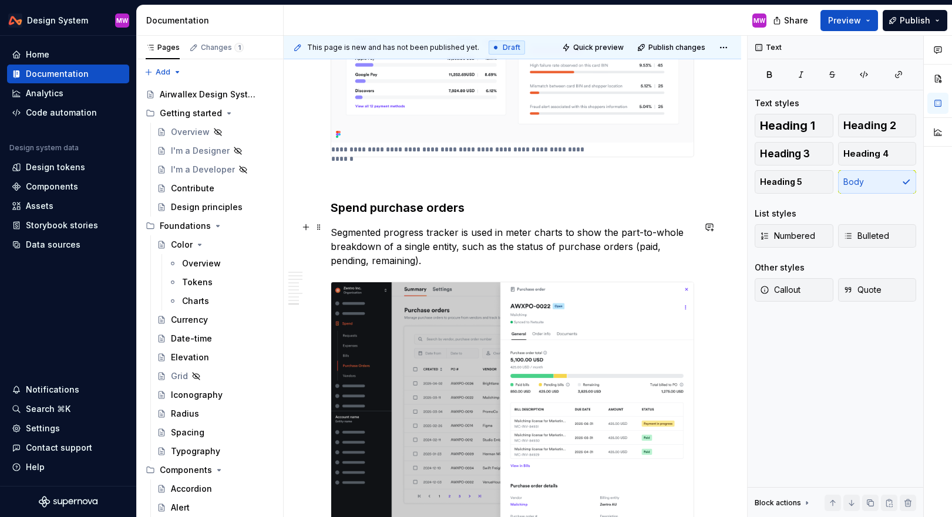
click at [439, 250] on p "Segmented progress tracker is used in meter charts to show the part-to-whole br…" at bounding box center [513, 247] width 364 height 42
click at [331, 226] on p "Segmented progress tracker is used in meter charts to show the part-to-whole br…" at bounding box center [513, 247] width 364 height 42
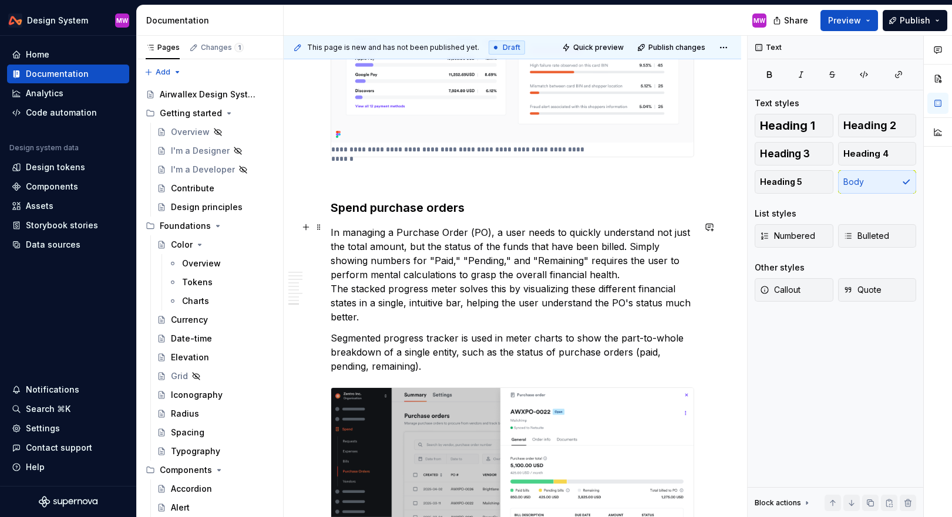
click at [396, 227] on p "In managing a Purchase Order (PO), a user needs to quickly understand not just …" at bounding box center [513, 275] width 364 height 99
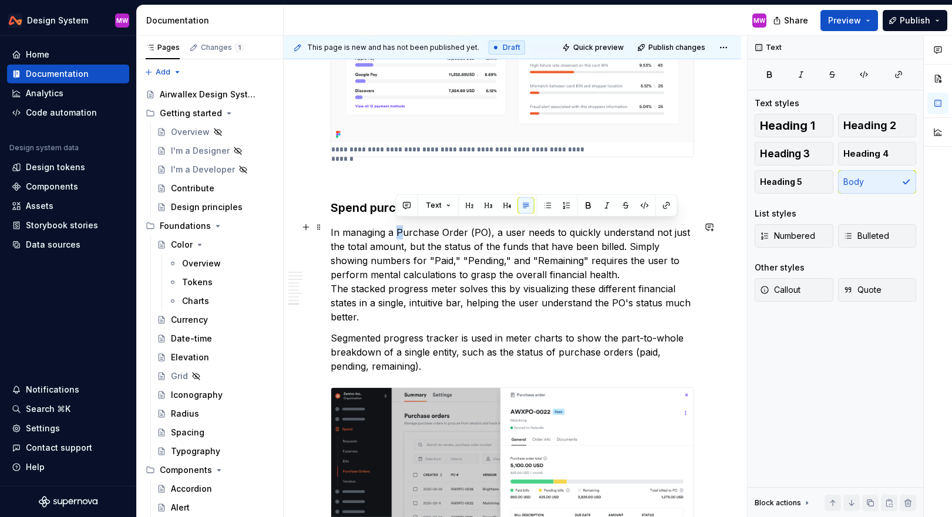
drag, startPoint x: 402, startPoint y: 227, endPoint x: 395, endPoint y: 227, distance: 7.0
click at [395, 227] on p "In managing a Purchase Order (PO), a user needs to quickly understand not just …" at bounding box center [513, 275] width 364 height 99
click at [441, 229] on p "In managing a purchase Order (PO), a user needs to quickly understand not just …" at bounding box center [513, 275] width 364 height 99
drag, startPoint x: 486, startPoint y: 227, endPoint x: 466, endPoint y: 226, distance: 20.0
click at [466, 226] on p "In managing a purchase order (PO), a user needs to quickly understand not just …" at bounding box center [513, 275] width 364 height 99
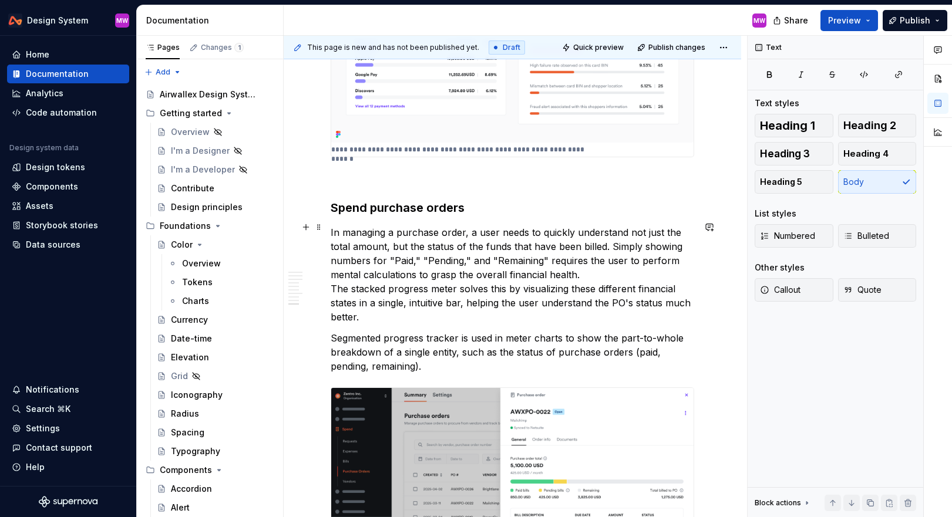
click at [496, 227] on p "In managing a purchase order, a user needs to quickly understand not just the t…" at bounding box center [513, 275] width 364 height 99
click at [473, 227] on p "In managing a purchase order, a users needs to quickly understand not just the …" at bounding box center [513, 275] width 364 height 99
click at [520, 230] on p "In managing a purchase order, users needs to quickly understand not just the to…" at bounding box center [513, 275] width 364 height 99
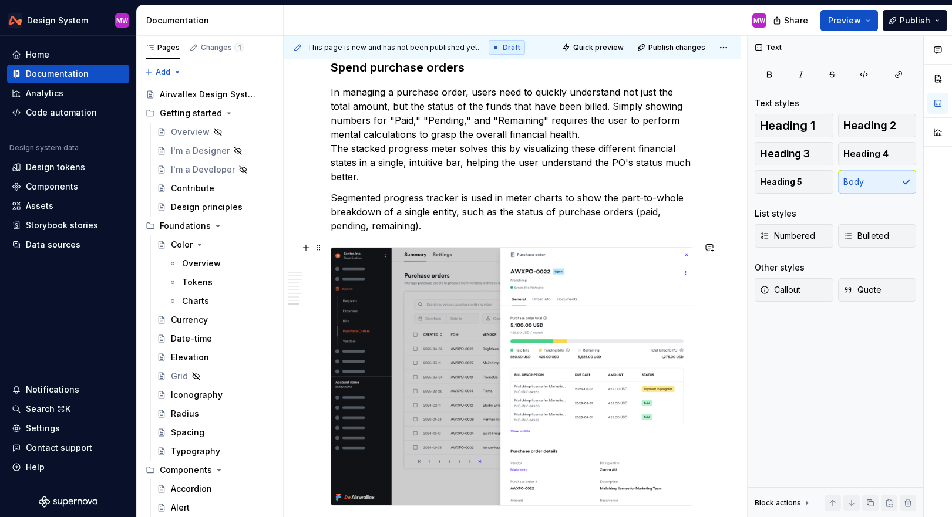
scroll to position [2152, 0]
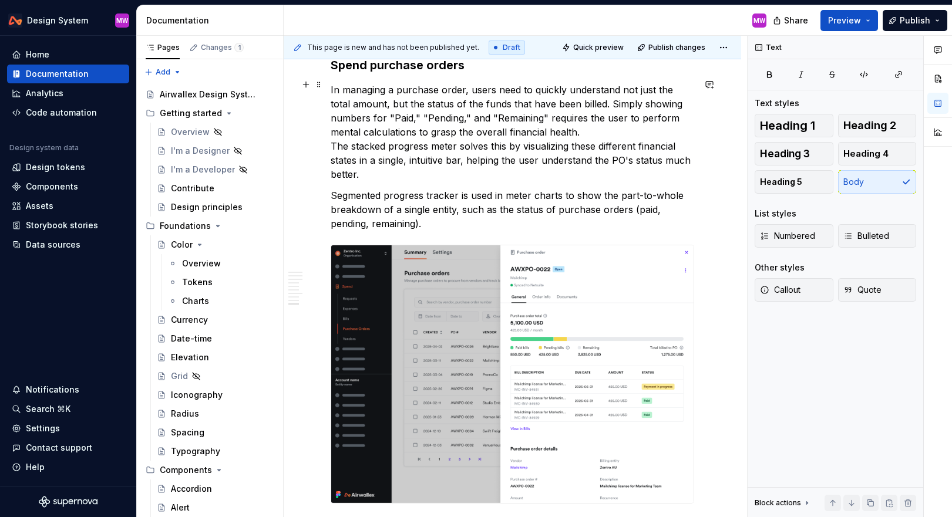
click at [556, 122] on p "In managing a purchase order, users need to quickly understand not just the tot…" at bounding box center [513, 132] width 364 height 99
click at [331, 140] on p "In managing a purchase order, users need to quickly understand not just the tot…" at bounding box center [513, 132] width 364 height 99
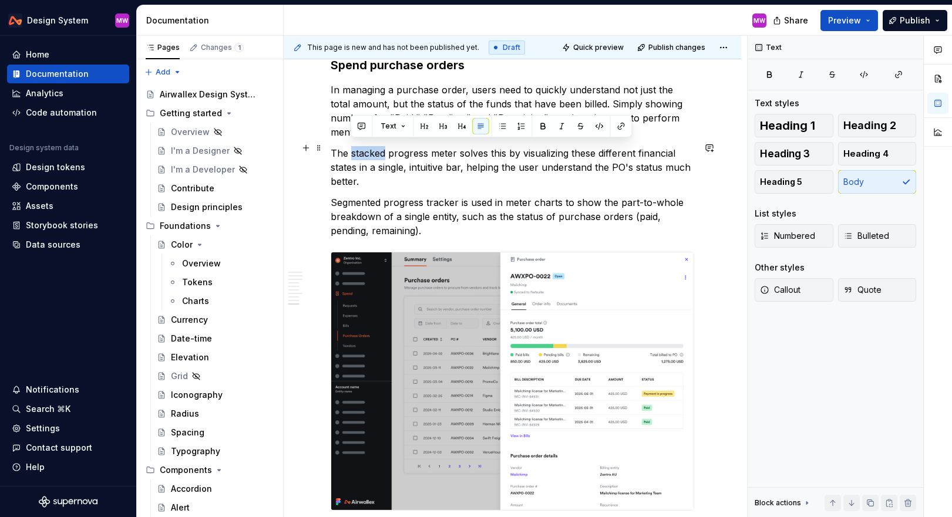
drag, startPoint x: 384, startPoint y: 150, endPoint x: 351, endPoint y: 149, distance: 32.3
click at [351, 149] on p "The stacked progress meter solves this by visualizing these different financial…" at bounding box center [513, 167] width 364 height 42
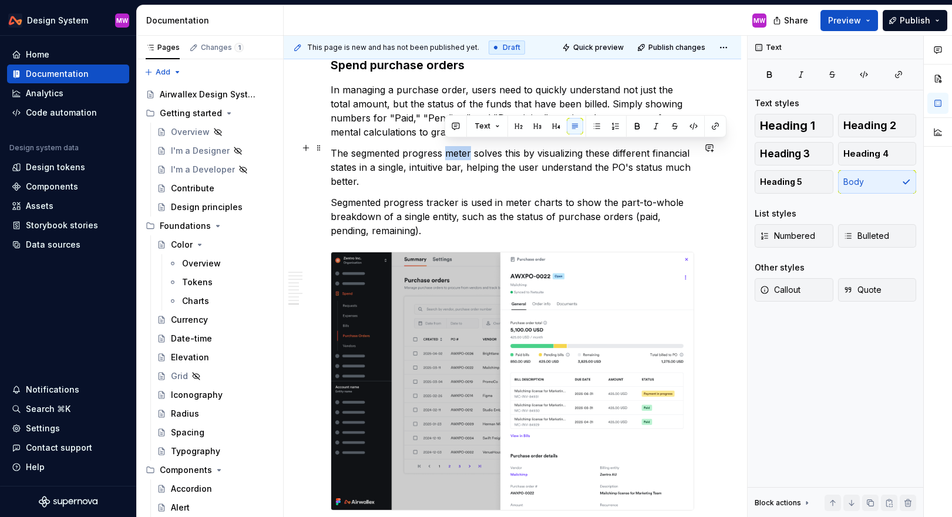
drag, startPoint x: 471, startPoint y: 148, endPoint x: 445, endPoint y: 146, distance: 25.3
click at [445, 147] on p "The segmented progress meter solves this by visualizing these different financi…" at bounding box center [513, 167] width 364 height 42
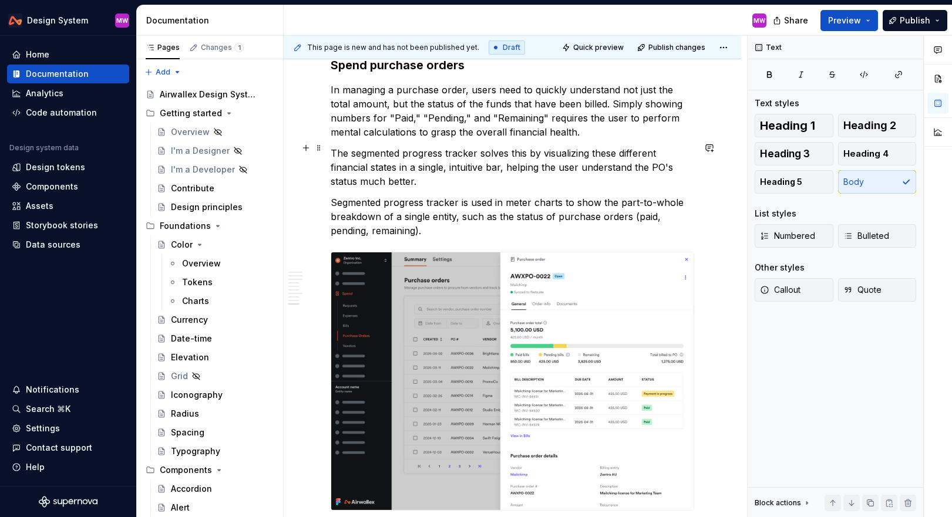
click at [543, 173] on p "The segmented progress tracker solves this by visualizing these different finan…" at bounding box center [513, 167] width 364 height 42
click at [465, 83] on p "In managing a purchase order, users need to quickly understand not just the tot…" at bounding box center [513, 111] width 364 height 56
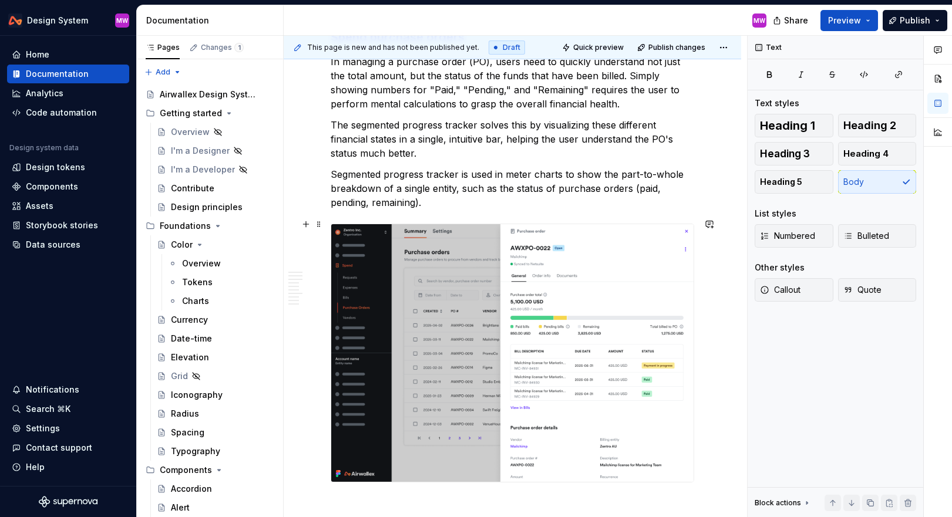
scroll to position [2215, 0]
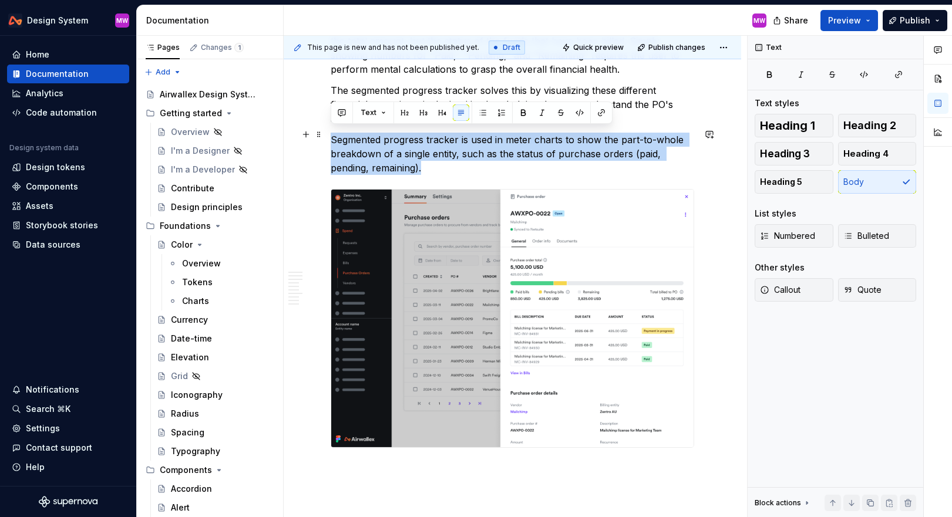
drag, startPoint x: 331, startPoint y: 135, endPoint x: 456, endPoint y: 164, distance: 128.5
click at [456, 164] on p "Segmented progress tracker is used in meter charts to show the part-to-whole br…" at bounding box center [513, 154] width 364 height 42
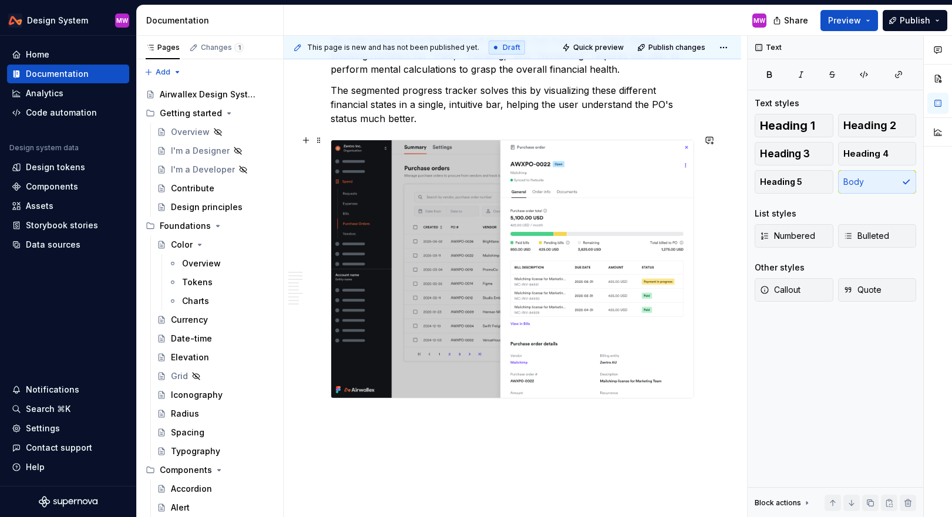
click at [413, 219] on img at bounding box center [512, 269] width 362 height 258
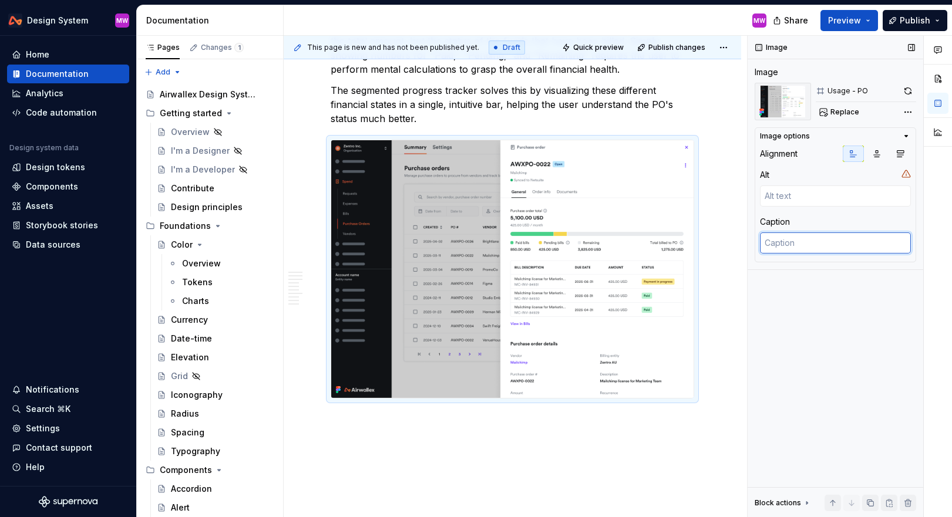
click at [556, 250] on textarea at bounding box center [835, 243] width 151 height 21
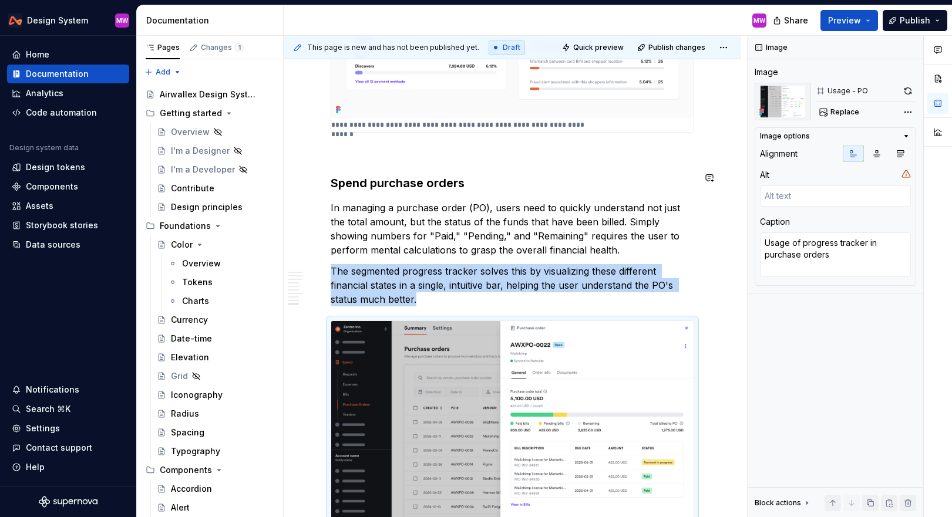
scroll to position [2015, 0]
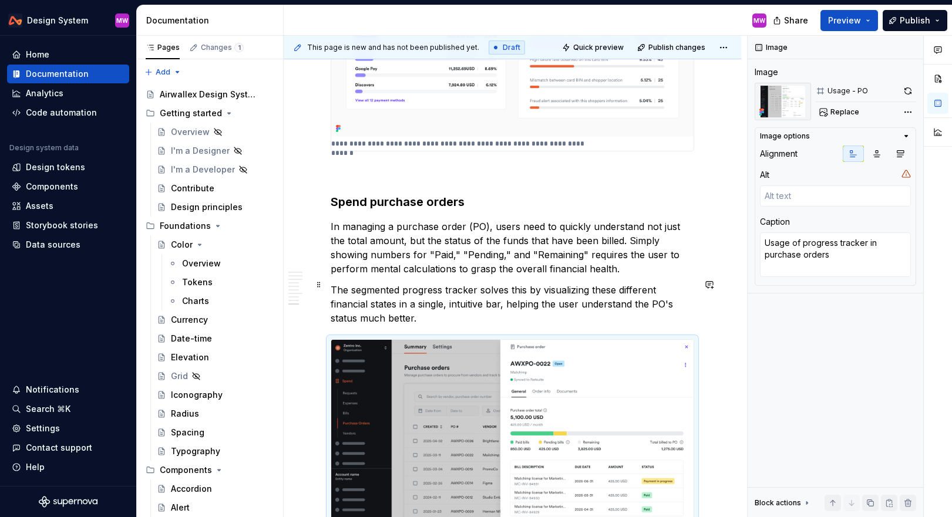
click at [469, 311] on p "The segmented progress tracker solves this by visualizing these different finan…" at bounding box center [513, 304] width 364 height 42
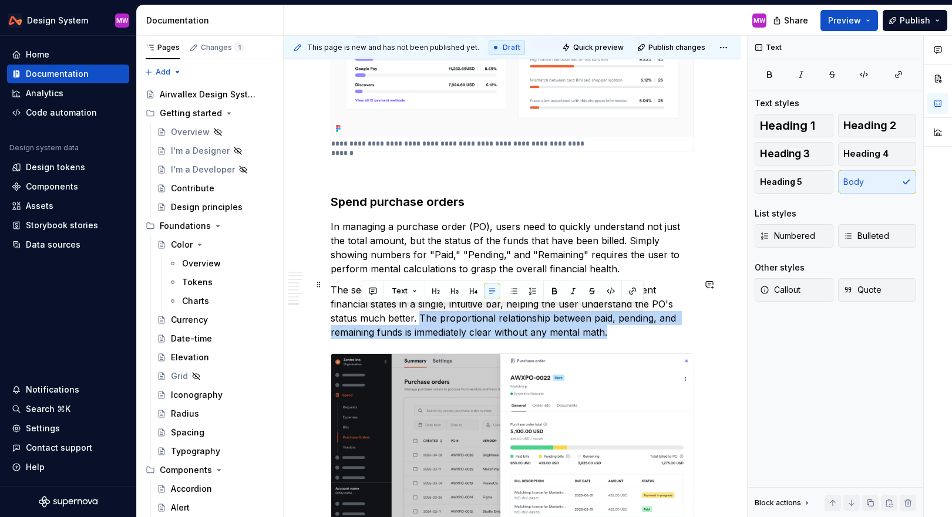
drag, startPoint x: 361, startPoint y: 311, endPoint x: 580, endPoint y: 325, distance: 219.6
click at [556, 325] on p "The segmented progress tracker solves this by visualizing these different finan…" at bounding box center [513, 311] width 364 height 56
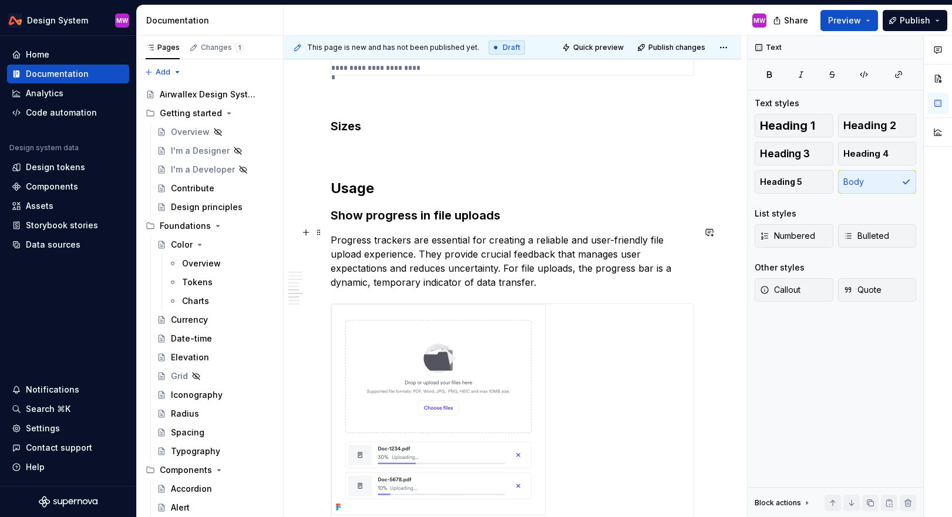
scroll to position [1249, 0]
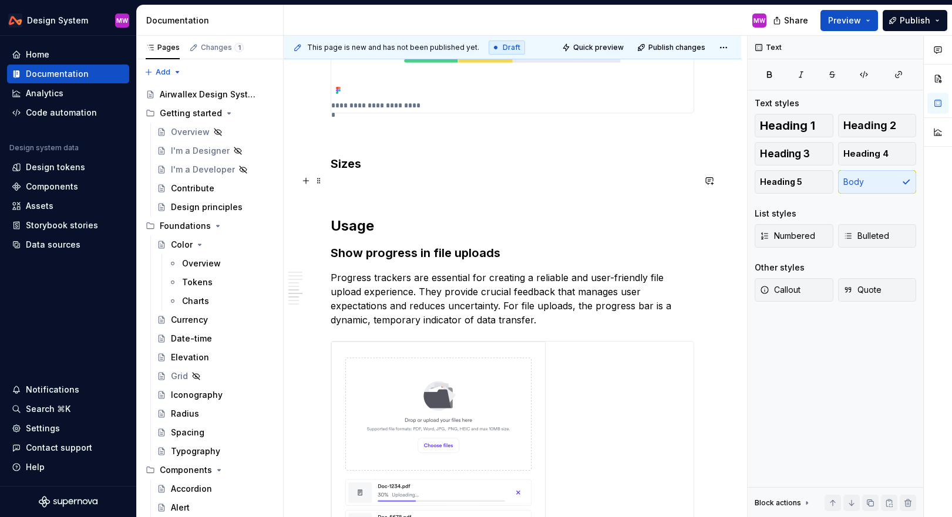
click at [418, 160] on h3 "Sizes" at bounding box center [513, 164] width 364 height 16
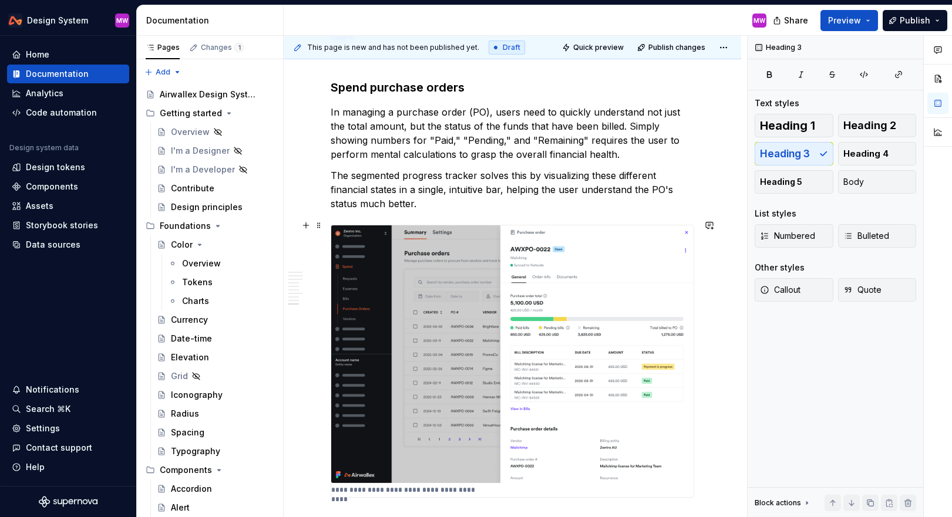
scroll to position [2278, 0]
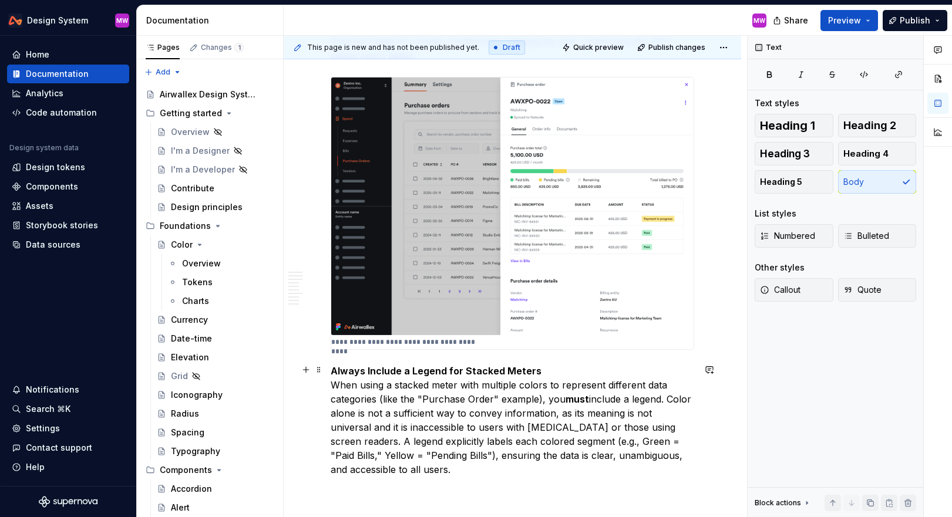
click at [352, 371] on strong "Always Include a Legend for Stacked Meters" at bounding box center [436, 371] width 211 height 12
click at [369, 369] on strong "Always Include a Legend for Stacked Meters" at bounding box center [436, 371] width 211 height 12
click at [415, 368] on strong "Always include a Legend for Stacked Meters" at bounding box center [436, 371] width 211 height 12
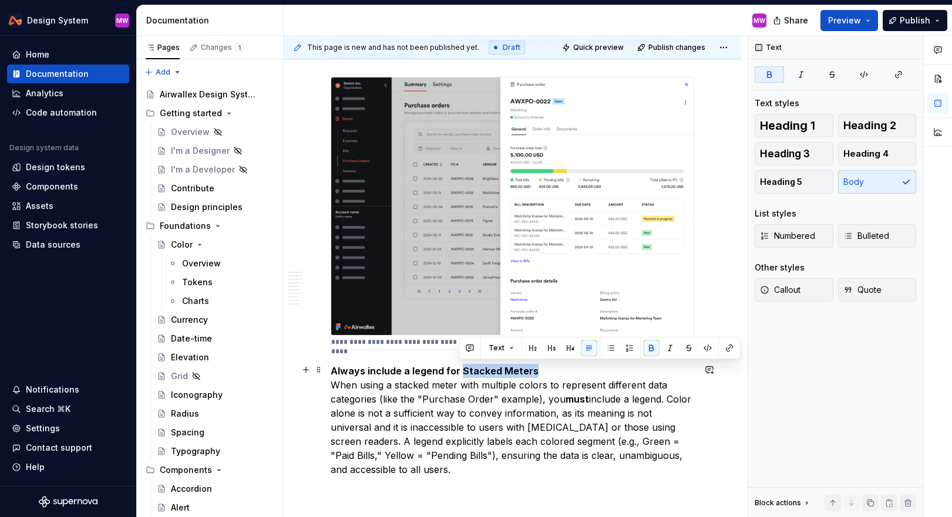
drag, startPoint x: 460, startPoint y: 369, endPoint x: 584, endPoint y: 369, distance: 123.9
click at [556, 369] on p "Always include a legend for Stacked Meters When using a stacked meter with mult…" at bounding box center [513, 420] width 364 height 113
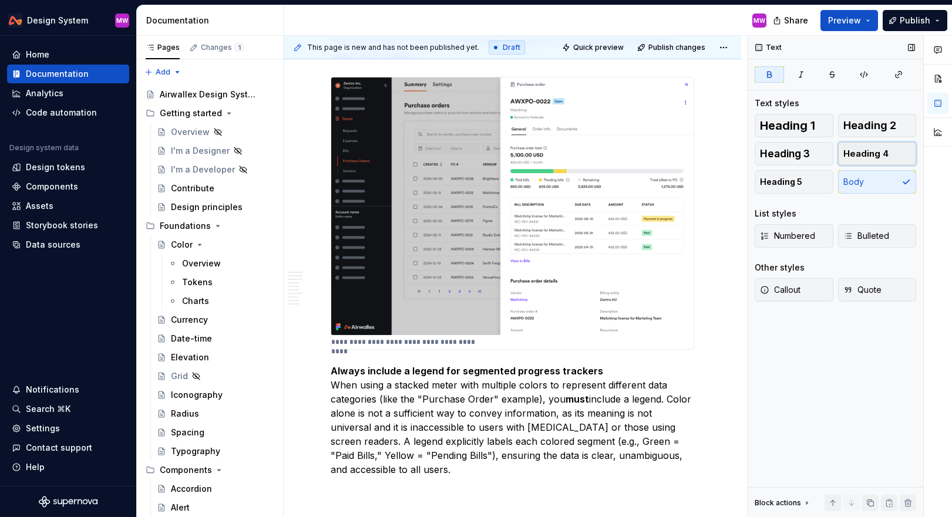
click at [556, 156] on span "Heading 4" at bounding box center [866, 154] width 45 height 12
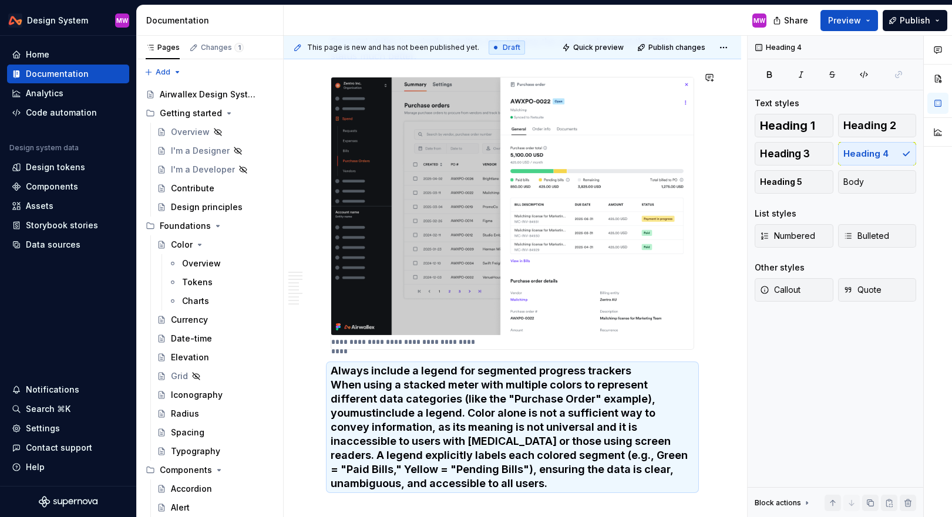
click at [556, 367] on h4 "Always include a legend for segmented progress trackers When using a stacked me…" at bounding box center [513, 427] width 364 height 127
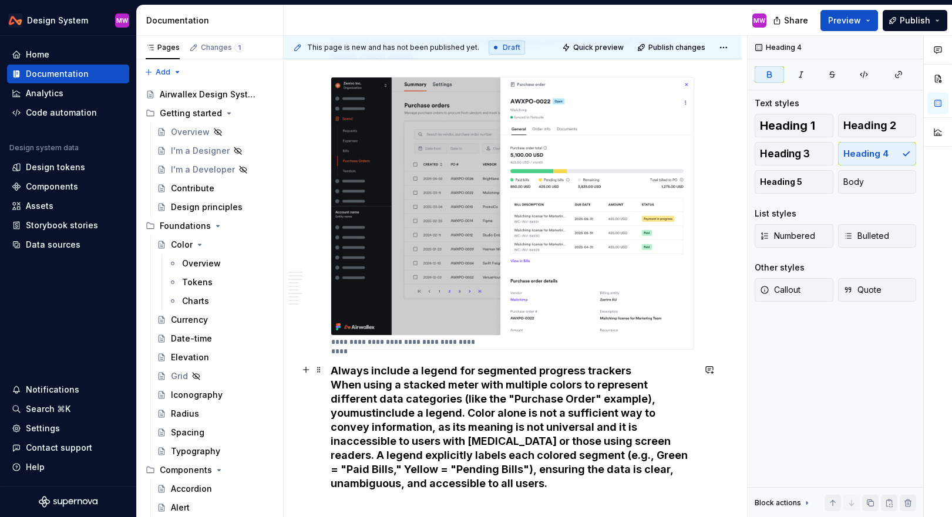
click at [556, 372] on h4 "Always include a legend for segmented progress trackers When using a stacked me…" at bounding box center [513, 427] width 364 height 127
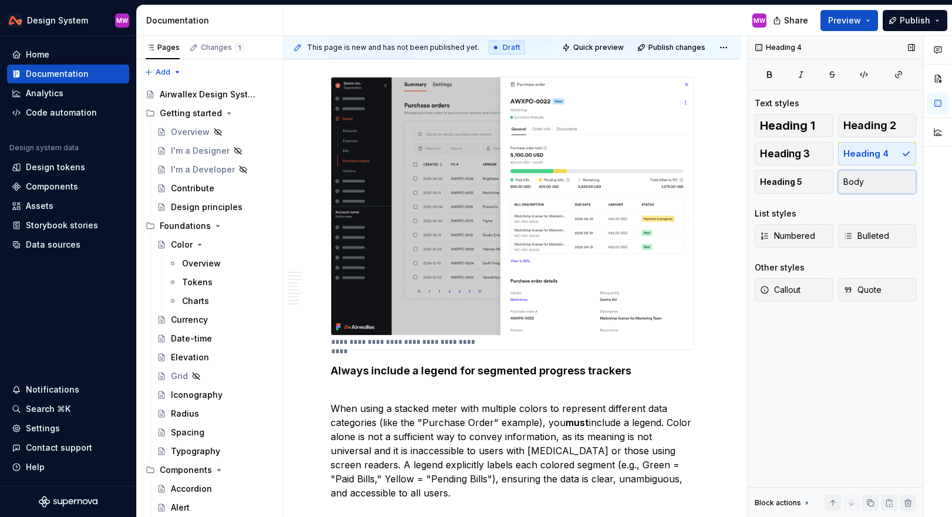
click at [556, 183] on span "Body" at bounding box center [854, 182] width 21 height 12
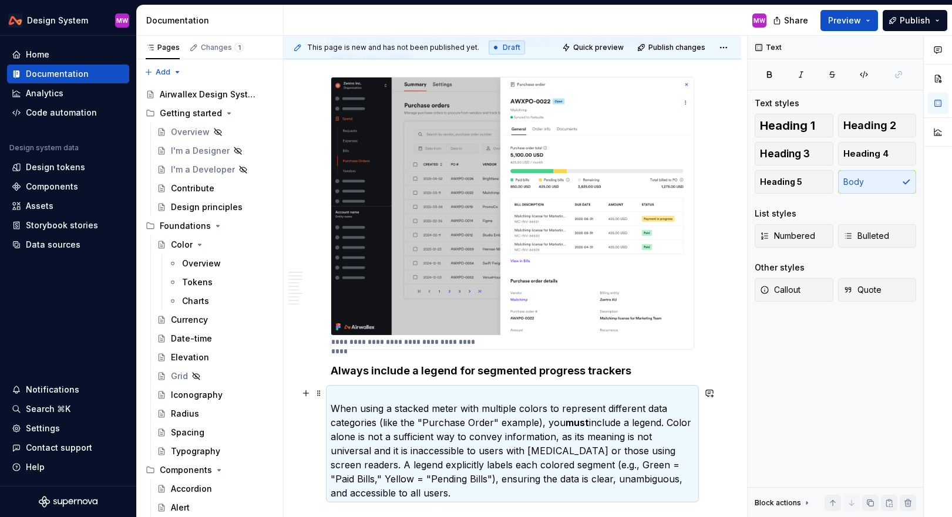
click at [334, 408] on p "When using a stacked meter with multiple colors to represent different data cat…" at bounding box center [513, 444] width 364 height 113
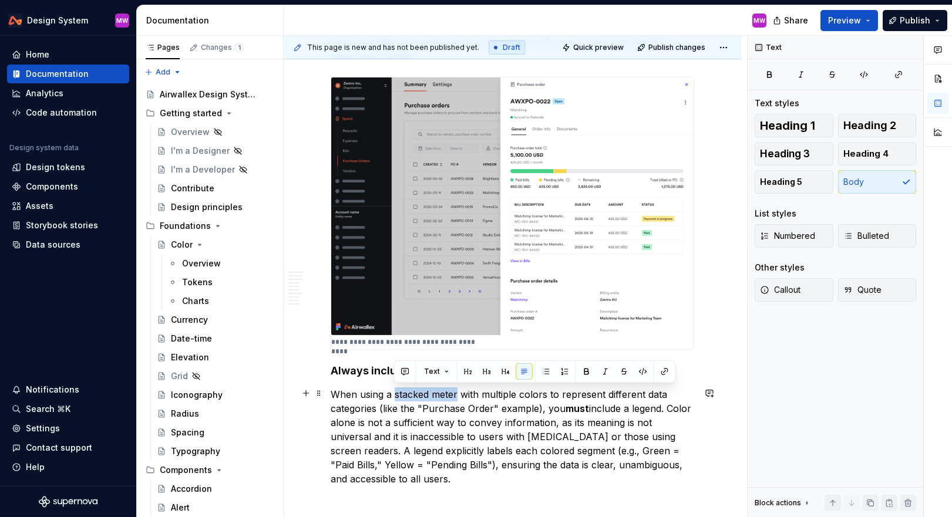
drag, startPoint x: 395, startPoint y: 395, endPoint x: 458, endPoint y: 396, distance: 62.9
click at [458, 396] on p "When using a stacked meter with multiple colors to represent different data cat…" at bounding box center [513, 437] width 364 height 99
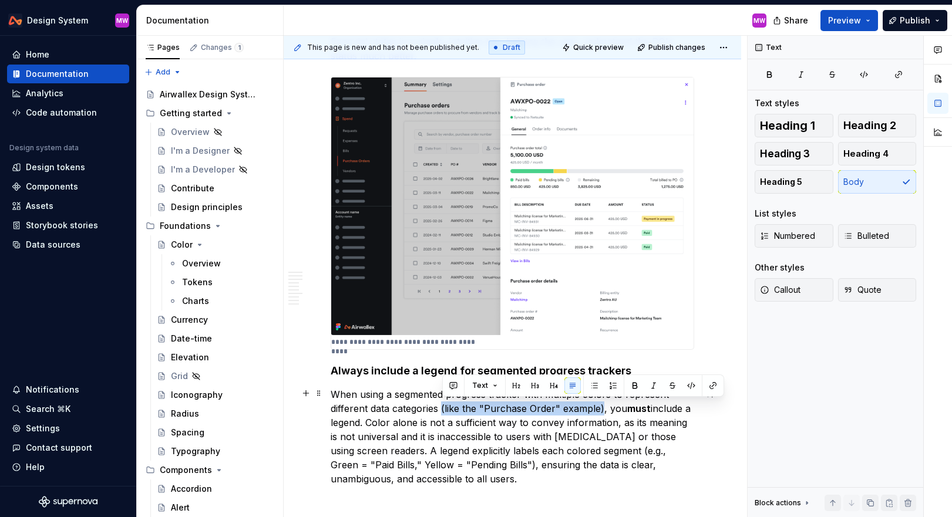
drag, startPoint x: 441, startPoint y: 409, endPoint x: 601, endPoint y: 409, distance: 160.4
click at [556, 409] on p "When using a segmented progress tracker with multiple colors to represent diffe…" at bounding box center [513, 437] width 364 height 99
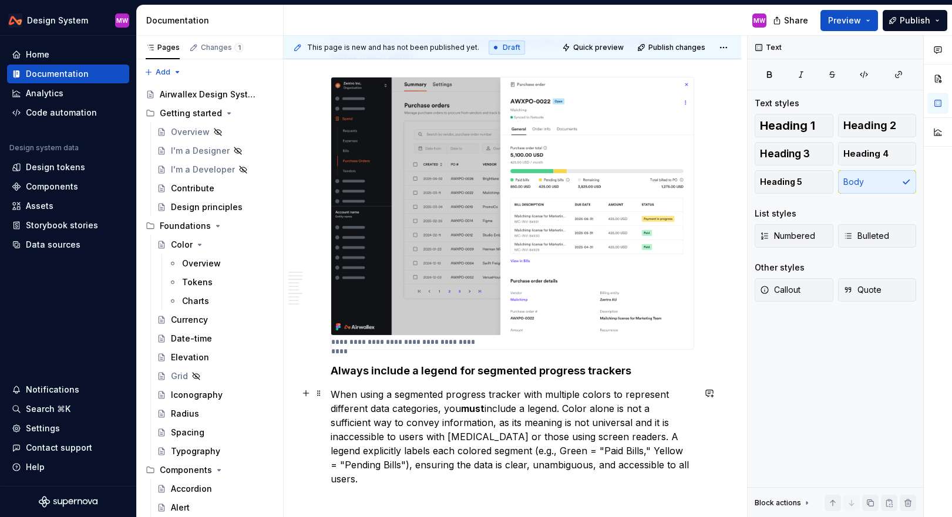
click at [556, 408] on p "When using a segmented progress tracker with multiple colors to represent diffe…" at bounding box center [513, 437] width 364 height 99
click at [454, 423] on p "When using a segmented progress tracker with multiple colors to represent diffe…" at bounding box center [513, 437] width 364 height 99
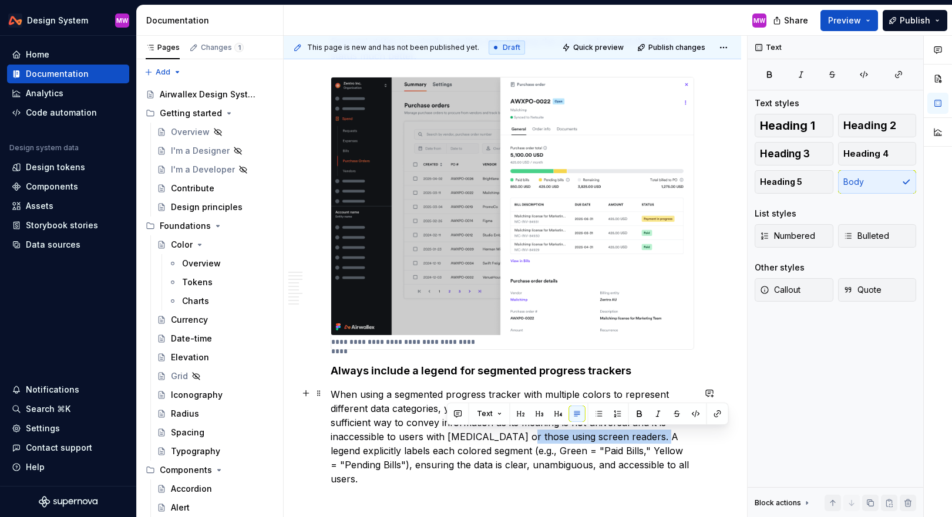
drag, startPoint x: 582, startPoint y: 436, endPoint x: 444, endPoint y: 430, distance: 137.6
click at [444, 430] on p "When using a segmented progress tracker with multiple colors to represent diffe…" at bounding box center [513, 437] width 364 height 99
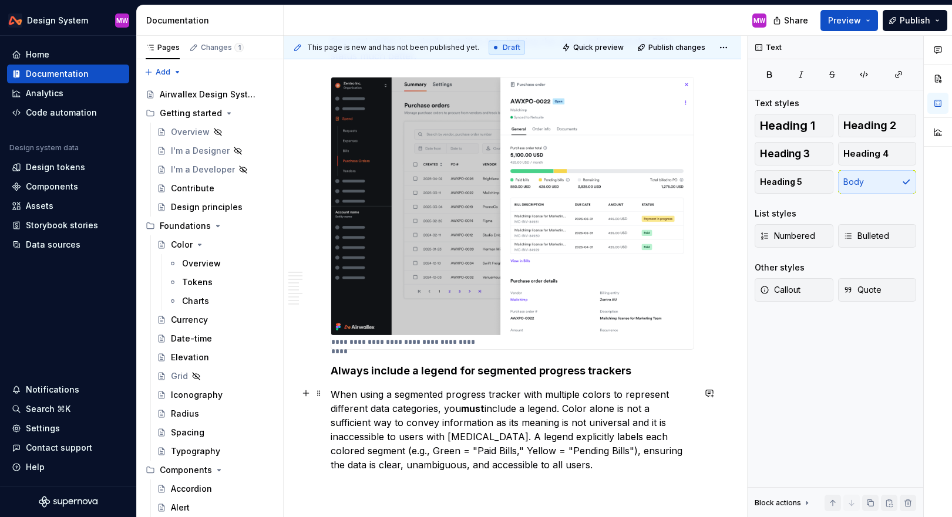
click at [556, 461] on p "When using a segmented progress tracker with multiple colors to represent diffe…" at bounding box center [513, 430] width 364 height 85
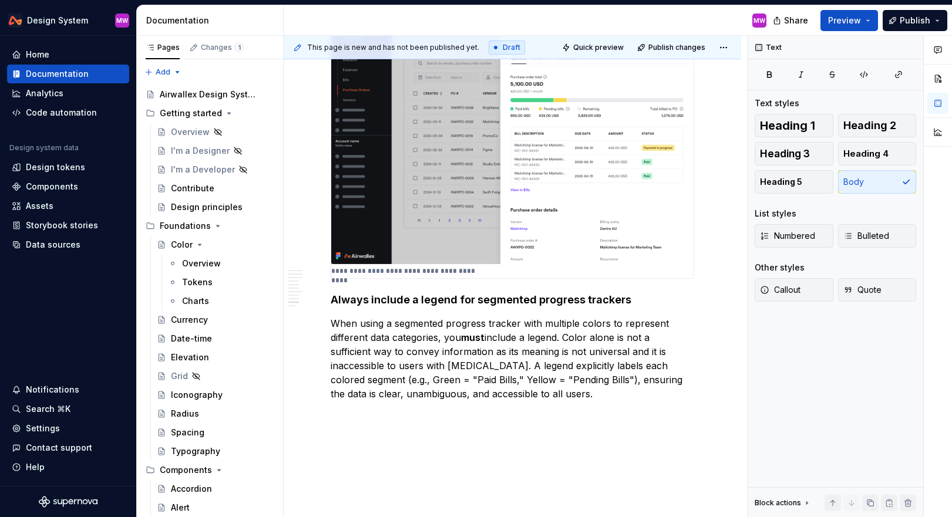
scroll to position [2400, 0]
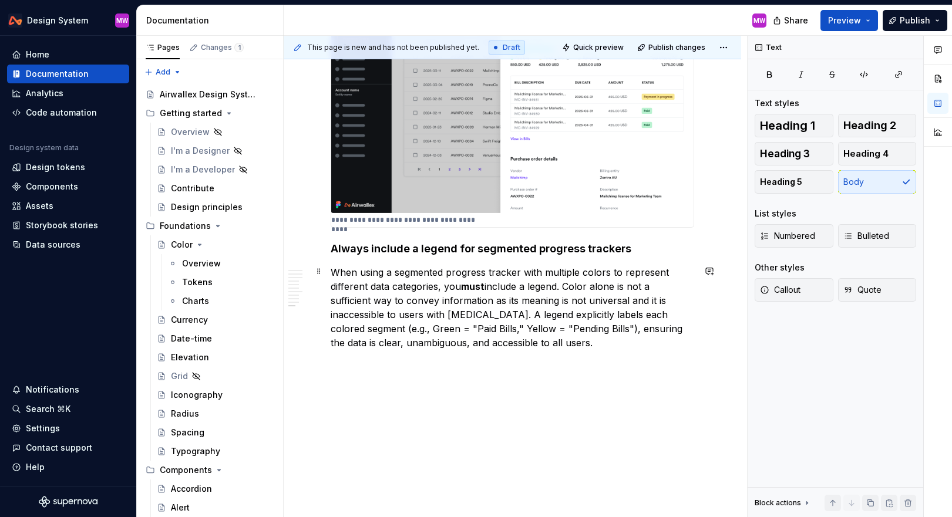
click at [553, 342] on p "When using a segmented progress tracker with multiple colors to represent diffe…" at bounding box center [513, 308] width 364 height 85
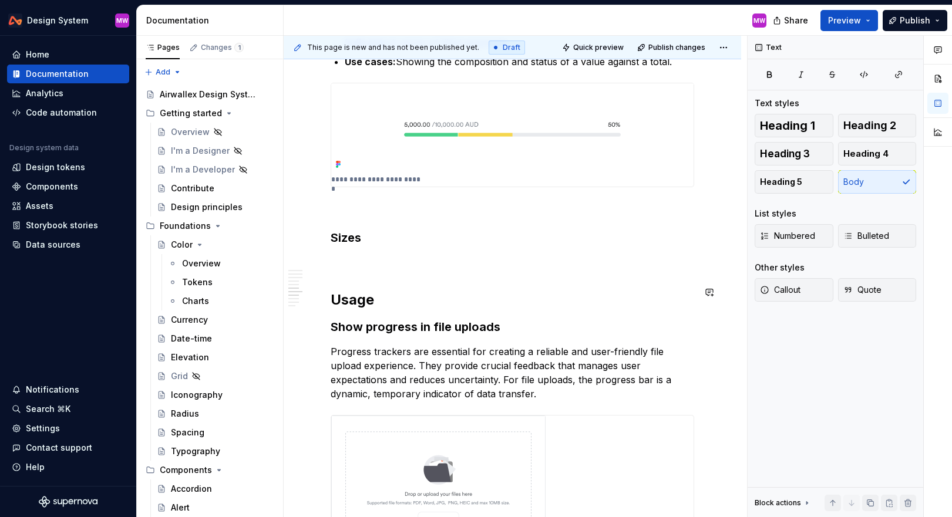
scroll to position [1110, 0]
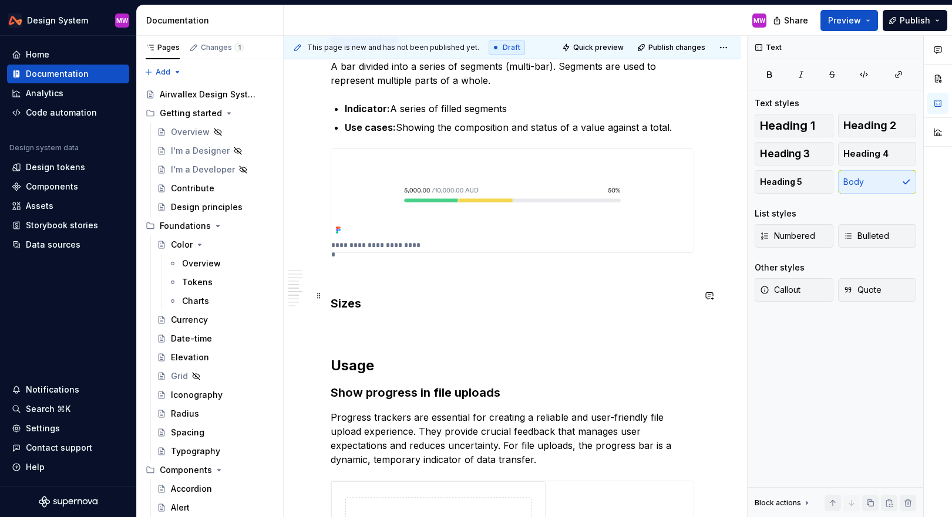
click at [378, 295] on h3 "Sizes" at bounding box center [513, 303] width 364 height 16
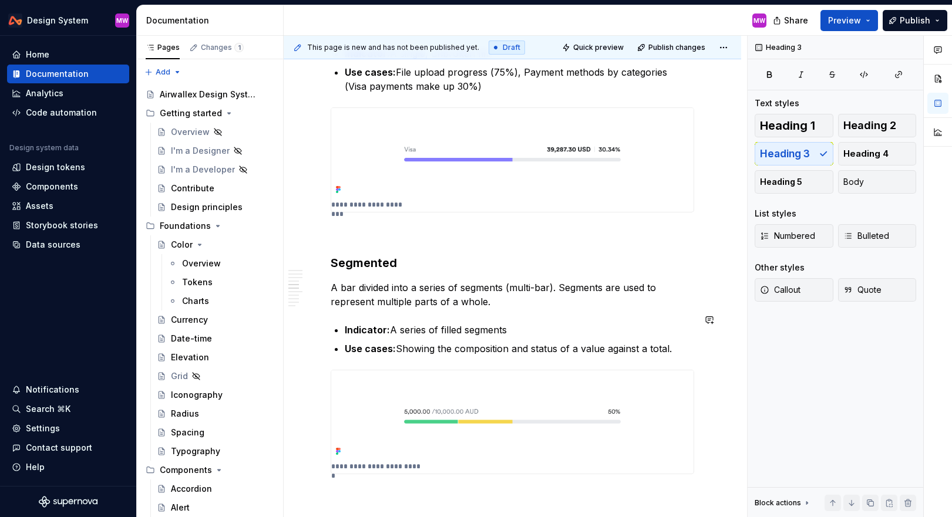
scroll to position [1082, 0]
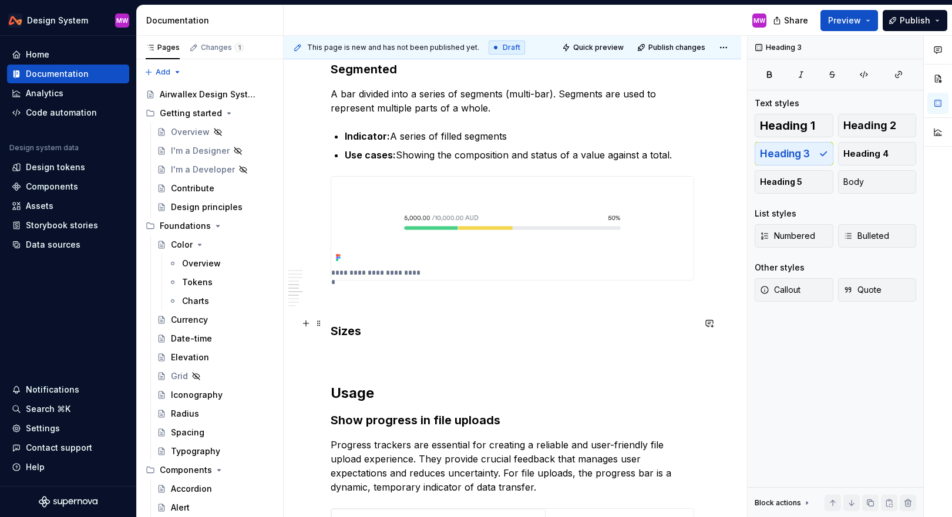
click at [372, 325] on h3 "Sizes" at bounding box center [513, 331] width 364 height 16
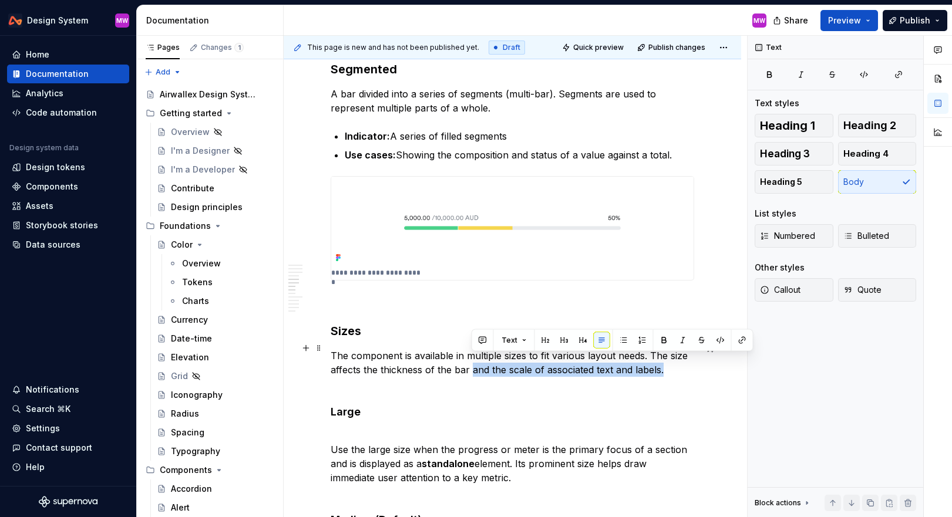
drag, startPoint x: 471, startPoint y: 362, endPoint x: 676, endPoint y: 367, distance: 205.7
click at [556, 367] on p "The component is available in multiple sizes to fit various layout needs. The s…" at bounding box center [513, 370] width 364 height 42
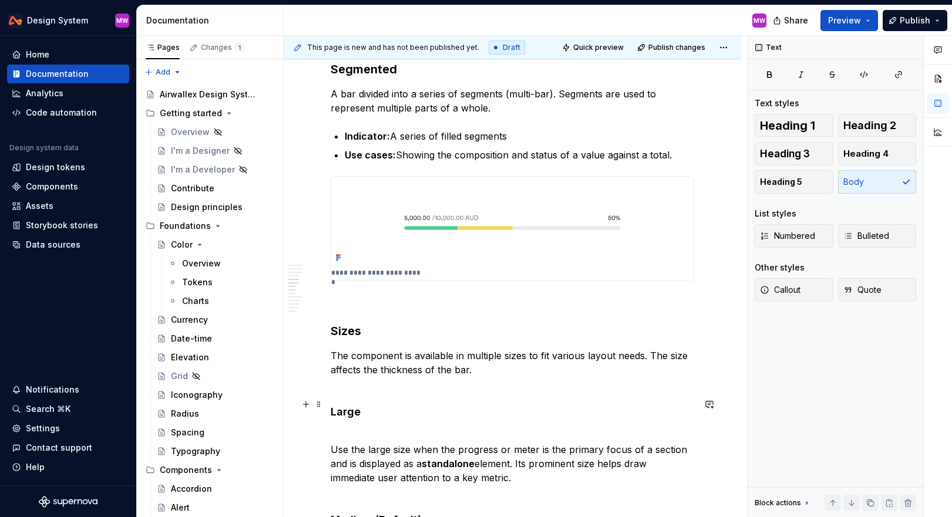
click at [332, 405] on h4 "Large" at bounding box center [513, 412] width 364 height 14
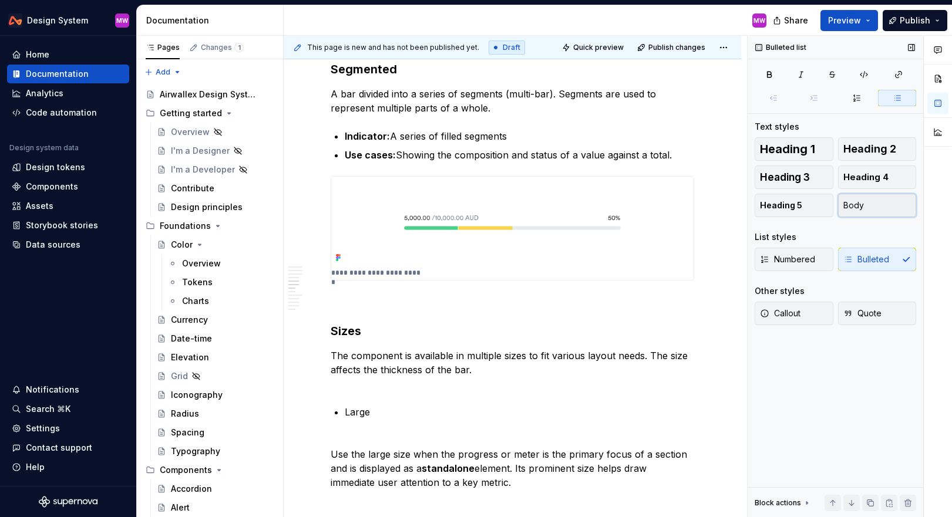
click at [556, 200] on button "Body" at bounding box center [877, 205] width 79 height 23
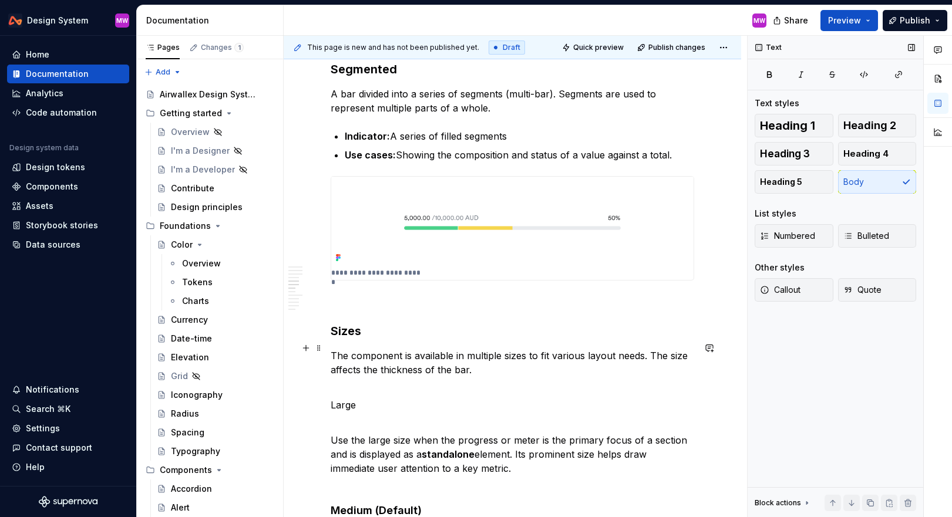
click at [342, 382] on p "The component is available in multiple sizes to fit various layout needs. The s…" at bounding box center [513, 370] width 364 height 42
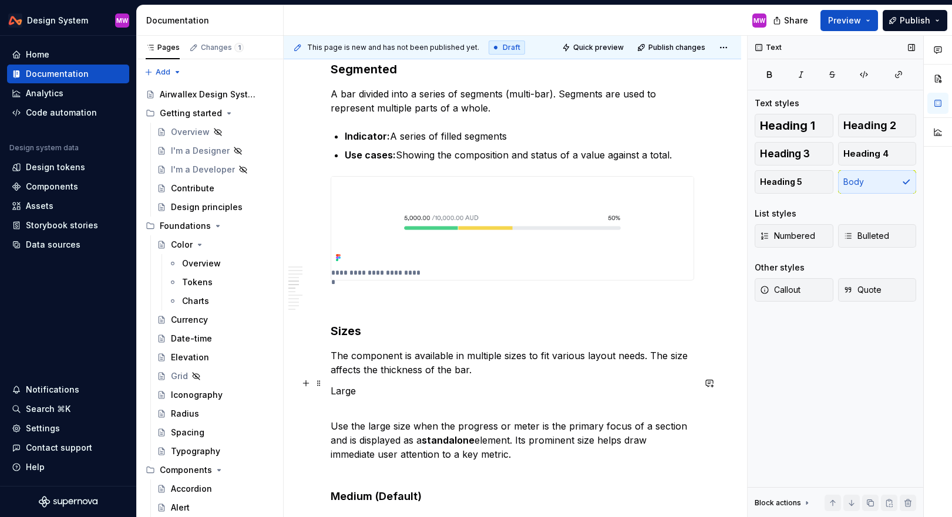
click at [331, 384] on p "Large" at bounding box center [513, 391] width 364 height 14
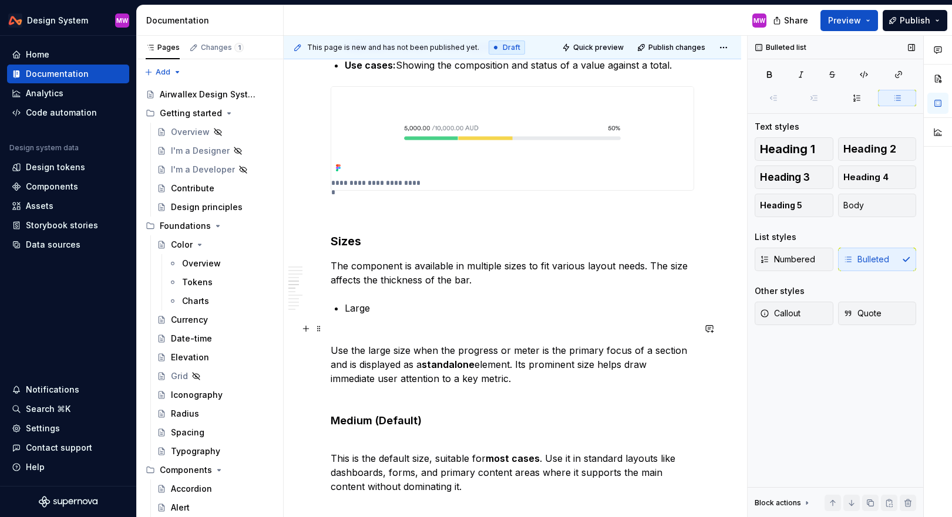
scroll to position [1219, 0]
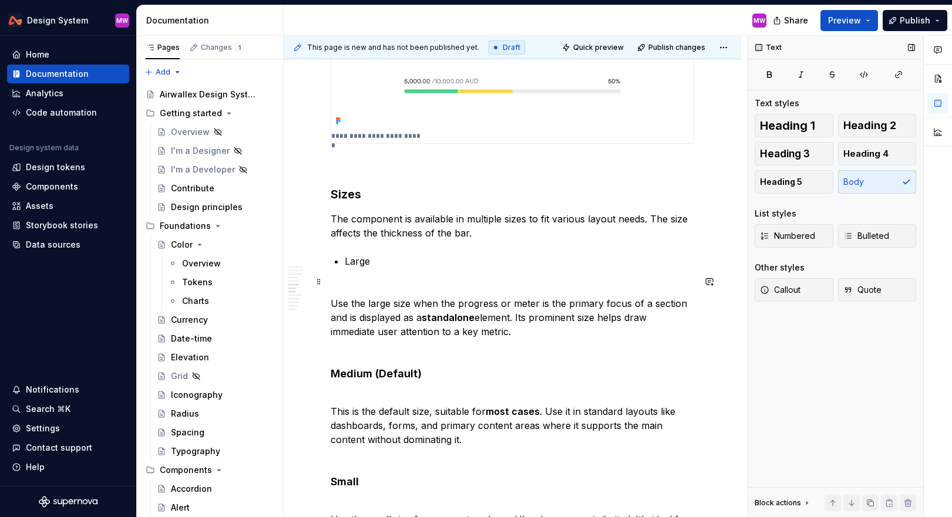
click at [332, 295] on p "Use the large size when the progress or meter is the primary focus of a section…" at bounding box center [513, 318] width 364 height 70
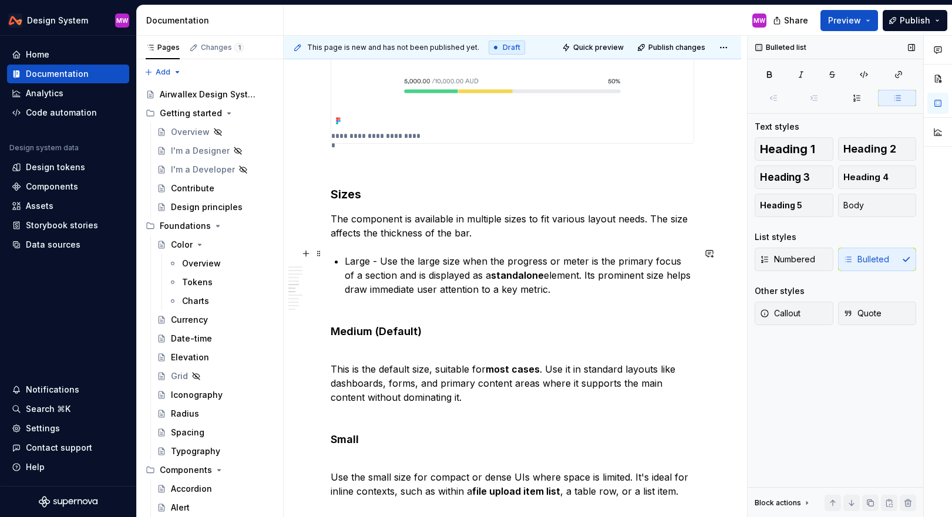
click at [507, 254] on p "Large - Use the large size when the progress or meter is the primary focus of a…" at bounding box center [520, 282] width 350 height 56
drag, startPoint x: 548, startPoint y: 251, endPoint x: 585, endPoint y: 254, distance: 37.1
click at [556, 254] on p "Large - Use the large size when the progress or meter is the primary focus of a…" at bounding box center [520, 282] width 350 height 56
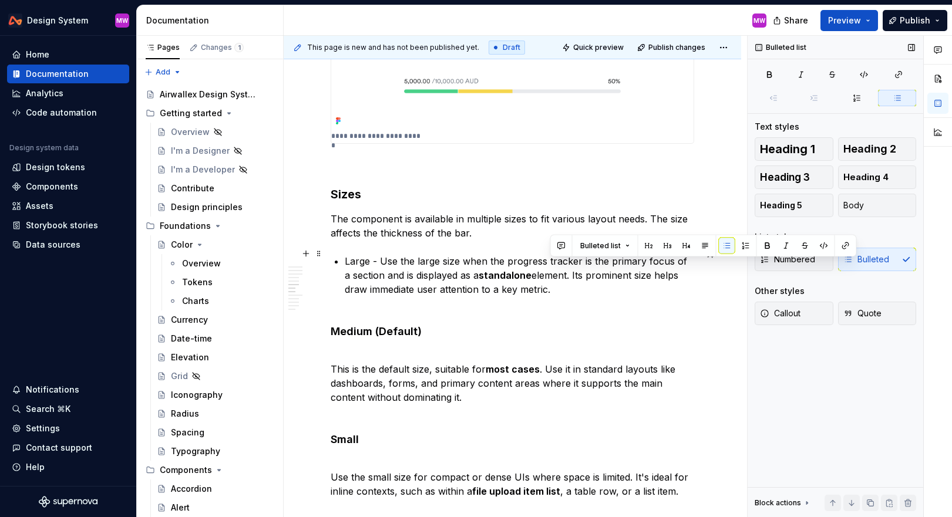
drag, startPoint x: 568, startPoint y: 265, endPoint x: 582, endPoint y: 287, distance: 25.9
click at [556, 287] on p "Large - Use the large size when the progress tracker is the primary focus of a …" at bounding box center [520, 282] width 350 height 56
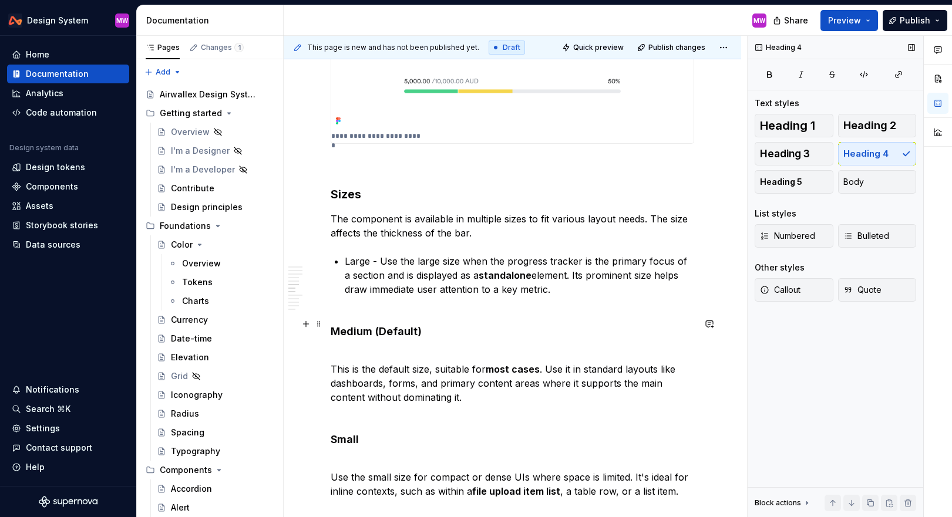
click at [331, 325] on h4 "Medium (Default)" at bounding box center [513, 332] width 364 height 14
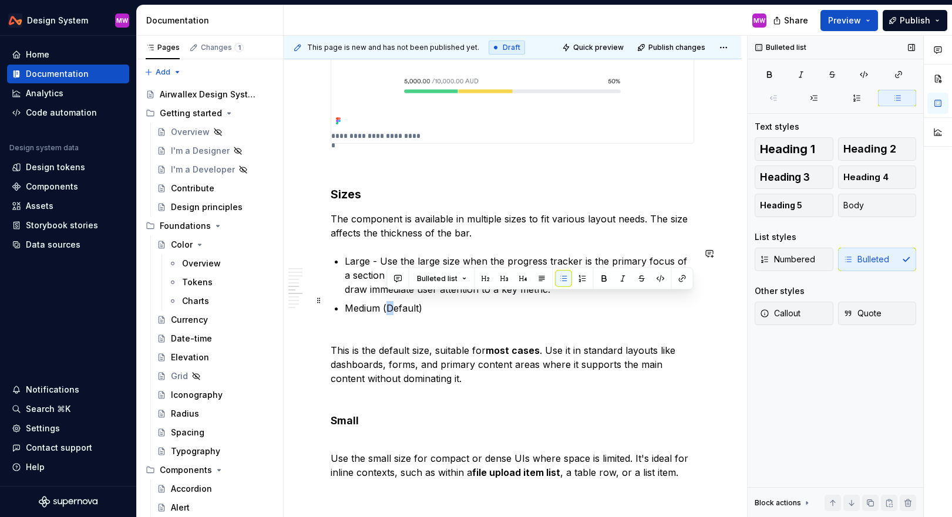
click at [389, 301] on p "Medium (Default)" at bounding box center [520, 308] width 350 height 14
click at [327, 342] on div "Overview A progress tracker is a visual indicator that shows a value within a b…" at bounding box center [513, 507] width 458 height 3022
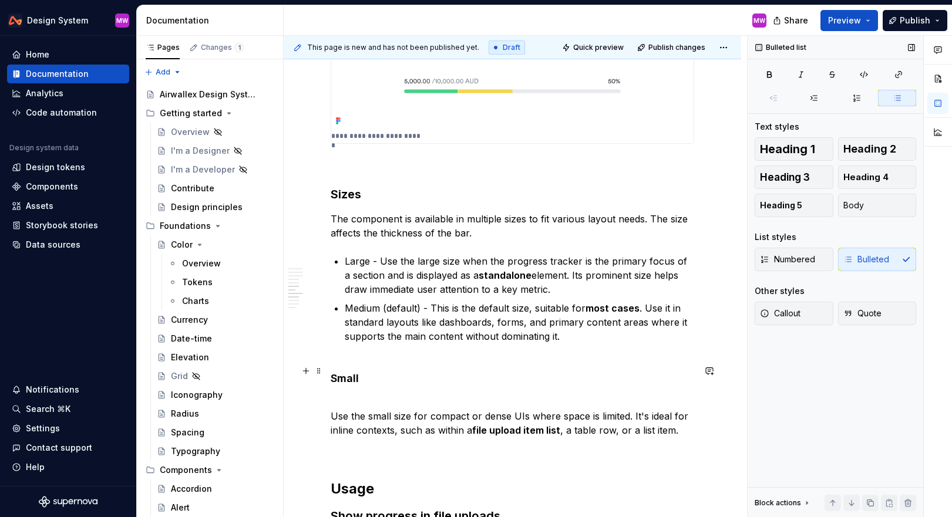
click at [329, 371] on div "Overview A progress tracker is a visual indicator that shows a value within a b…" at bounding box center [513, 485] width 458 height 2979
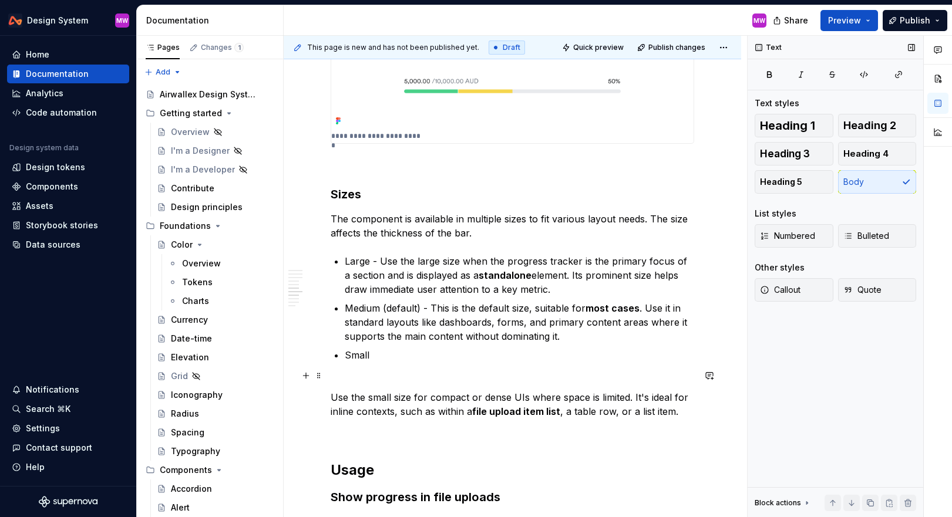
click at [333, 387] on p "Use the small size for compact or dense UIs where space is limited. It's ideal …" at bounding box center [513, 398] width 364 height 42
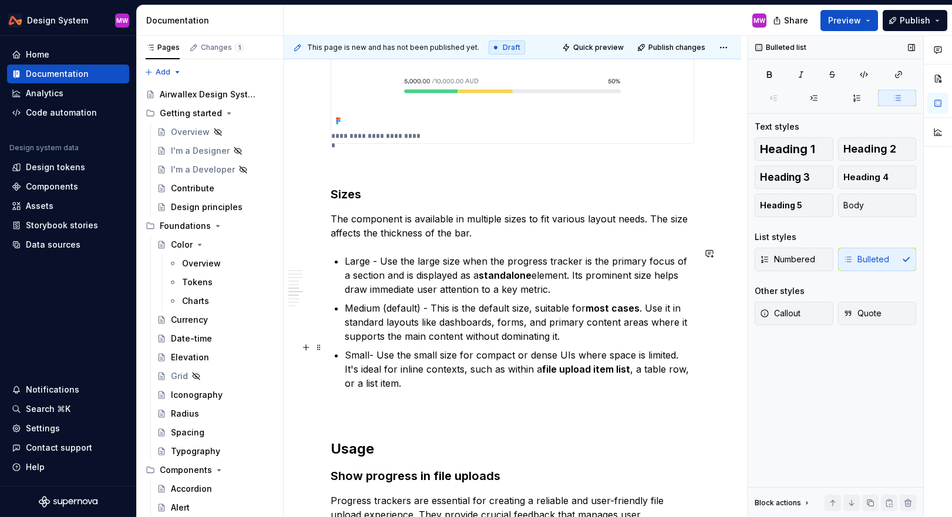
click at [556, 359] on p "Small- Use the small size for compact or dense UIs where space is limited. It's…" at bounding box center [520, 369] width 350 height 42
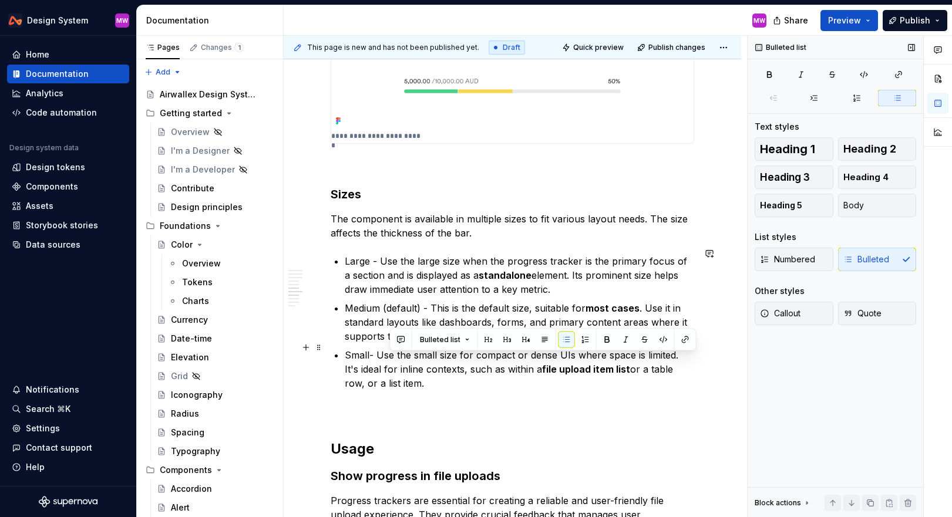
drag, startPoint x: 678, startPoint y: 359, endPoint x: 684, endPoint y: 375, distance: 16.7
click at [556, 375] on p "Small- Use the small size for compact or dense UIs where space is limited. It's…" at bounding box center [520, 369] width 350 height 42
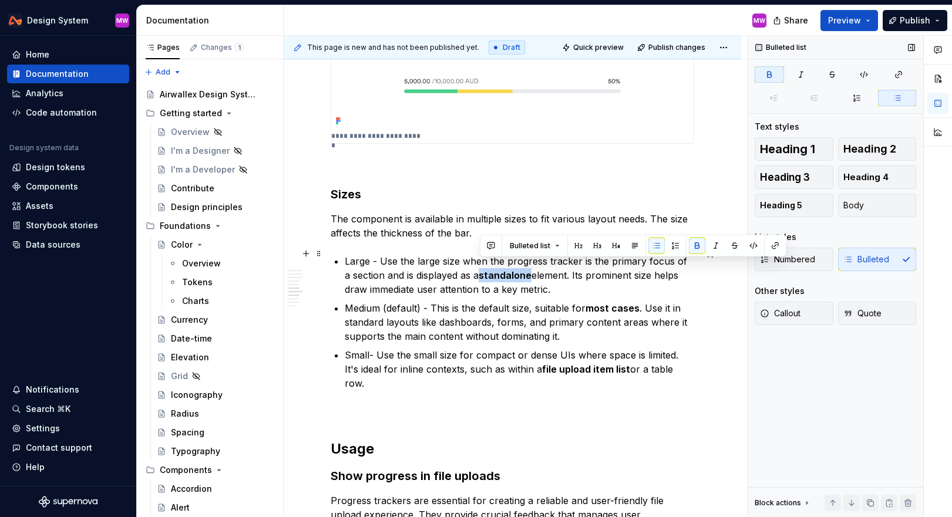
drag, startPoint x: 525, startPoint y: 269, endPoint x: 475, endPoint y: 268, distance: 49.3
click at [479, 270] on strong "standalone" at bounding box center [505, 276] width 53 height 12
click at [556, 243] on button "button" at bounding box center [692, 246] width 16 height 16
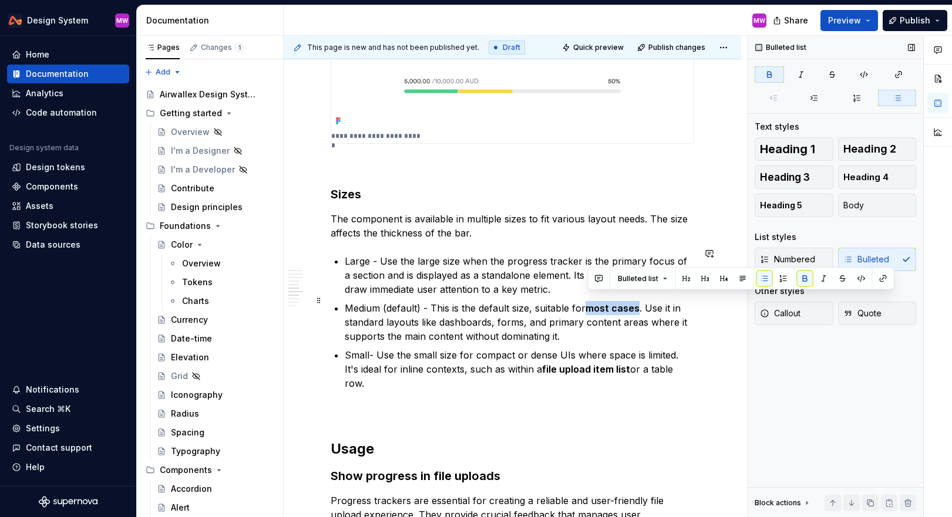
drag, startPoint x: 639, startPoint y: 301, endPoint x: 590, endPoint y: 301, distance: 49.3
click at [556, 303] on strong "most cases" at bounding box center [613, 309] width 54 height 12
click at [556, 281] on button "button" at bounding box center [805, 279] width 16 height 16
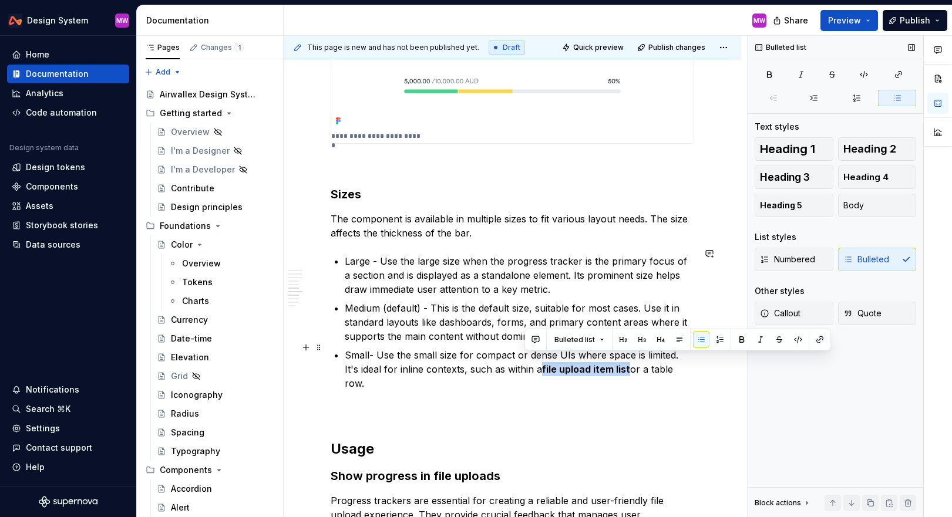
drag, startPoint x: 614, startPoint y: 360, endPoint x: 526, endPoint y: 358, distance: 88.1
click at [526, 358] on p "Small- Use the small size for compact or dense UIs where space is limited. It's…" at bounding box center [520, 369] width 350 height 42
click at [556, 339] on button "button" at bounding box center [742, 340] width 16 height 16
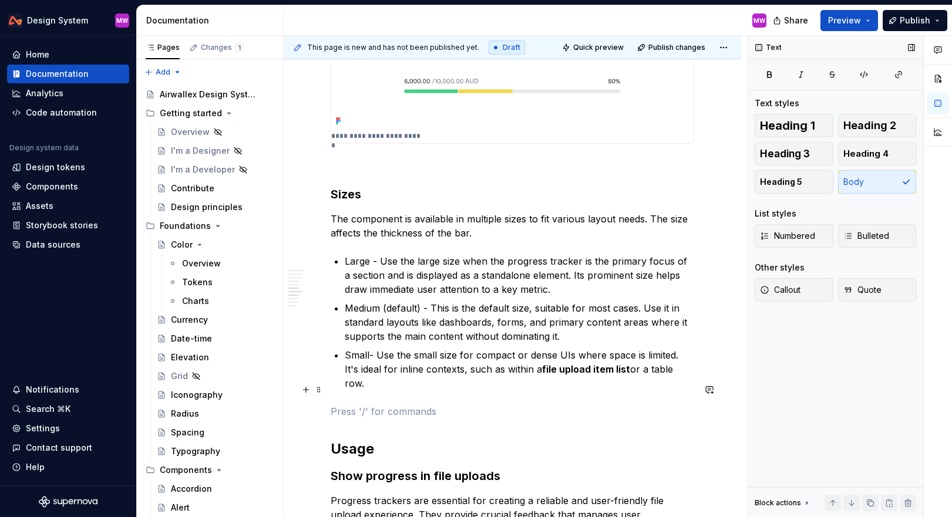
click at [556, 405] on p at bounding box center [513, 412] width 364 height 14
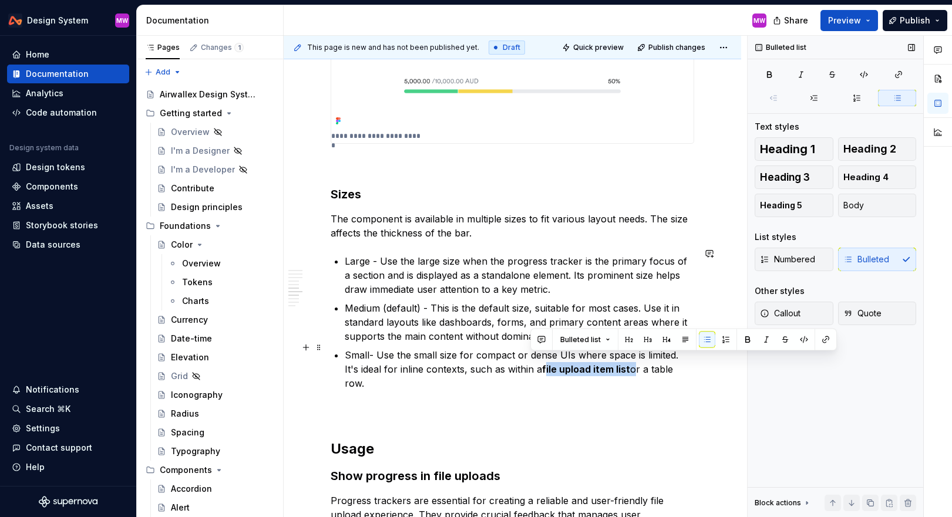
drag, startPoint x: 615, startPoint y: 361, endPoint x: 528, endPoint y: 361, distance: 86.9
click at [528, 361] on p "Small- Use the small size for compact or dense UIs where space is limited. It's…" at bounding box center [520, 369] width 350 height 42
click at [556, 340] on button "button" at bounding box center [763, 340] width 16 height 16
click at [556, 340] on button "button" at bounding box center [744, 340] width 16 height 16
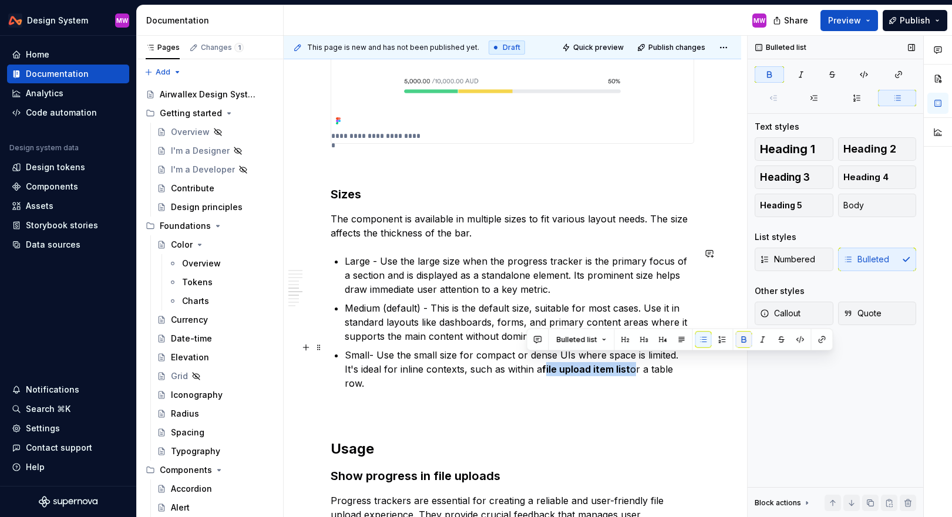
click at [556, 340] on button "button" at bounding box center [744, 340] width 16 height 16
click at [556, 368] on div "This page is new and has not been published yet. Draft Quick preview Publish ch…" at bounding box center [515, 277] width 463 height 482
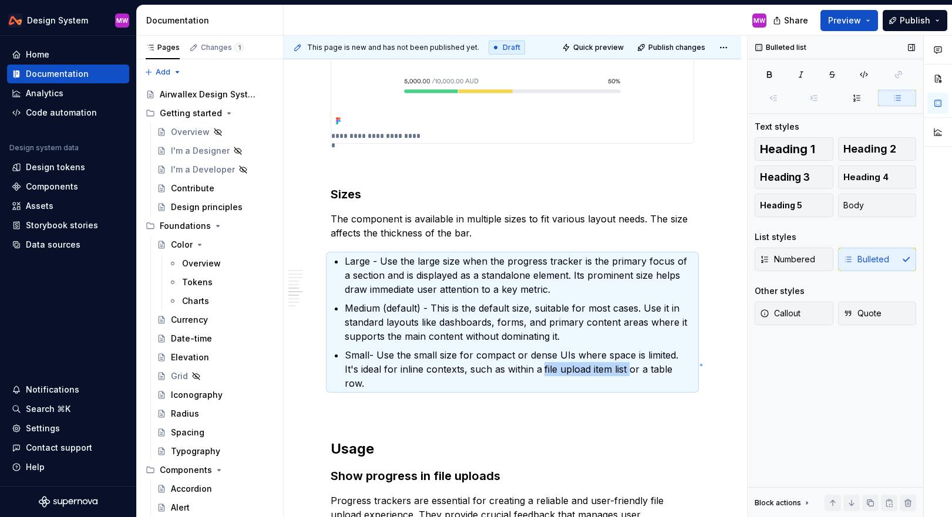
click at [556, 364] on div "This page is new and has not been published yet. Draft Quick preview Publish ch…" at bounding box center [515, 277] width 463 height 482
click at [556, 366] on p "Small- Use the small size for compact or dense UIs where space is limited. It's…" at bounding box center [520, 369] width 350 height 42
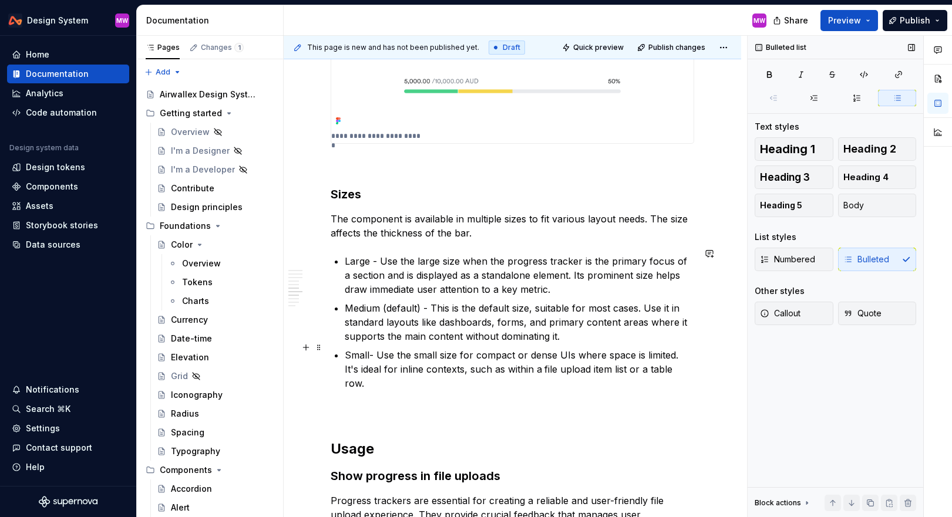
click at [369, 348] on p "Small- Use the small size for compact or dense UIs where space is limited. It's…" at bounding box center [520, 369] width 350 height 42
drag, startPoint x: 420, startPoint y: 297, endPoint x: 343, endPoint y: 297, distance: 76.9
click at [343, 297] on div "Overview A progress tracker is a visual indicator that shows a value within a b…" at bounding box center [513, 395] width 364 height 2742
click at [548, 281] on div "Bulleted list" at bounding box center [498, 279] width 301 height 16
click at [556, 280] on button "button" at bounding box center [562, 279] width 16 height 16
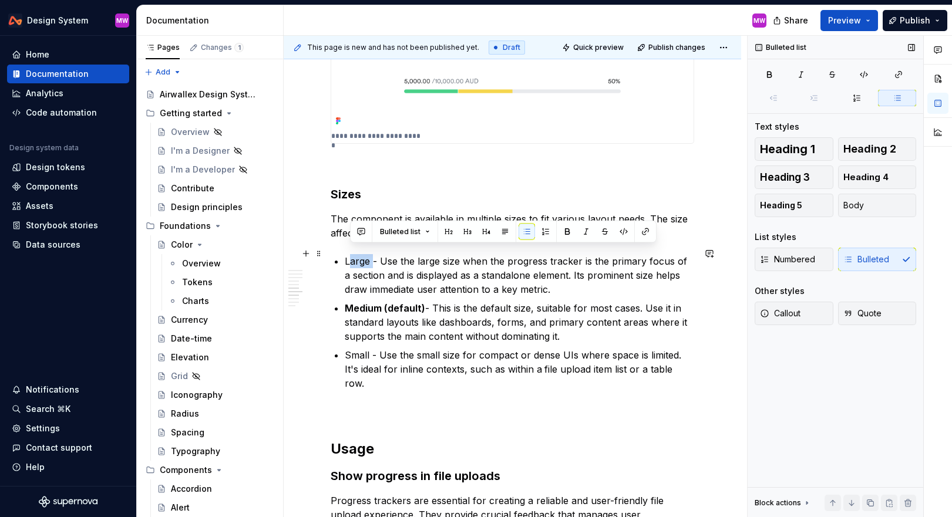
drag, startPoint x: 373, startPoint y: 254, endPoint x: 349, endPoint y: 253, distance: 24.1
click at [349, 254] on p "Large - Use the large size when the progress tracker is the primary focus of a …" at bounding box center [520, 275] width 350 height 42
drag, startPoint x: 344, startPoint y: 252, endPoint x: 375, endPoint y: 254, distance: 30.6
click at [375, 254] on p "Large - Use the large size when the progress tracker is the primary focus of a …" at bounding box center [520, 275] width 350 height 42
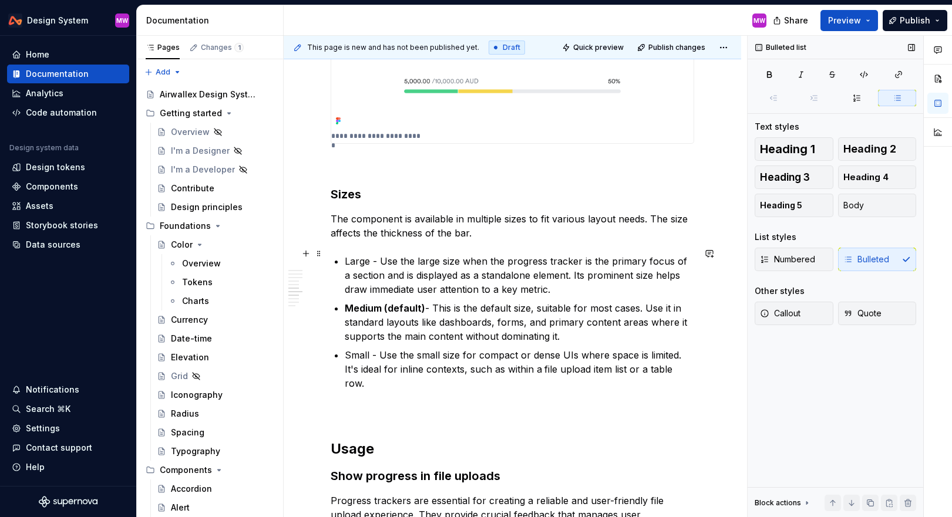
click at [366, 254] on p "Large - Use the large size when the progress tracker is the primary focus of a …" at bounding box center [520, 275] width 350 height 42
drag, startPoint x: 373, startPoint y: 256, endPoint x: 346, endPoint y: 253, distance: 27.1
click at [347, 254] on p "Large - Use the large size when the progress tracker is the primary focus of a …" at bounding box center [520, 275] width 350 height 42
drag, startPoint x: 371, startPoint y: 350, endPoint x: 340, endPoint y: 349, distance: 31.1
click at [340, 350] on div "Overview A progress tracker is a visual indicator that shows a value within a b…" at bounding box center [513, 395] width 364 height 2742
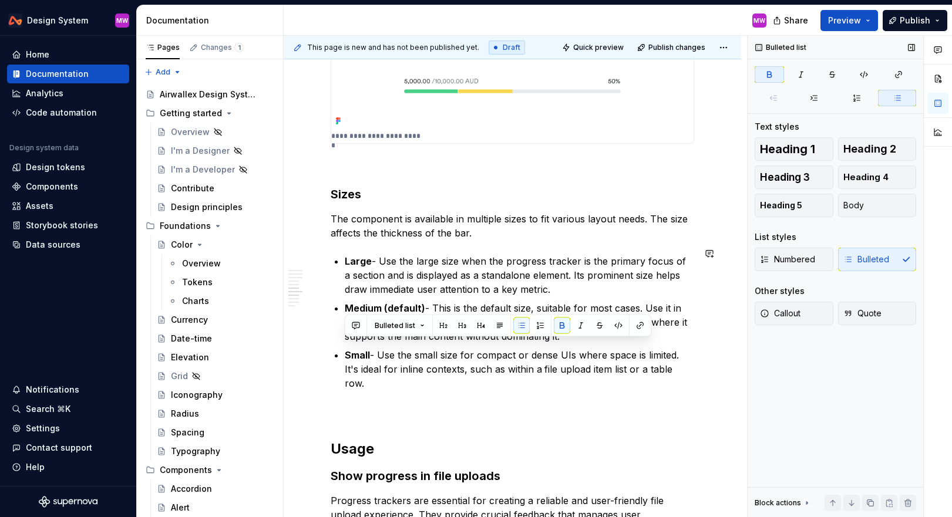
click at [439, 378] on div "Overview A progress tracker is a visual indicator that shows a value within a b…" at bounding box center [513, 395] width 364 height 2742
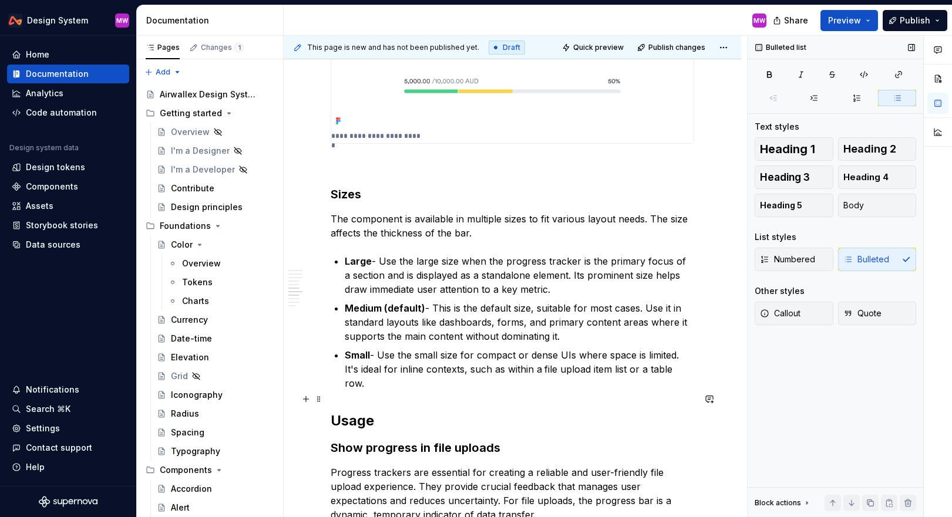
click at [336, 412] on h2 "Usage" at bounding box center [513, 421] width 364 height 19
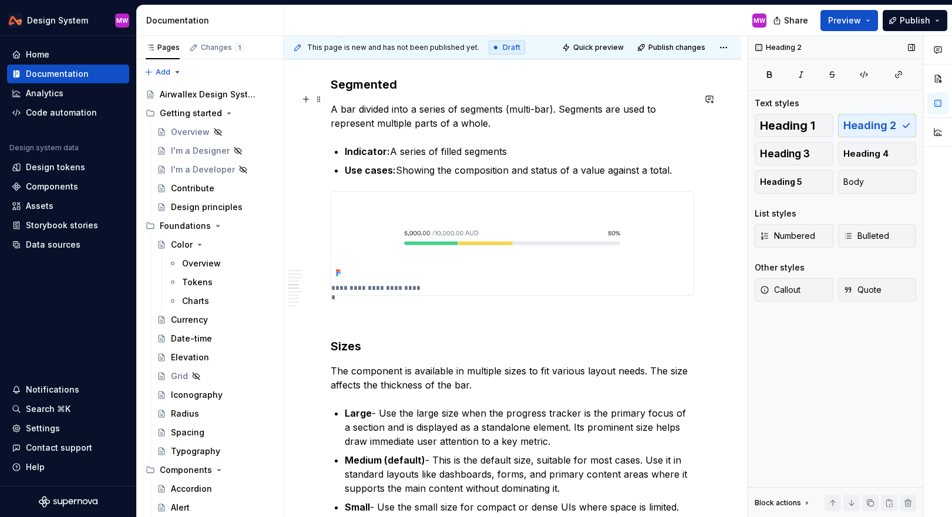
scroll to position [1150, 0]
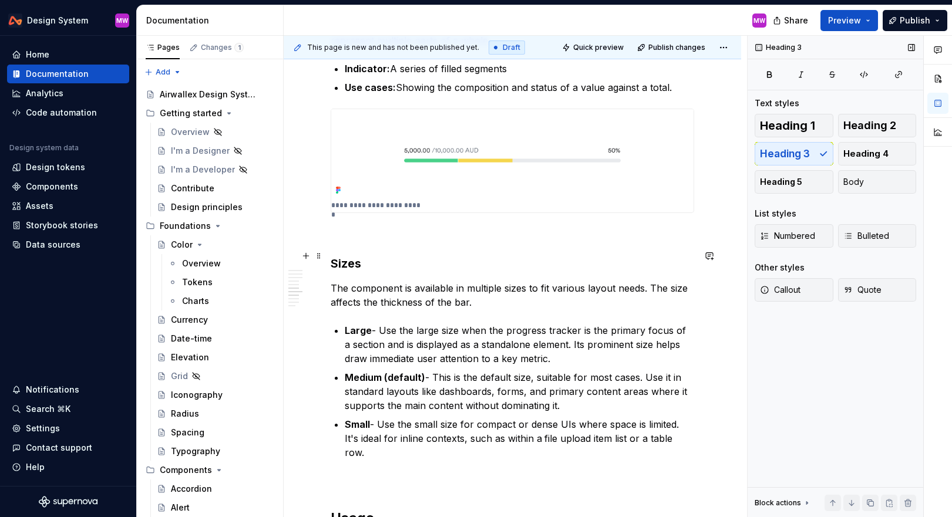
click at [334, 256] on h3 "Sizes" at bounding box center [513, 264] width 364 height 16
click at [556, 128] on span "Heading 2" at bounding box center [870, 126] width 53 height 12
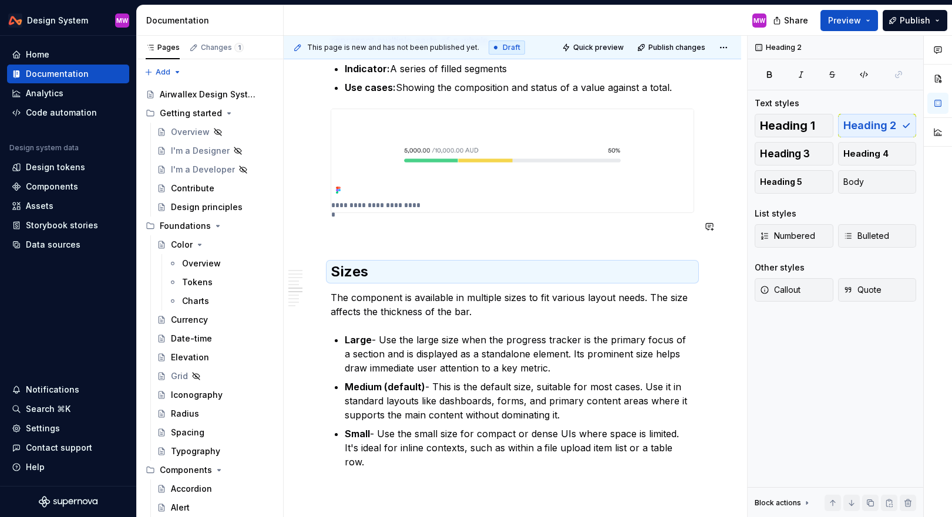
click at [425, 275] on div "Overview A progress tracker is a visual indicator that shows a value within a b…" at bounding box center [513, 469] width 364 height 2751
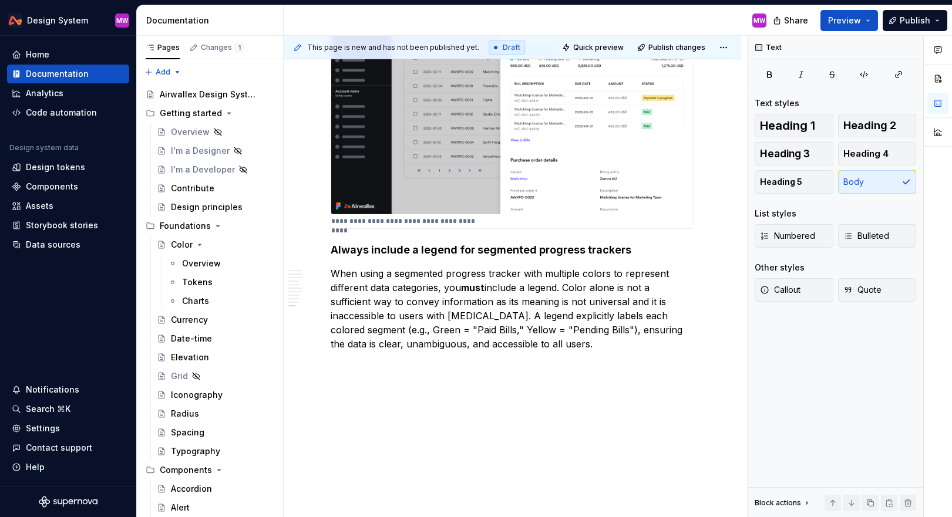
scroll to position [2630, 0]
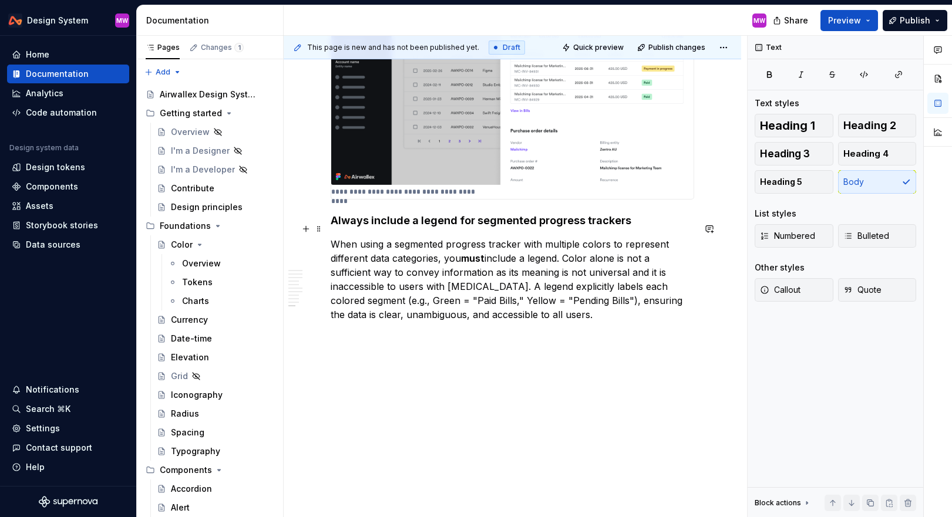
click at [556, 304] on p "When using a segmented progress tracker with multiple colors to represent diffe…" at bounding box center [513, 279] width 364 height 85
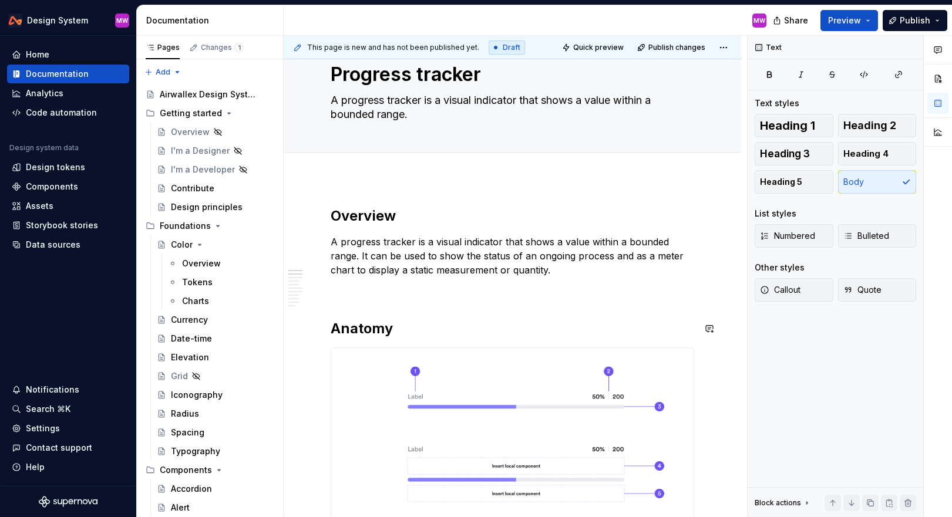
scroll to position [39, 0]
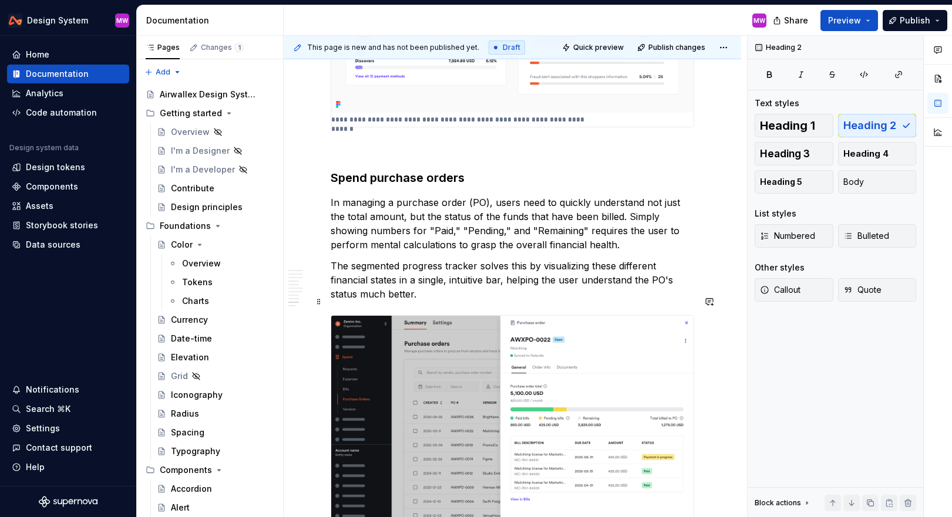
scroll to position [2320, 0]
